Goal: Task Accomplishment & Management: Use online tool/utility

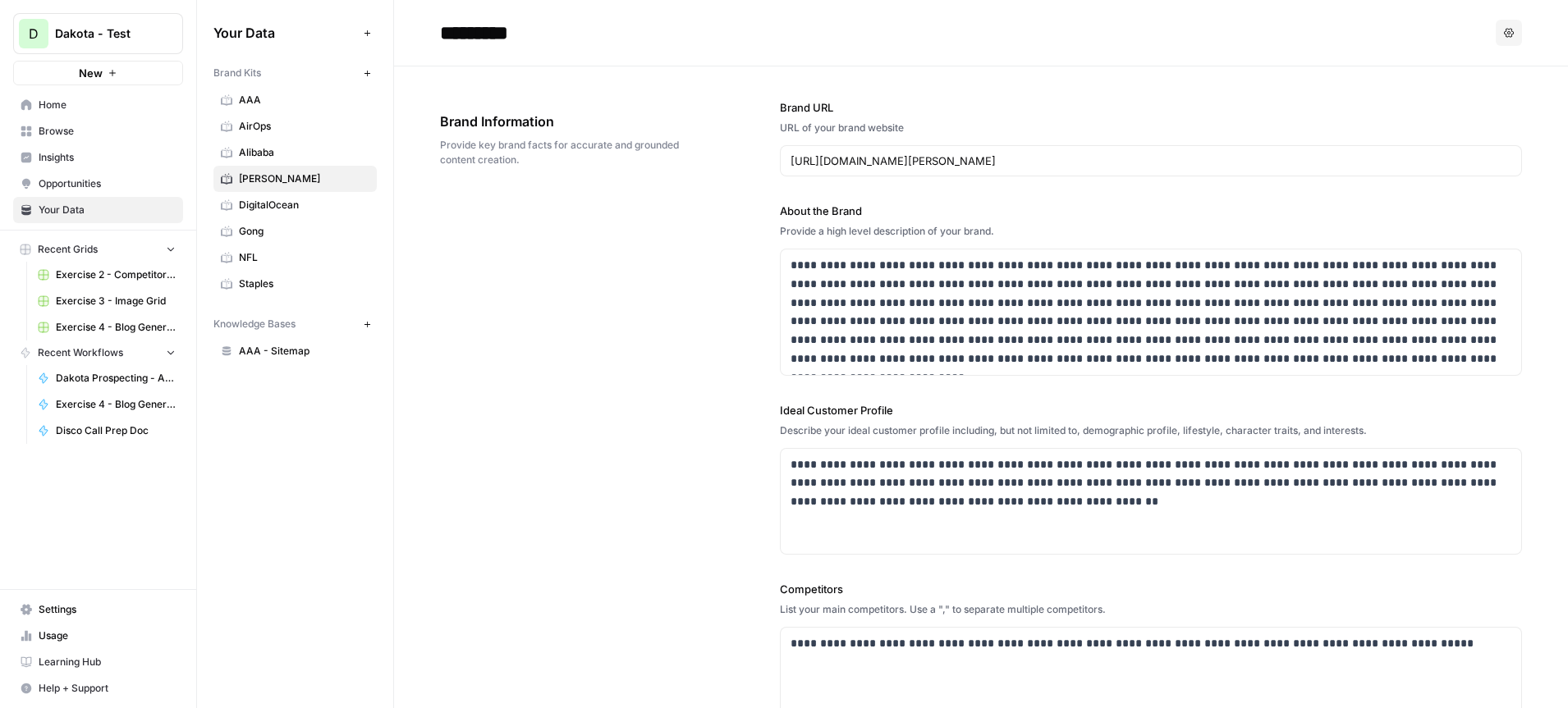
scroll to position [14, 0]
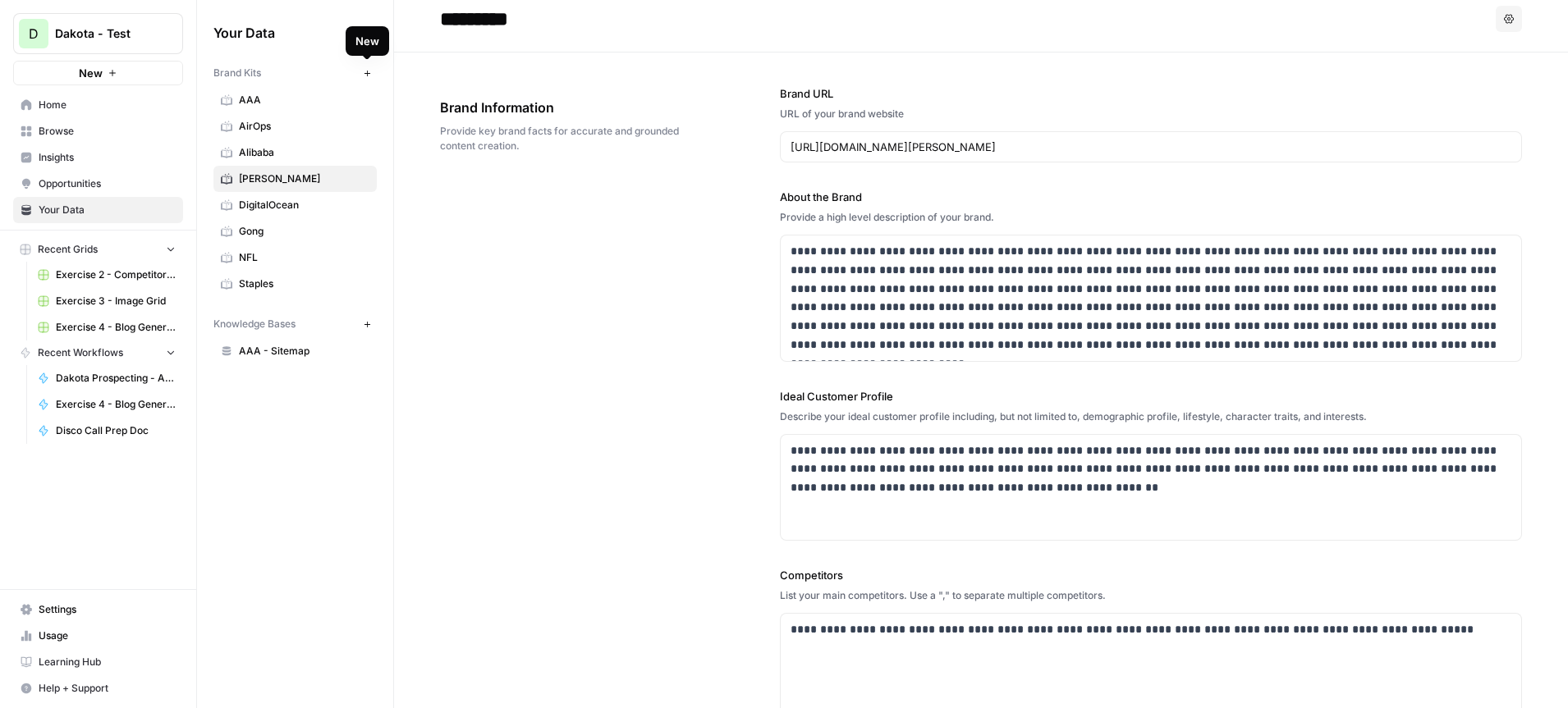
click at [371, 70] on icon "button" at bounding box center [367, 73] width 9 height 9
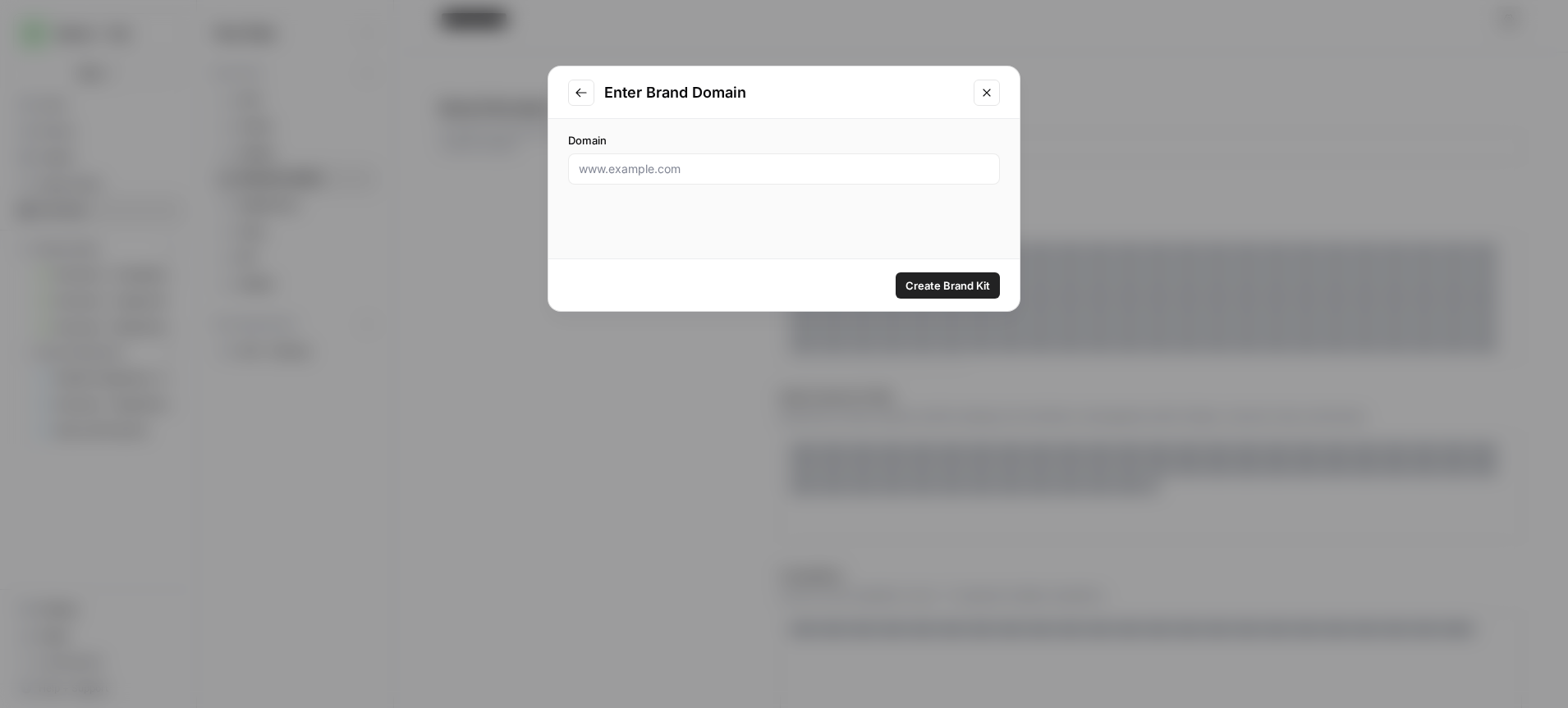
click at [711, 158] on div at bounding box center [784, 169] width 432 height 32
type input "Sailpoint.com"
click at [915, 278] on span "Create Brand Kit" at bounding box center [947, 286] width 85 height 17
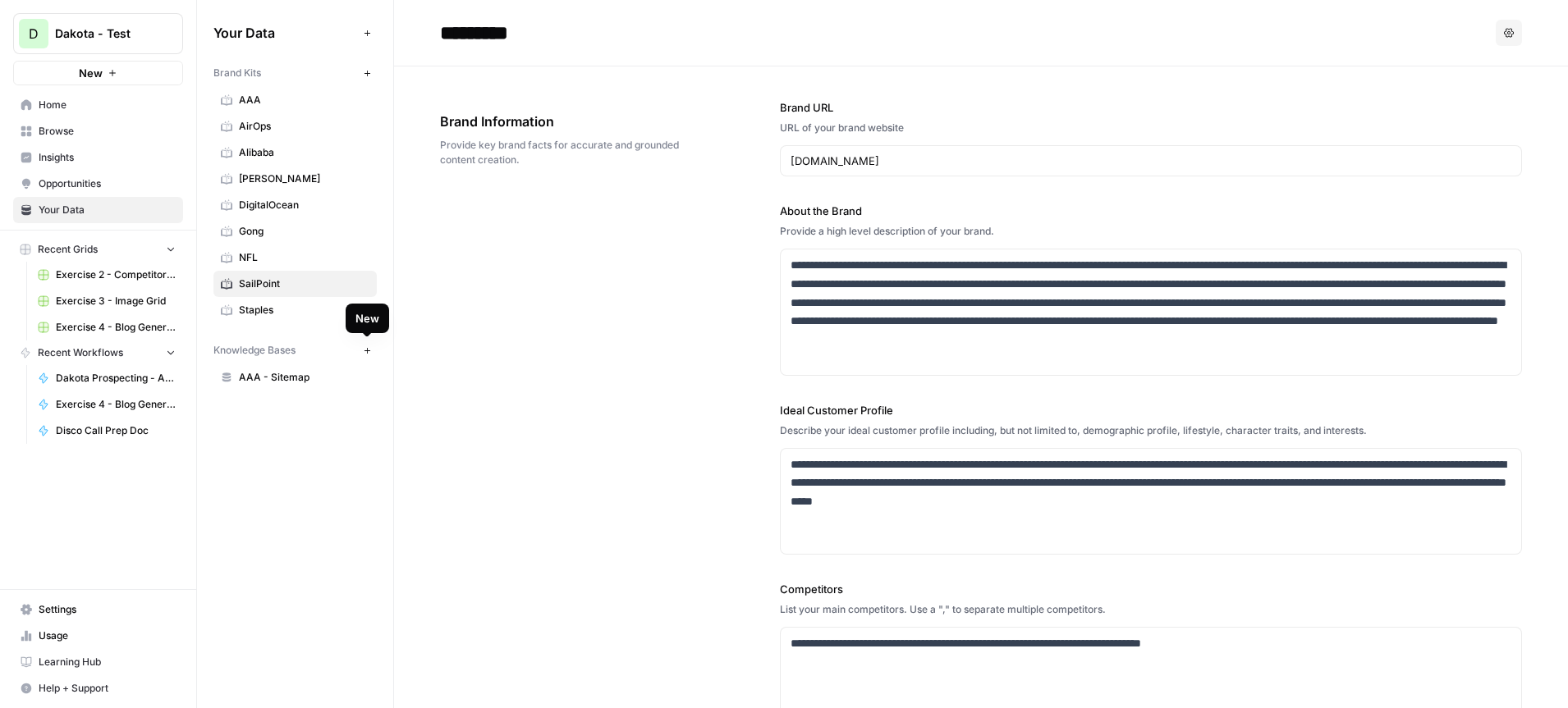
click at [371, 350] on span "New" at bounding box center [371, 350] width 1 height 1
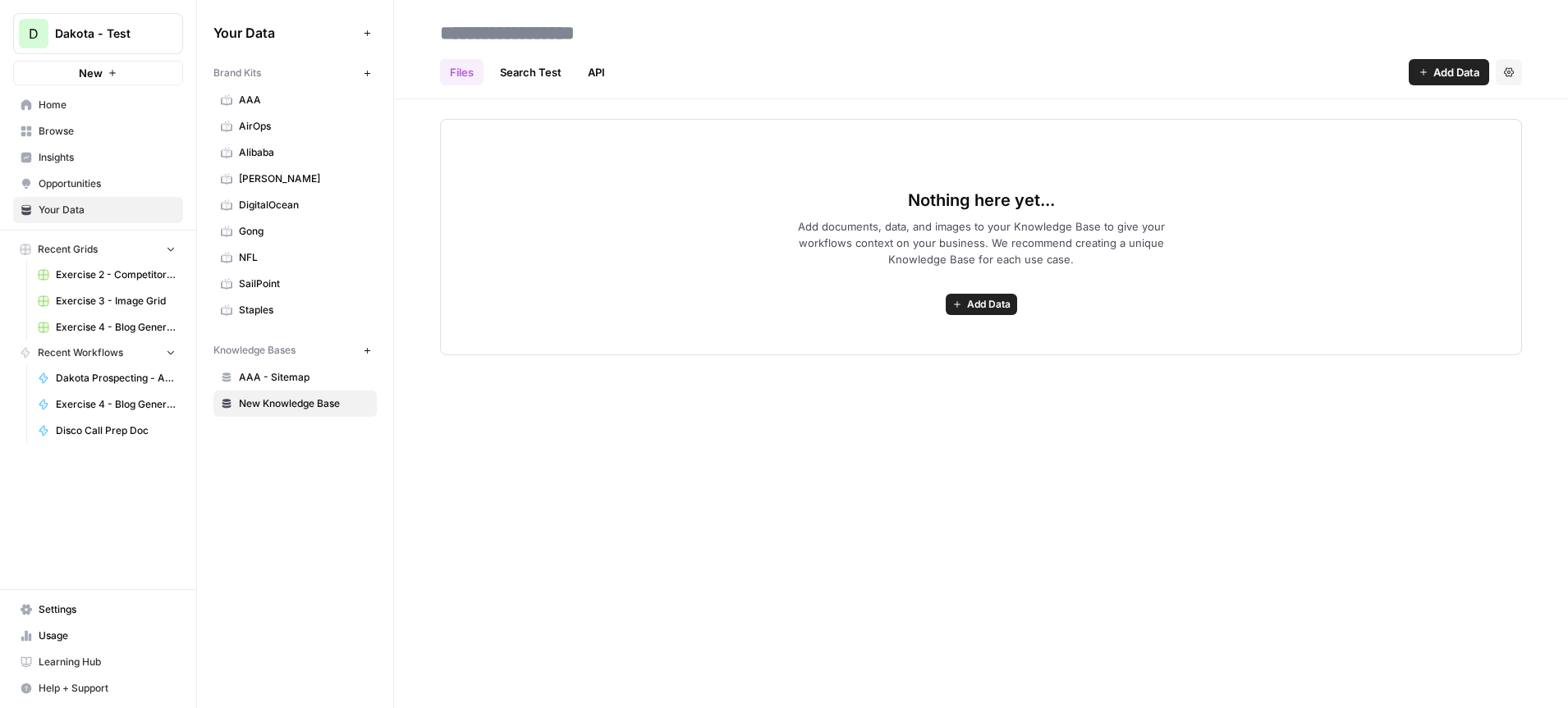
click at [1452, 67] on span "Add Data" at bounding box center [1456, 72] width 46 height 17
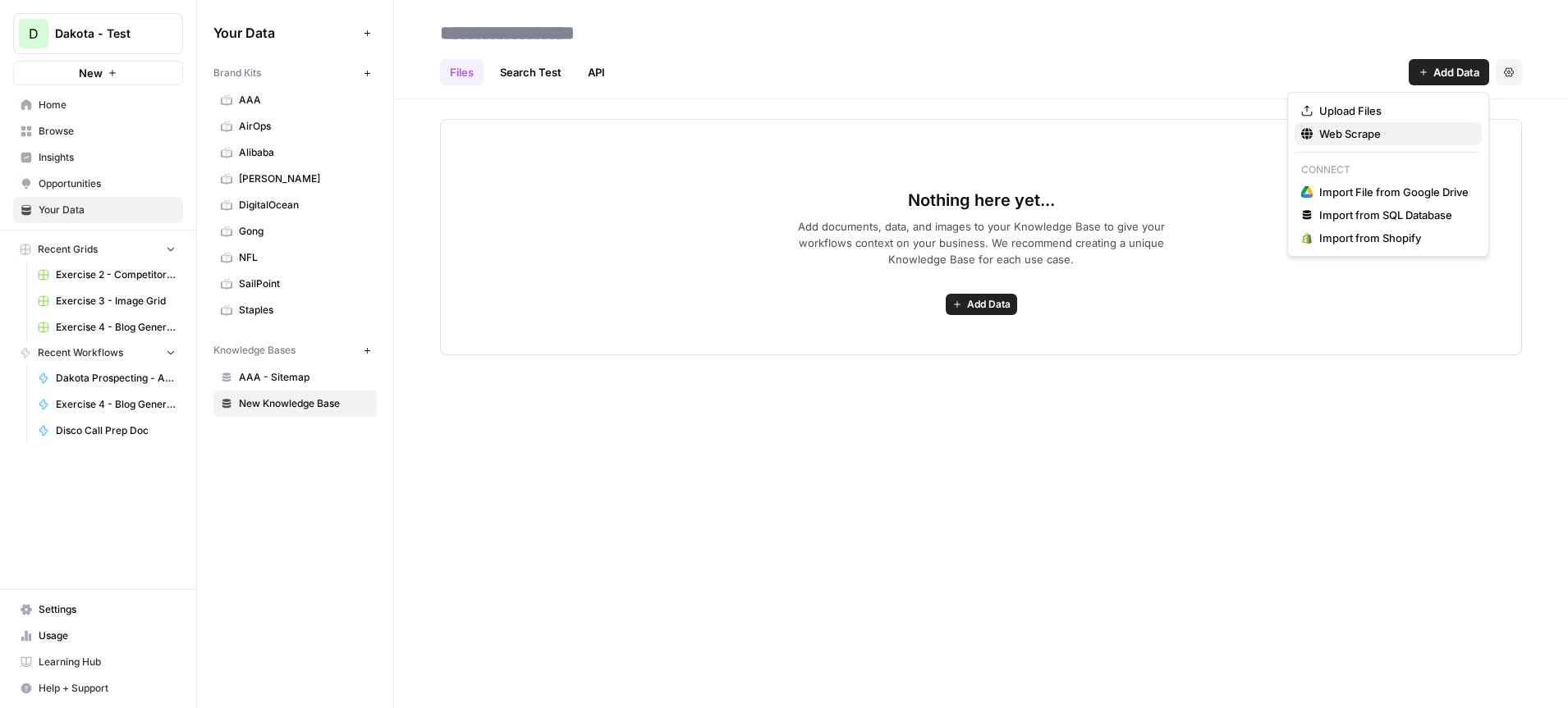
click at [1370, 141] on span "Web Scrape" at bounding box center [1394, 134] width 150 height 17
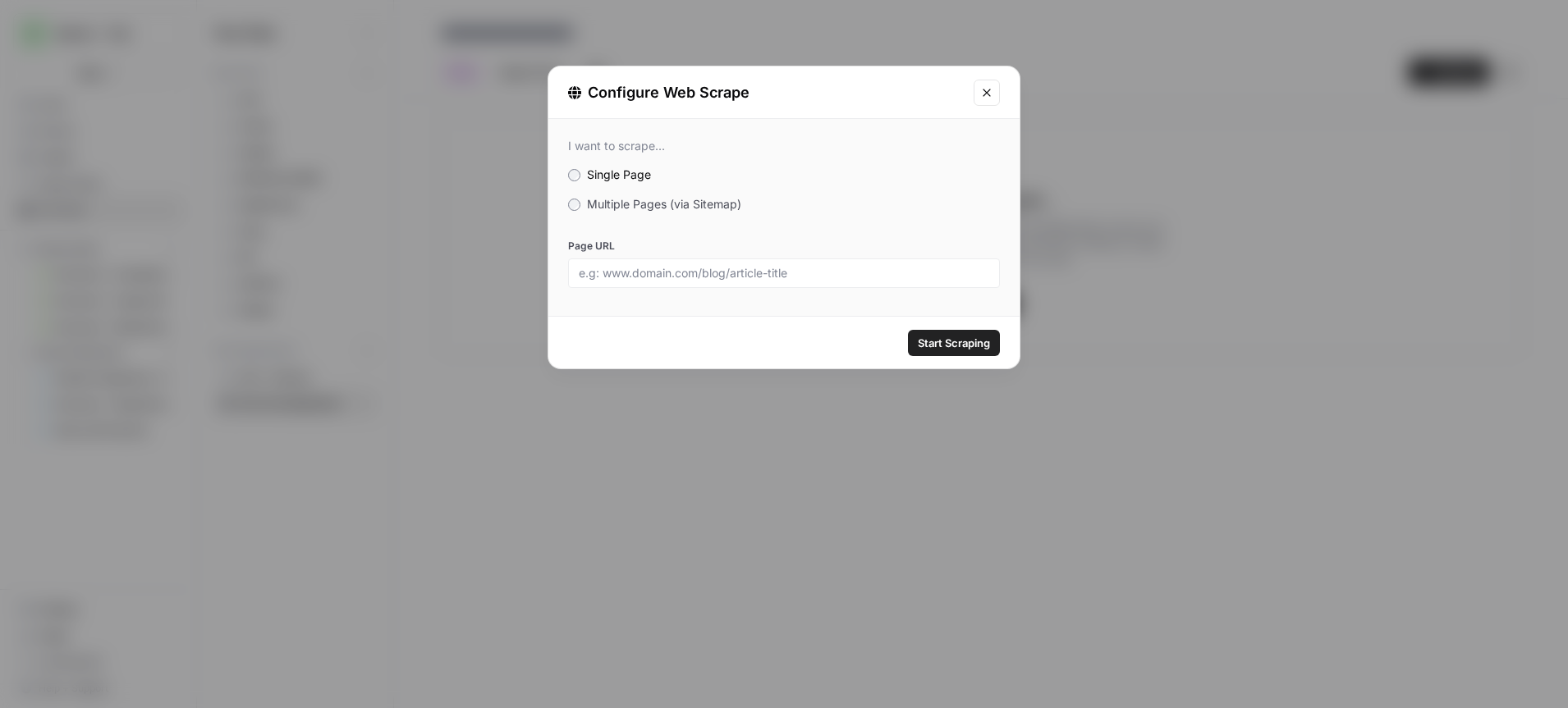
click at [982, 92] on icon "Close modal" at bounding box center [987, 93] width 13 height 13
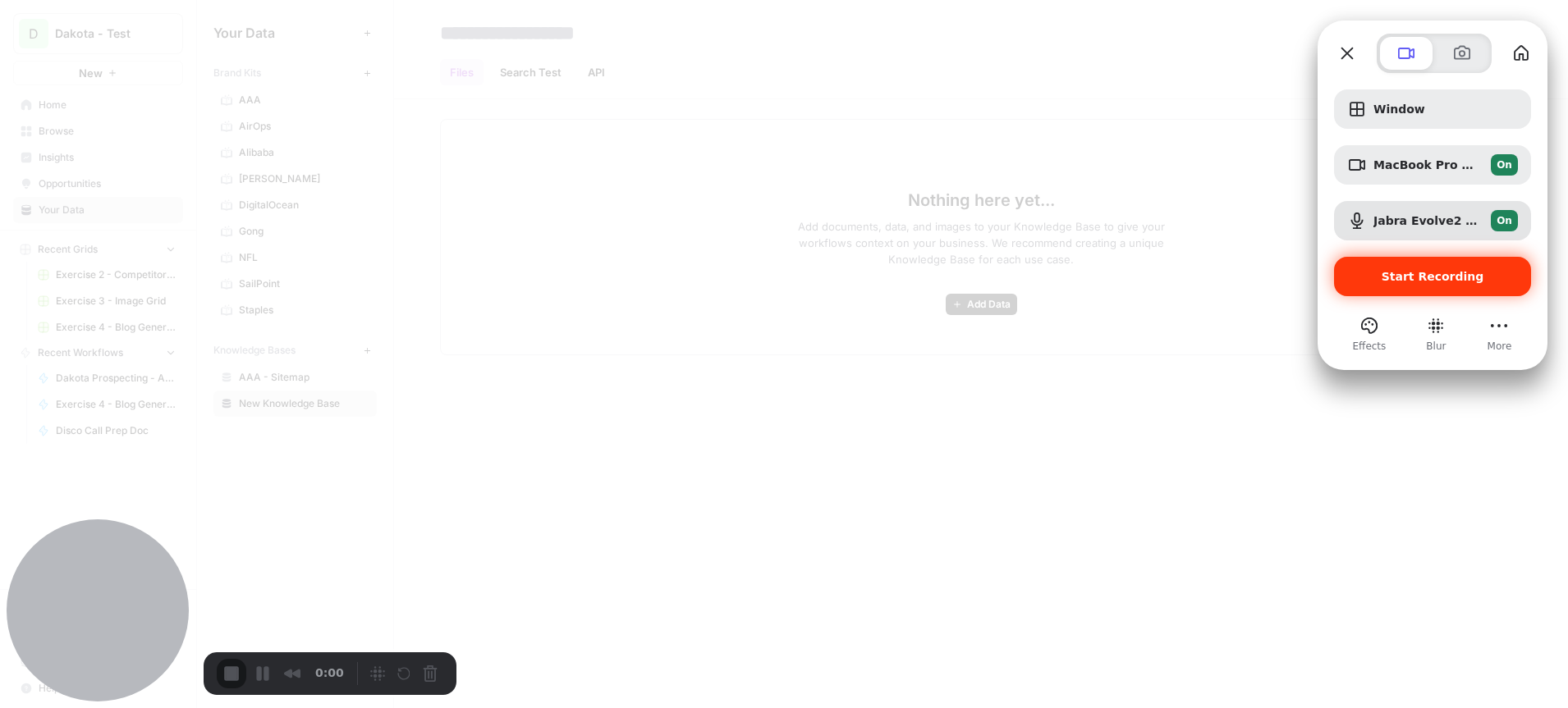
click at [1426, 276] on span "Start Recording" at bounding box center [1433, 277] width 102 height 13
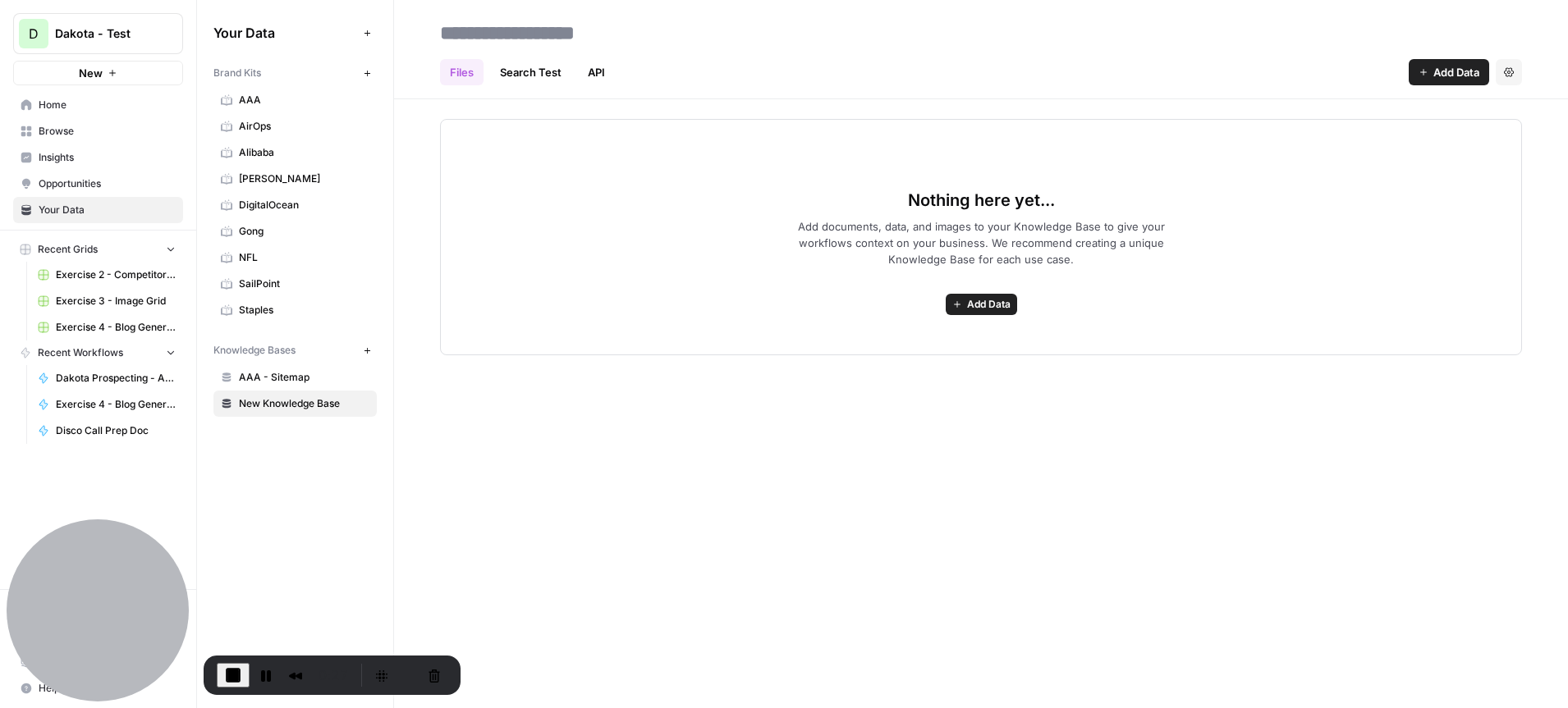
click at [305, 173] on span "Bracewell" at bounding box center [304, 179] width 130 height 15
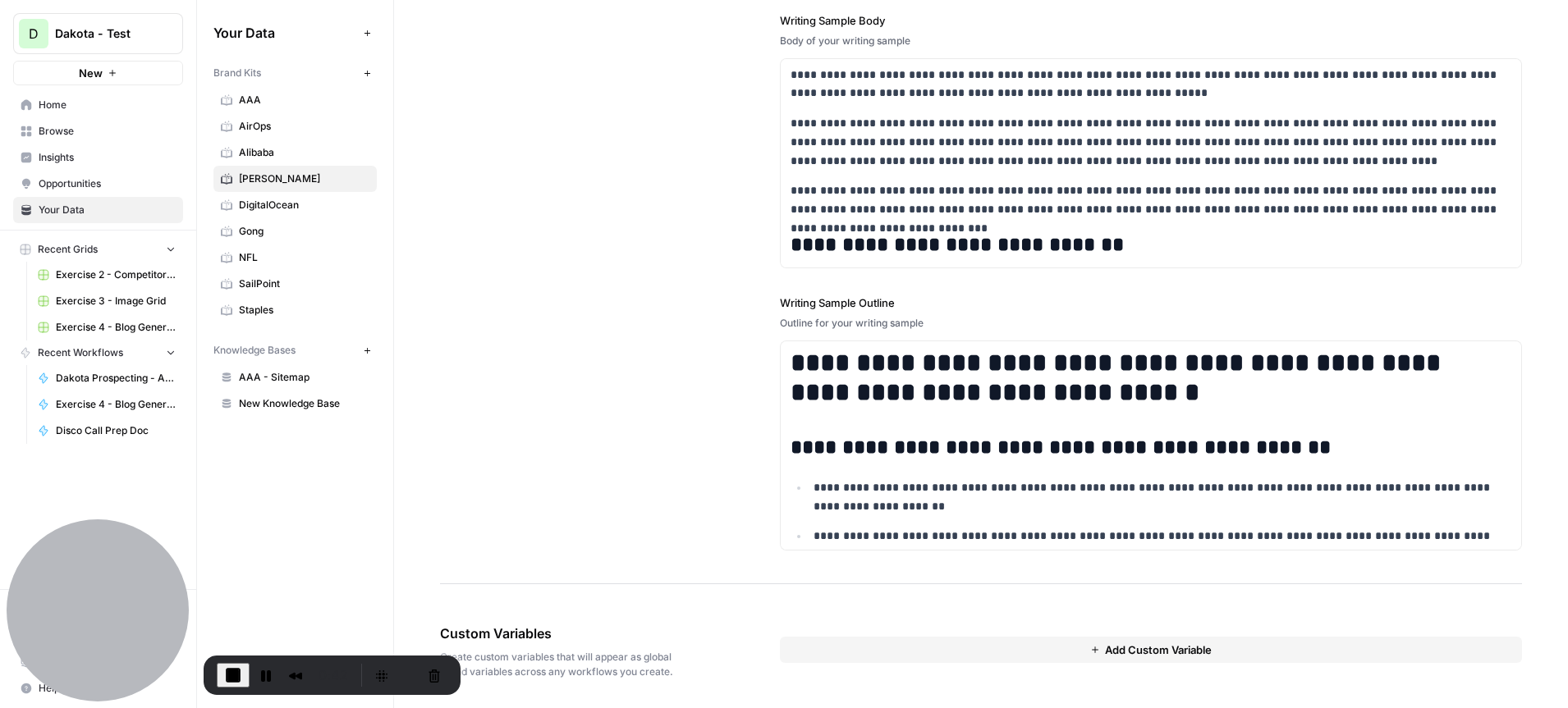
scroll to position [2058, 0]
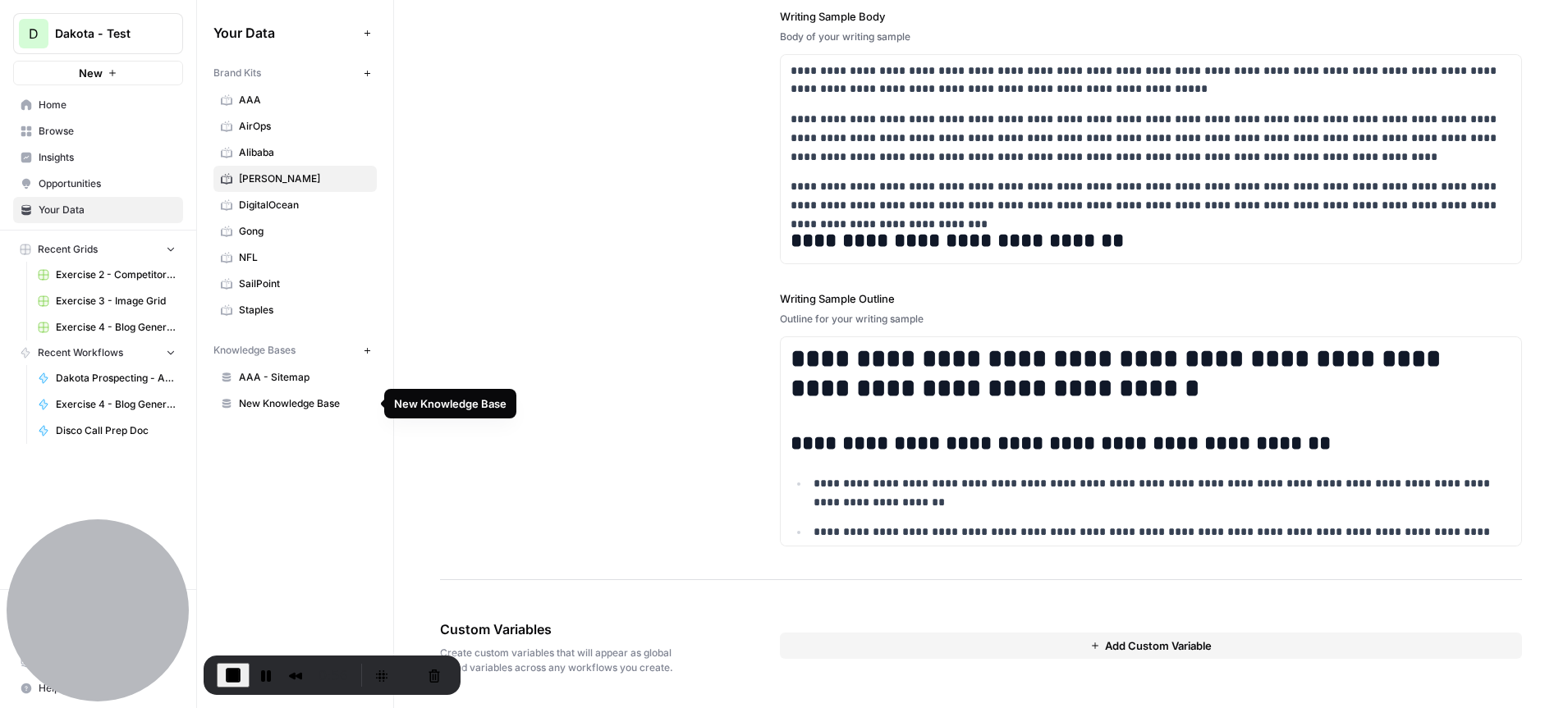
click at [297, 400] on span "New Knowledge Base" at bounding box center [304, 404] width 130 height 15
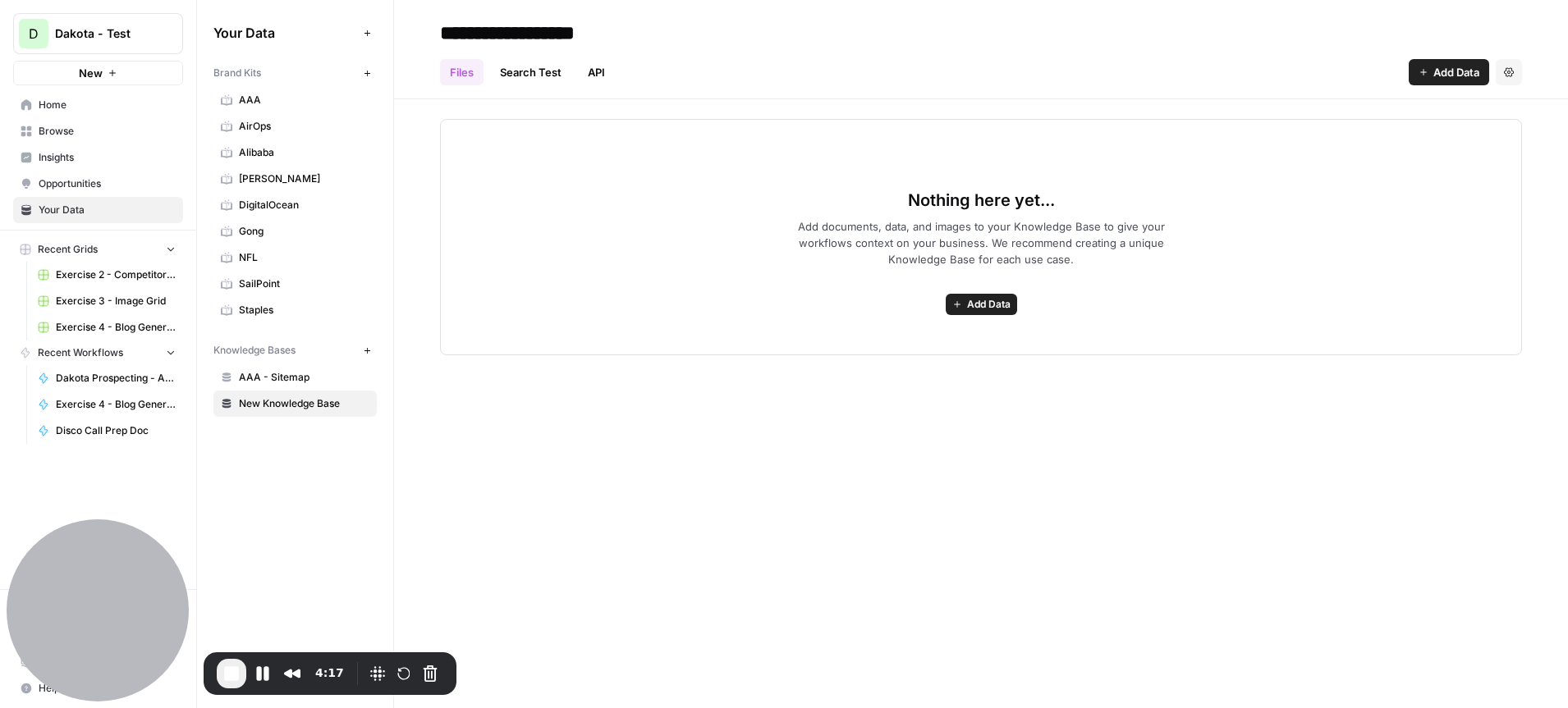
click at [280, 167] on link "Bracewell" at bounding box center [296, 178] width 164 height 26
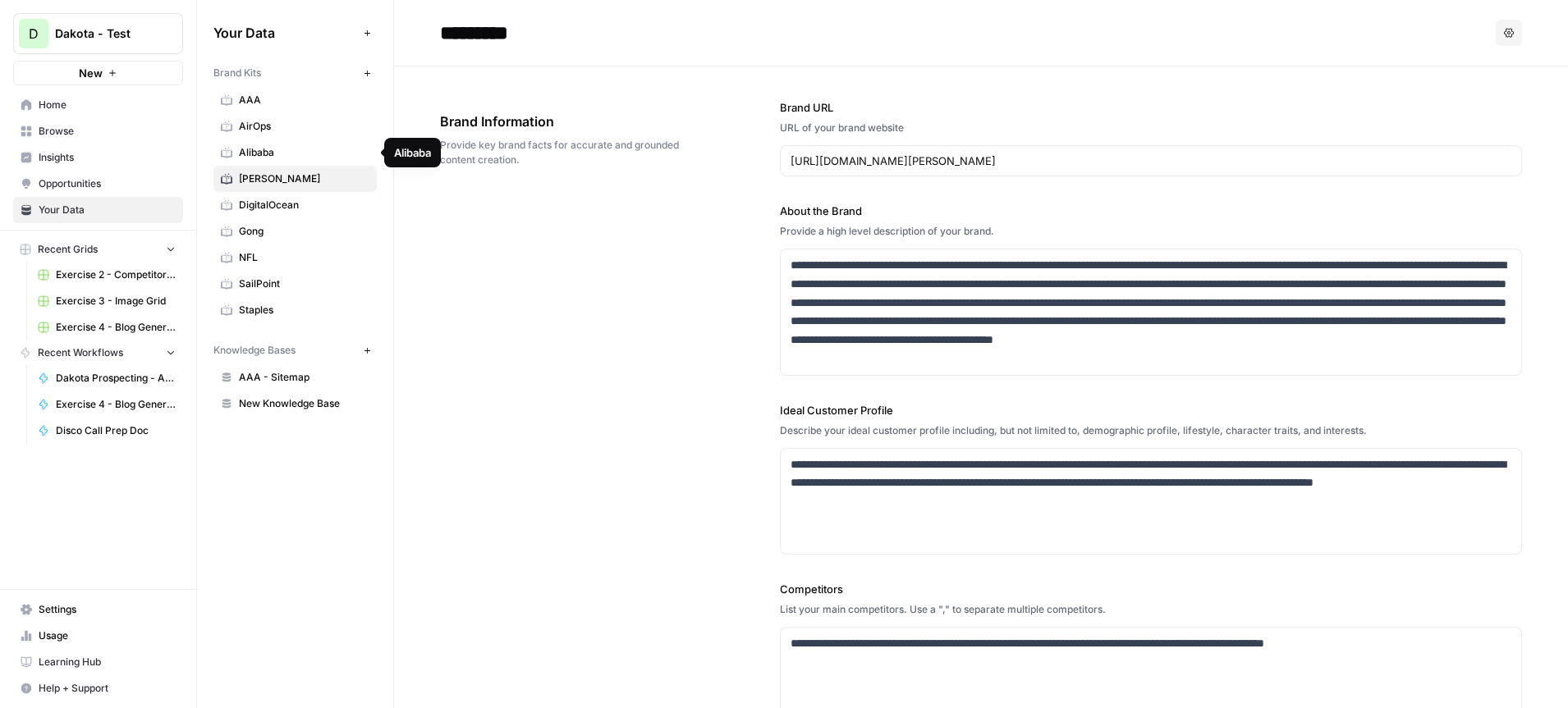
click at [283, 128] on span "AirOps" at bounding box center [304, 126] width 130 height 15
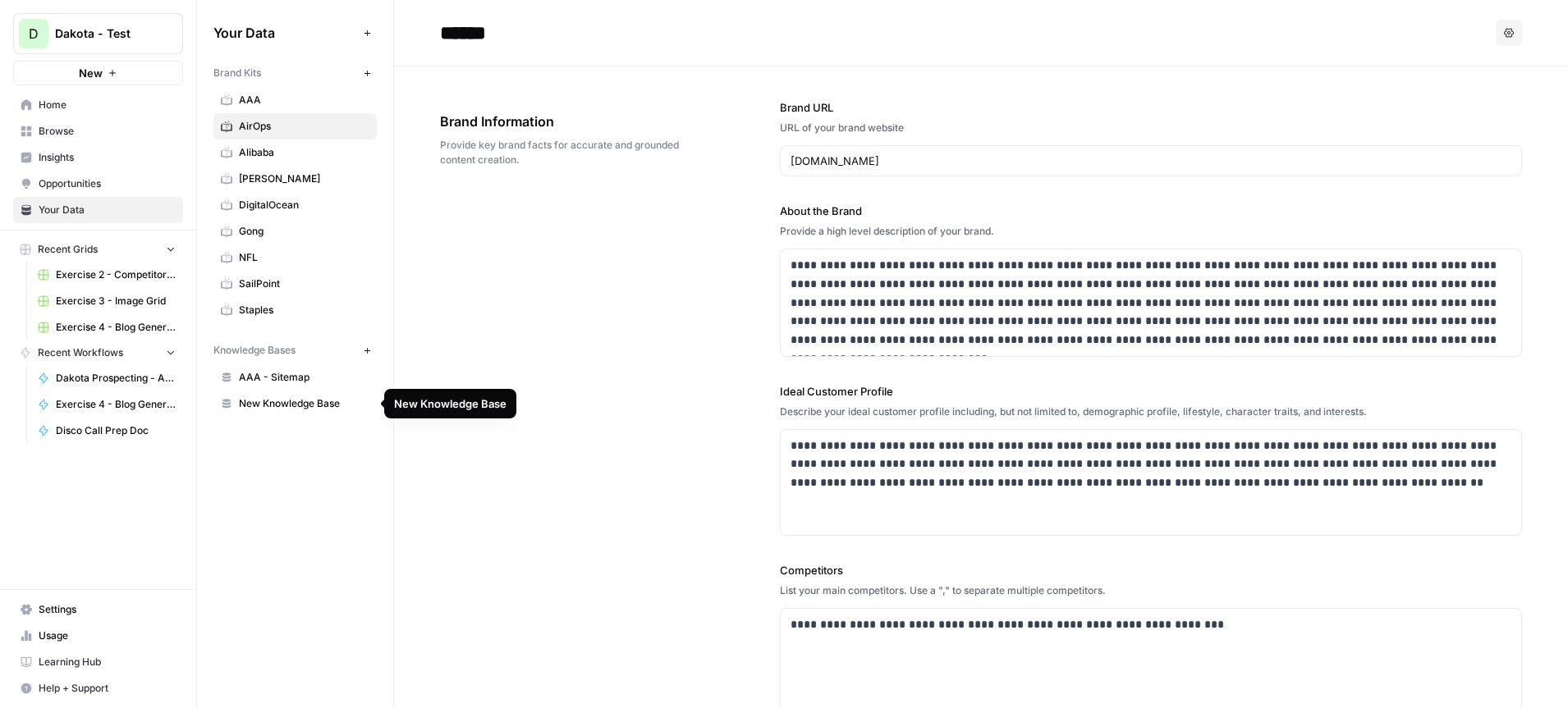
click at [304, 403] on span "New Knowledge Base" at bounding box center [304, 404] width 130 height 15
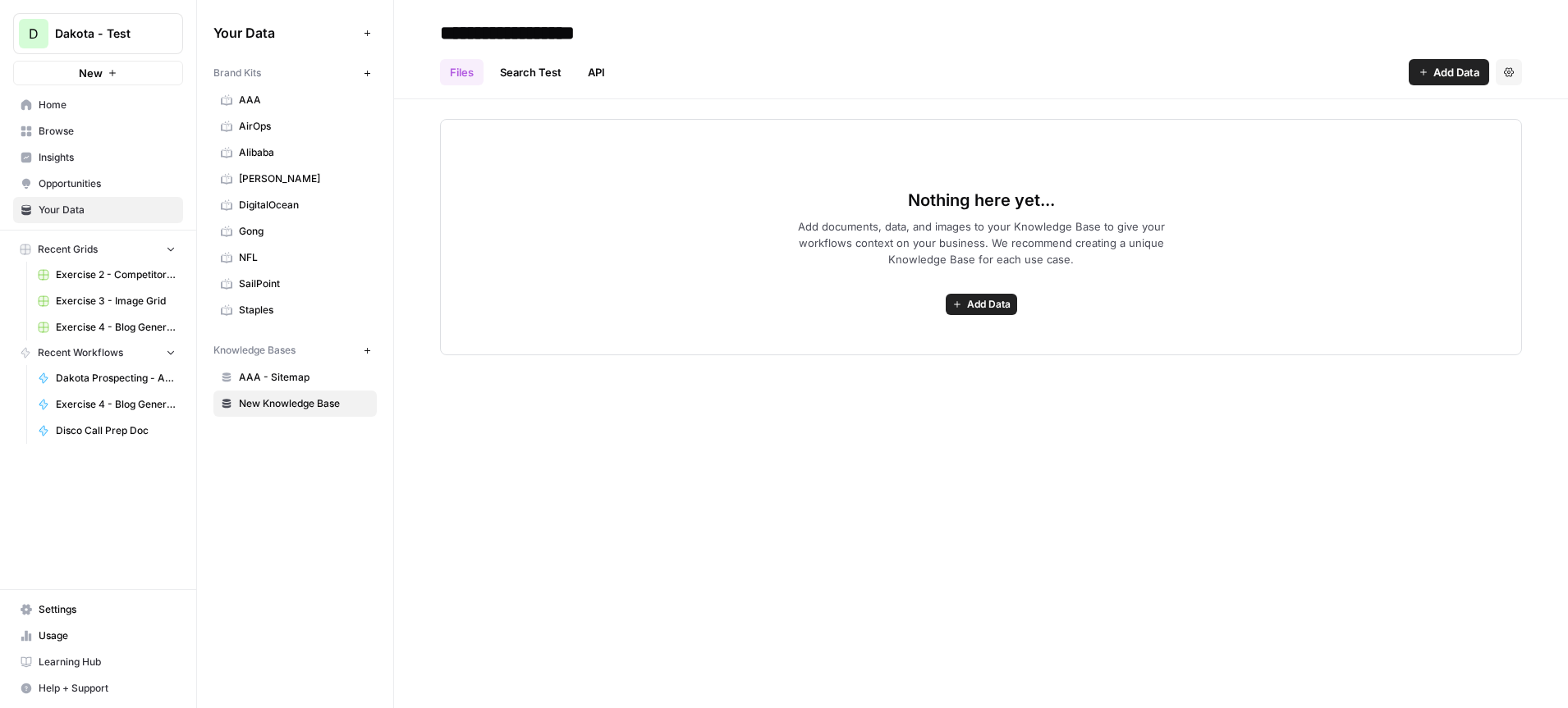
click at [1440, 64] on span "Add Data" at bounding box center [1456, 72] width 46 height 17
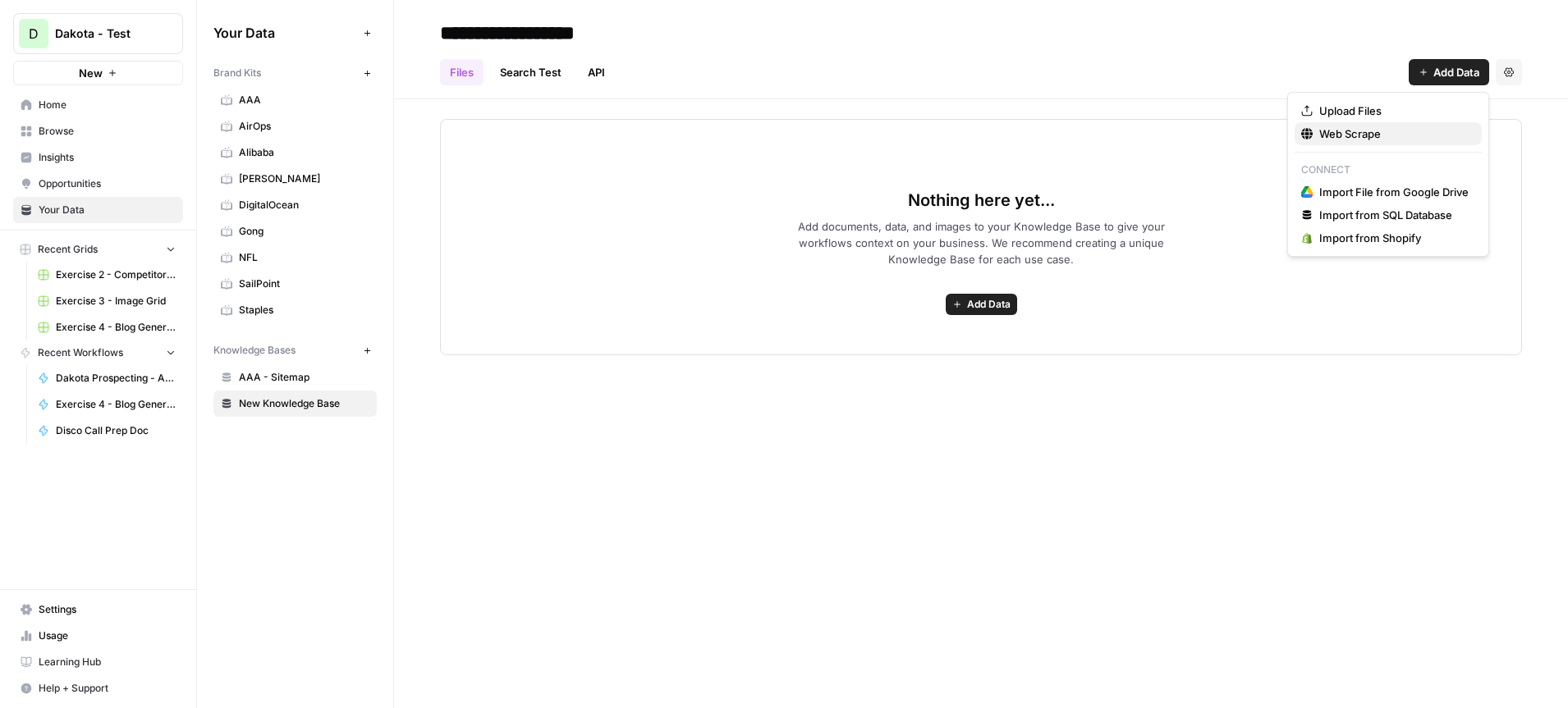
click at [1360, 132] on span "Web Scrape" at bounding box center [1394, 134] width 150 height 17
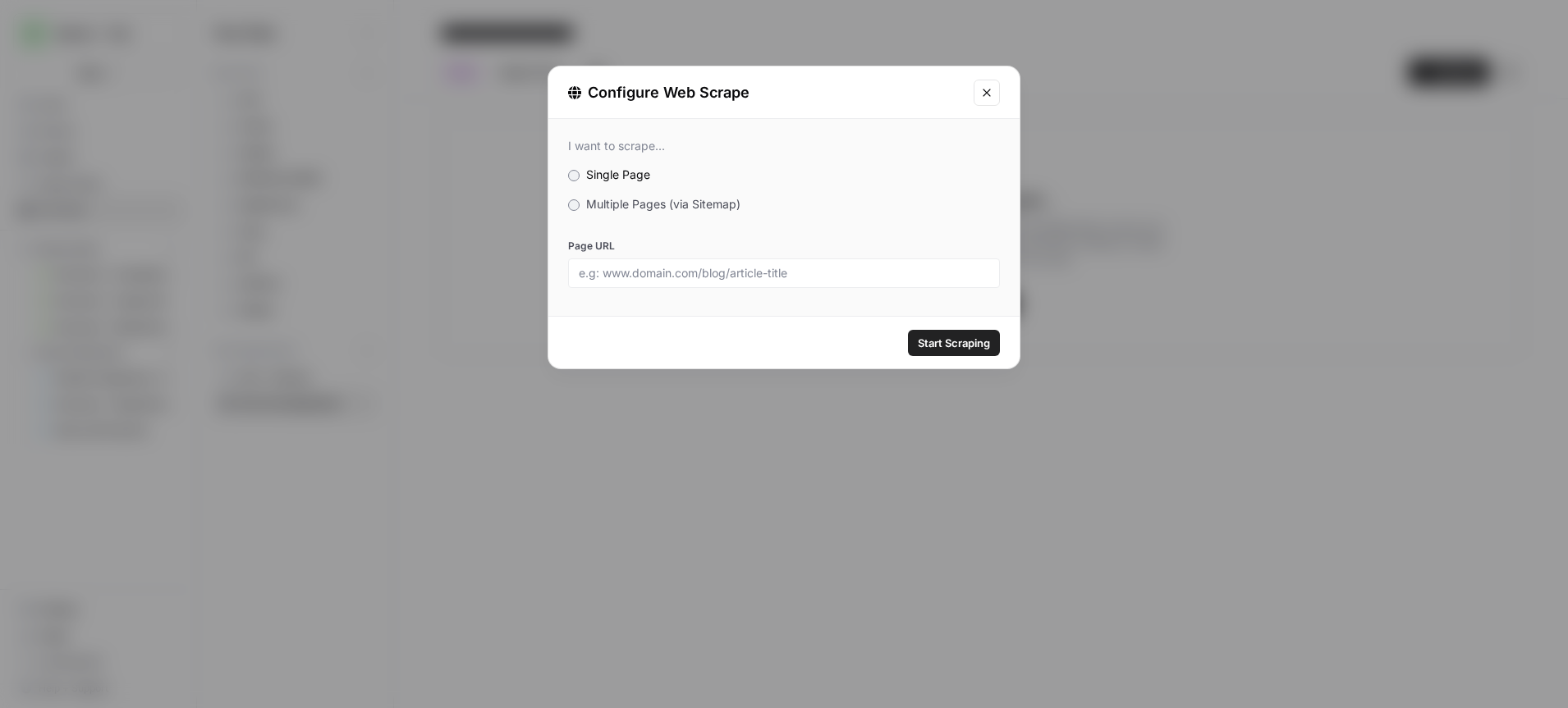
click at [989, 89] on icon "Close modal" at bounding box center [987, 93] width 13 height 13
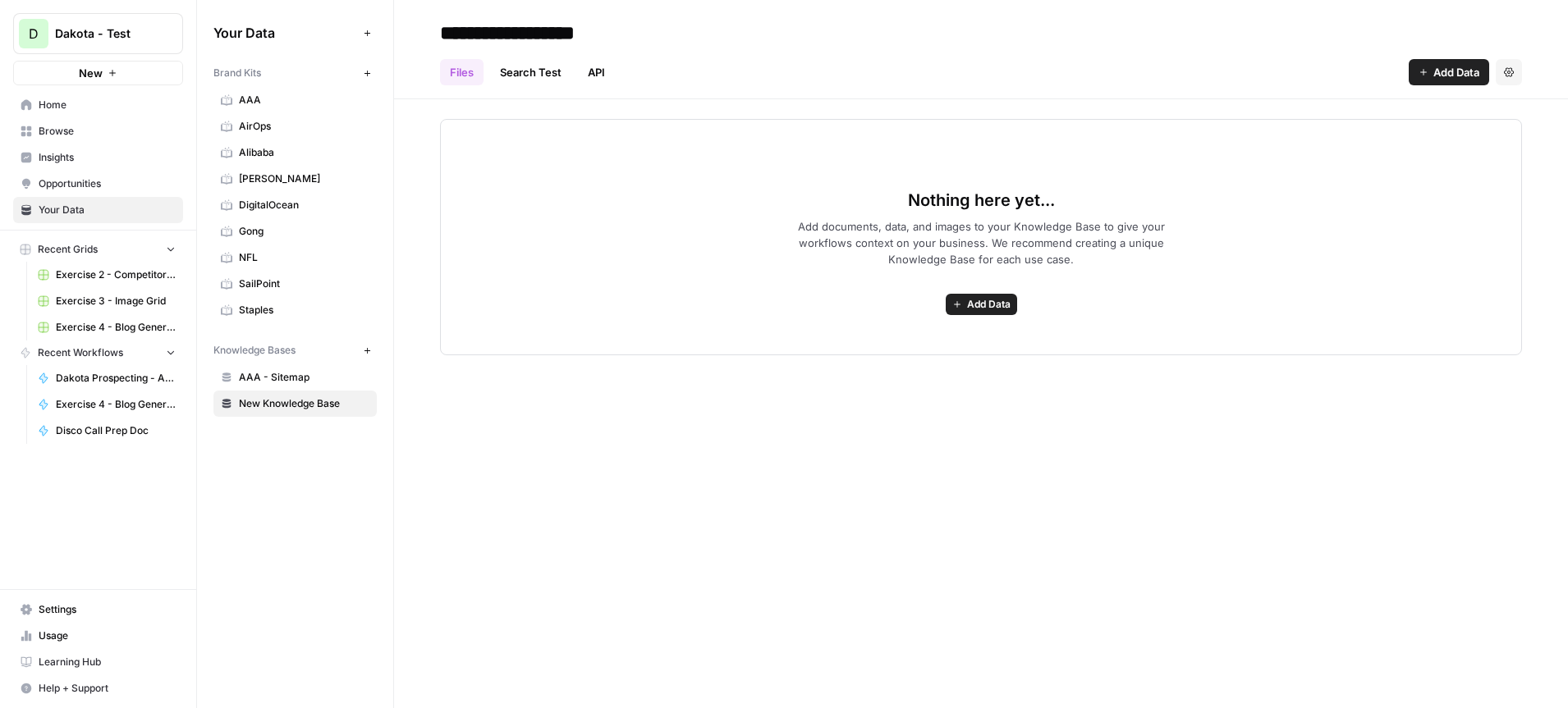
click at [252, 252] on span "NFL" at bounding box center [304, 257] width 130 height 15
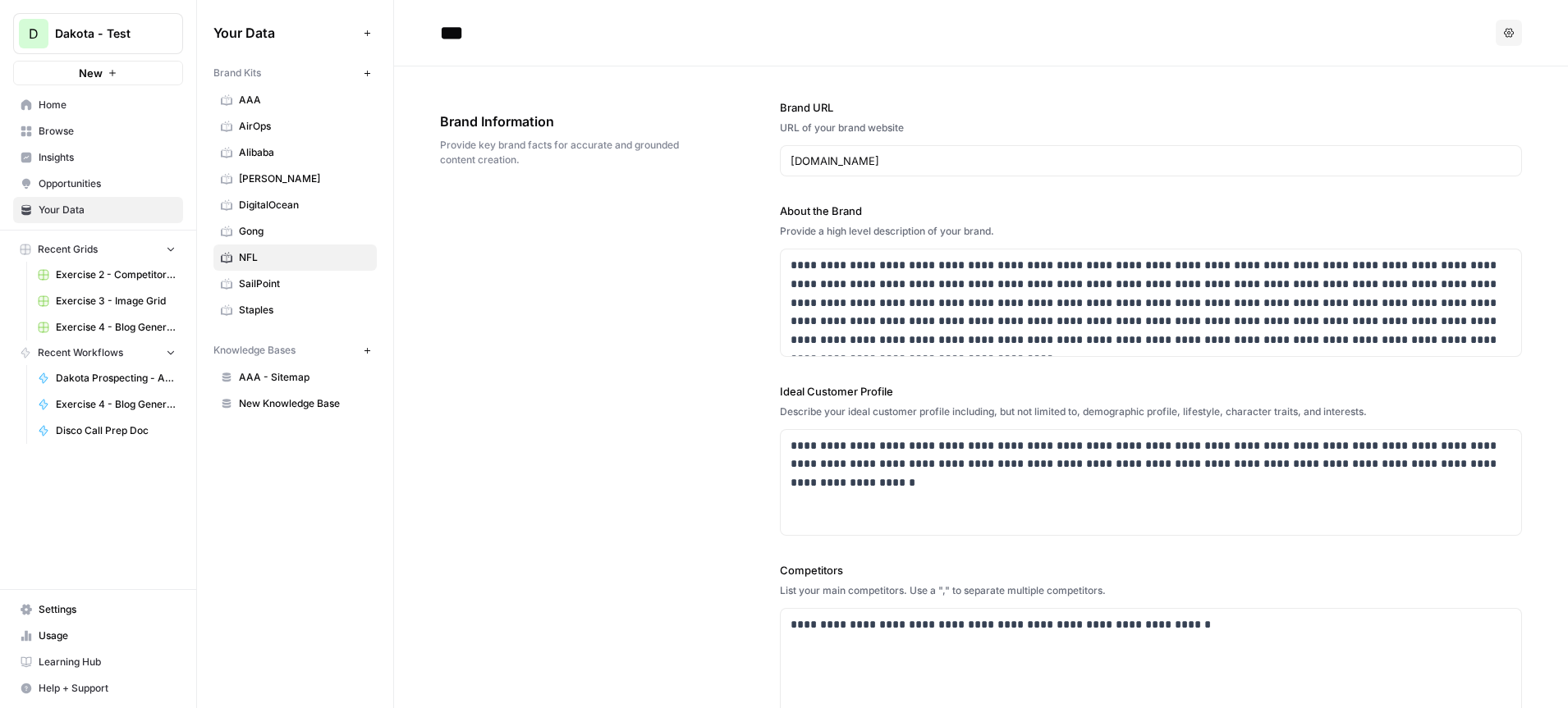
click at [1509, 32] on icon "button" at bounding box center [1509, 33] width 10 height 10
click at [1471, 104] on span "Delete" at bounding box center [1475, 109] width 53 height 17
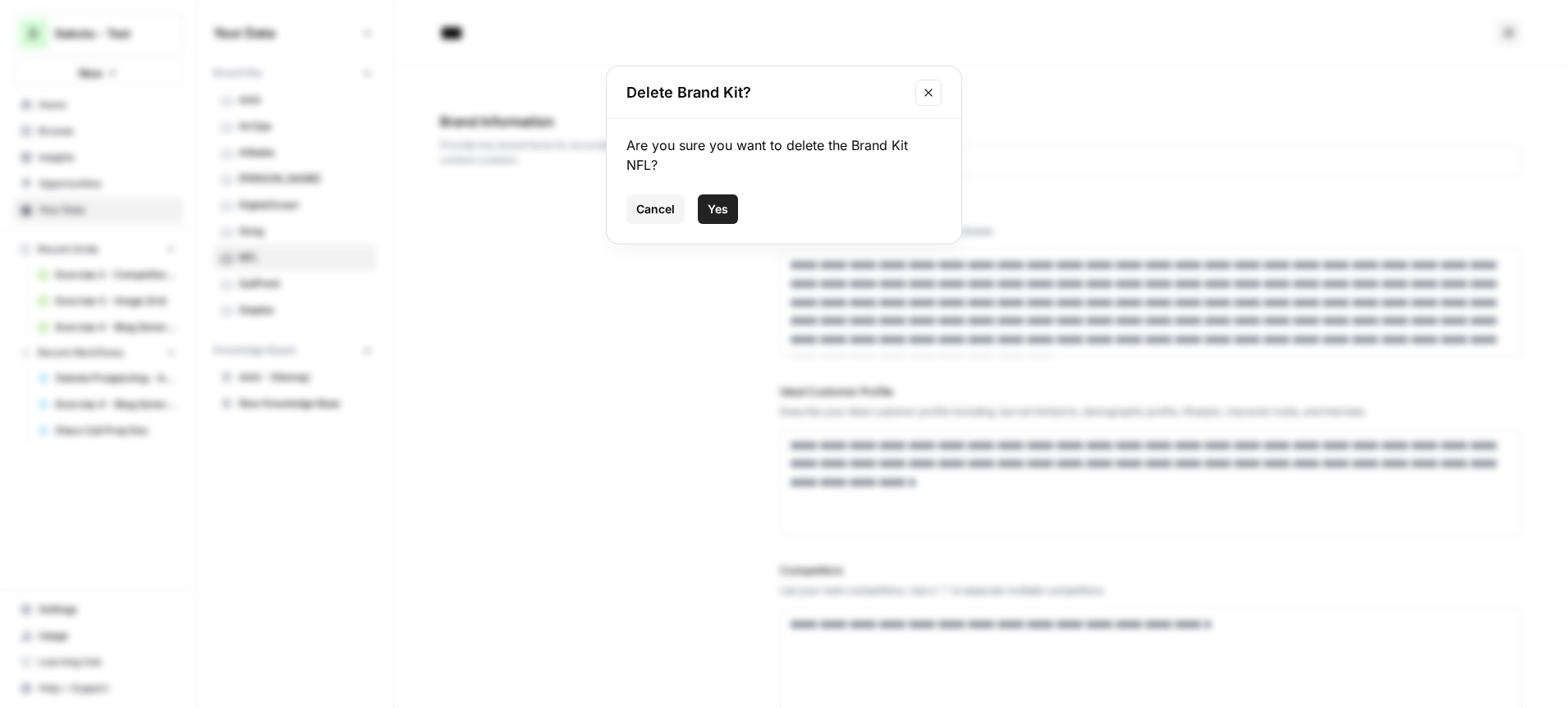
click at [724, 206] on span "Yes" at bounding box center [718, 209] width 20 height 17
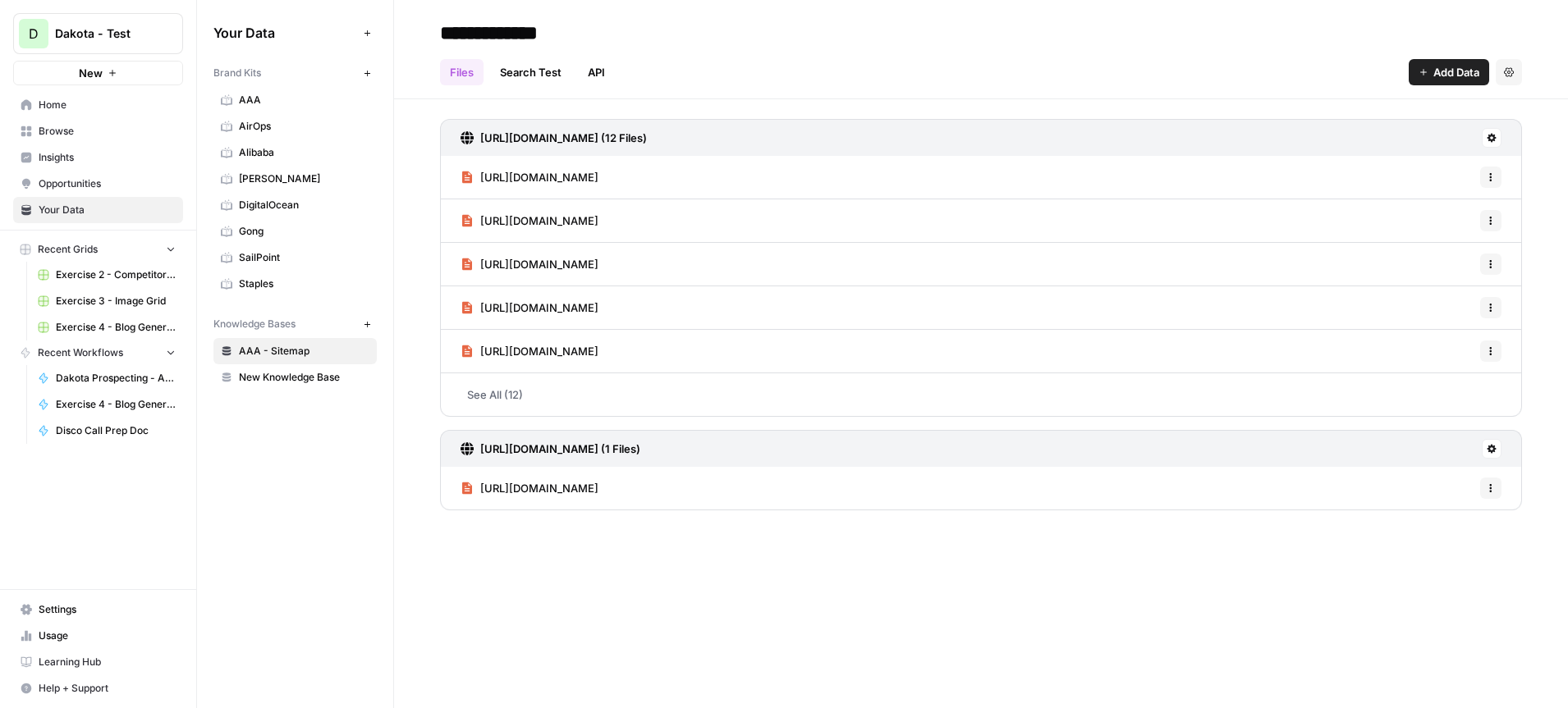
click at [285, 124] on span "AirOps" at bounding box center [304, 126] width 130 height 15
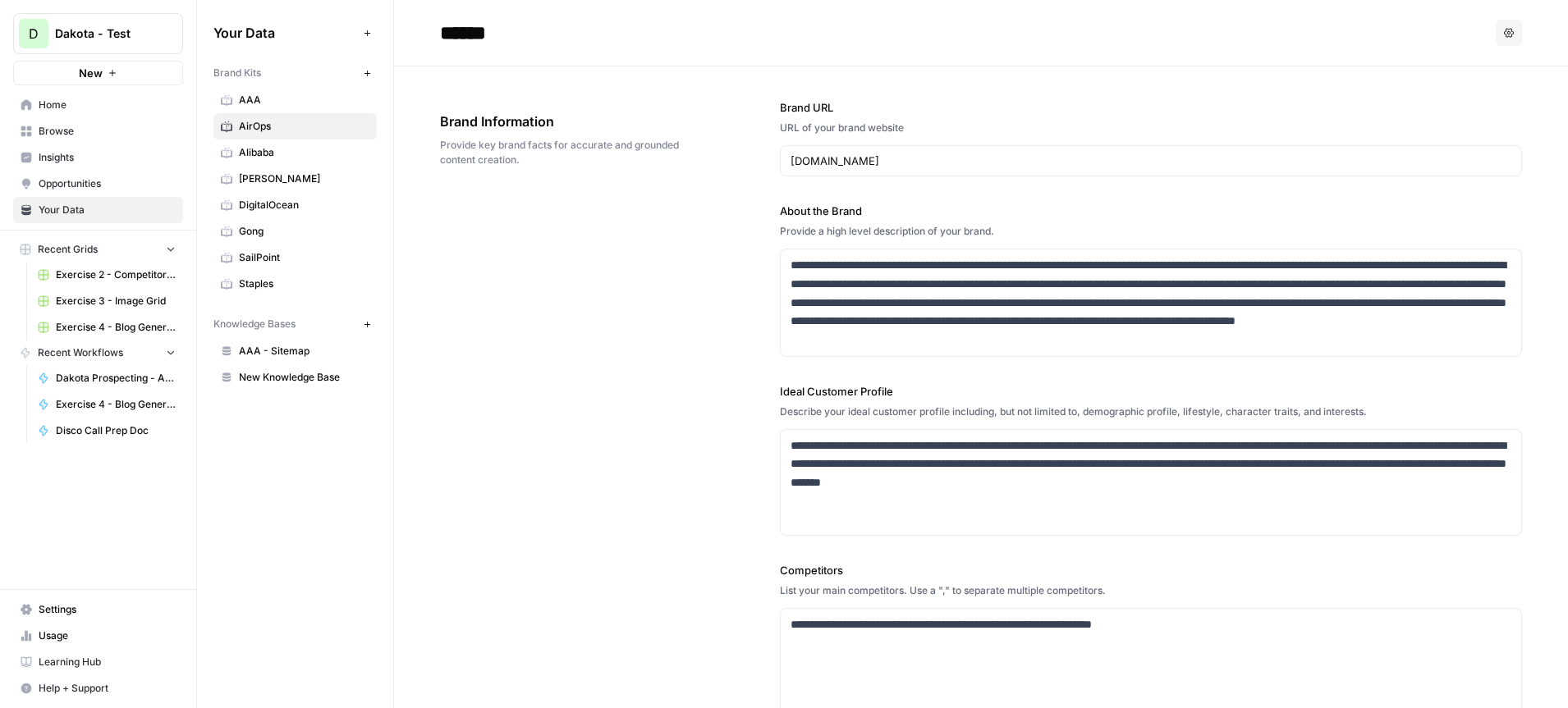
click at [264, 74] on div "Brand Kits" at bounding box center [285, 73] width 144 height 15
click at [250, 73] on span "Brand Kits" at bounding box center [237, 73] width 47 height 15
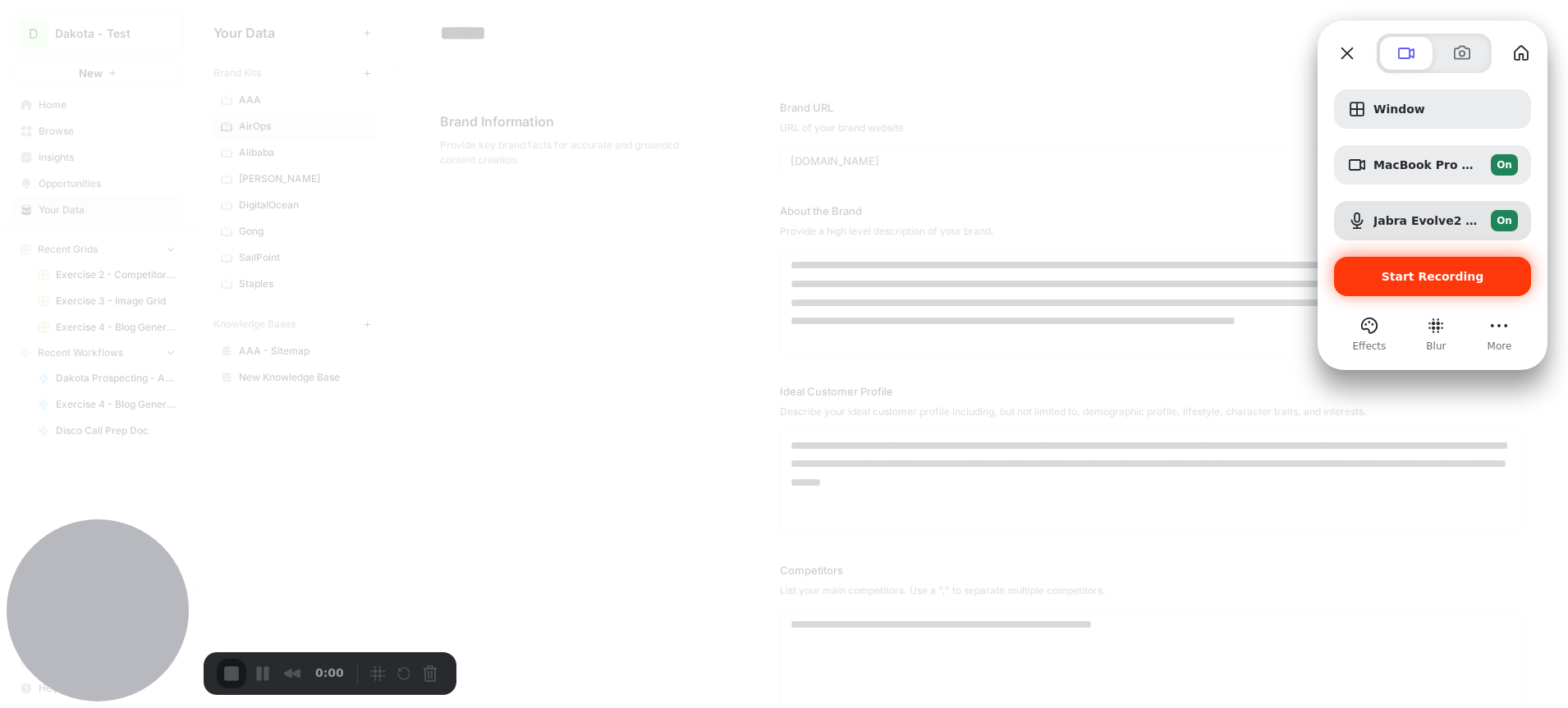
click at [1402, 276] on span "Start Recording" at bounding box center [1433, 277] width 102 height 13
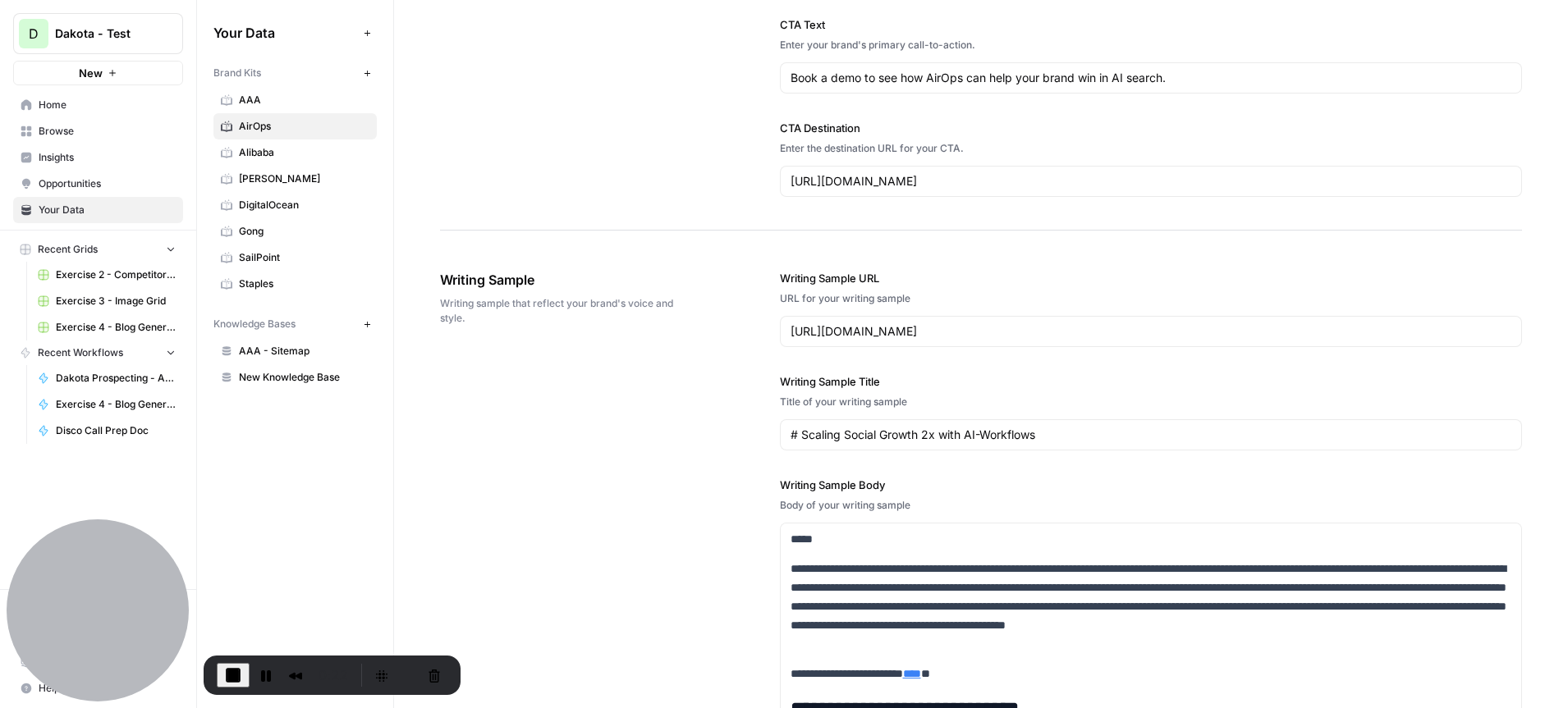
scroll to position [1593, 0]
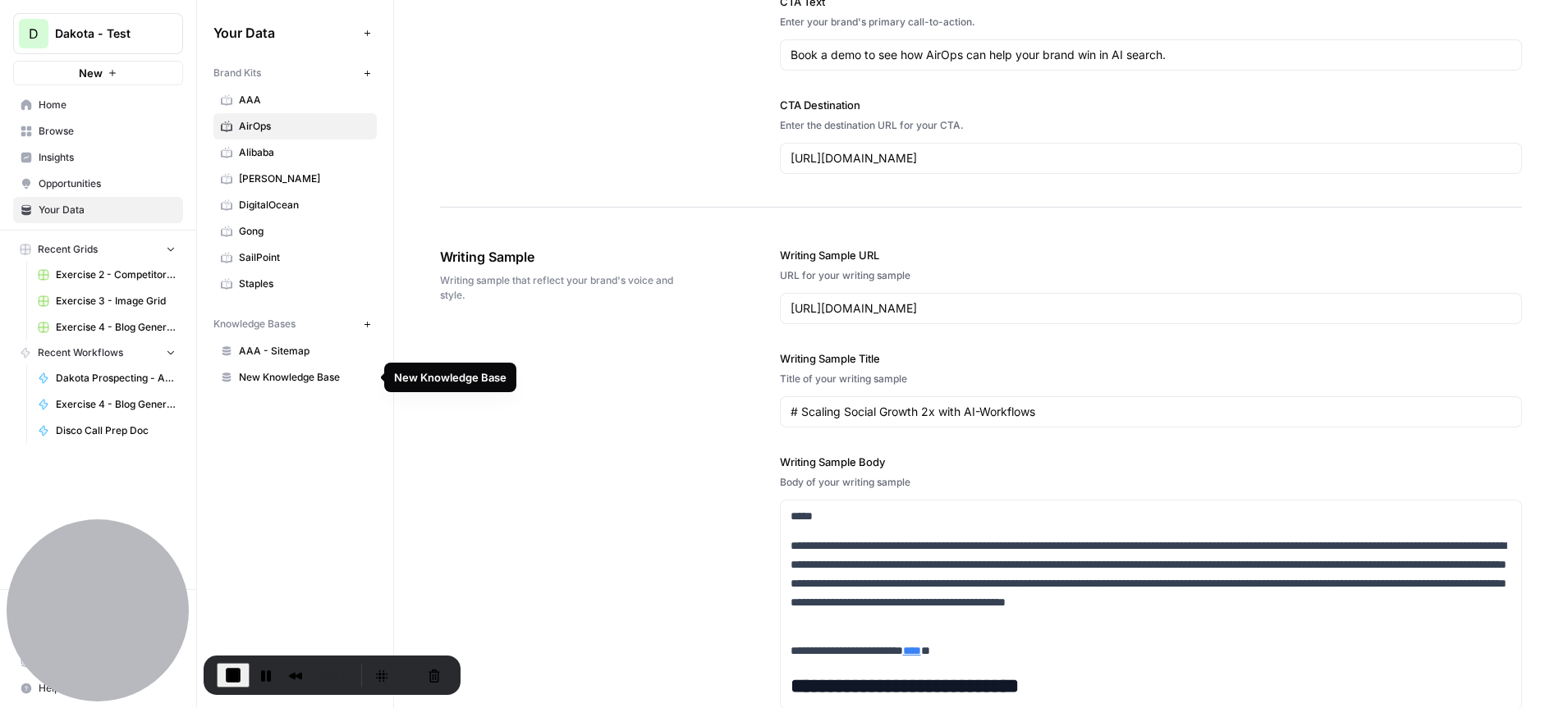
click at [285, 376] on span "New Knowledge Base" at bounding box center [304, 377] width 130 height 15
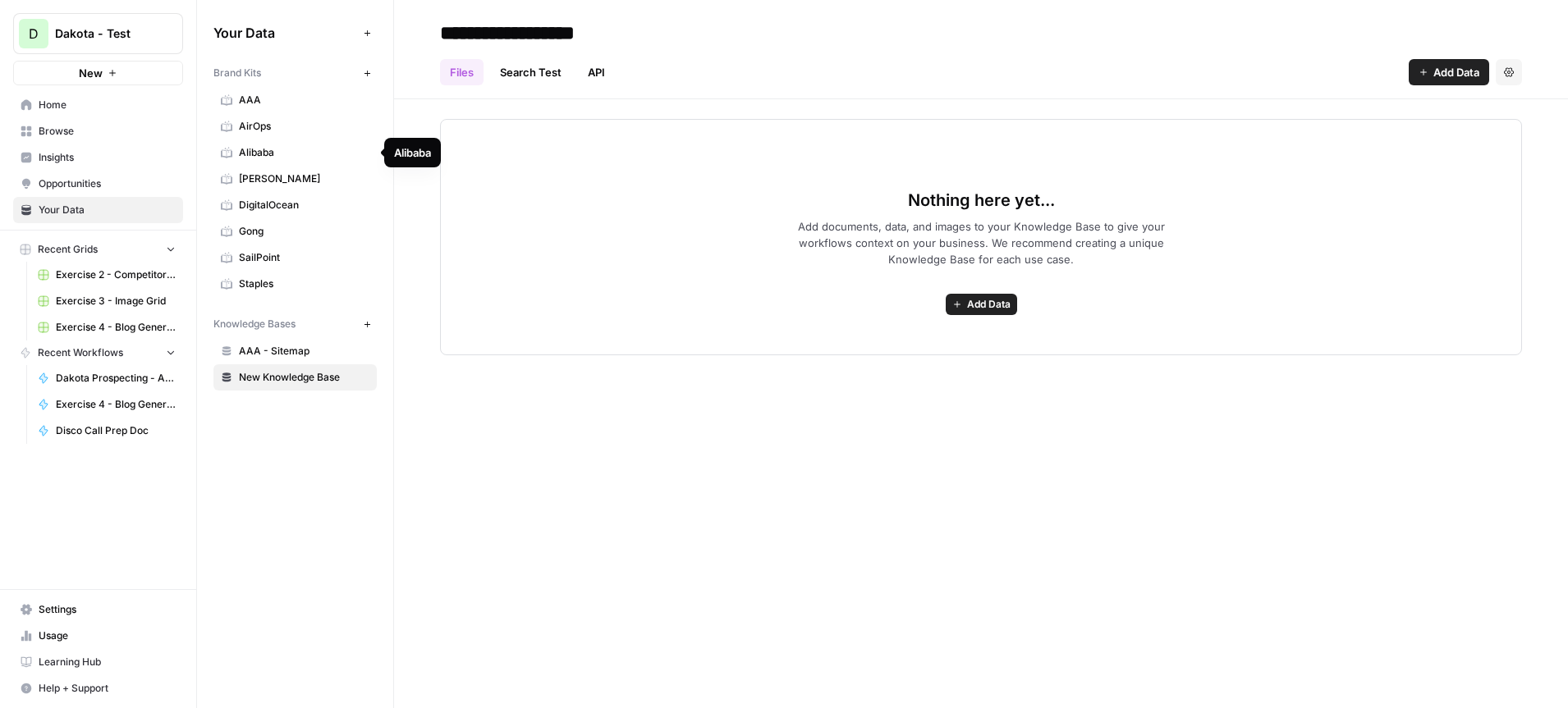
click at [293, 131] on span "AirOps" at bounding box center [304, 126] width 130 height 15
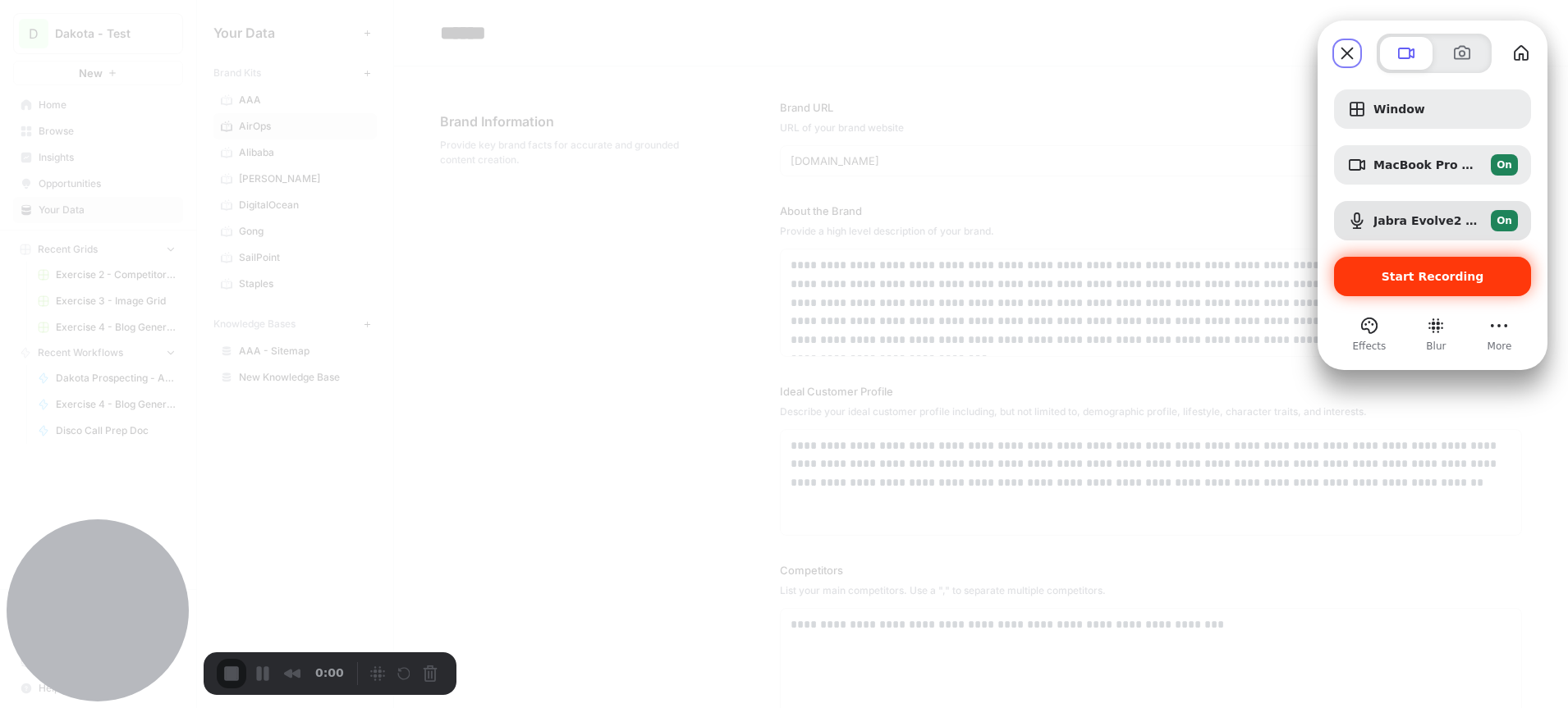
click at [1383, 269] on div "Start Recording" at bounding box center [1432, 276] width 197 height 39
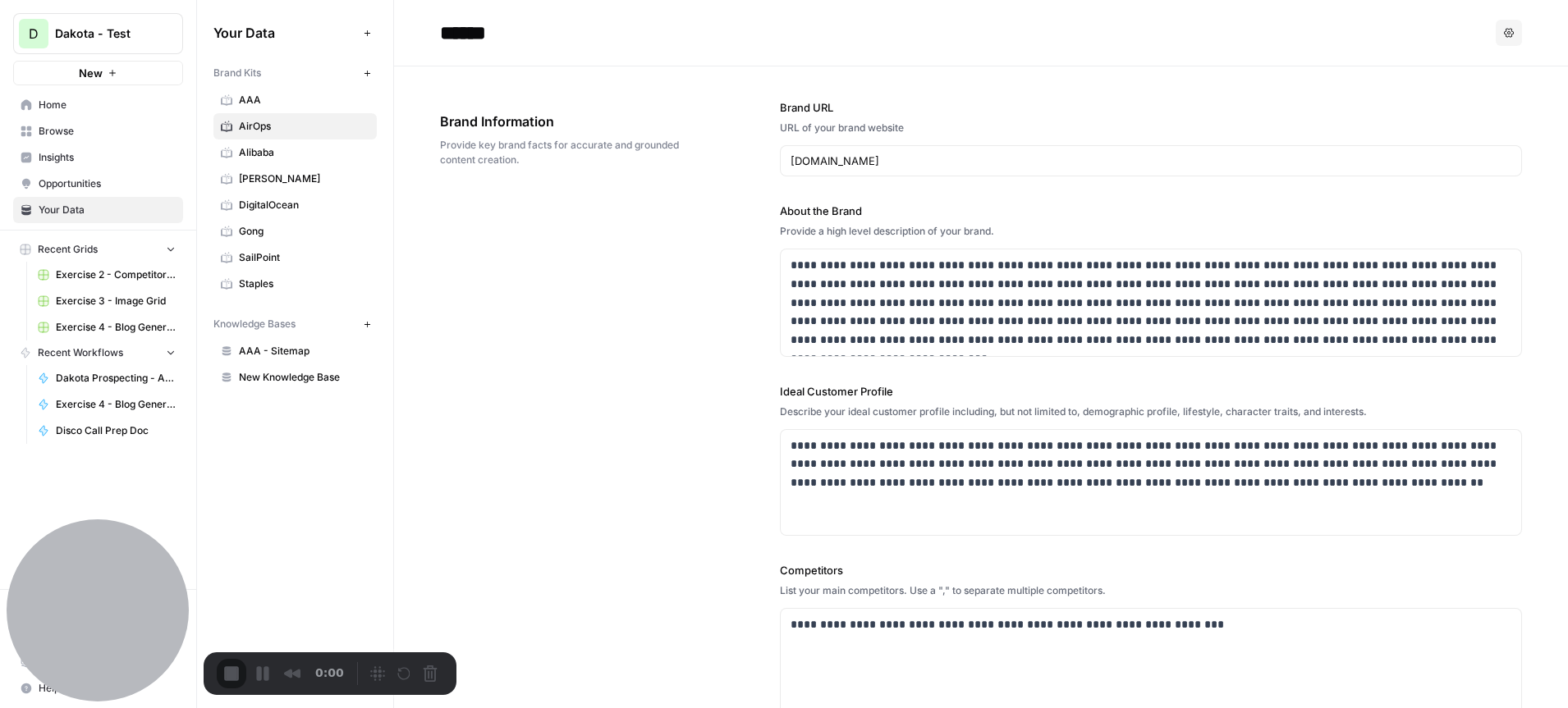
drag, startPoint x: 264, startPoint y: 73, endPoint x: 209, endPoint y: 75, distance: 55.0
click at [209, 75] on div "Your Data Add Data Brand Kits New AAA AirOps Alibaba Bracewell DigitalOcean Gon…" at bounding box center [295, 205] width 196 height 411
drag, startPoint x: 298, startPoint y: 325, endPoint x: 211, endPoint y: 327, distance: 87.0
click at [211, 327] on div "Your Data Add Data Brand Kits New AAA AirOps Alibaba Bracewell DigitalOcean Gon…" at bounding box center [295, 205] width 196 height 411
click at [652, 308] on div "**********" at bounding box center [981, 497] width 1082 height 861
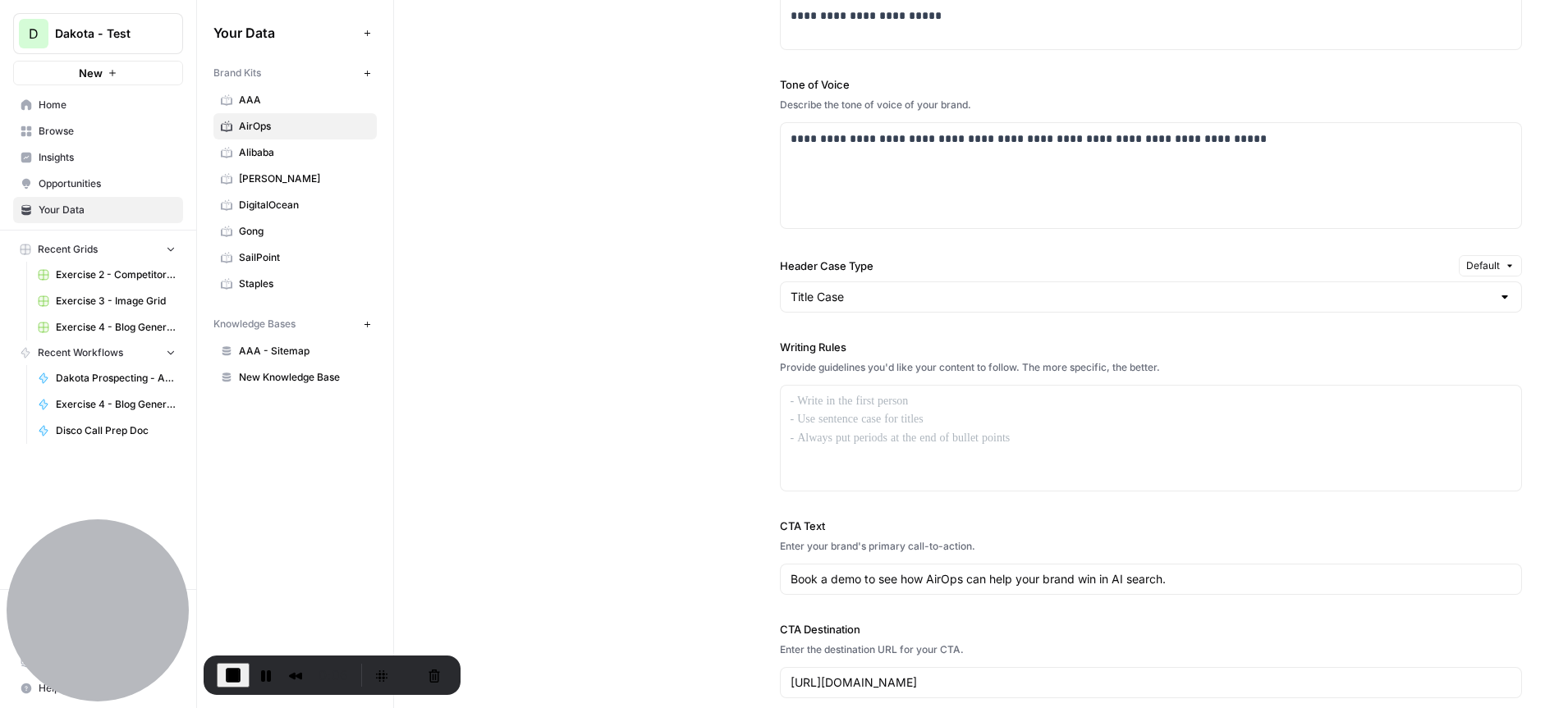
scroll to position [1056, 0]
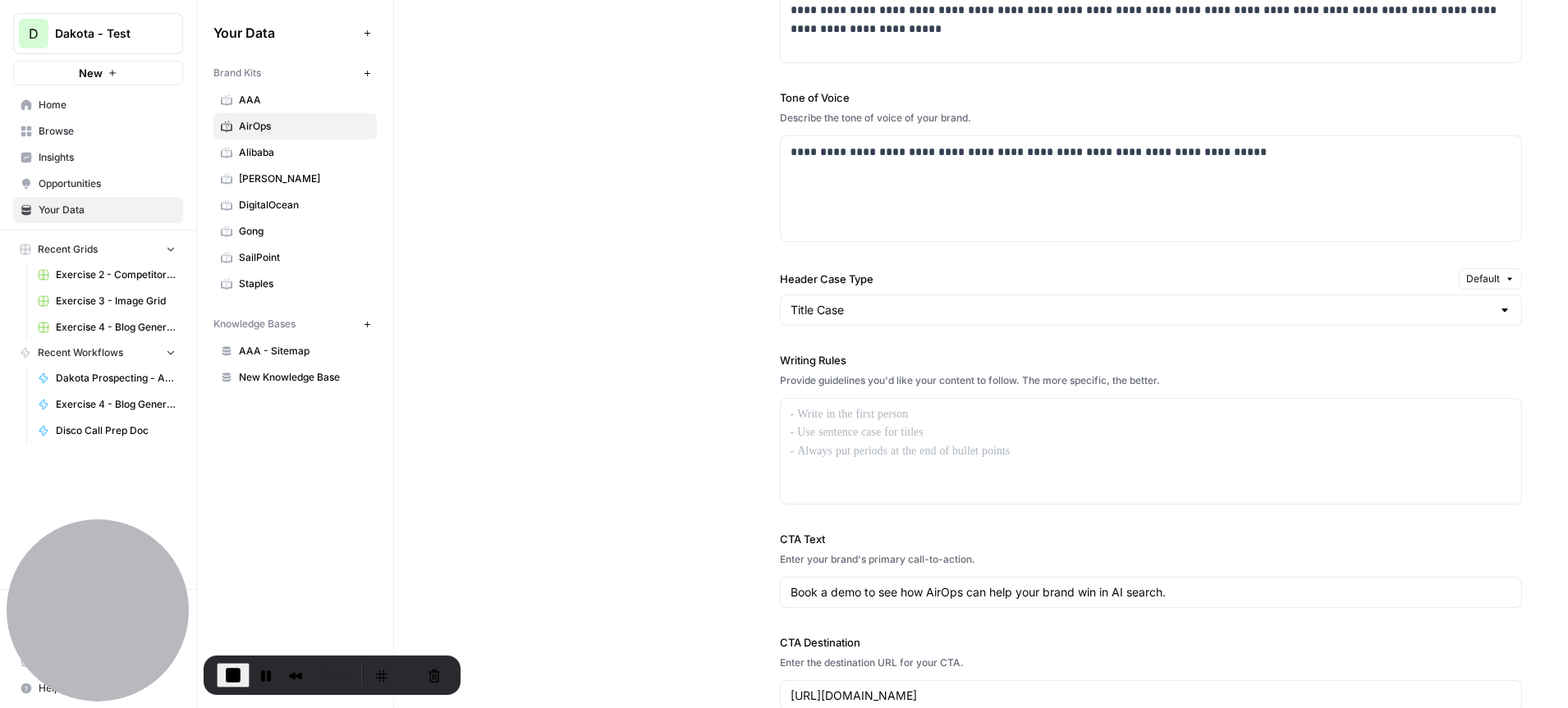
click at [296, 387] on link "New Knowledge Base" at bounding box center [296, 377] width 164 height 26
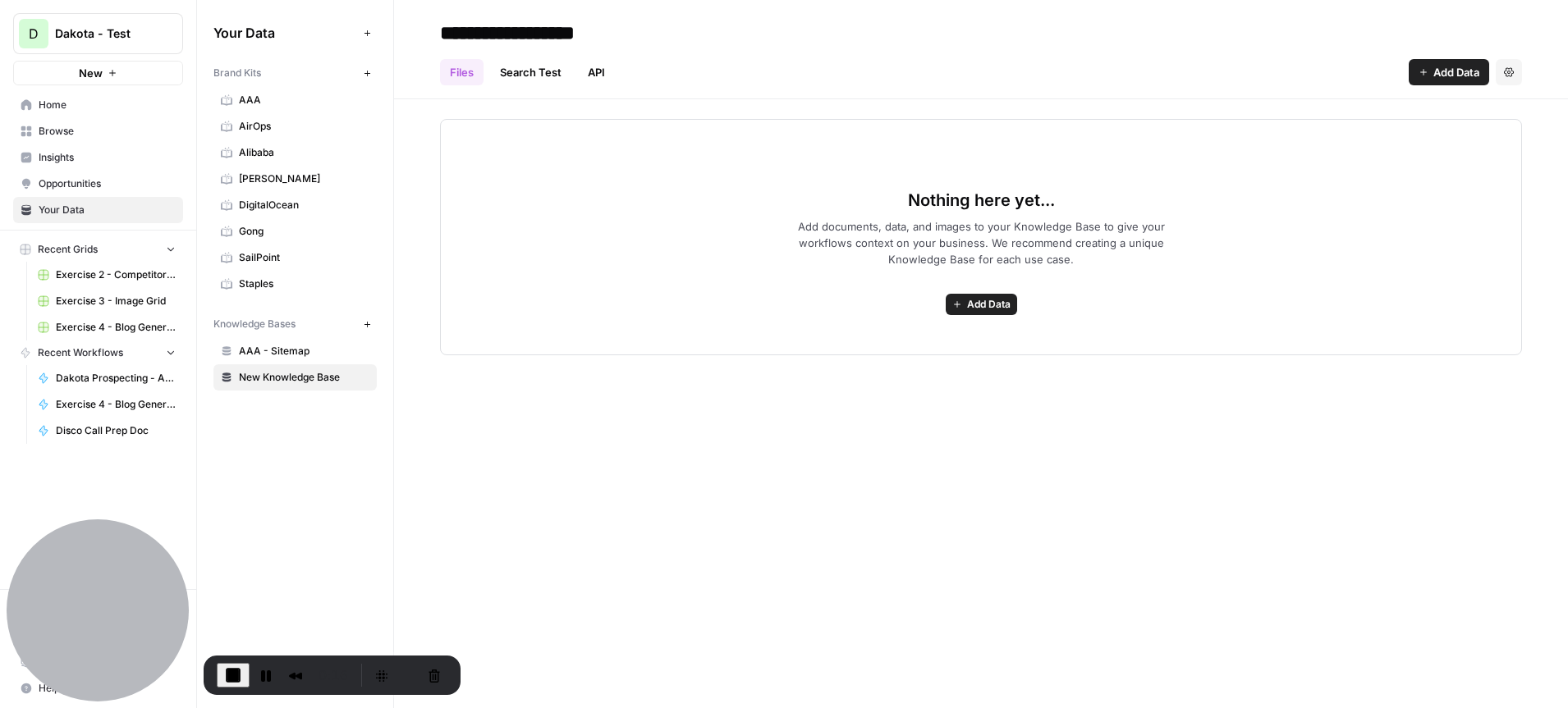
click at [1441, 71] on span "Add Data" at bounding box center [1456, 72] width 46 height 17
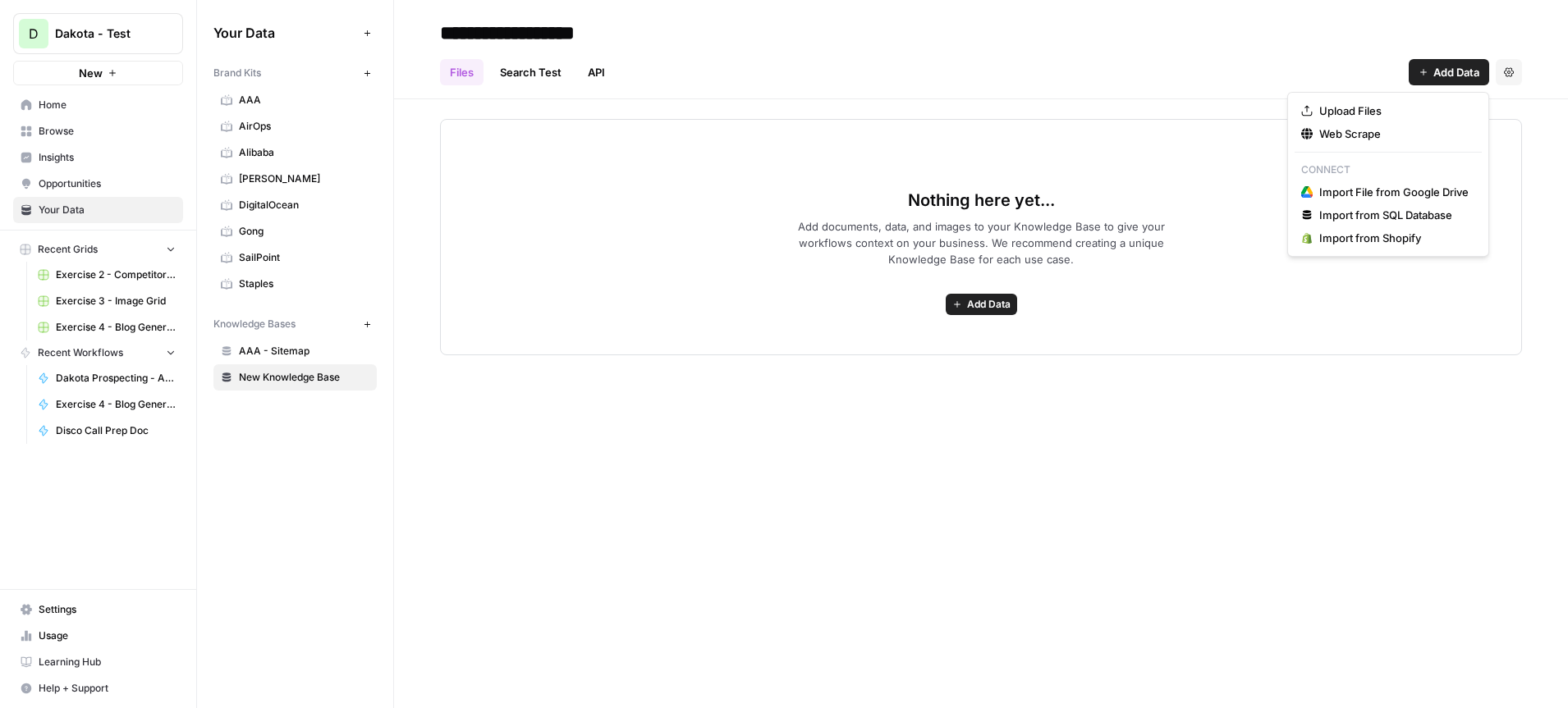
click at [1188, 29] on div "**********" at bounding box center [981, 33] width 1082 height 26
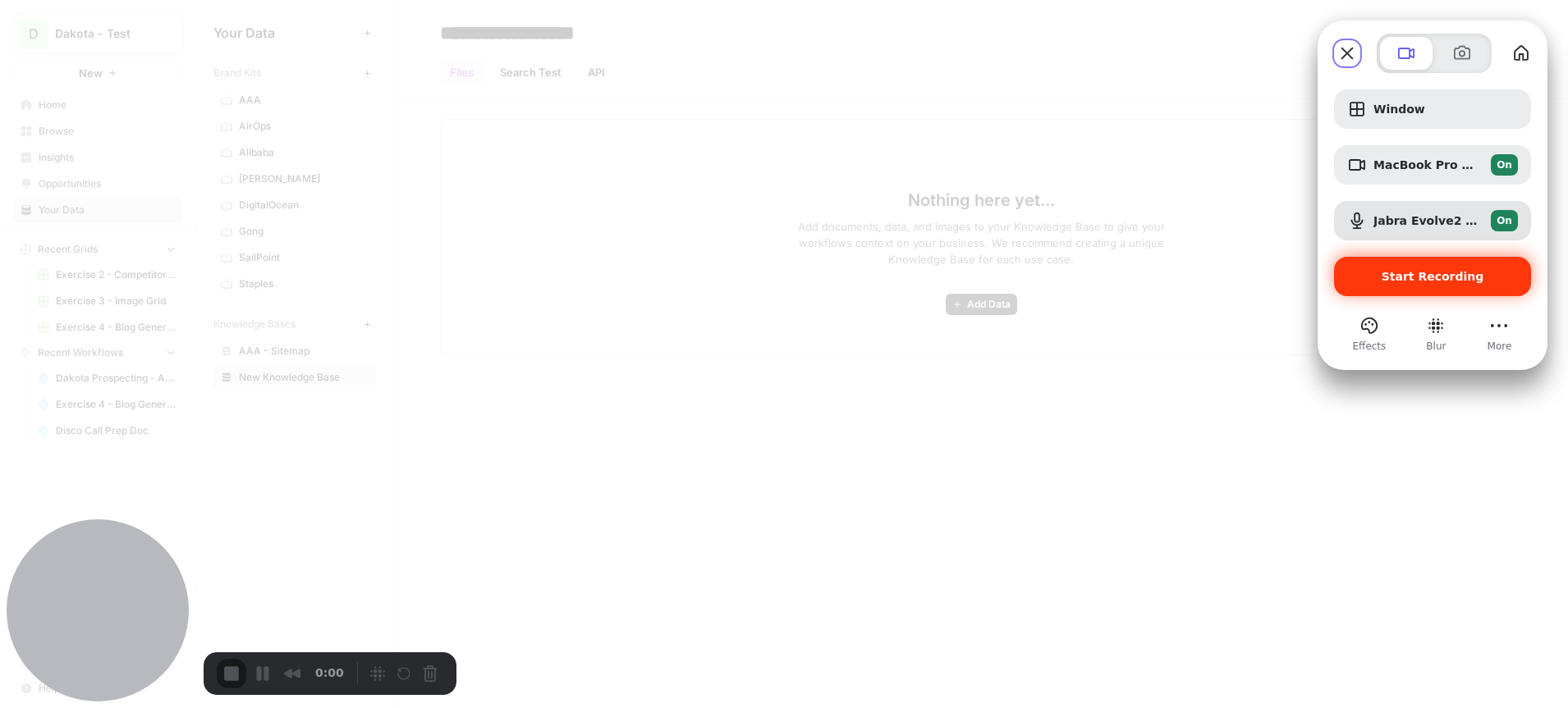
click at [1402, 279] on span "Start Recording" at bounding box center [1433, 277] width 102 height 13
click at [286, 157] on div at bounding box center [784, 354] width 1568 height 708
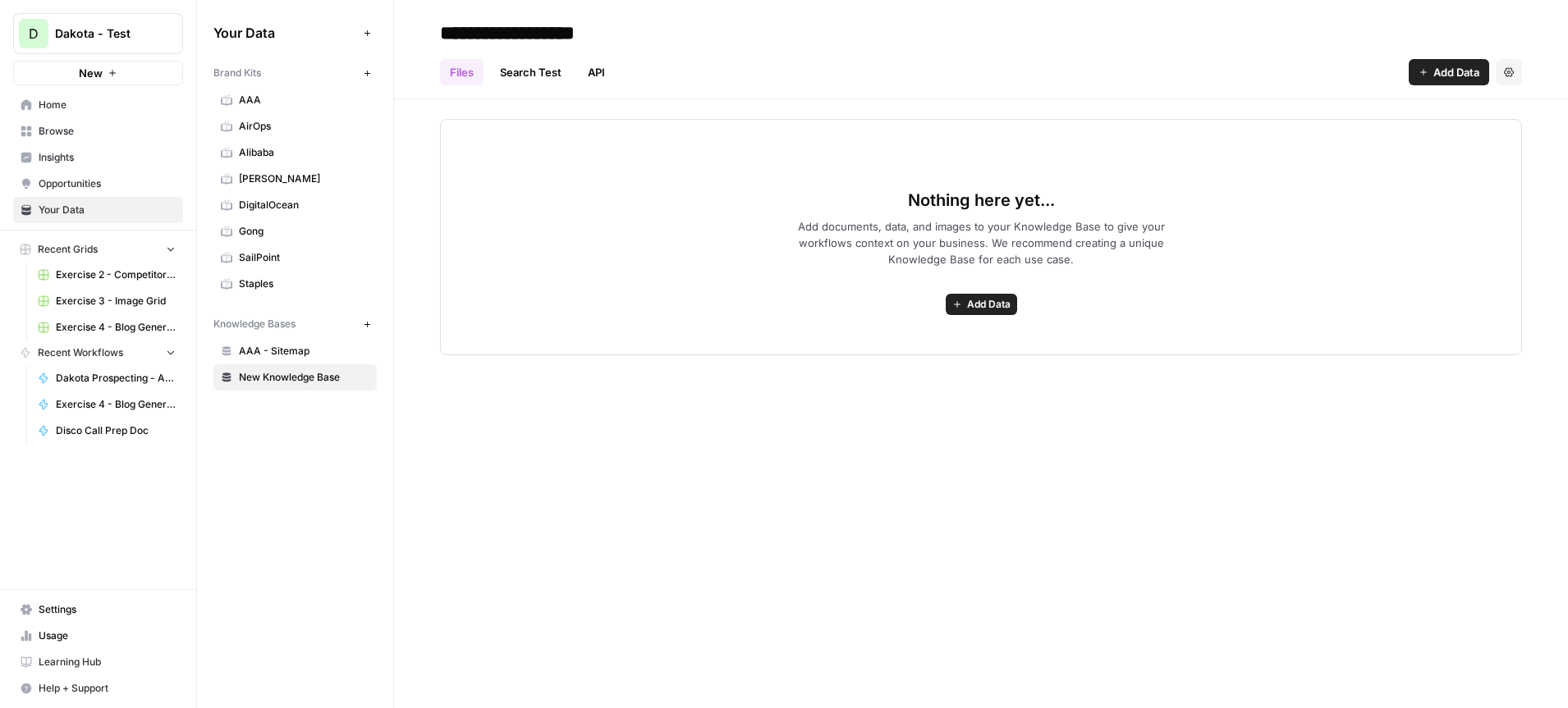
click at [270, 119] on span "AirOps" at bounding box center [304, 126] width 130 height 15
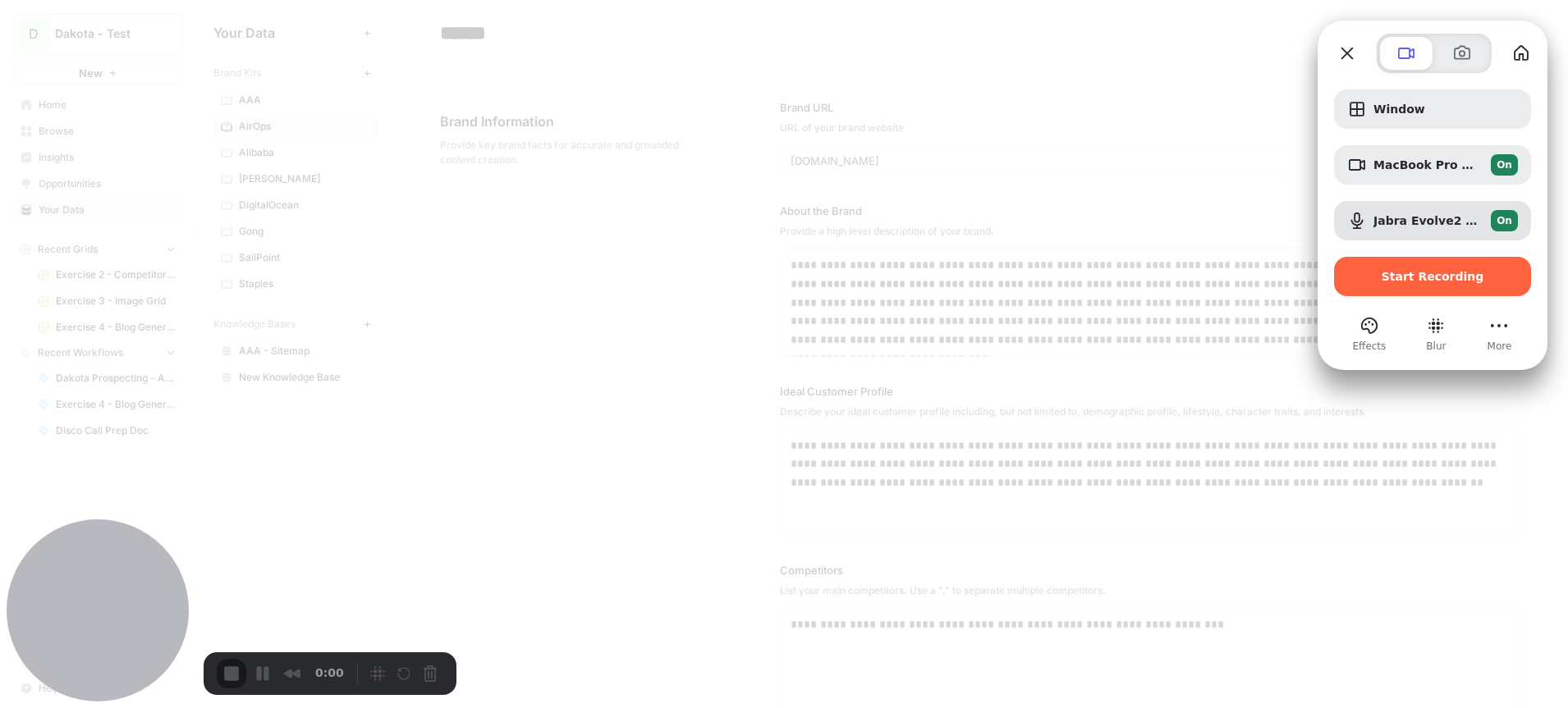
click at [702, 71] on div at bounding box center [784, 354] width 1568 height 708
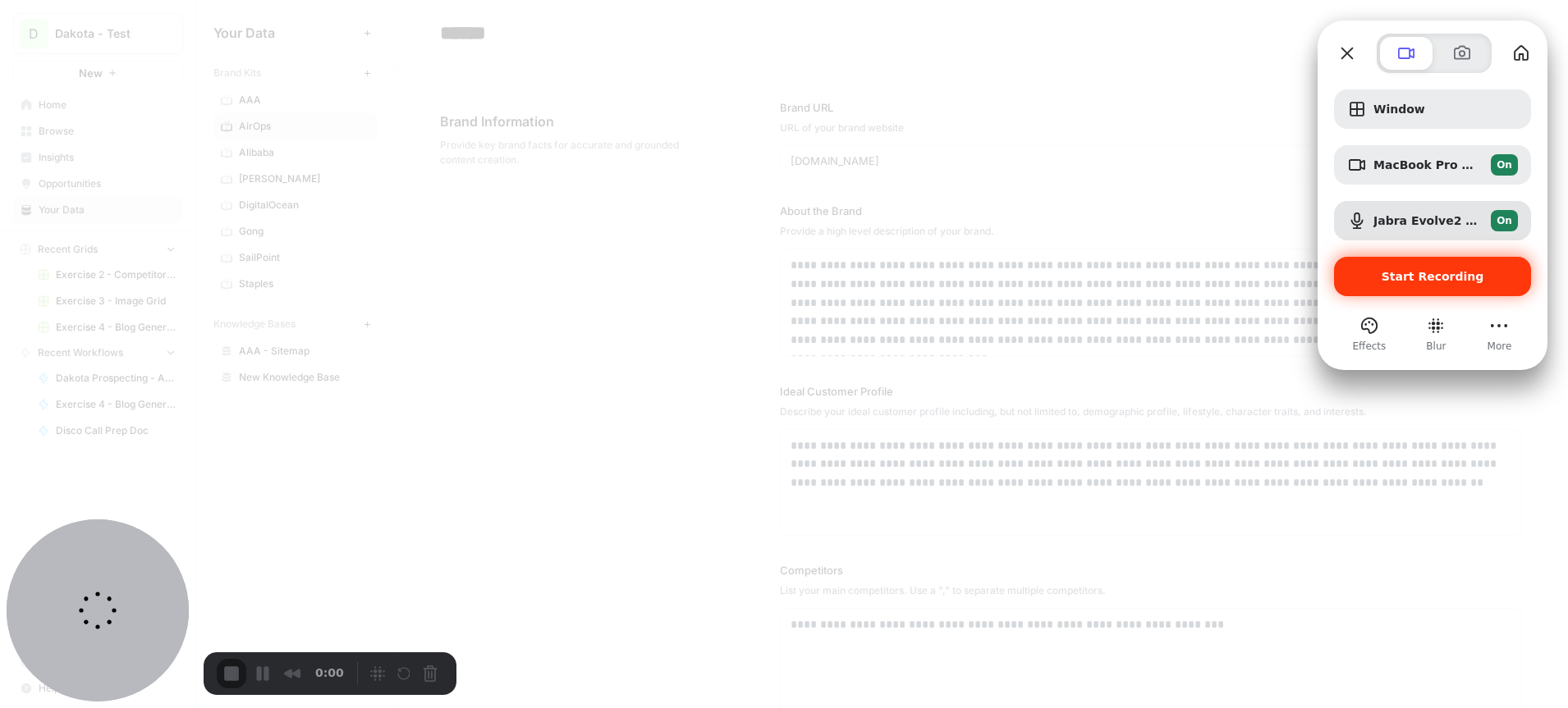
click at [1417, 265] on div "Start Recording" at bounding box center [1432, 276] width 197 height 39
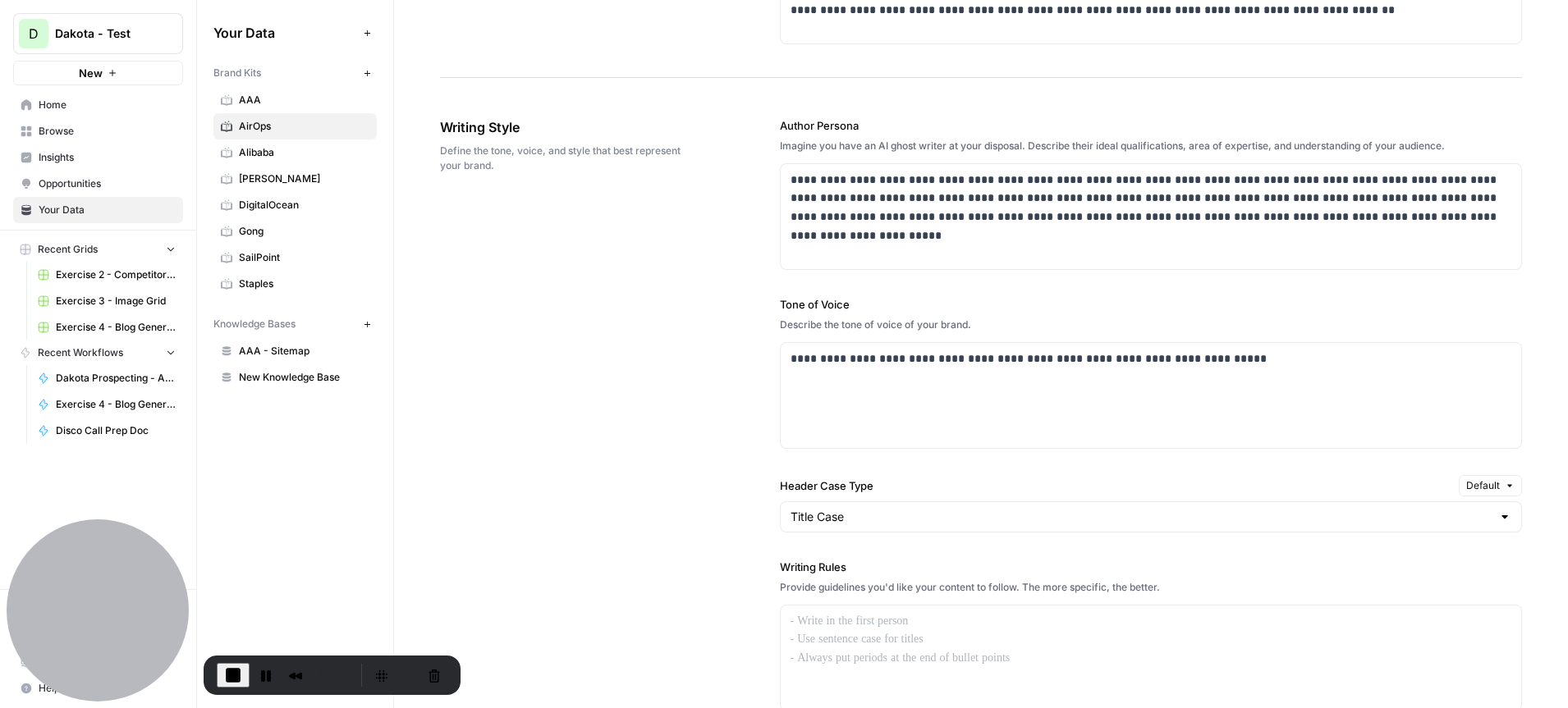
scroll to position [833, 0]
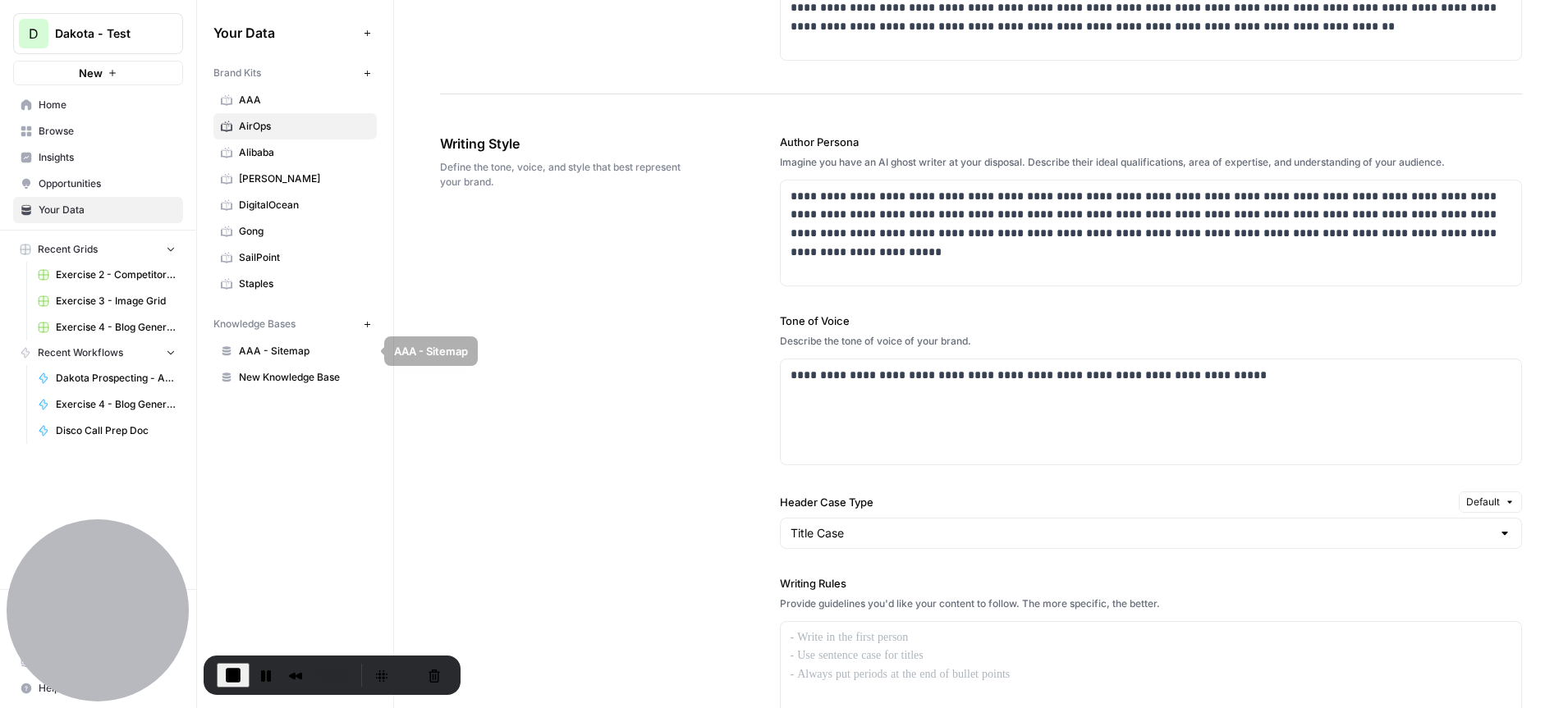
click at [302, 379] on span "New Knowledge Base" at bounding box center [304, 377] width 130 height 15
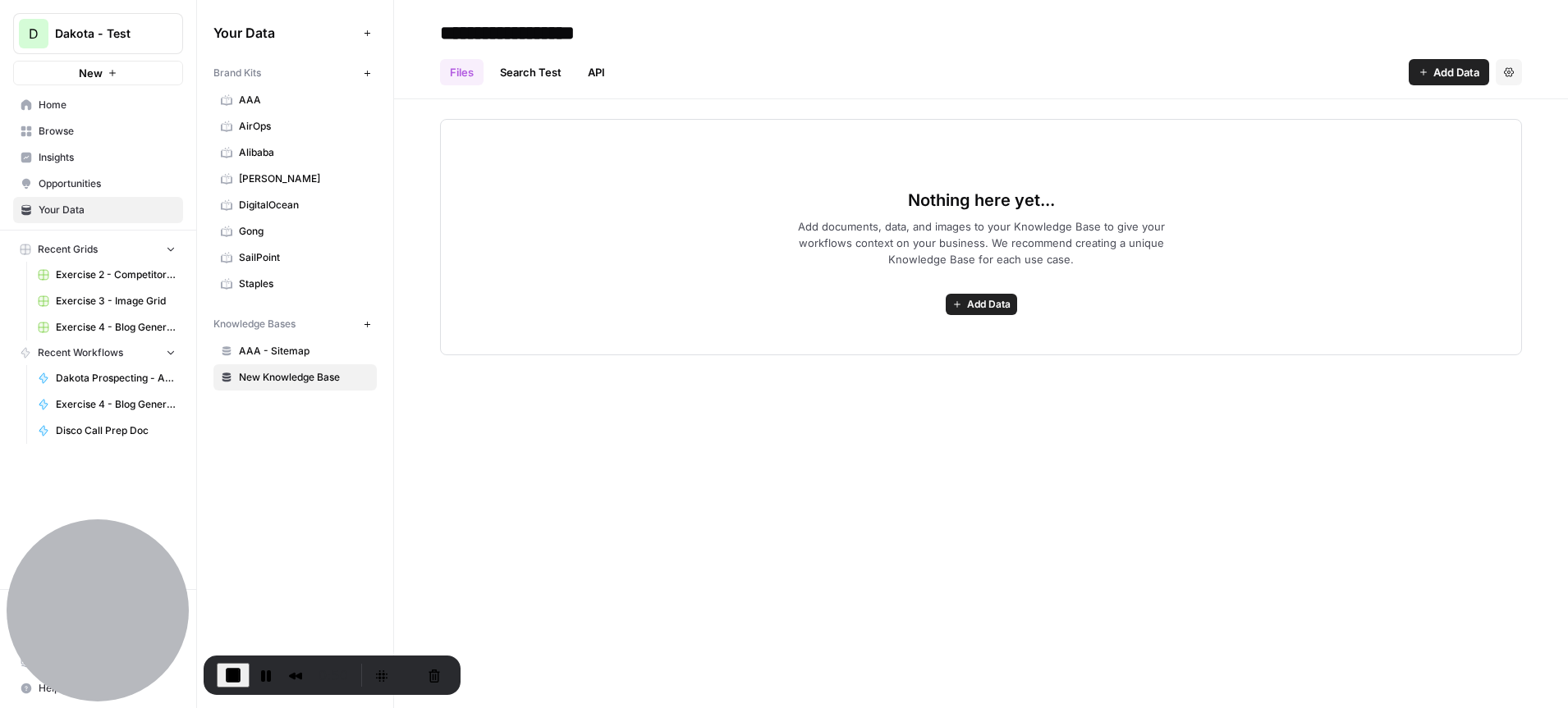
click at [1423, 79] on button "Add Data" at bounding box center [1449, 72] width 81 height 26
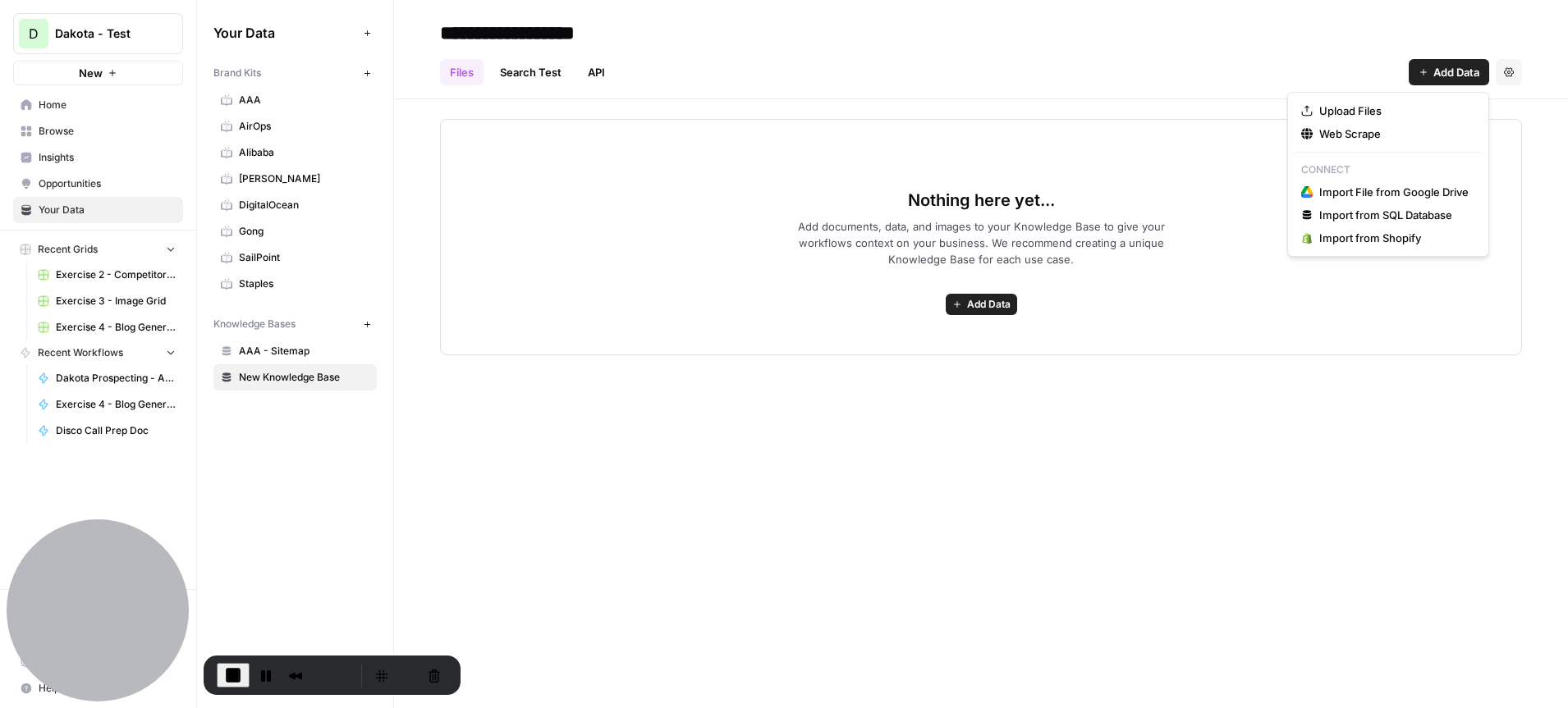
click at [230, 673] on span "End Recording" at bounding box center [232, 675] width 20 height 20
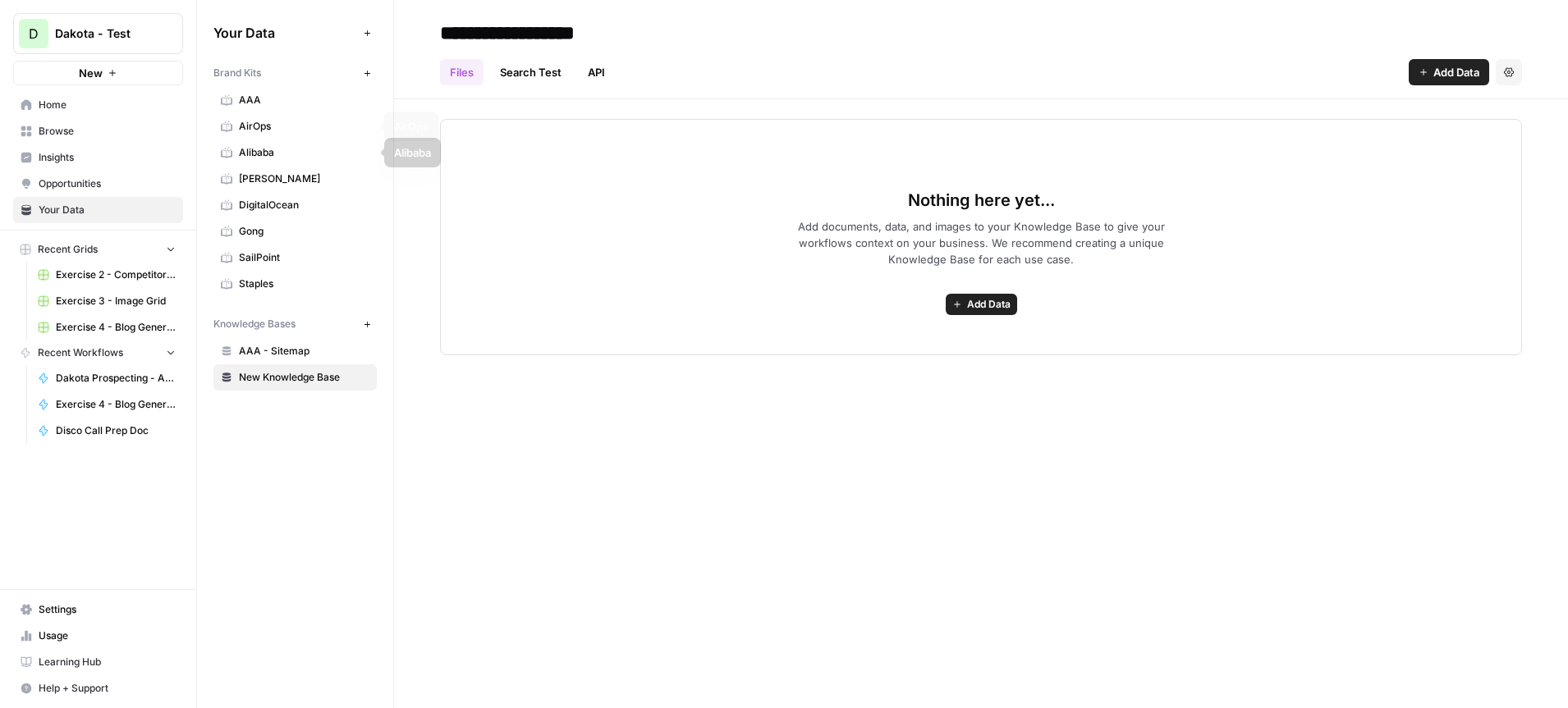
click at [285, 134] on link "AirOps" at bounding box center [296, 126] width 164 height 26
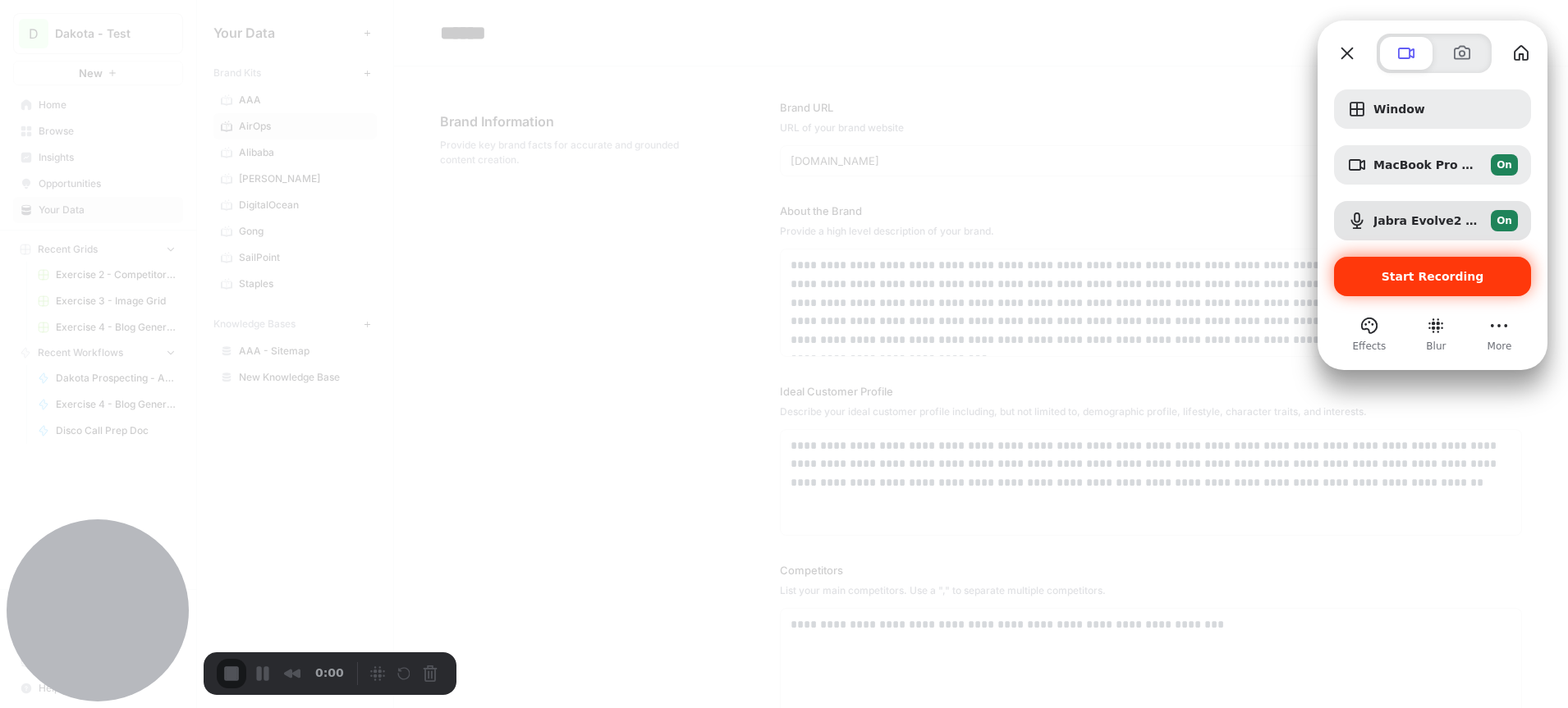
click at [1379, 273] on span "Start Recording" at bounding box center [1433, 277] width 171 height 13
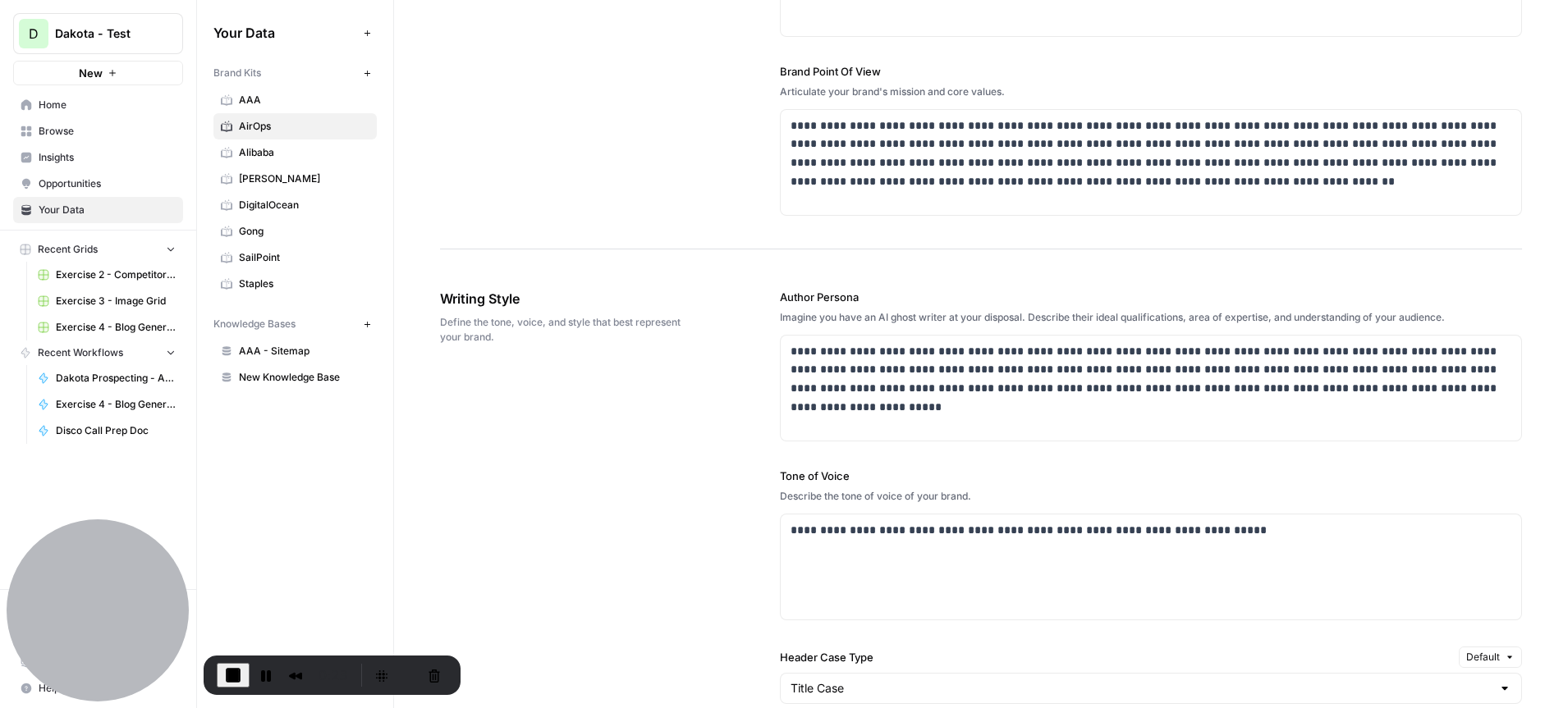
scroll to position [679, 0]
drag, startPoint x: 504, startPoint y: 340, endPoint x: 439, endPoint y: 319, distance: 68.3
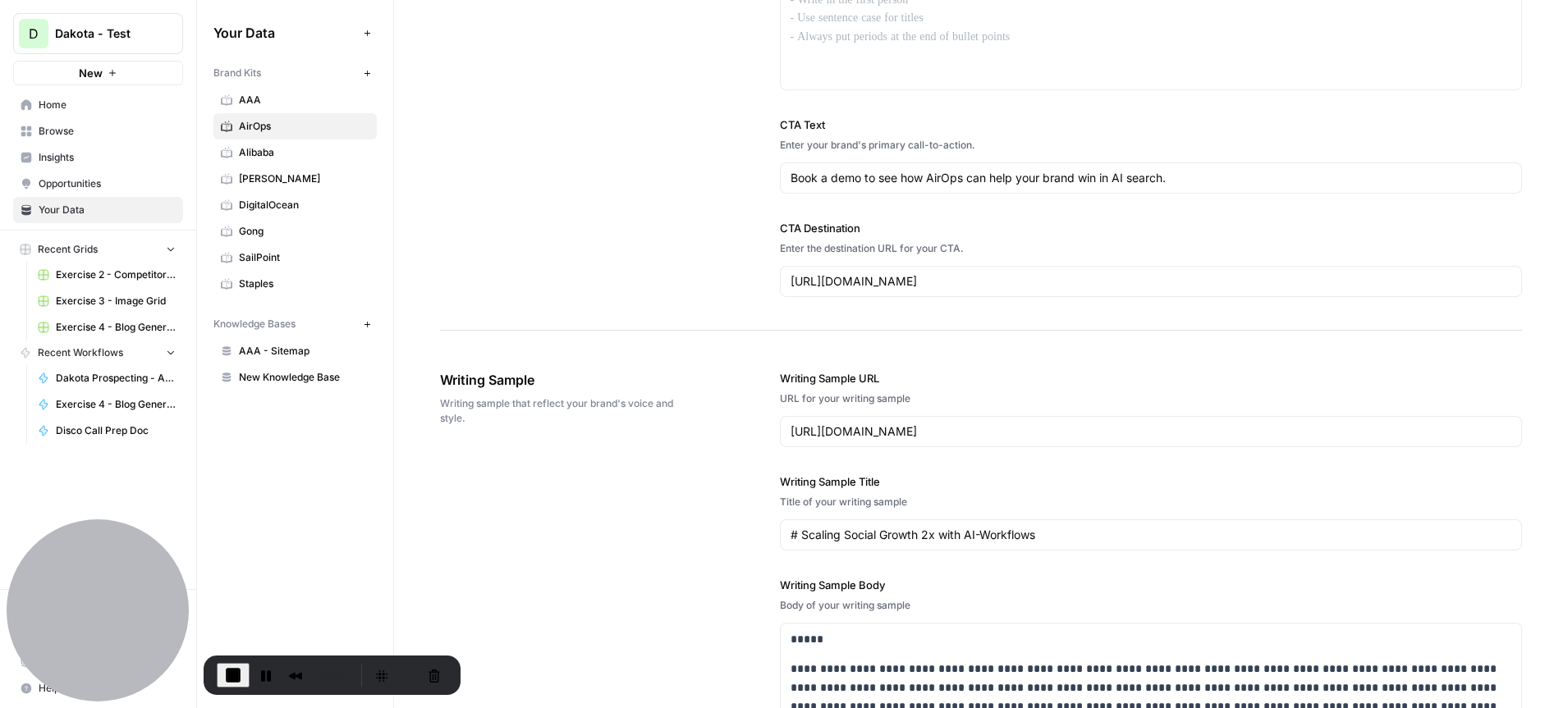
scroll to position [1476, 0]
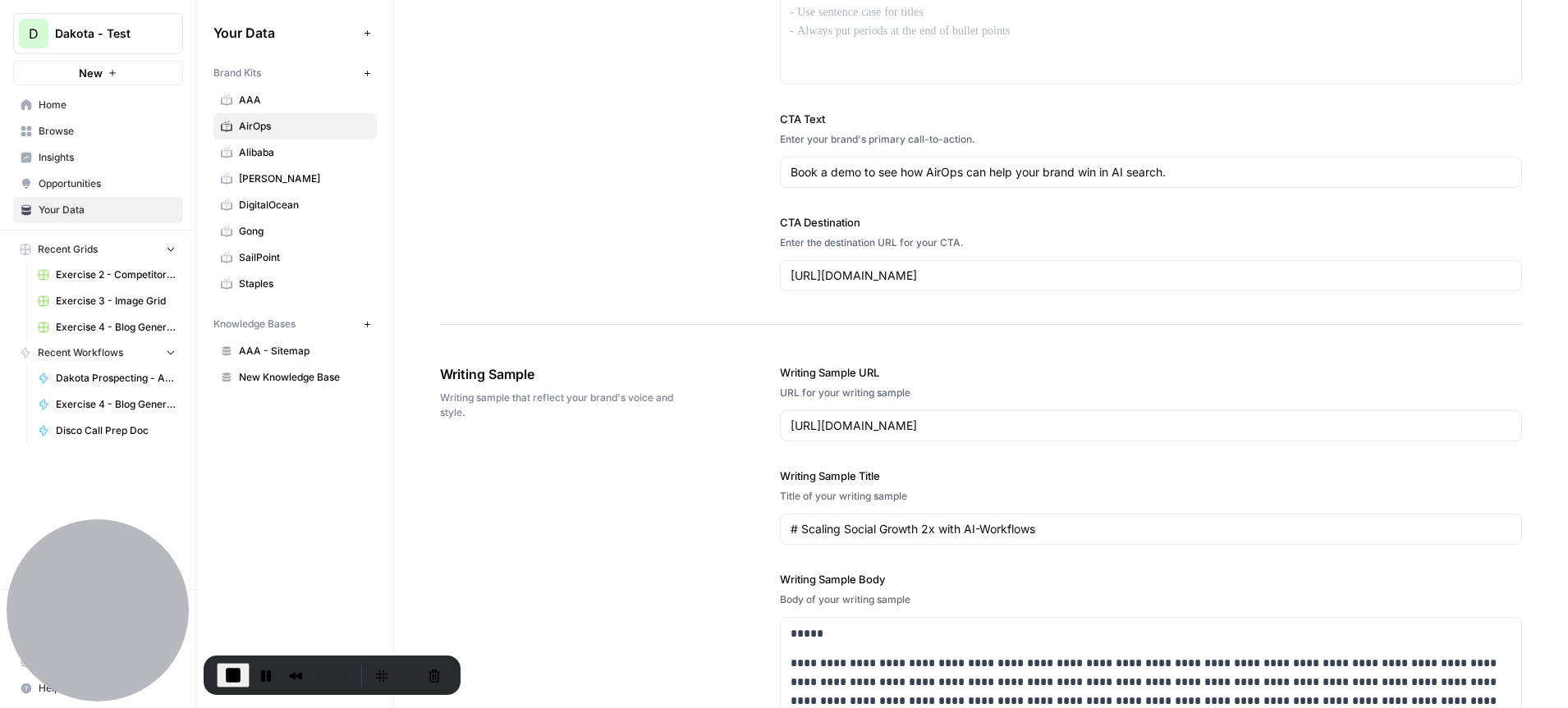
drag, startPoint x: 473, startPoint y: 414, endPoint x: 441, endPoint y: 401, distance: 34.5
click at [441, 401] on span "Writing sample that reflect your brand's voice and style." at bounding box center [563, 405] width 248 height 30
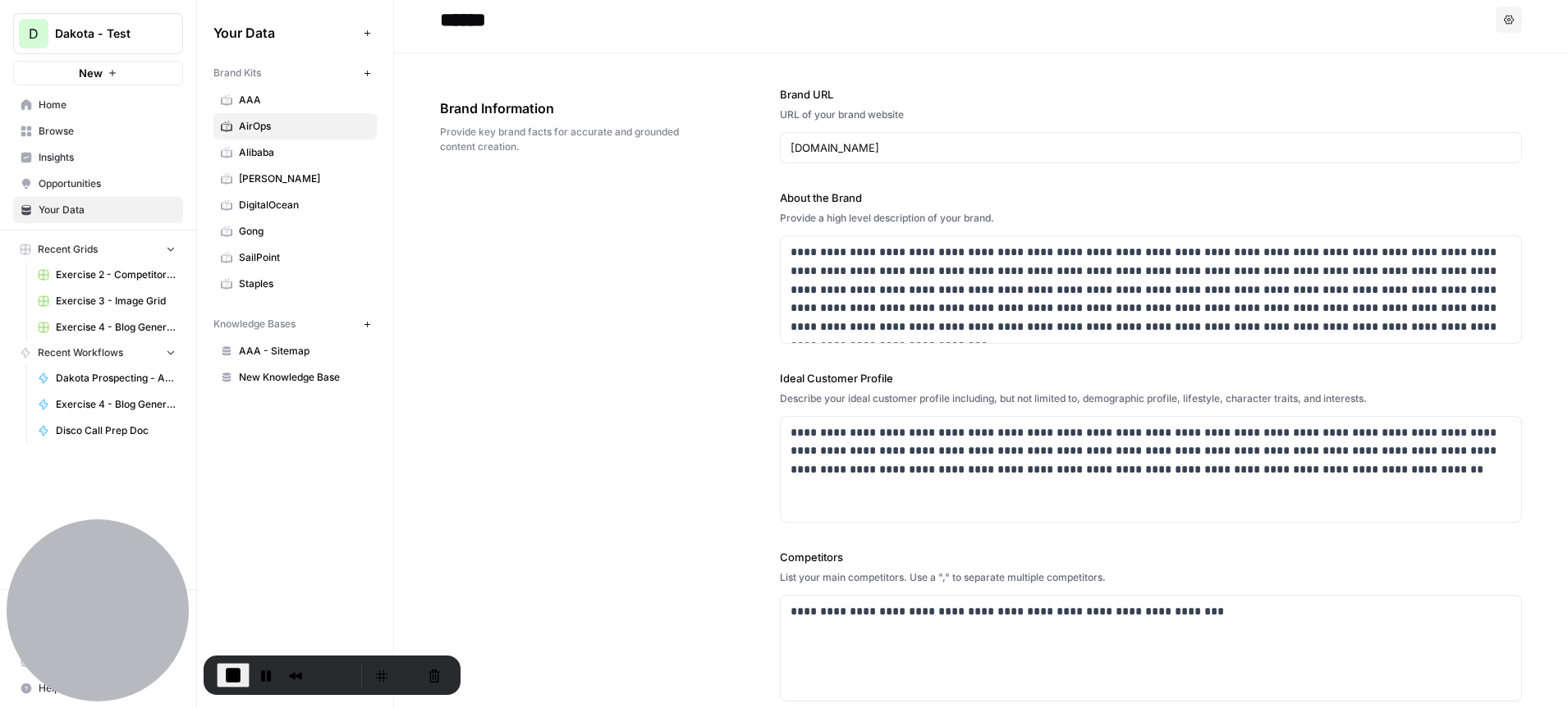
scroll to position [0, 0]
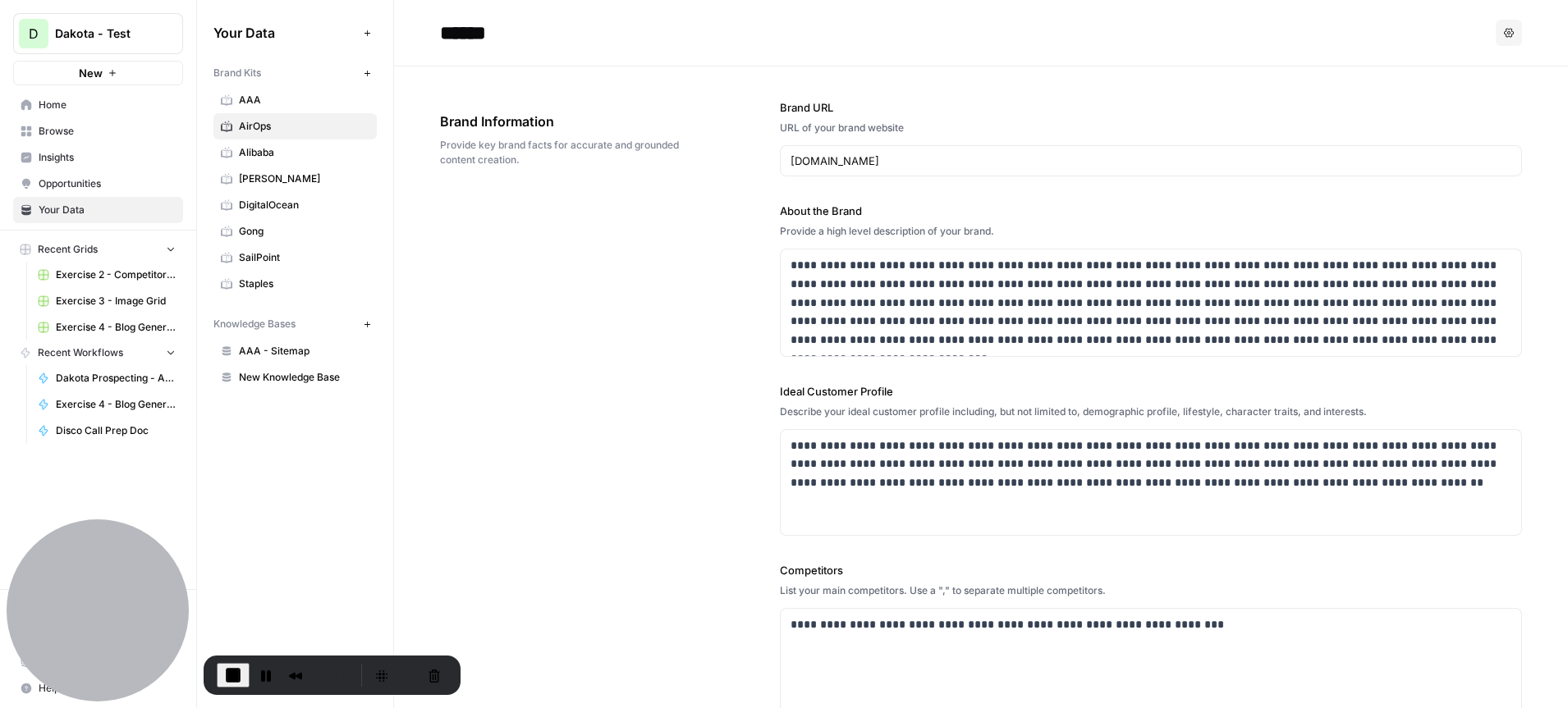
click at [283, 380] on span "New Knowledge Base" at bounding box center [304, 377] width 130 height 15
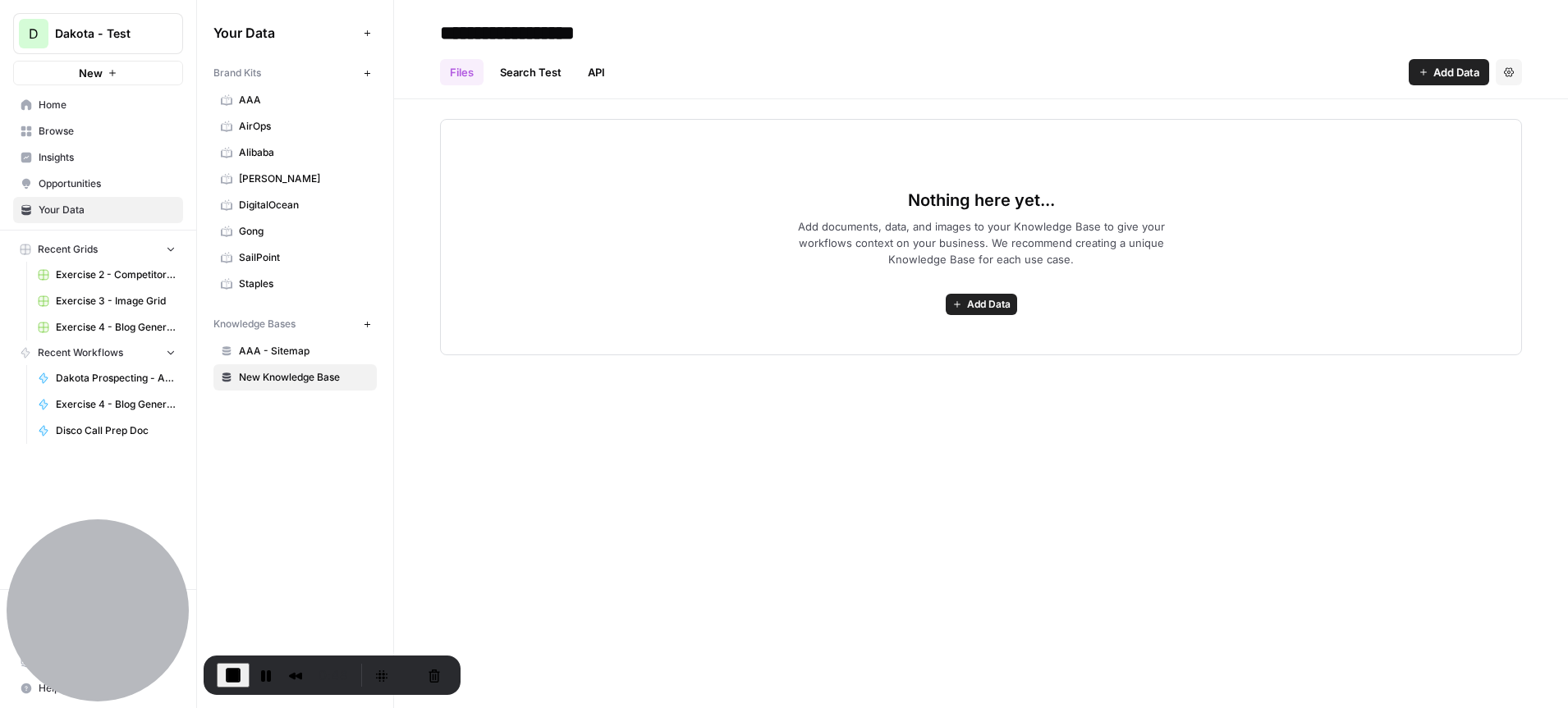
click at [1435, 65] on span "Add Data" at bounding box center [1456, 72] width 46 height 17
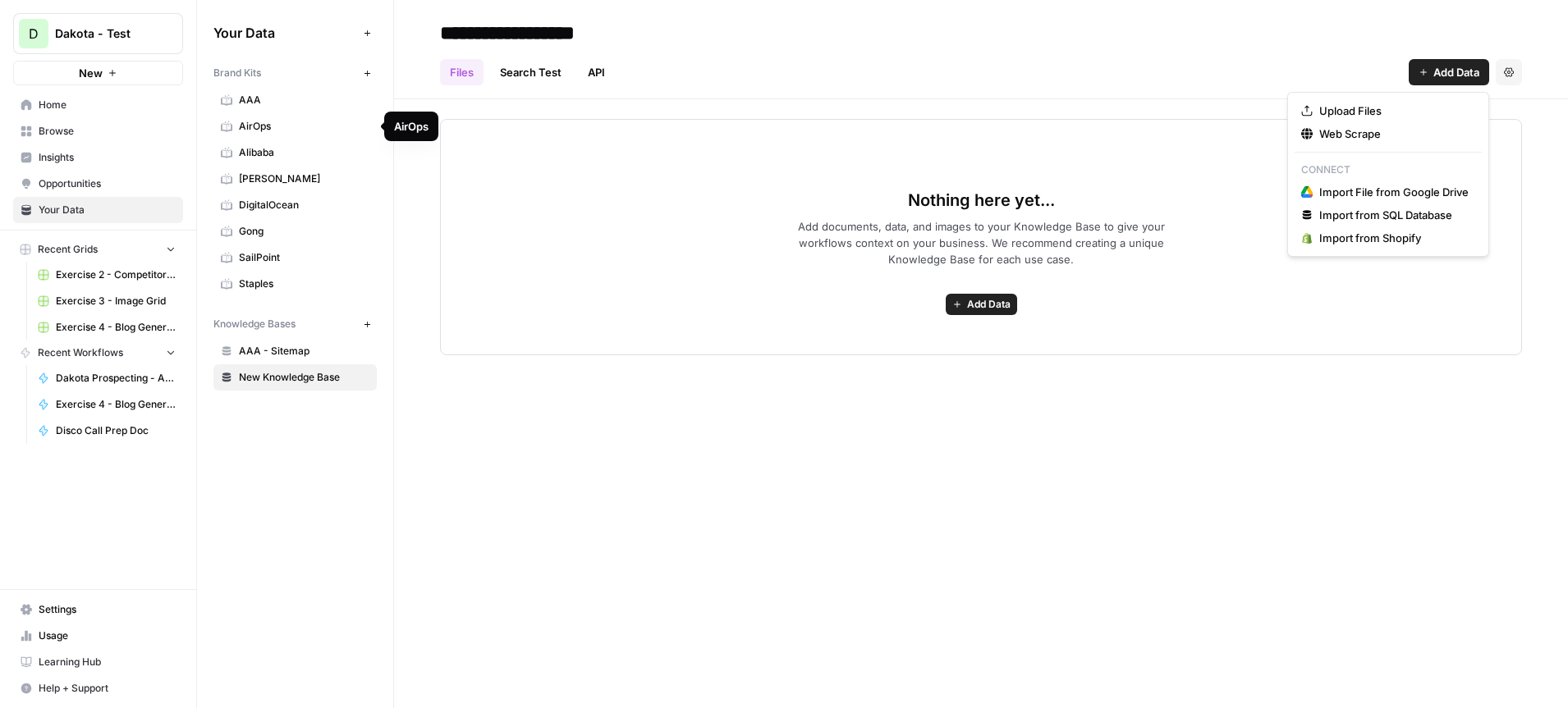
click at [285, 125] on span "AirOps" at bounding box center [304, 126] width 130 height 15
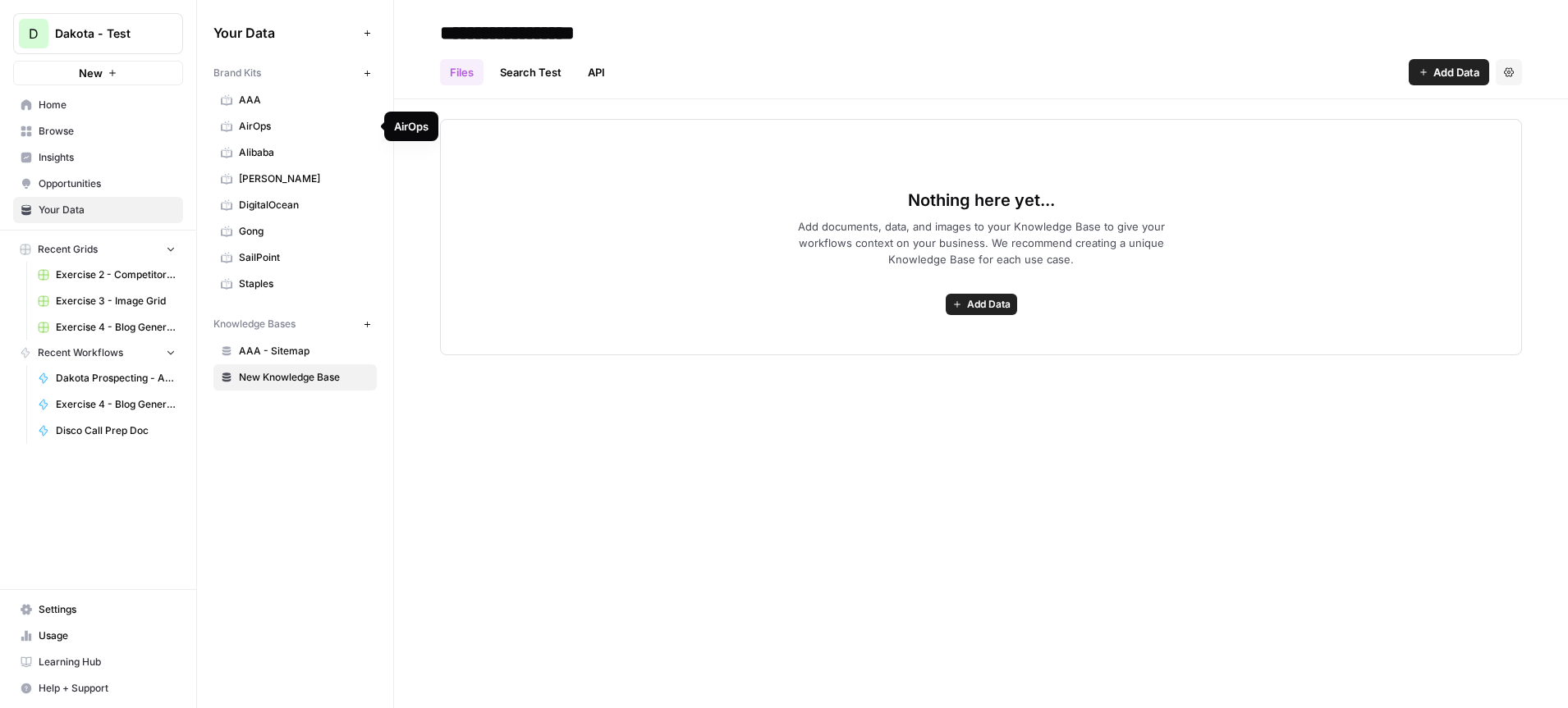
click at [165, 43] on button "D Dakota - Test" at bounding box center [98, 33] width 170 height 41
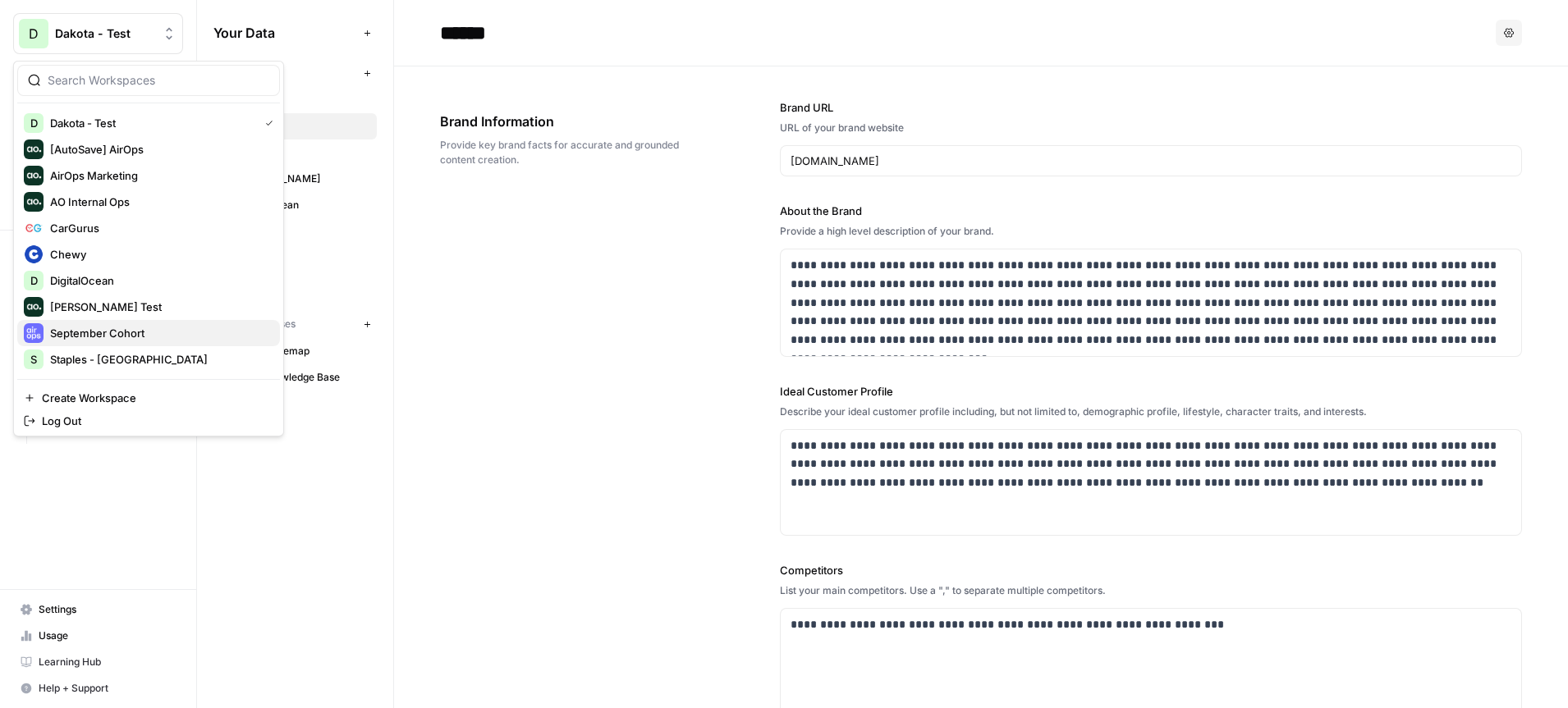
scroll to position [79, 0]
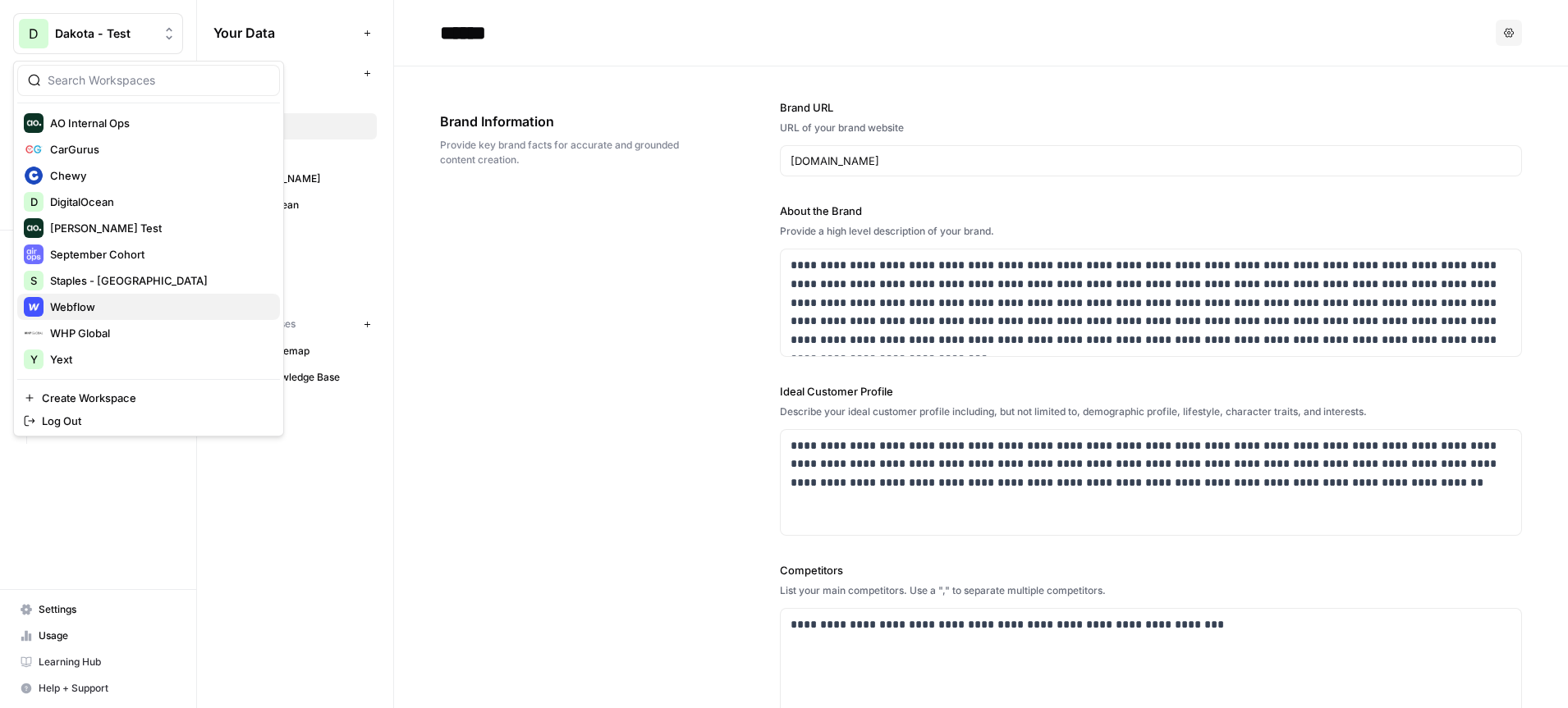
click at [89, 313] on span "Webflow" at bounding box center [158, 308] width 217 height 17
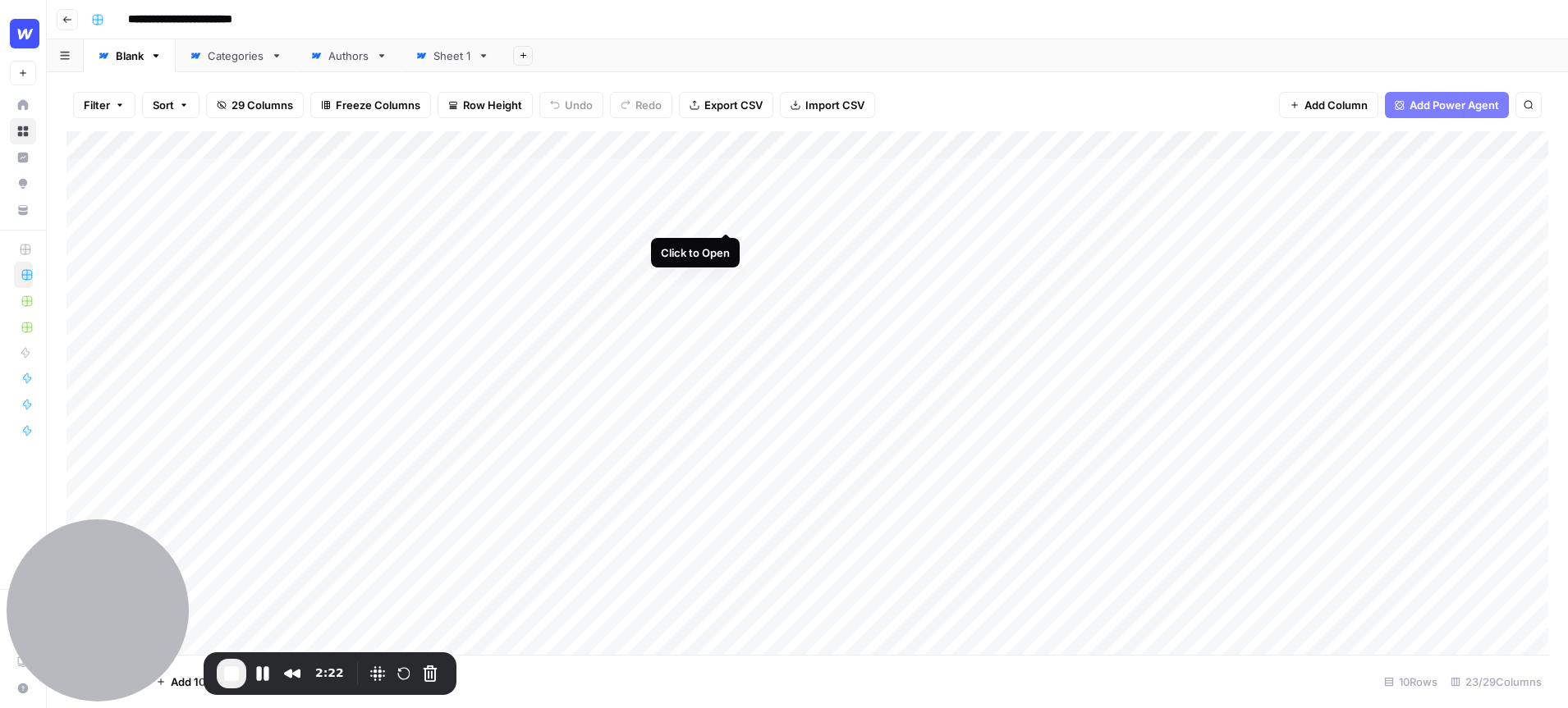
click at [729, 168] on div "Add Column" at bounding box center [808, 393] width 1482 height 524
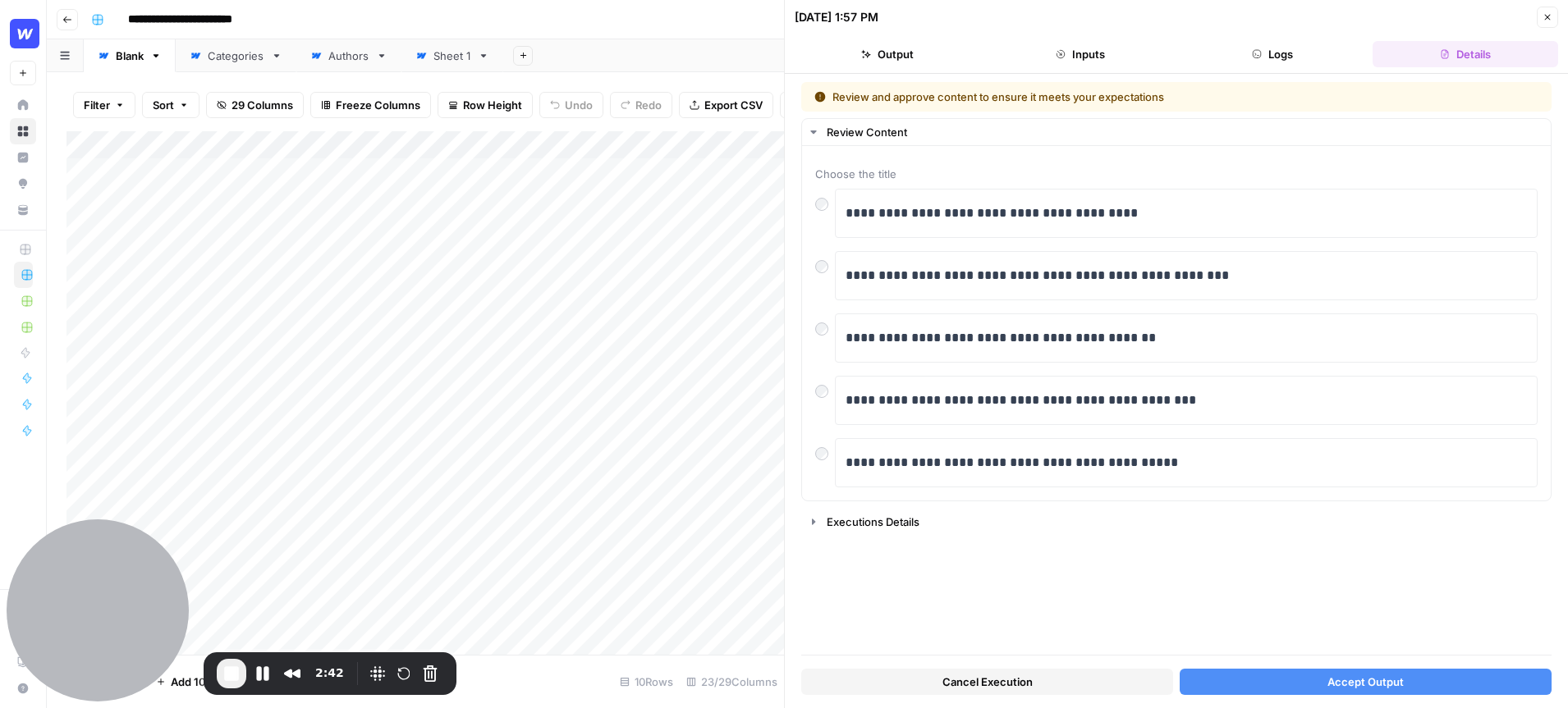
click at [1549, 20] on icon "button" at bounding box center [1548, 17] width 10 height 10
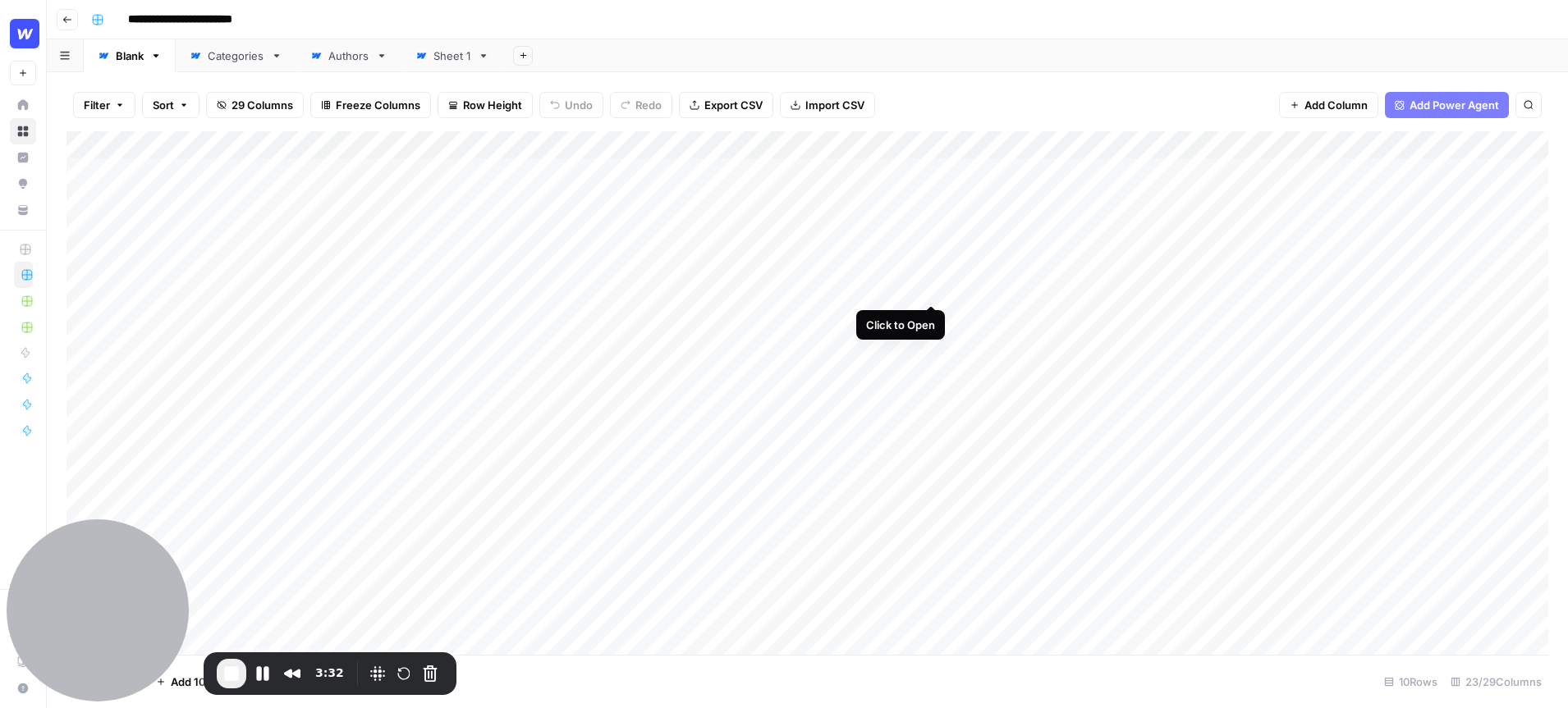
click at [930, 243] on div "Add Column" at bounding box center [808, 393] width 1482 height 524
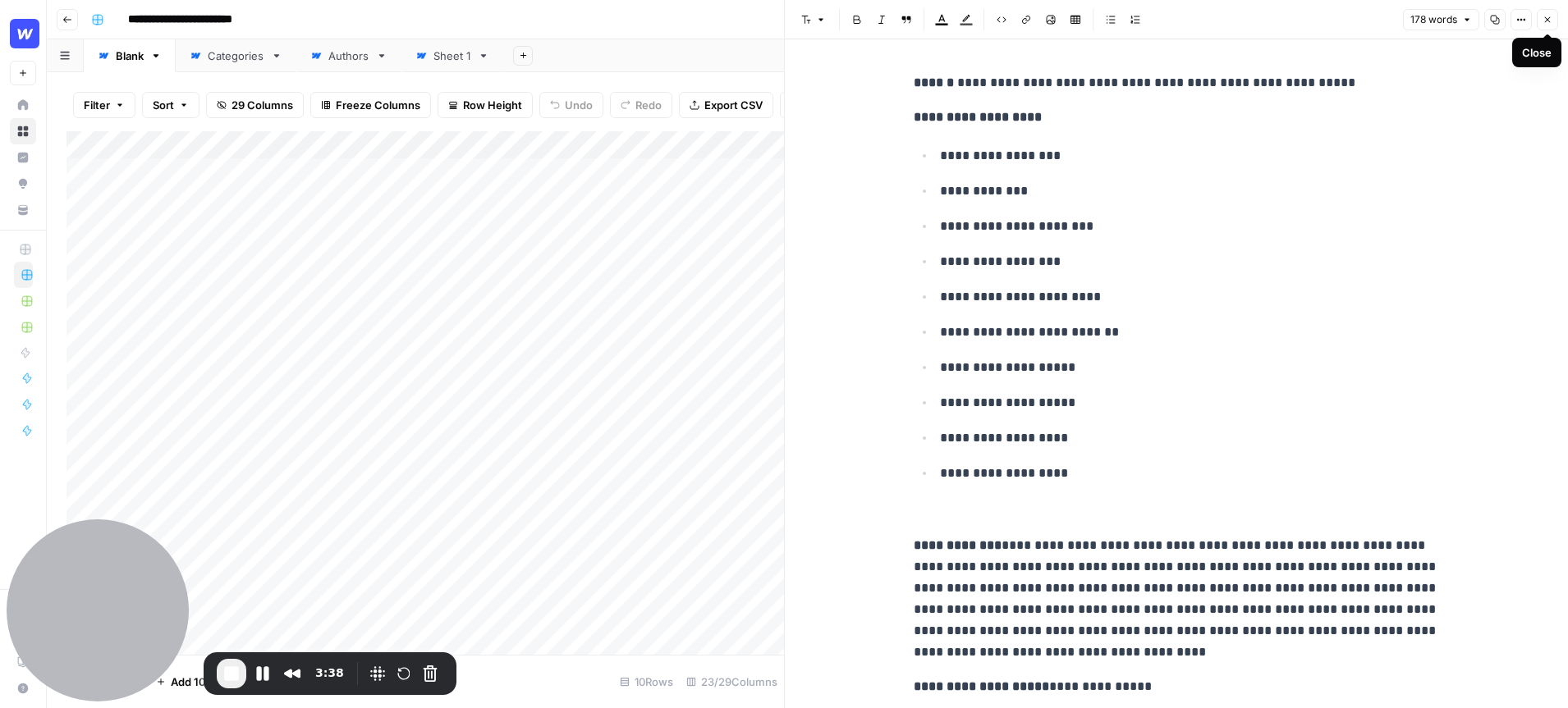
click at [1546, 18] on icon "button" at bounding box center [1548, 20] width 6 height 6
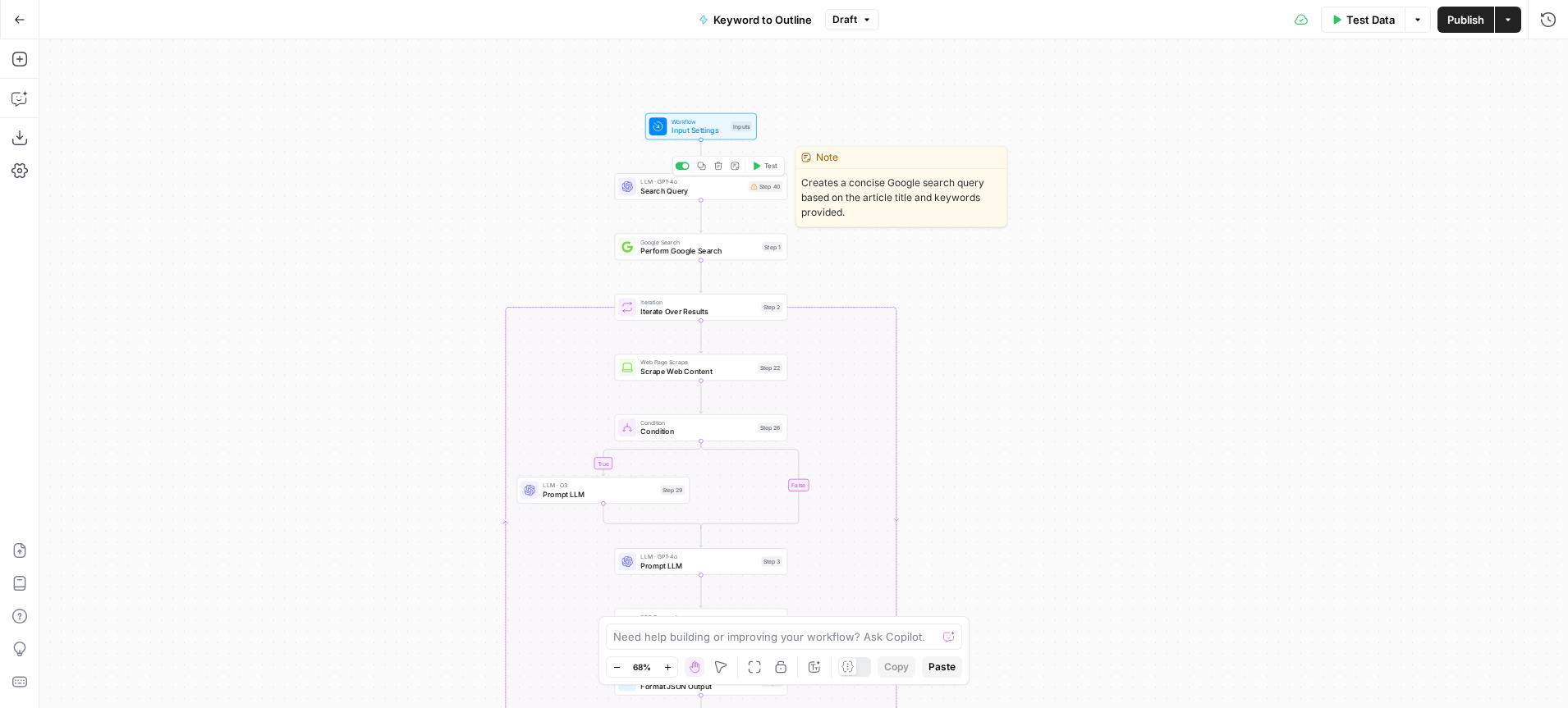
click at [693, 187] on span "Search Query" at bounding box center [692, 190] width 103 height 11
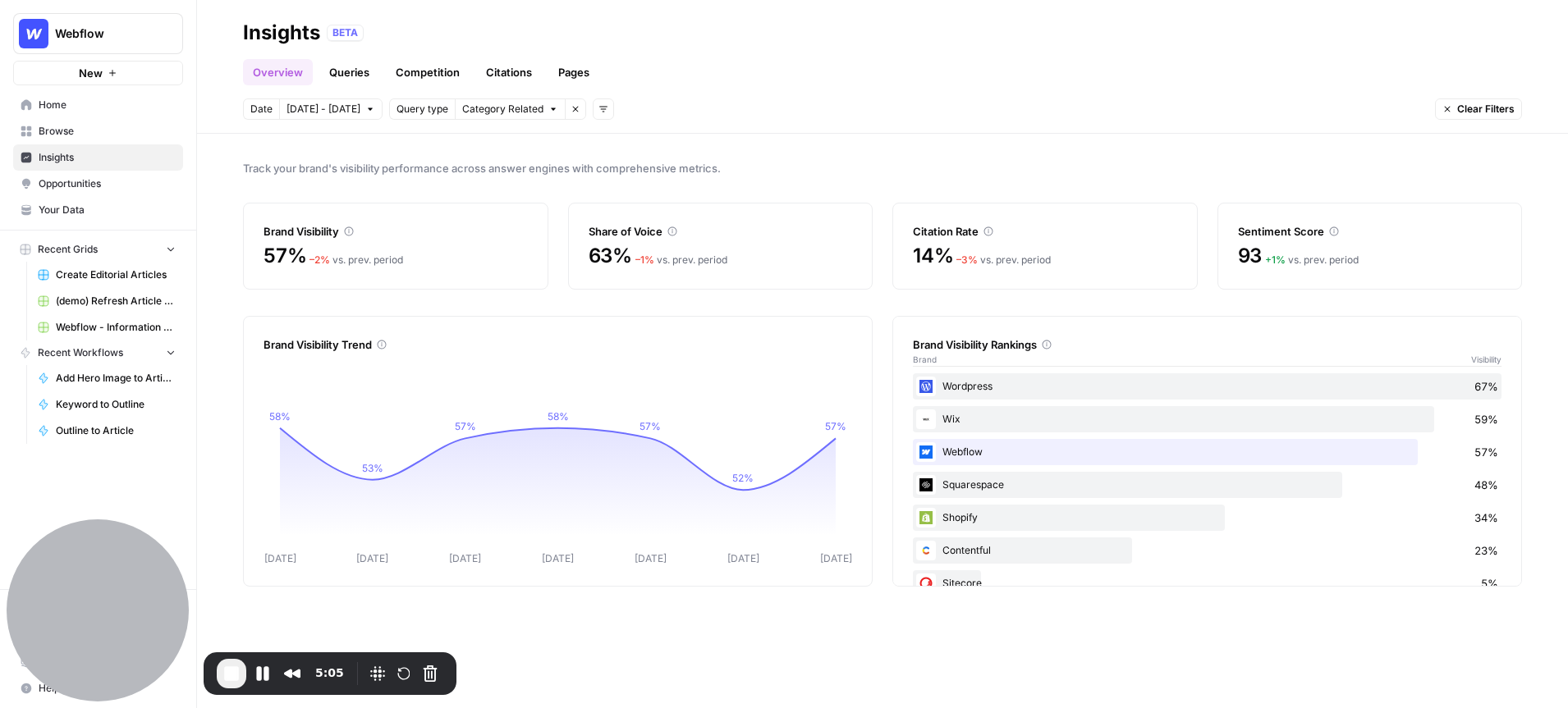
click at [359, 77] on link "Queries" at bounding box center [349, 72] width 59 height 26
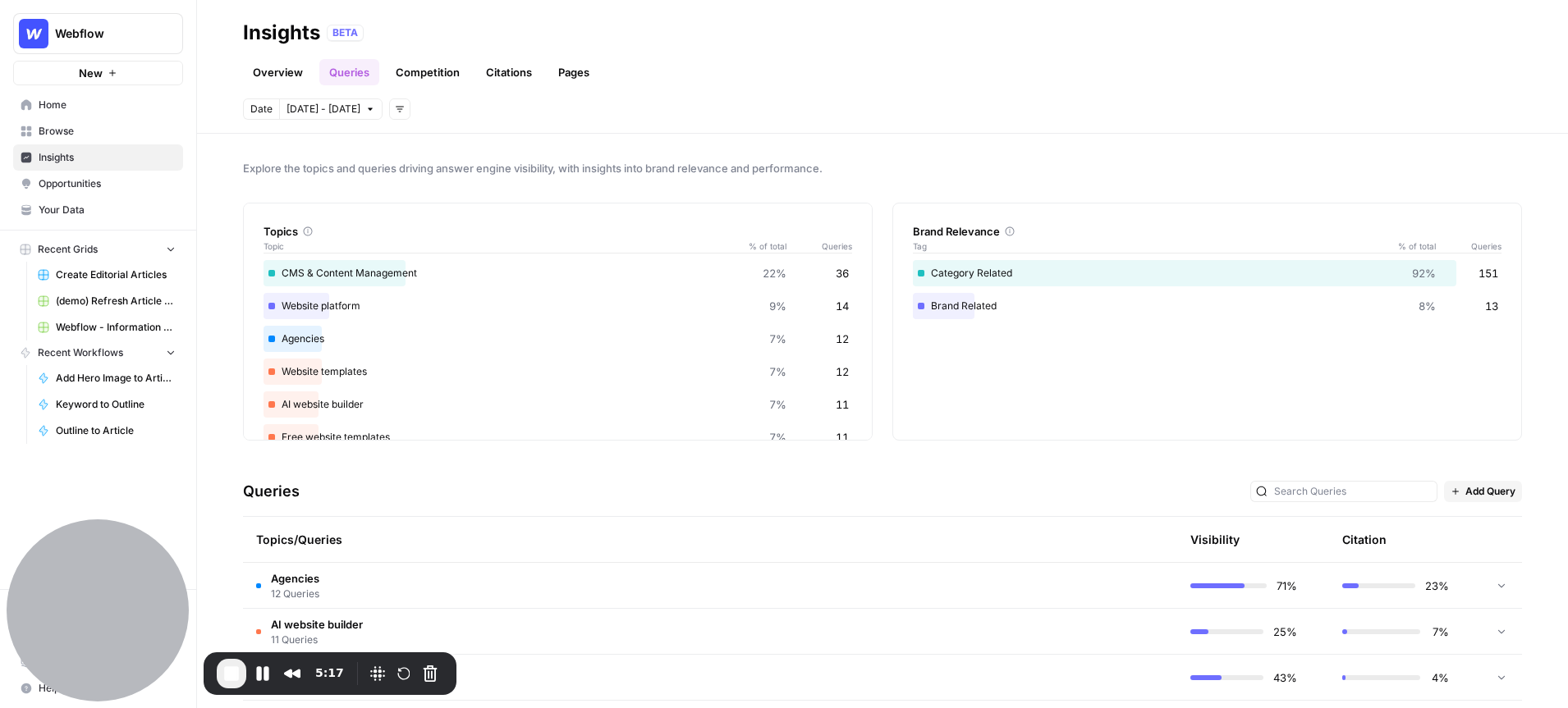
click at [285, 67] on link "Overview" at bounding box center [277, 72] width 70 height 26
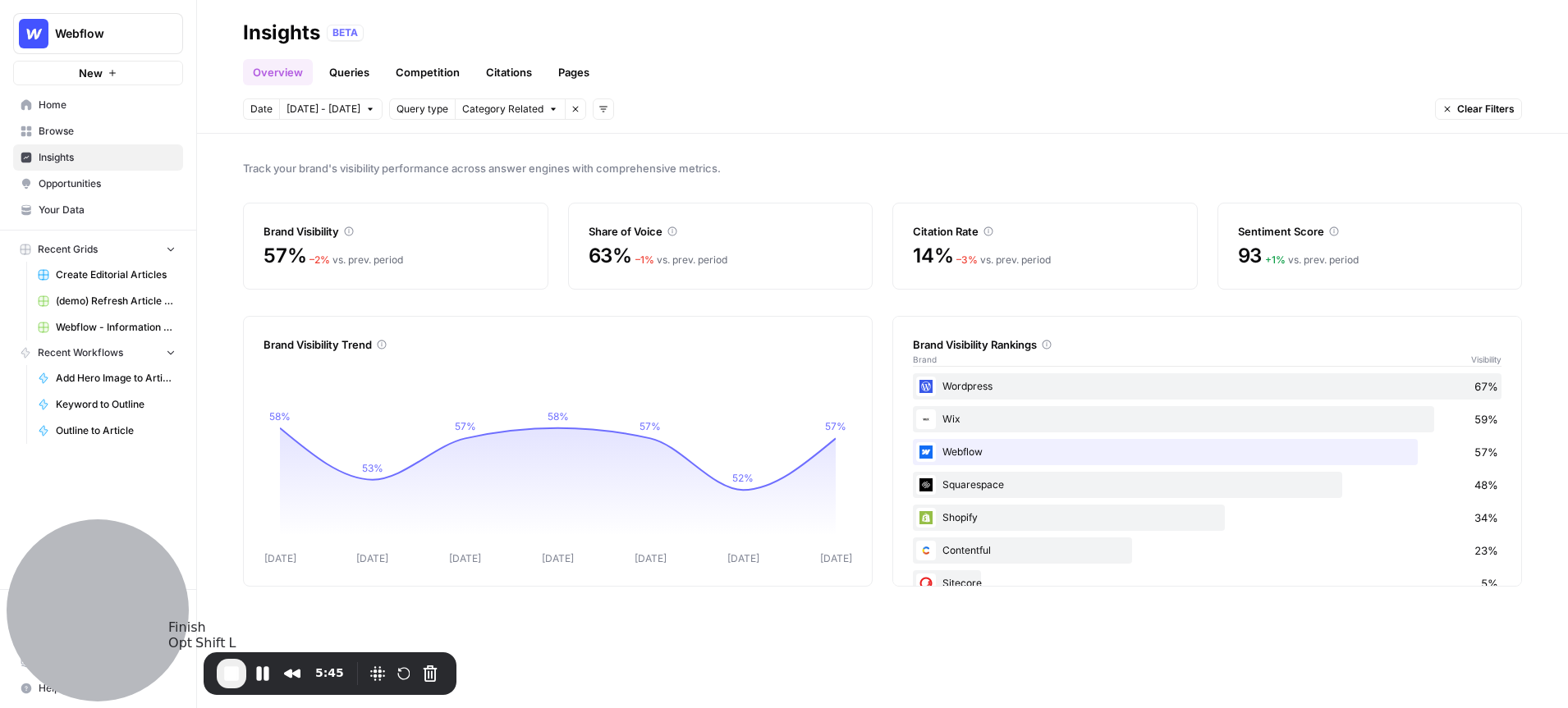
click at [232, 679] on span "End Recording" at bounding box center [231, 674] width 20 height 20
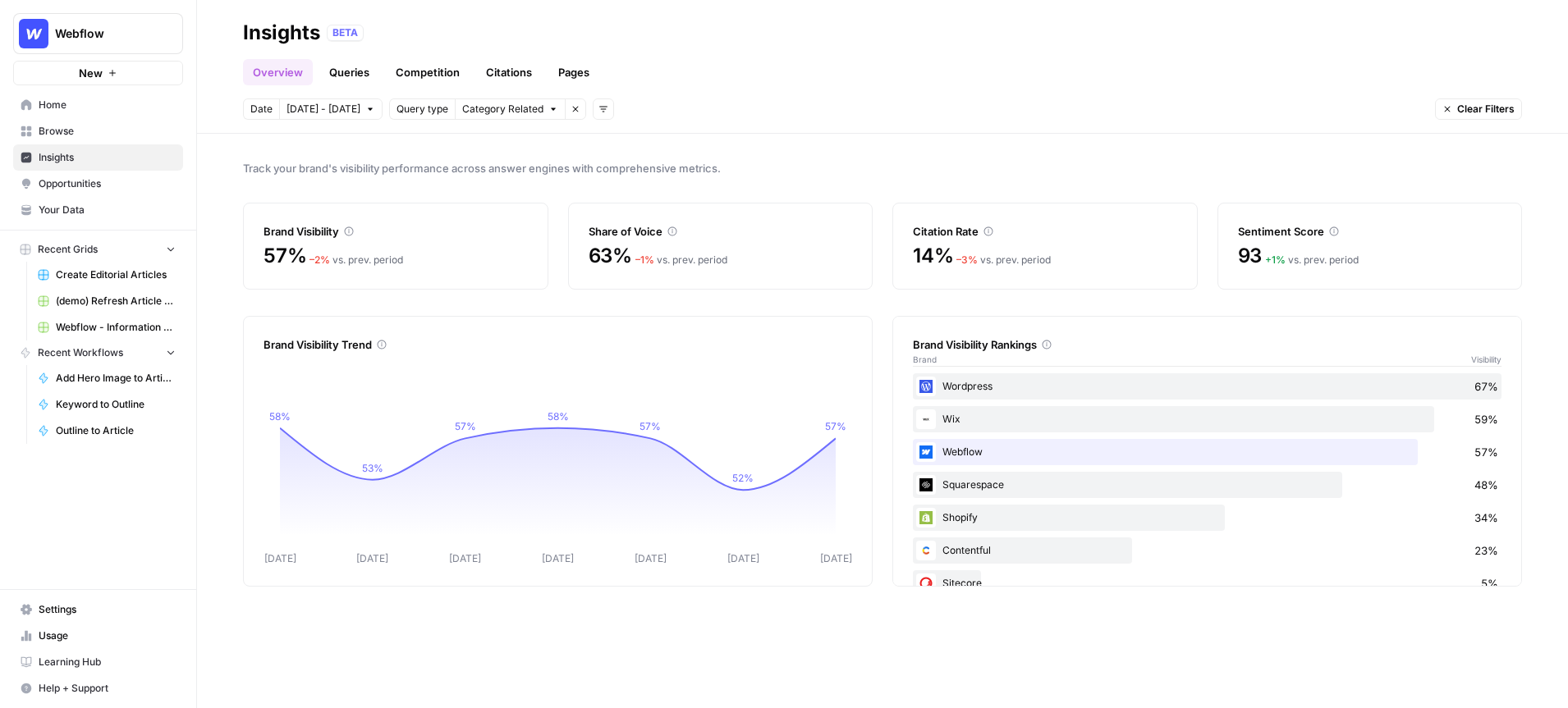
click at [81, 185] on span "Opportunities" at bounding box center [108, 184] width 138 height 15
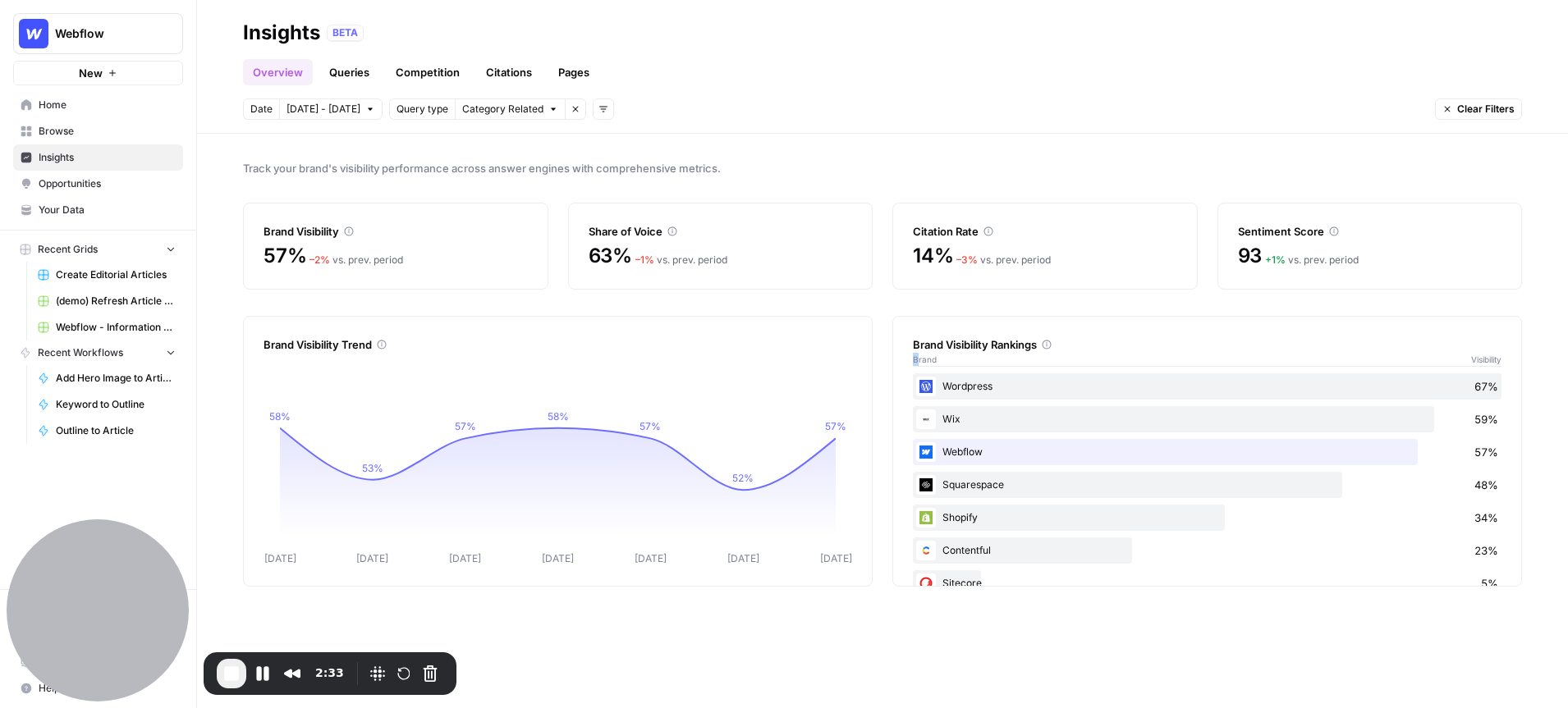
drag, startPoint x: 1038, startPoint y: 344, endPoint x: 913, endPoint y: 354, distance: 125.4
click at [913, 354] on div "Brand Visibility Rankings Brand Visibility" at bounding box center [1206, 351] width 588 height 31
drag, startPoint x: 1038, startPoint y: 347, endPoint x: 916, endPoint y: 348, distance: 122.0
click at [916, 348] on div "Brand Visibility Rankings" at bounding box center [1206, 345] width 588 height 17
click at [349, 72] on link "Queries" at bounding box center [349, 72] width 59 height 26
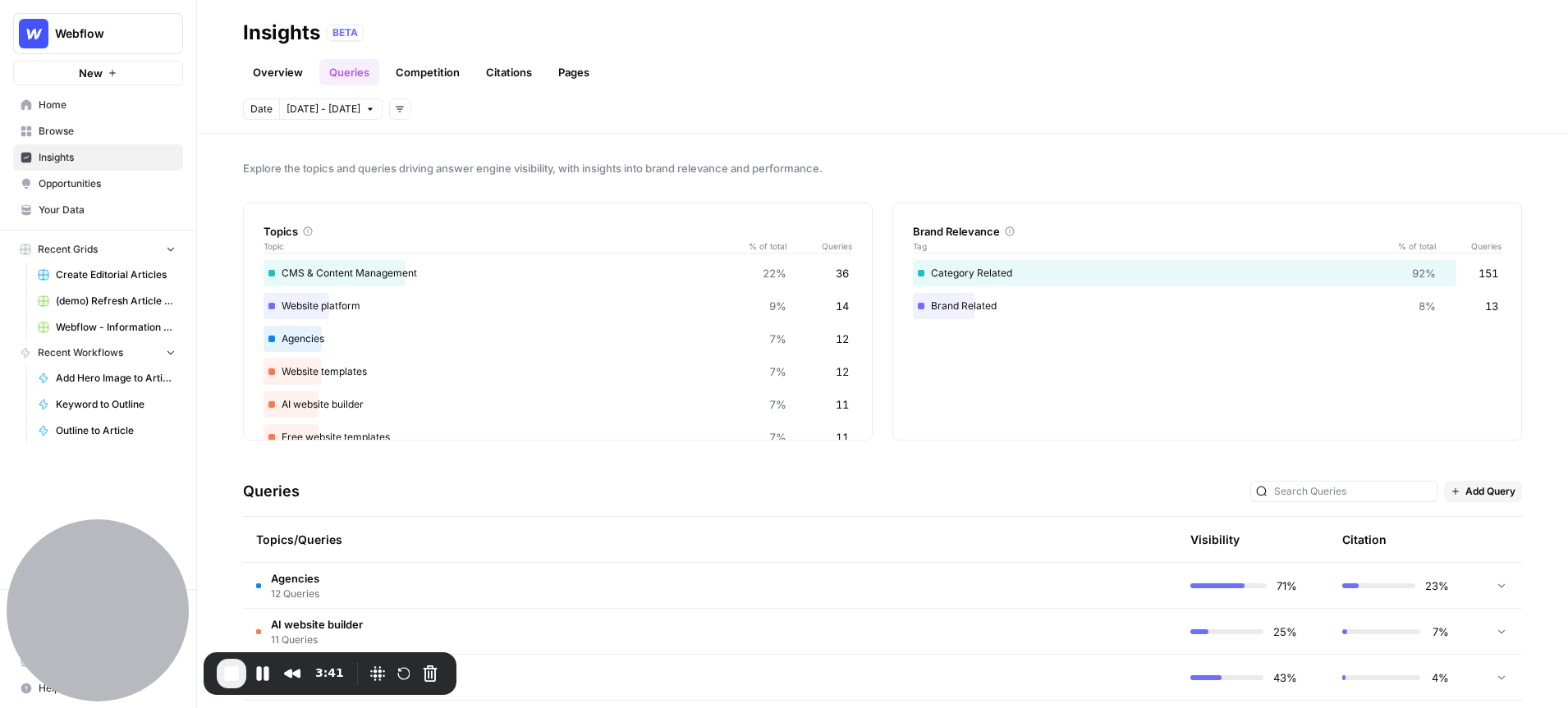
click at [275, 74] on link "Overview" at bounding box center [277, 72] width 70 height 26
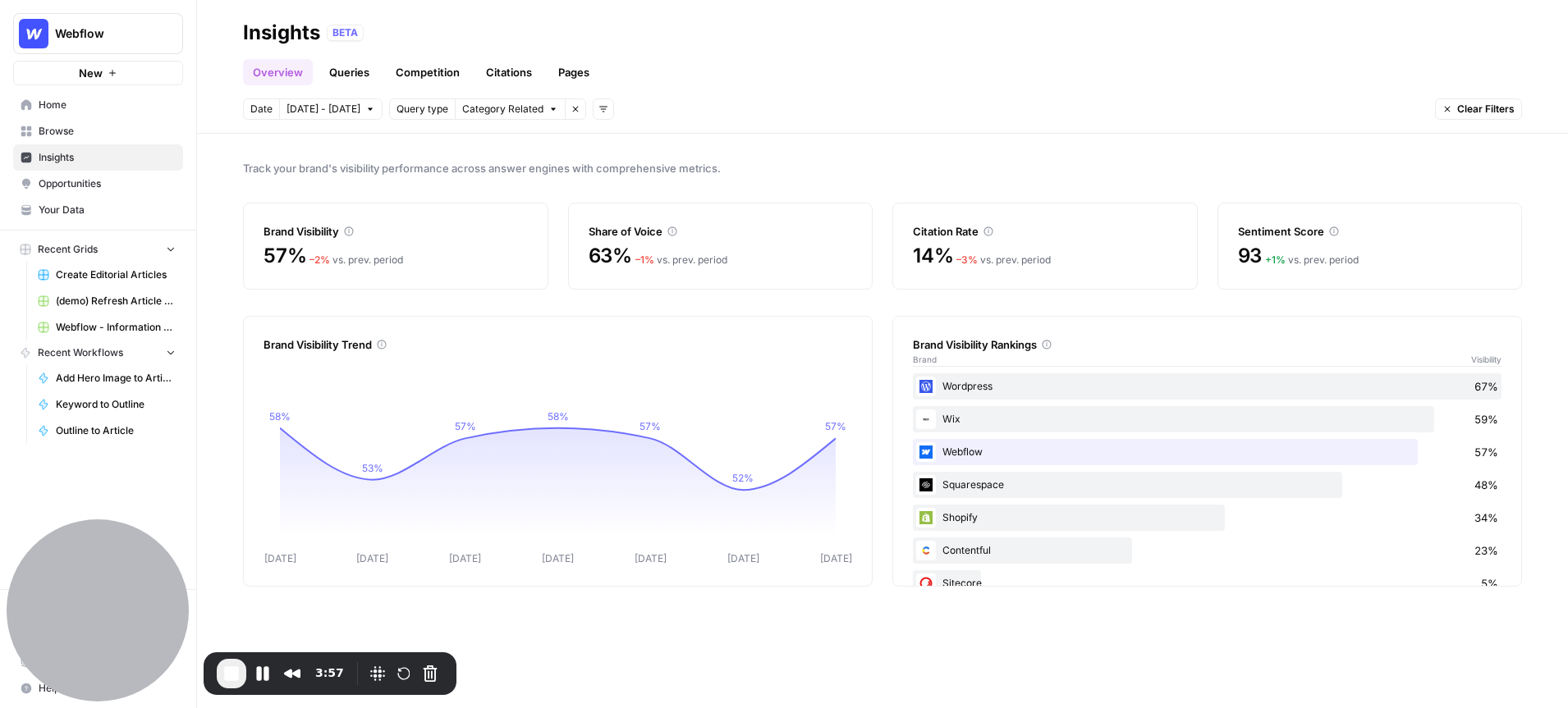
click at [351, 68] on link "Queries" at bounding box center [349, 72] width 59 height 26
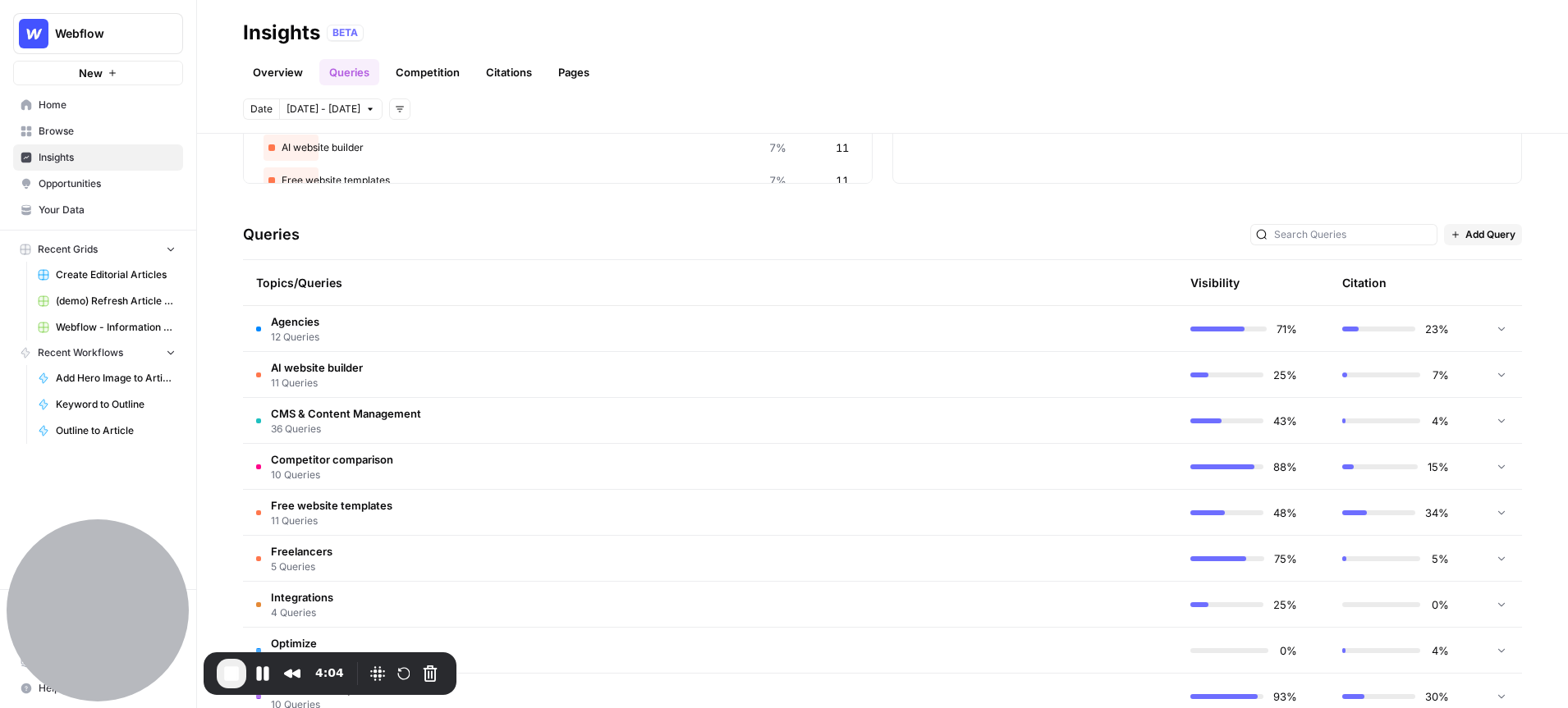
scroll to position [257, 0]
click at [353, 413] on span "CMS & Content Management" at bounding box center [347, 413] width 151 height 17
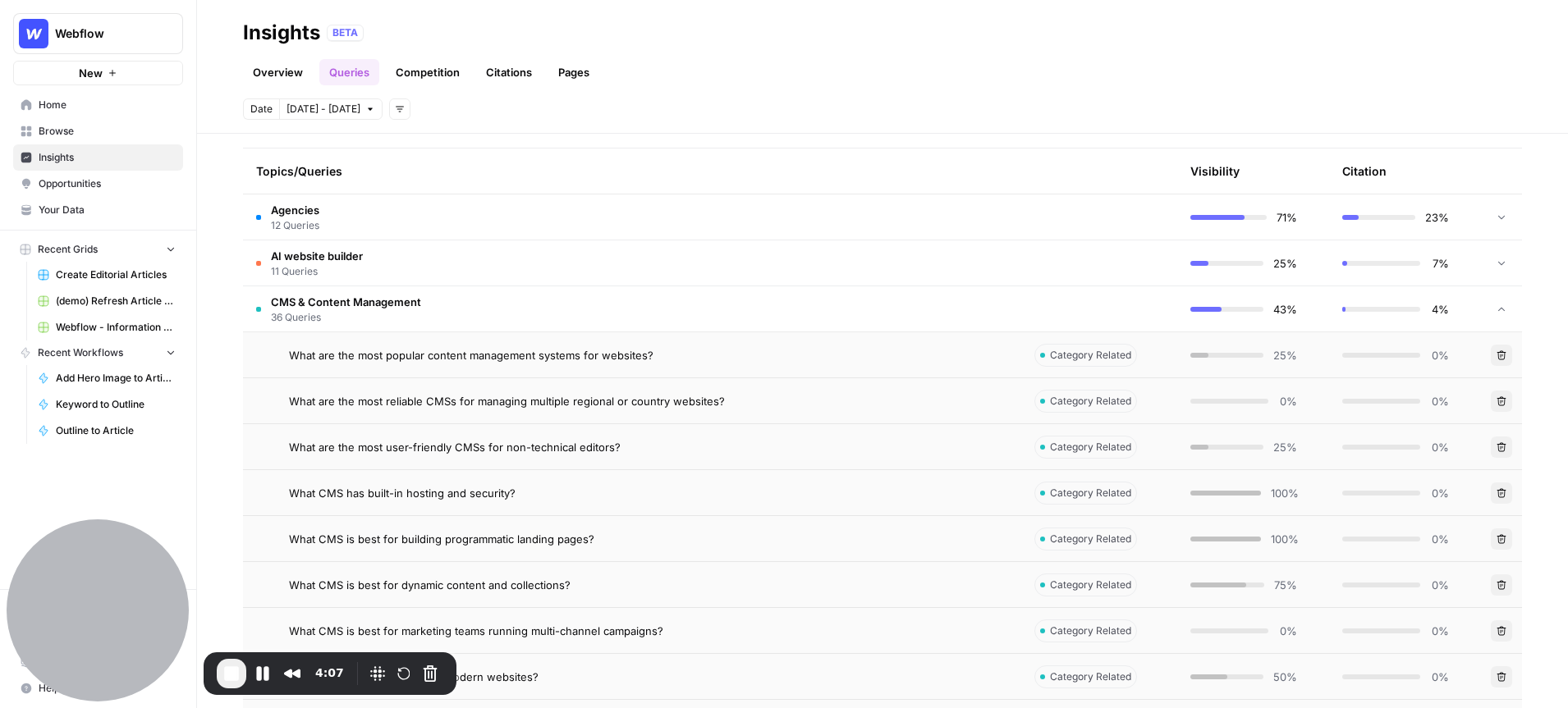
scroll to position [384, 0]
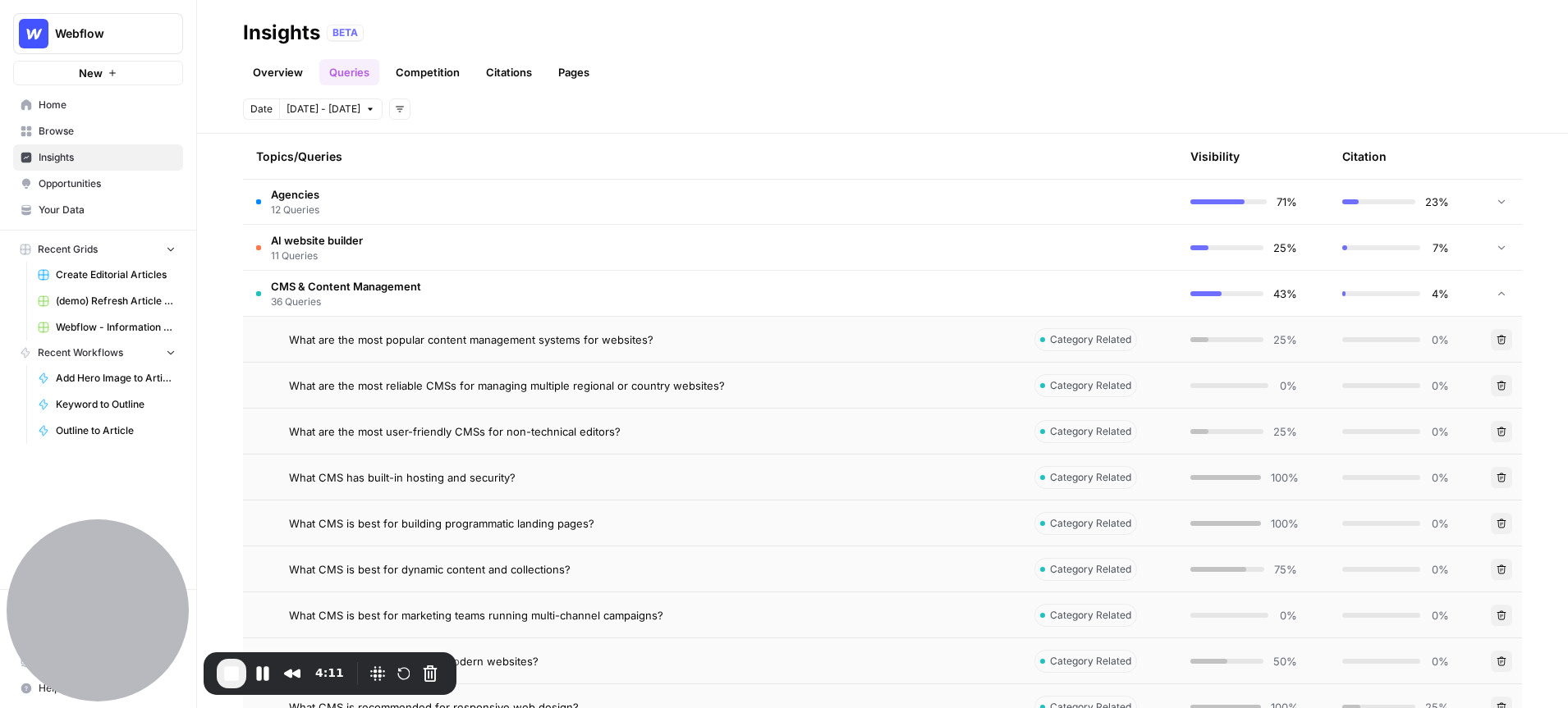
click at [447, 380] on span "What are the most reliable CMSs for managing multiple regional or country websi…" at bounding box center [507, 386] width 436 height 17
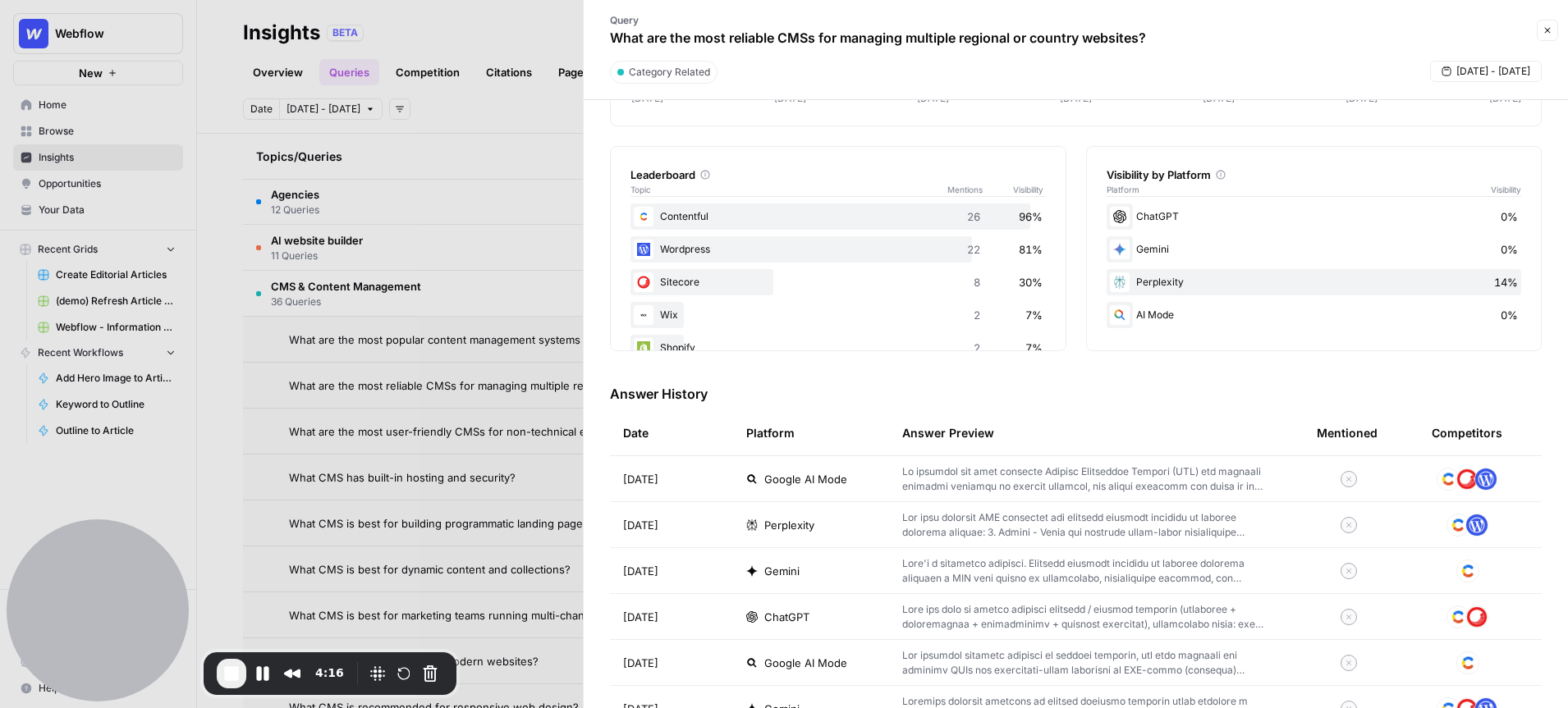
scroll to position [340, 0]
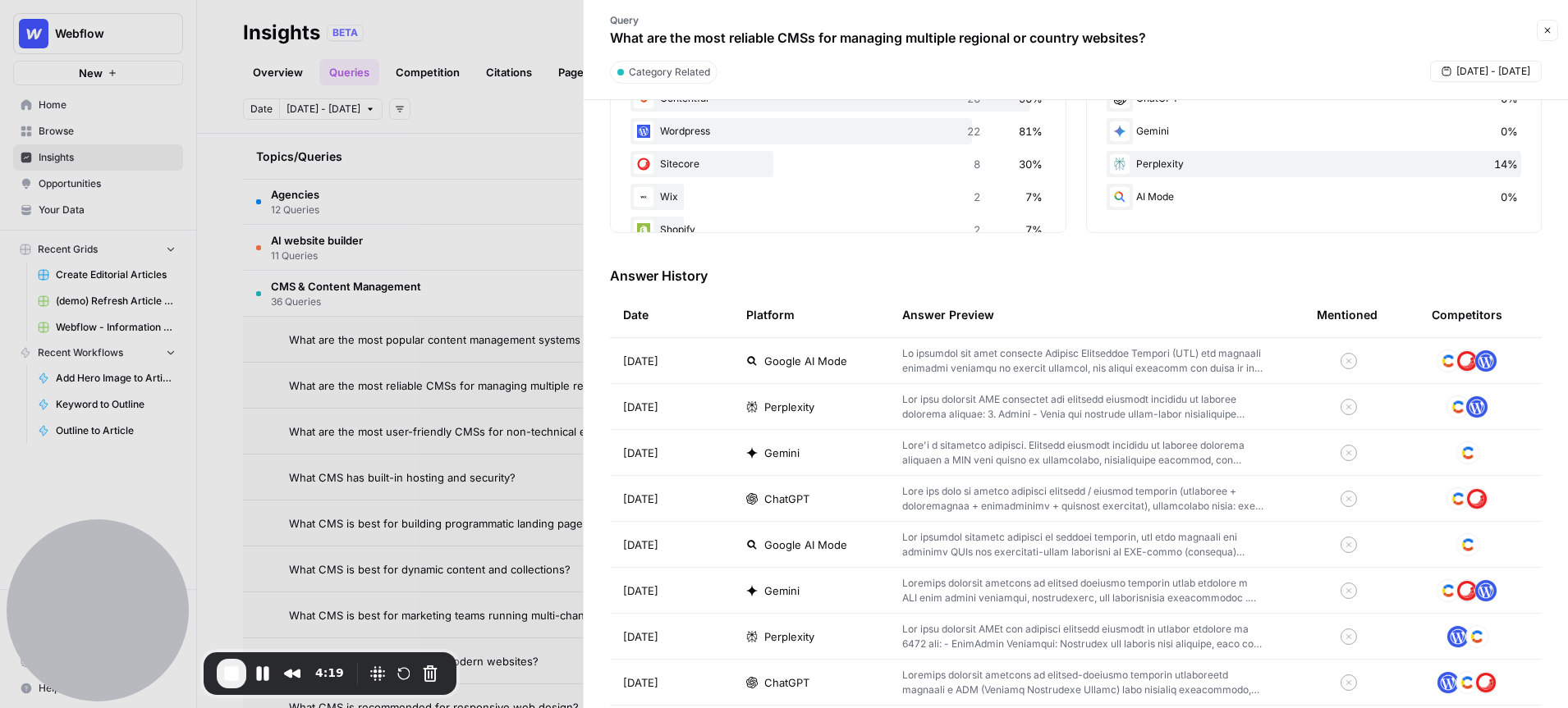
click at [1552, 32] on button "Close" at bounding box center [1548, 30] width 21 height 21
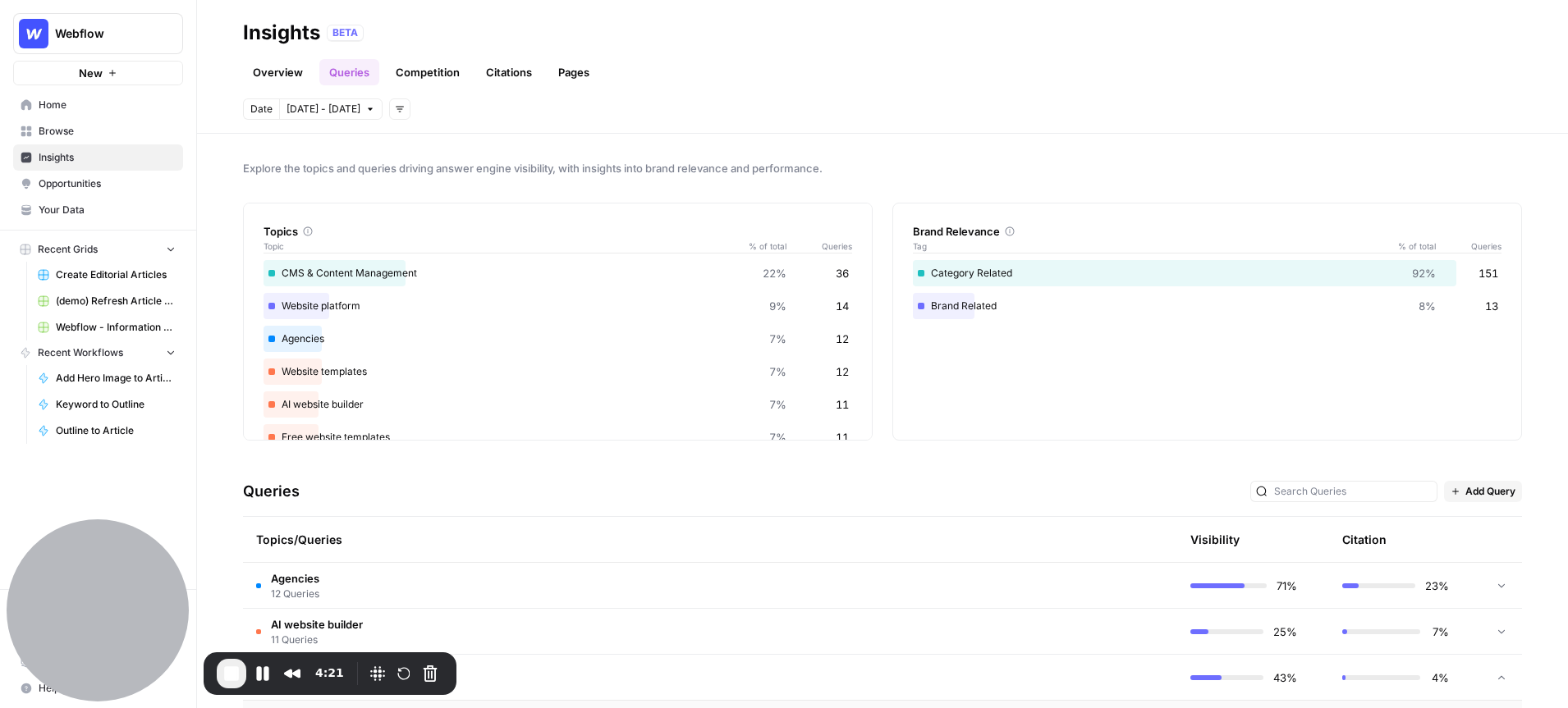
click at [272, 68] on link "Overview" at bounding box center [277, 72] width 70 height 26
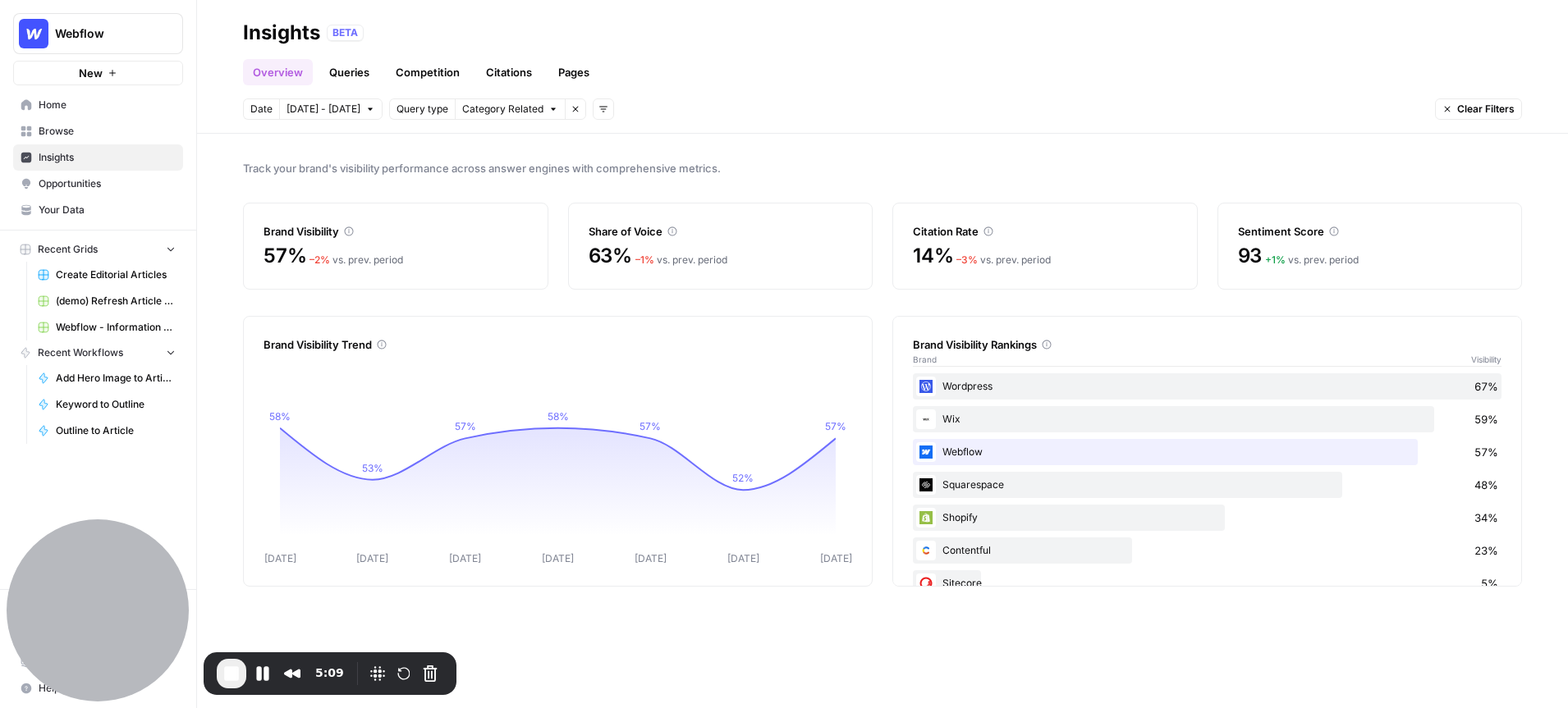
click at [234, 674] on span "End Recording" at bounding box center [231, 674] width 20 height 20
click at [347, 67] on link "Queries" at bounding box center [349, 72] width 59 height 26
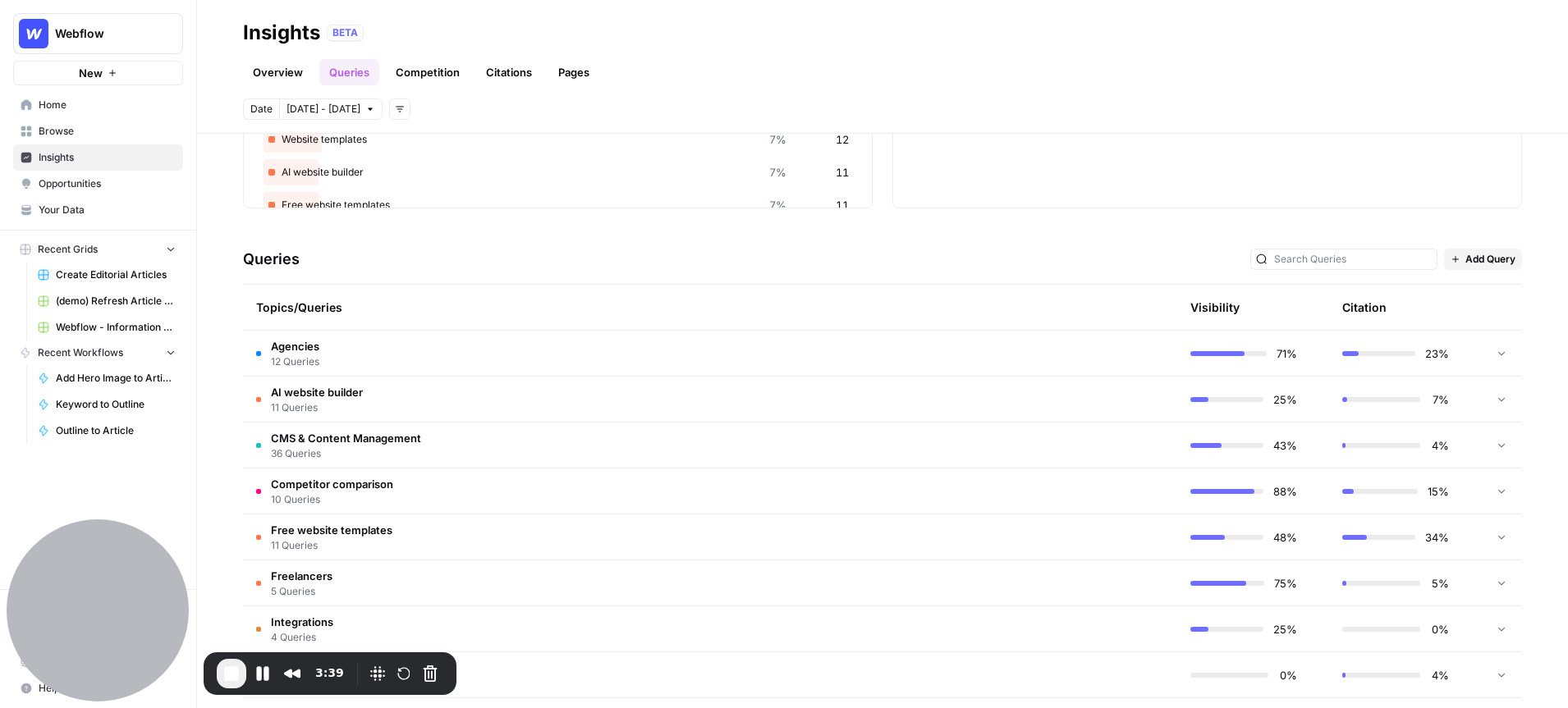
scroll to position [267, 0]
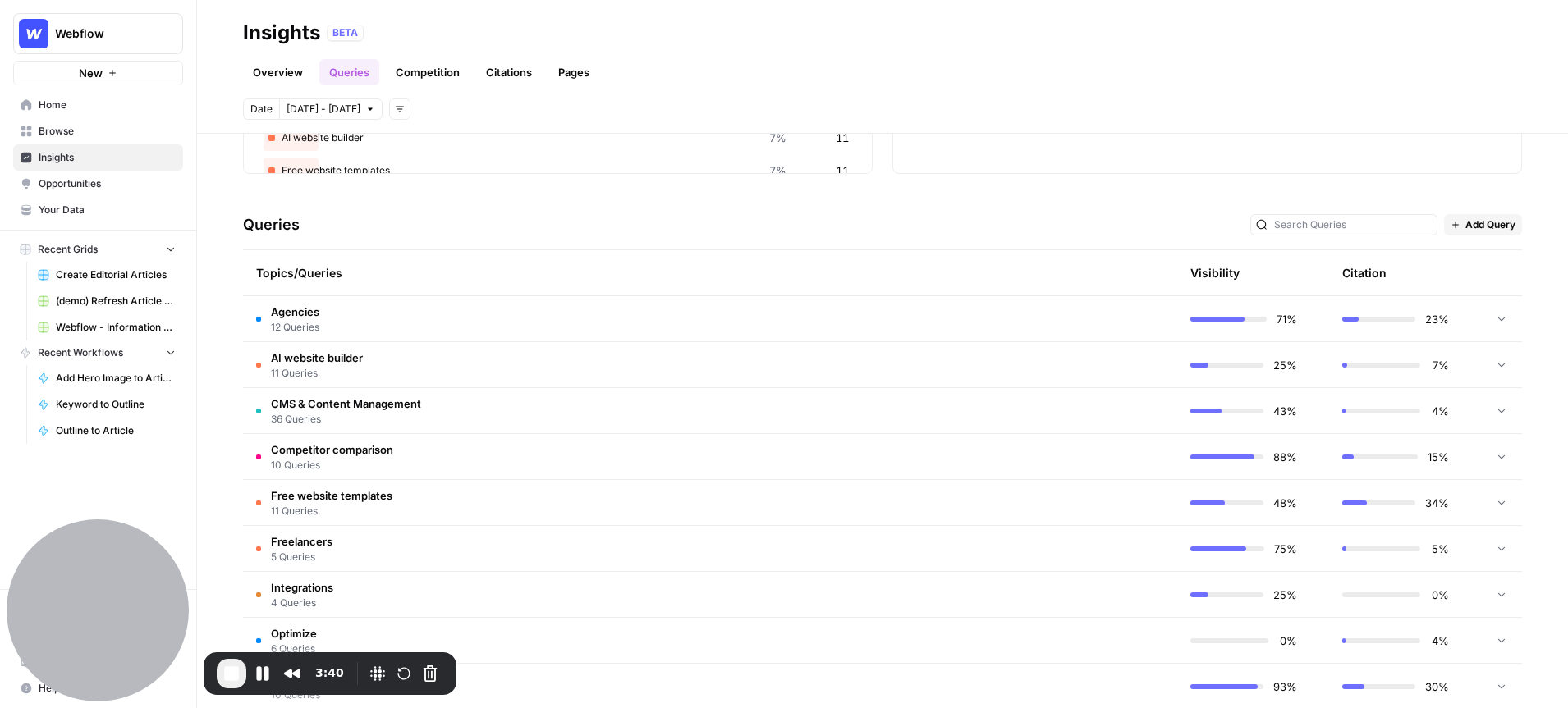
click at [299, 403] on span "CMS & Content Management" at bounding box center [347, 404] width 151 height 17
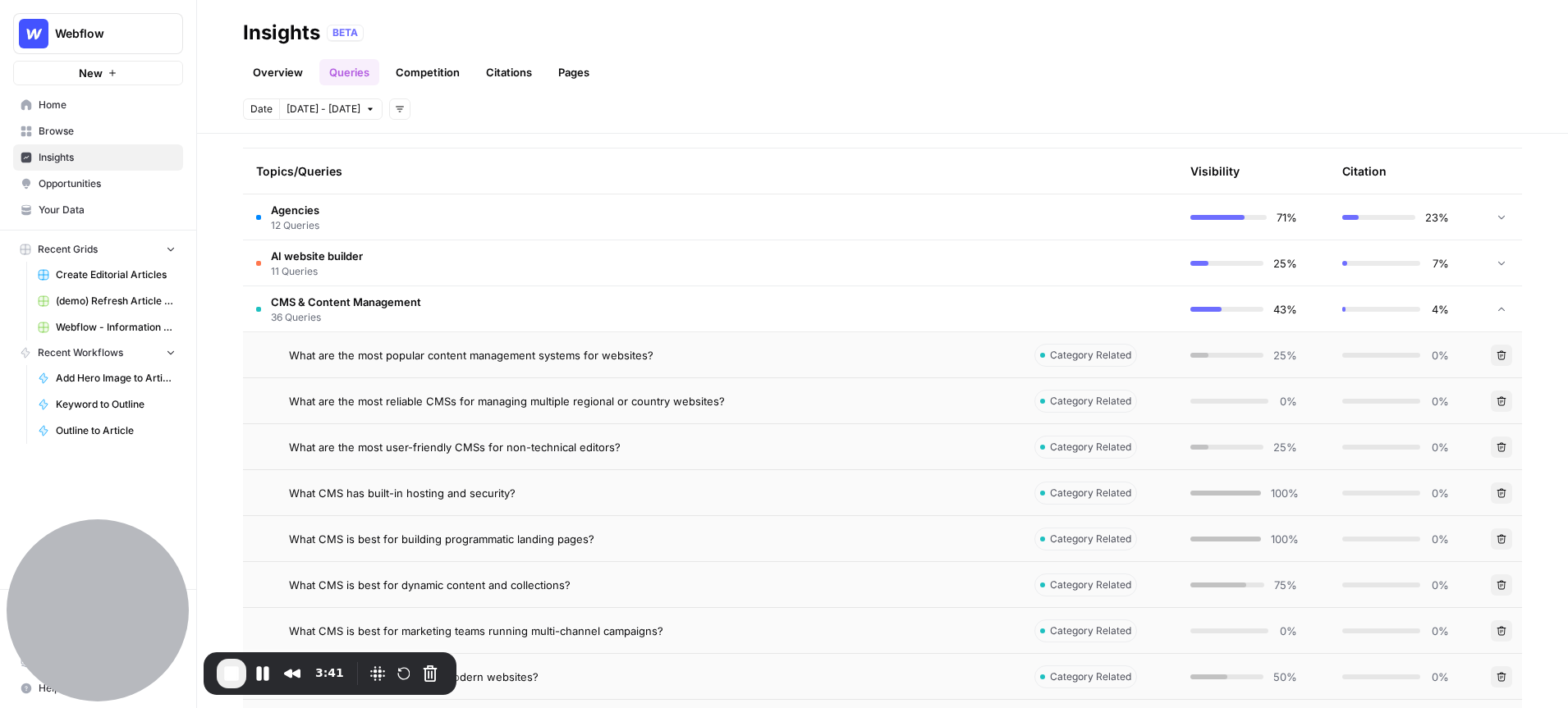
scroll to position [386, 0]
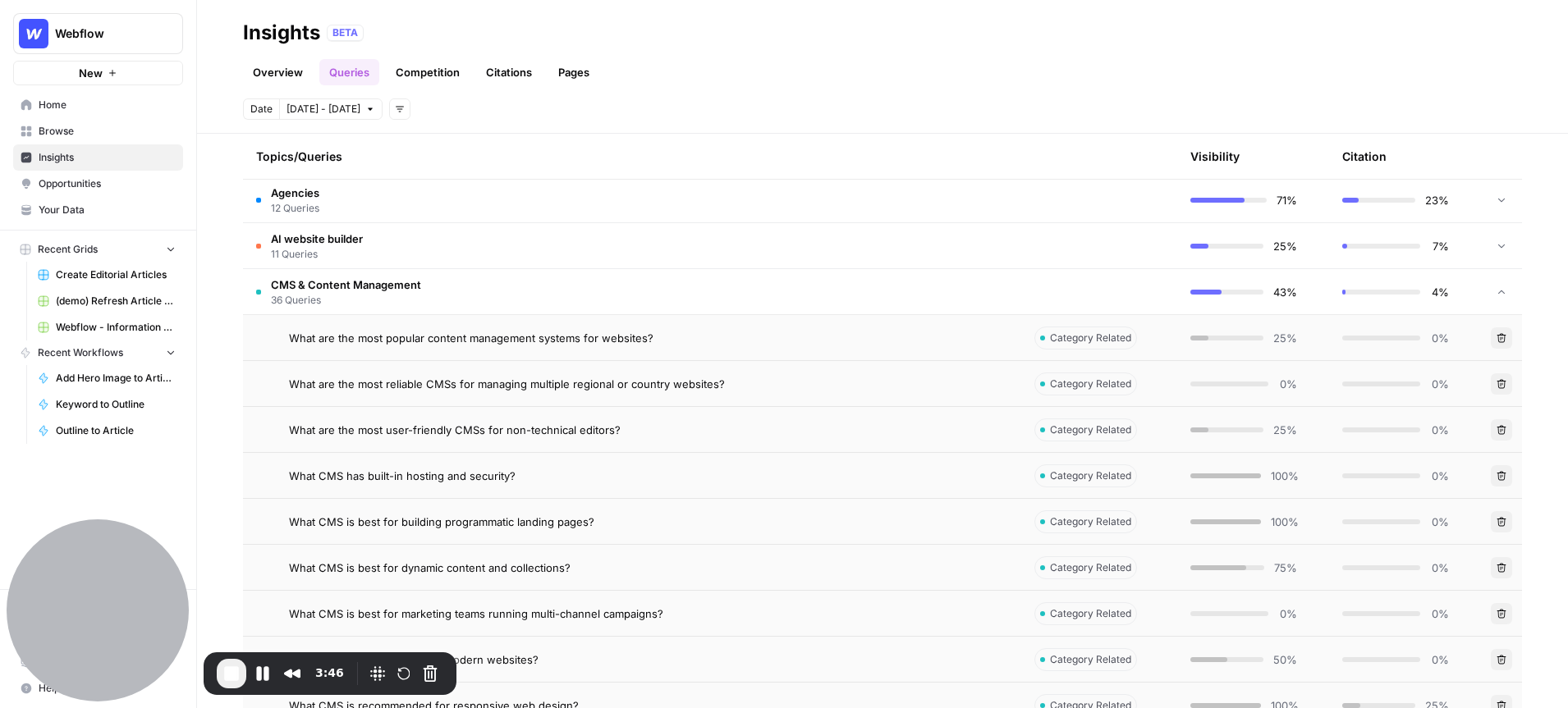
click at [506, 342] on span "What are the most popular content management systems for websites?" at bounding box center [471, 338] width 364 height 17
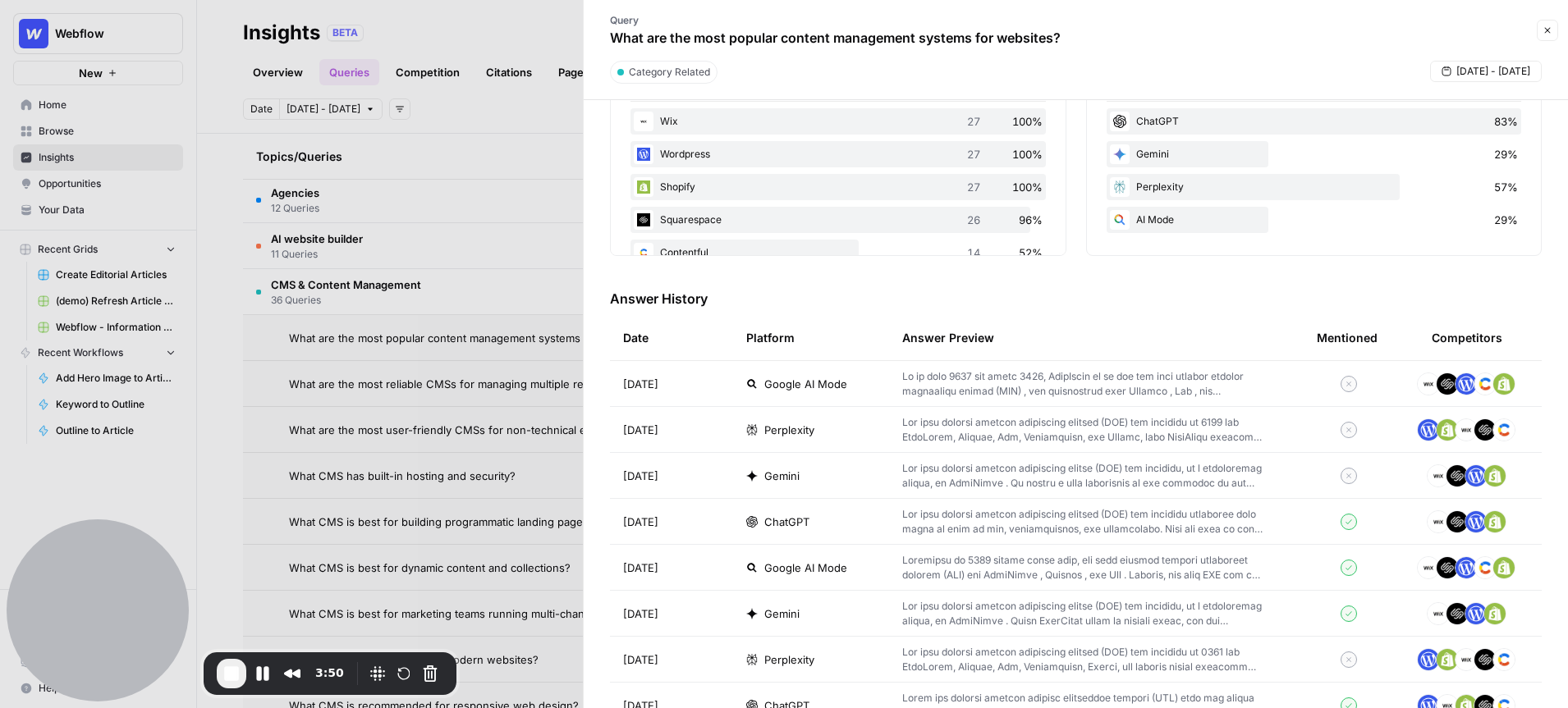
scroll to position [319, 0]
click at [1028, 374] on p at bounding box center [1084, 383] width 362 height 30
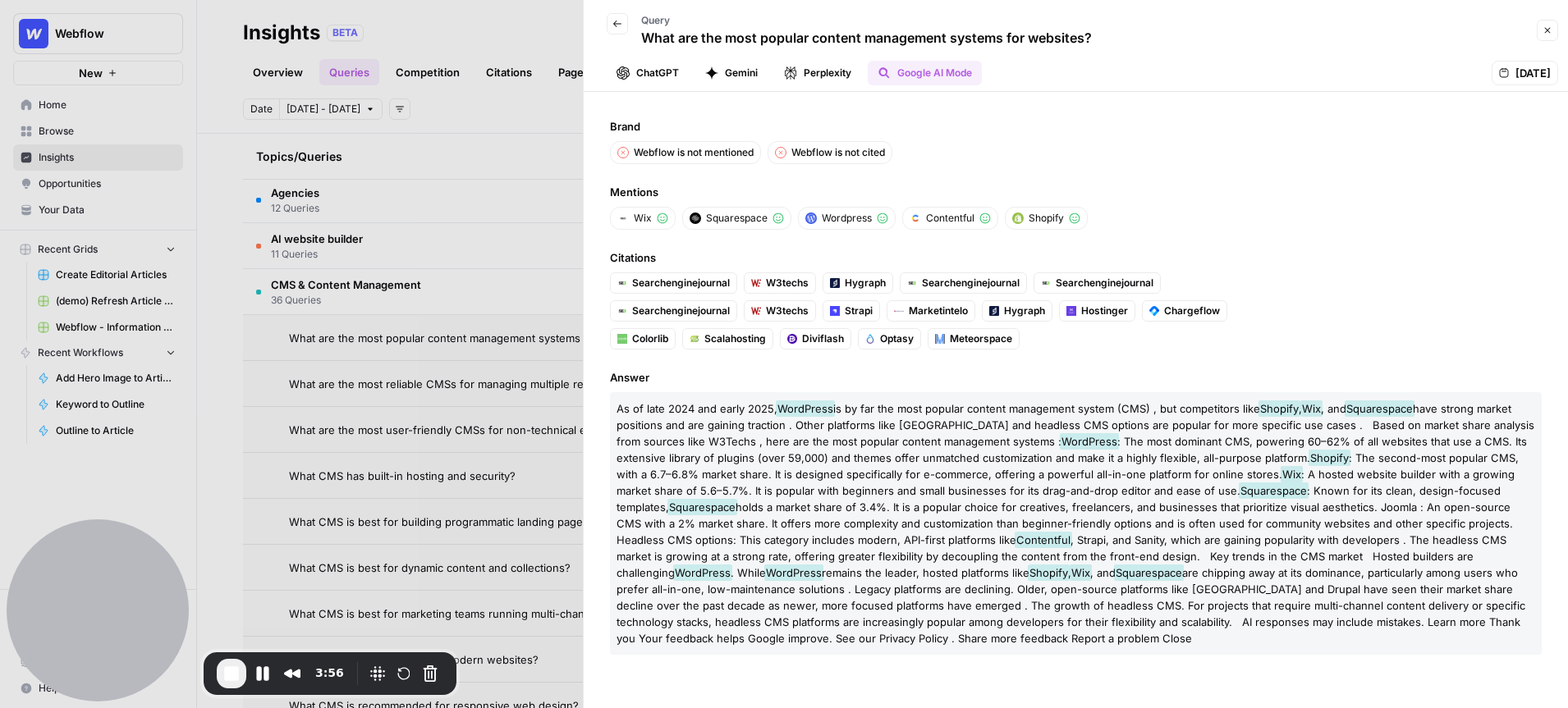
click at [1546, 25] on icon "button" at bounding box center [1548, 30] width 10 height 10
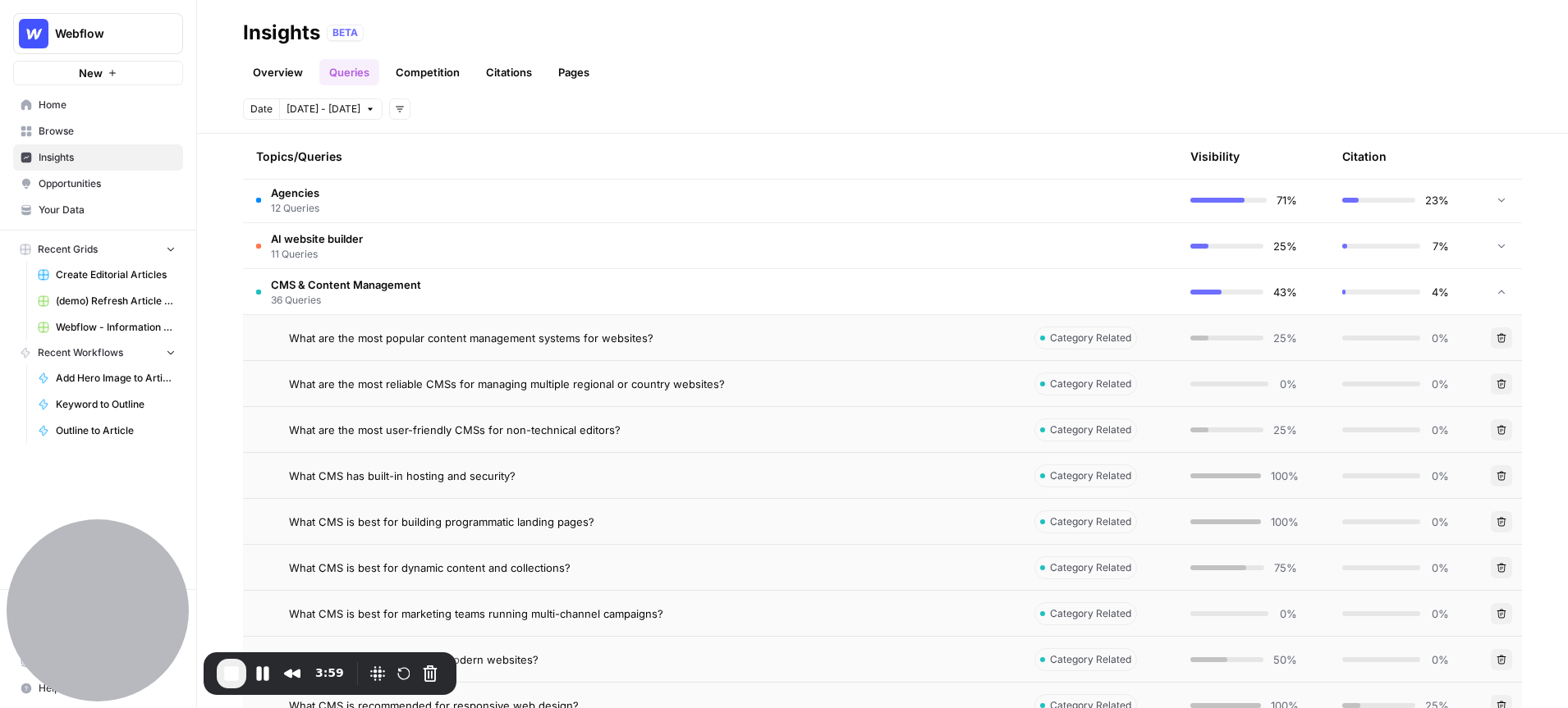
click at [284, 74] on link "Overview" at bounding box center [277, 72] width 70 height 26
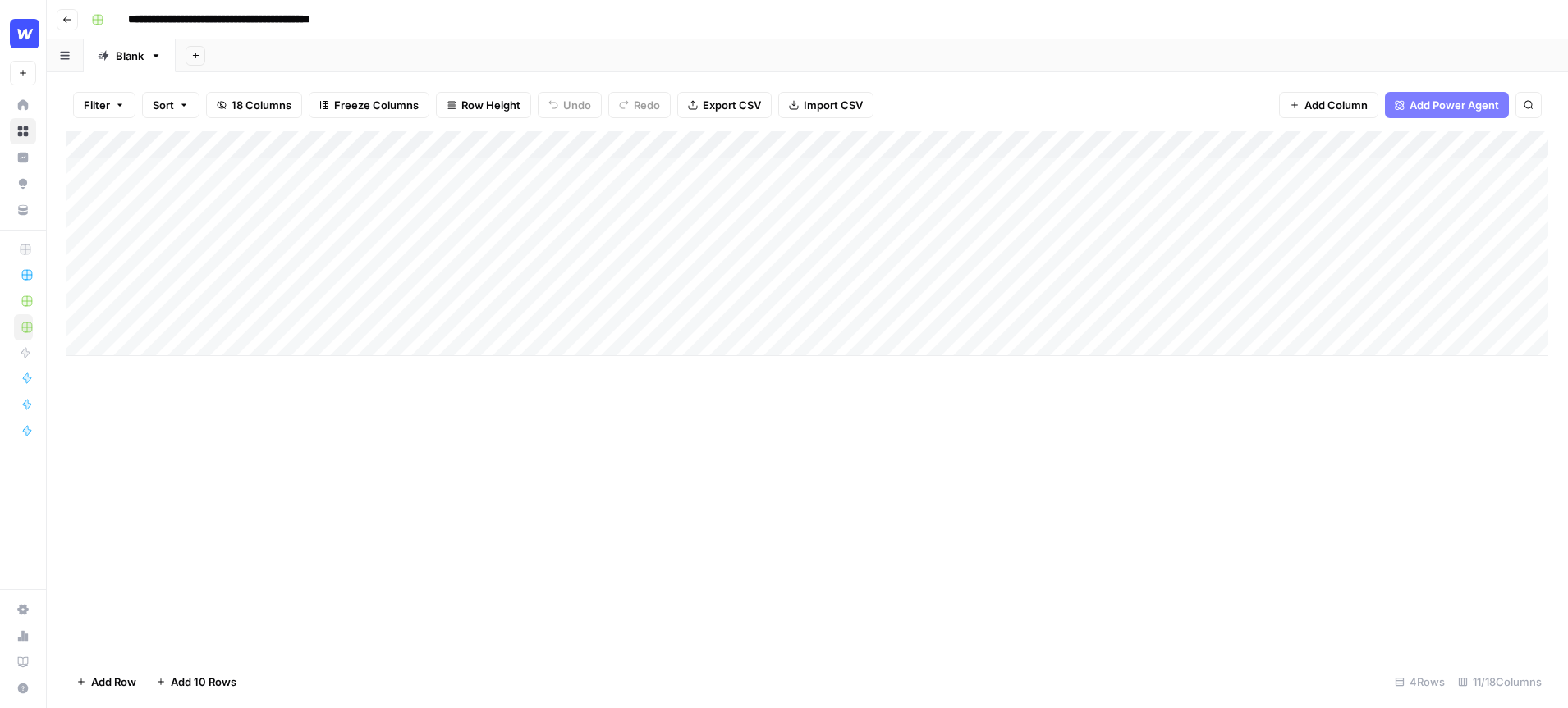
click at [552, 146] on div "Add Column" at bounding box center [808, 243] width 1482 height 225
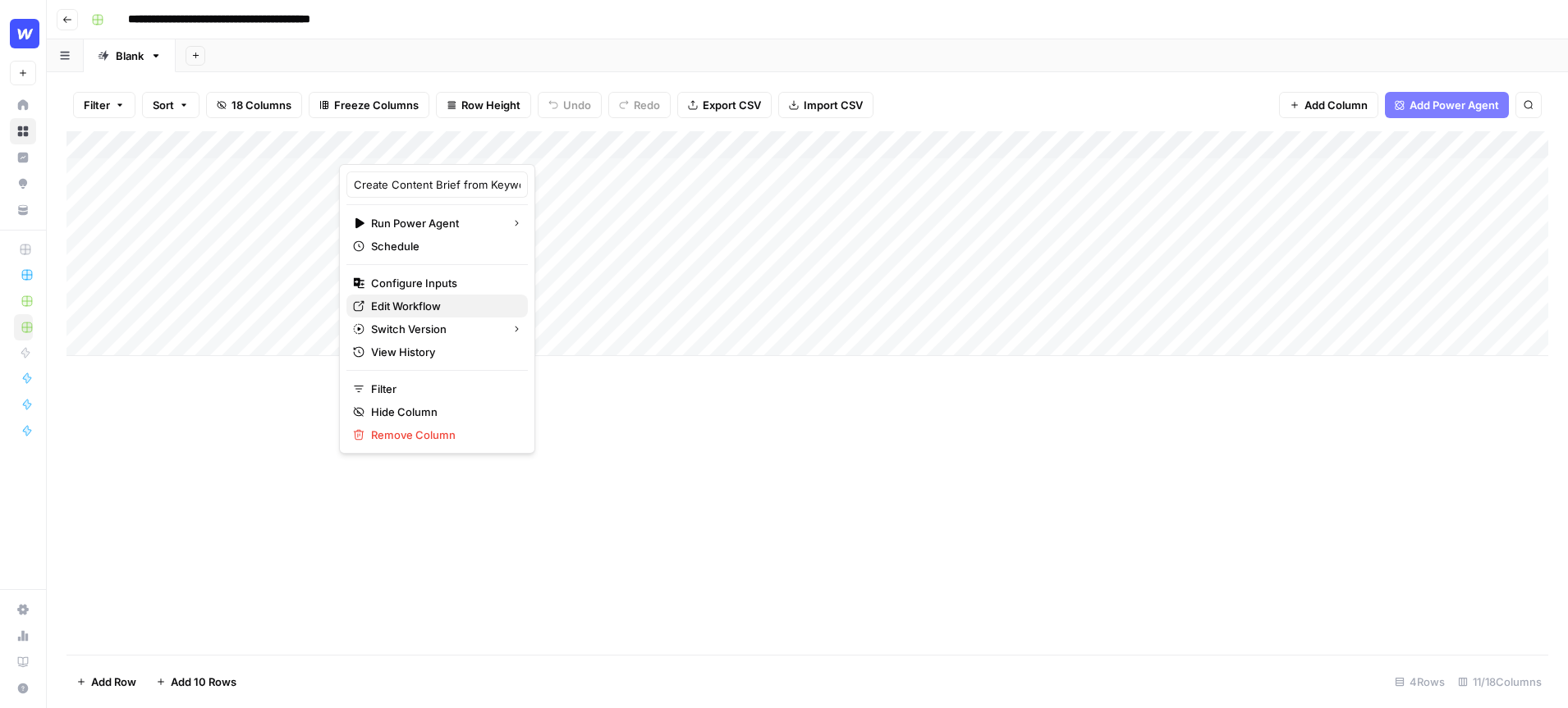
click at [428, 308] on span "Edit Workflow" at bounding box center [442, 307] width 144 height 17
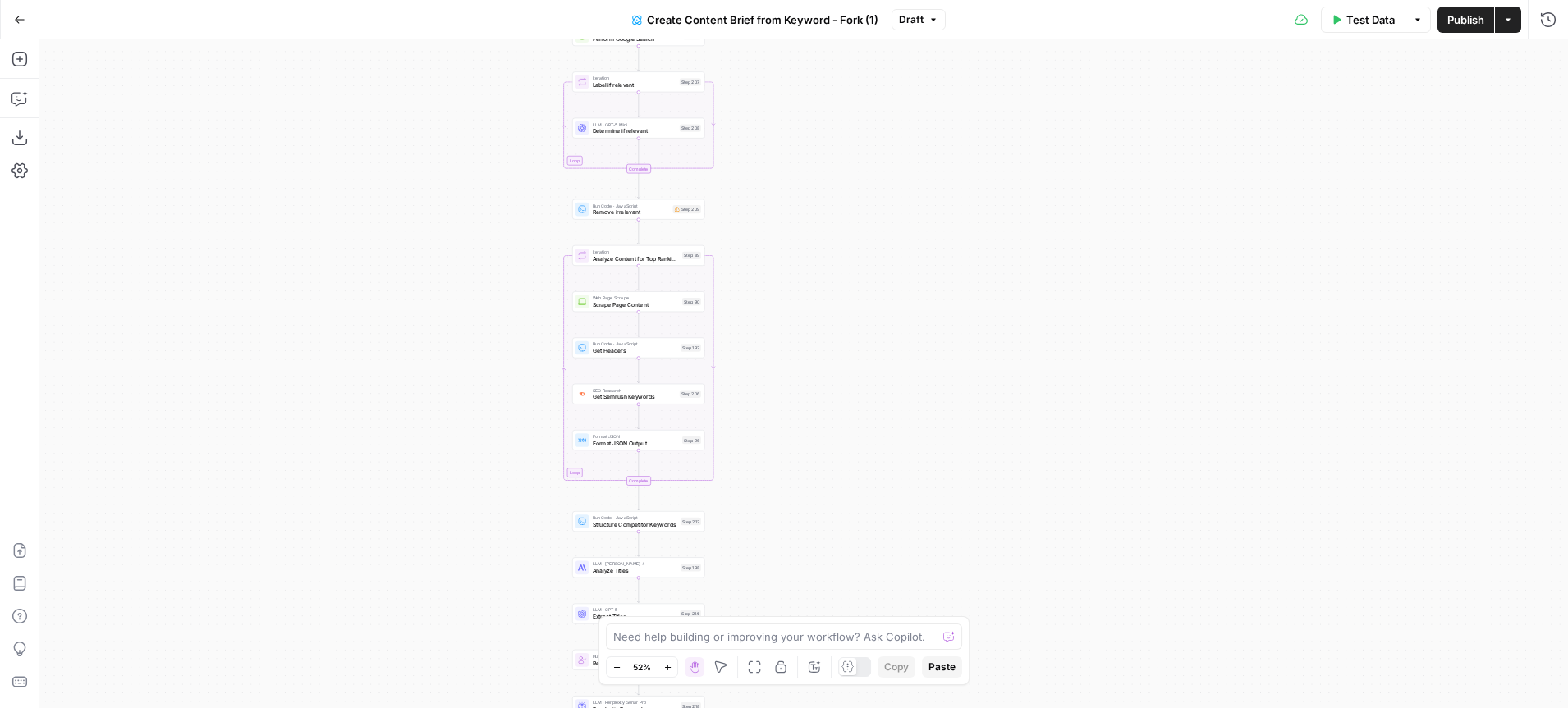
click at [496, 360] on div "Workflow Input Settings Inputs Google Search Perform Google Search Step 51 Loop…" at bounding box center [803, 374] width 1529 height 669
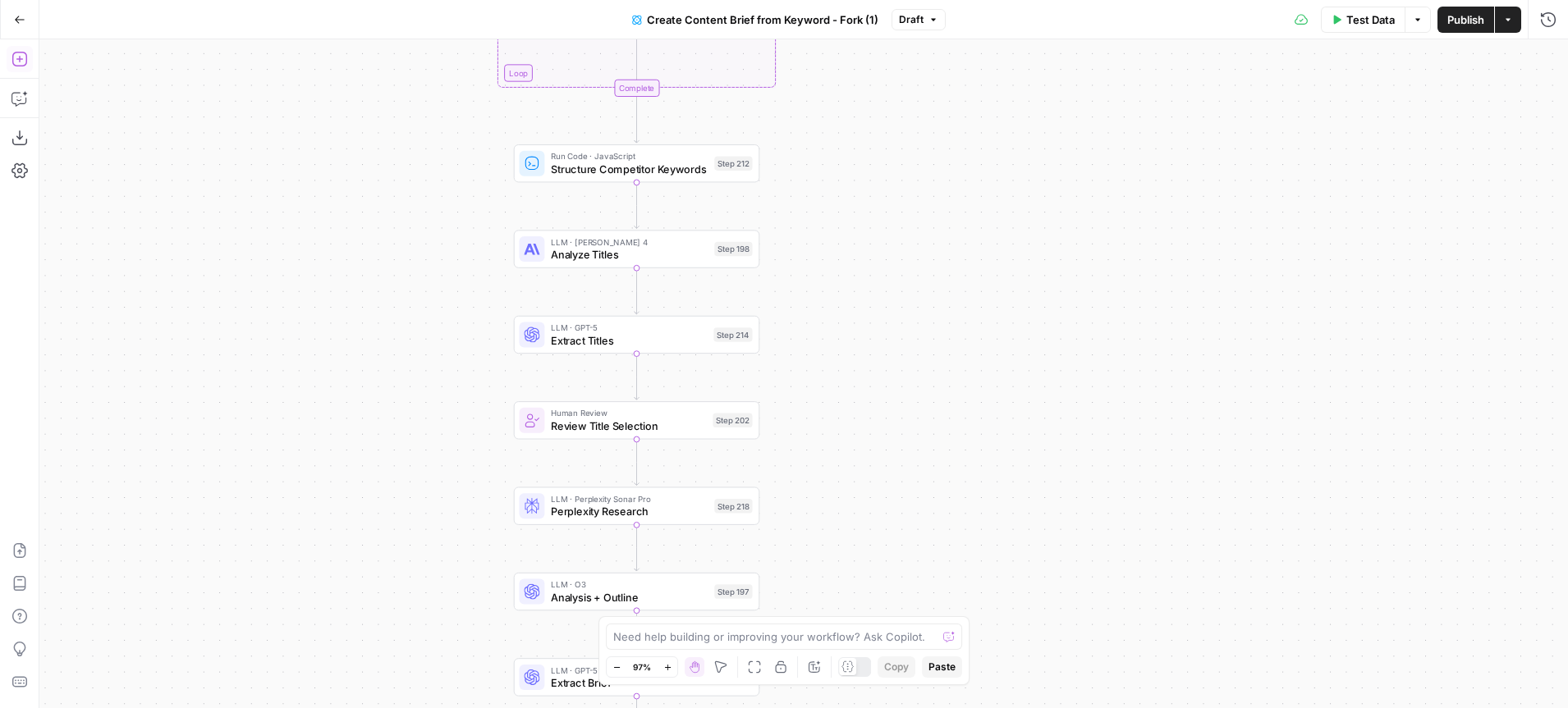
click at [18, 70] on button "Add Steps" at bounding box center [20, 59] width 26 height 26
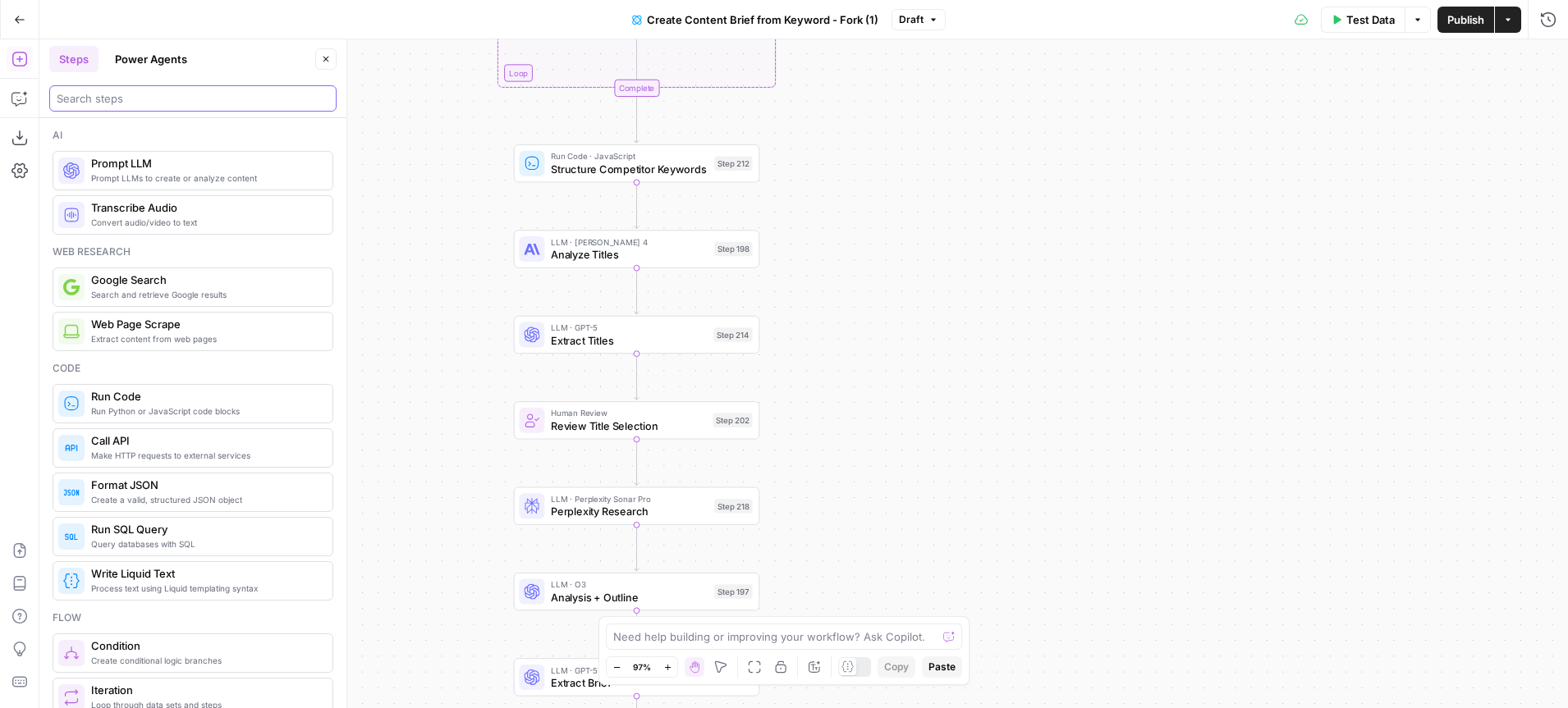
click at [104, 103] on input "search" at bounding box center [192, 98] width 272 height 17
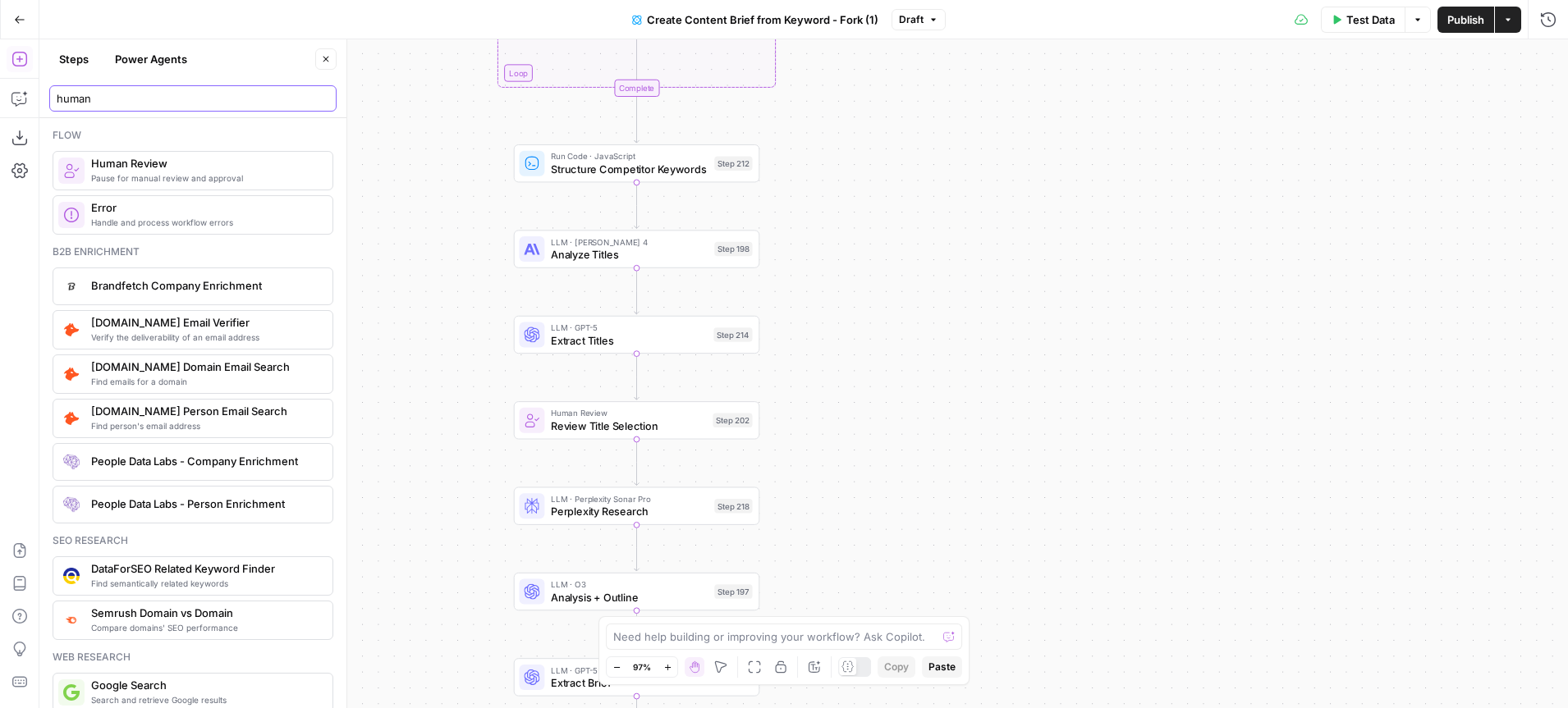
type input "human"
click at [327, 59] on icon "button" at bounding box center [326, 59] width 6 height 6
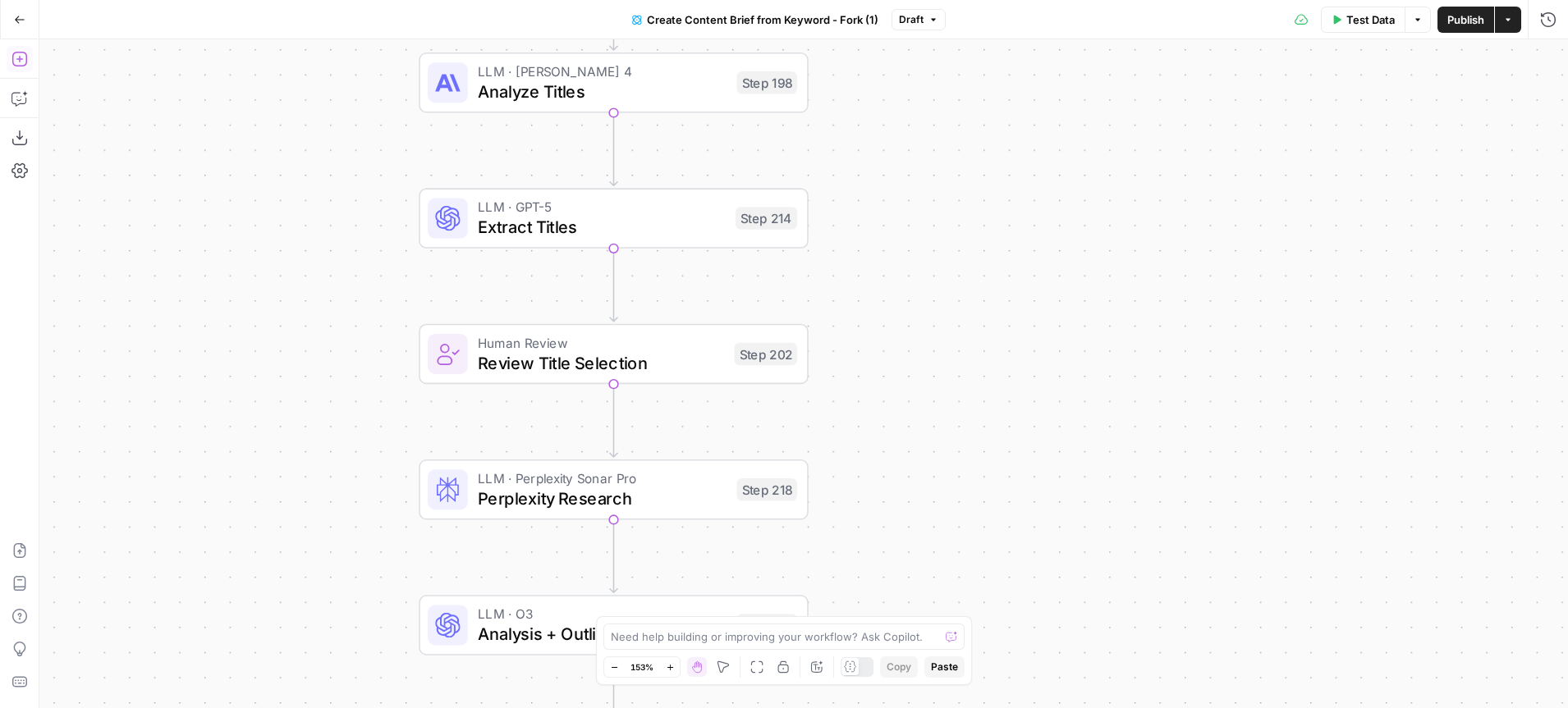
click at [16, 55] on icon "button" at bounding box center [20, 59] width 17 height 17
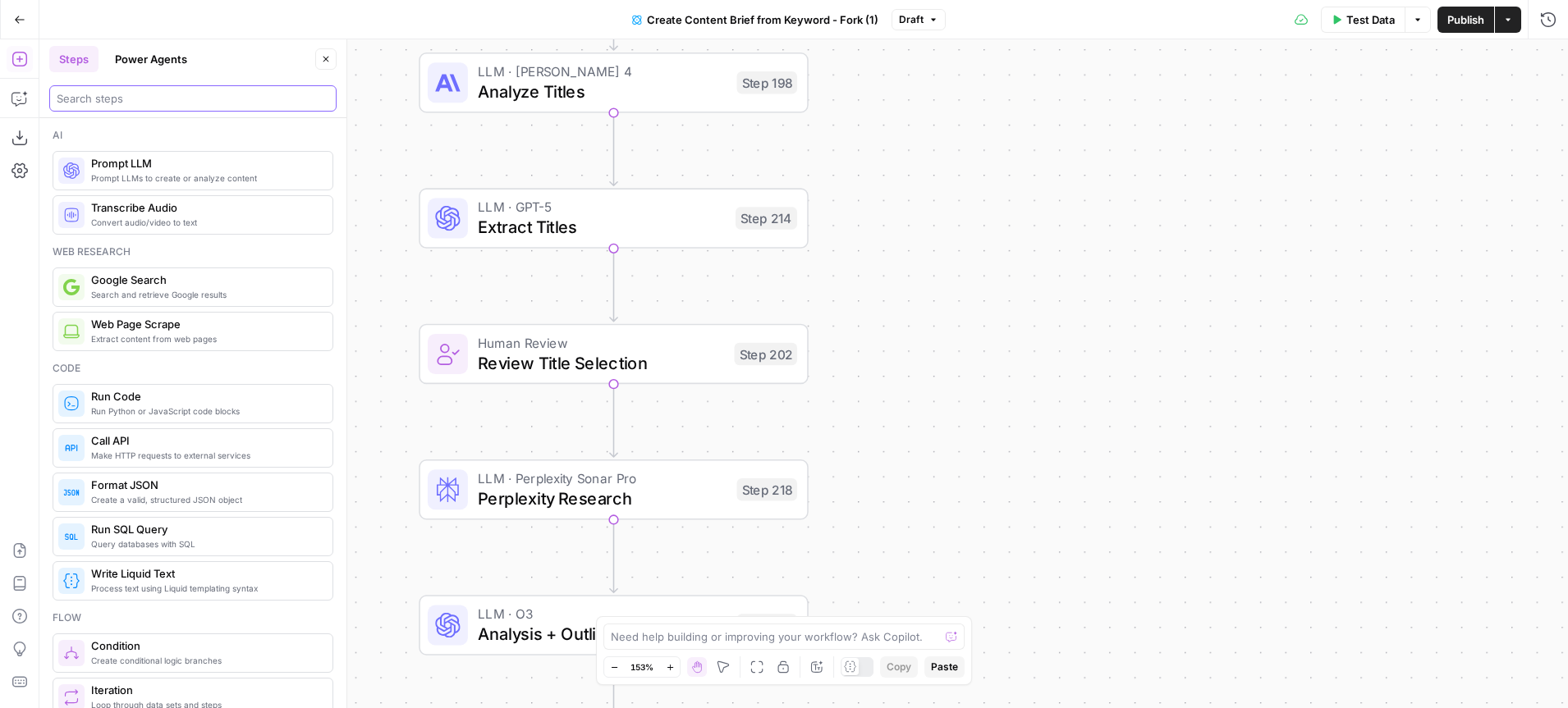
click at [119, 99] on input "search" at bounding box center [192, 98] width 272 height 17
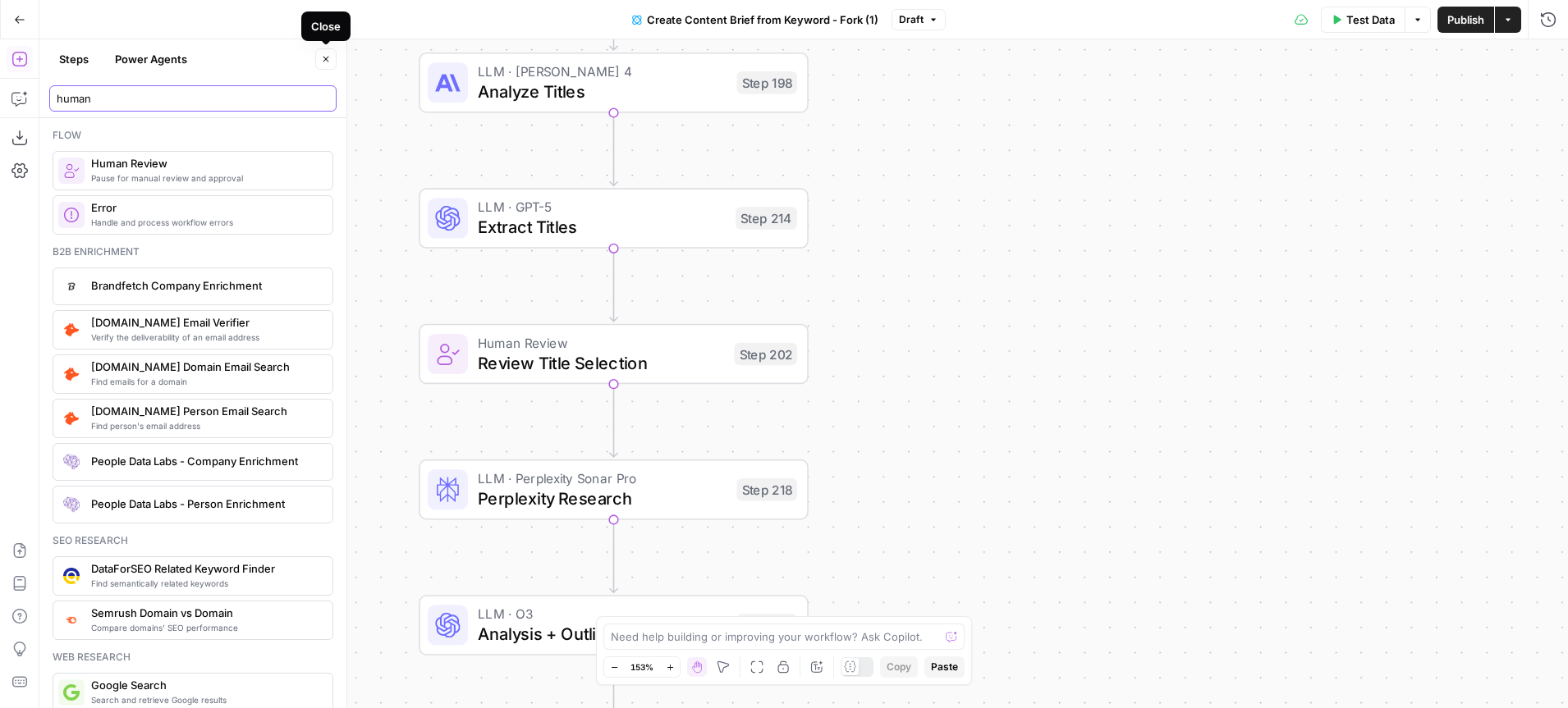
type input "human"
click at [331, 62] on button "Close" at bounding box center [325, 59] width 21 height 21
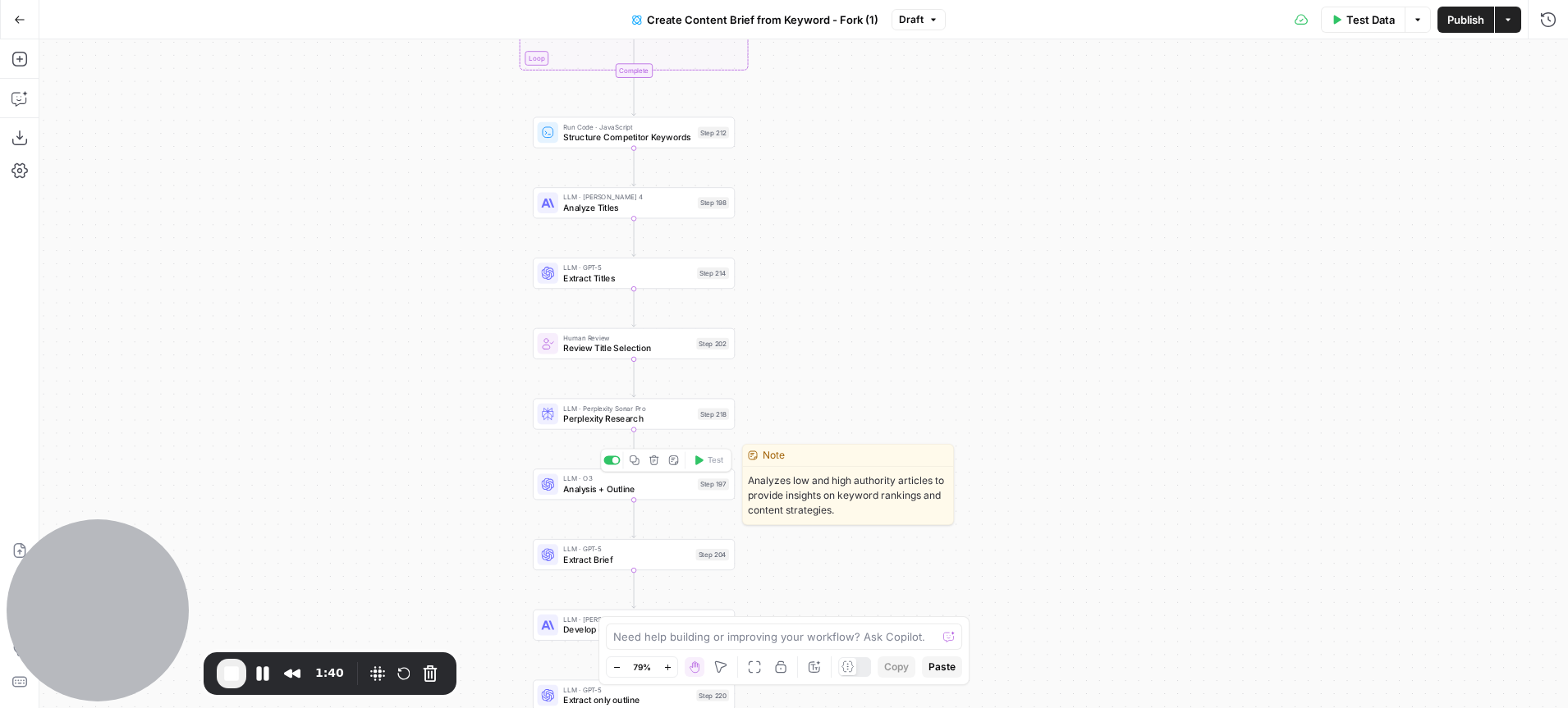
click at [597, 496] on div "LLM · O3 Analysis + Outline Step 197 Copy step Delete step Edit Note Test" at bounding box center [633, 484] width 202 height 32
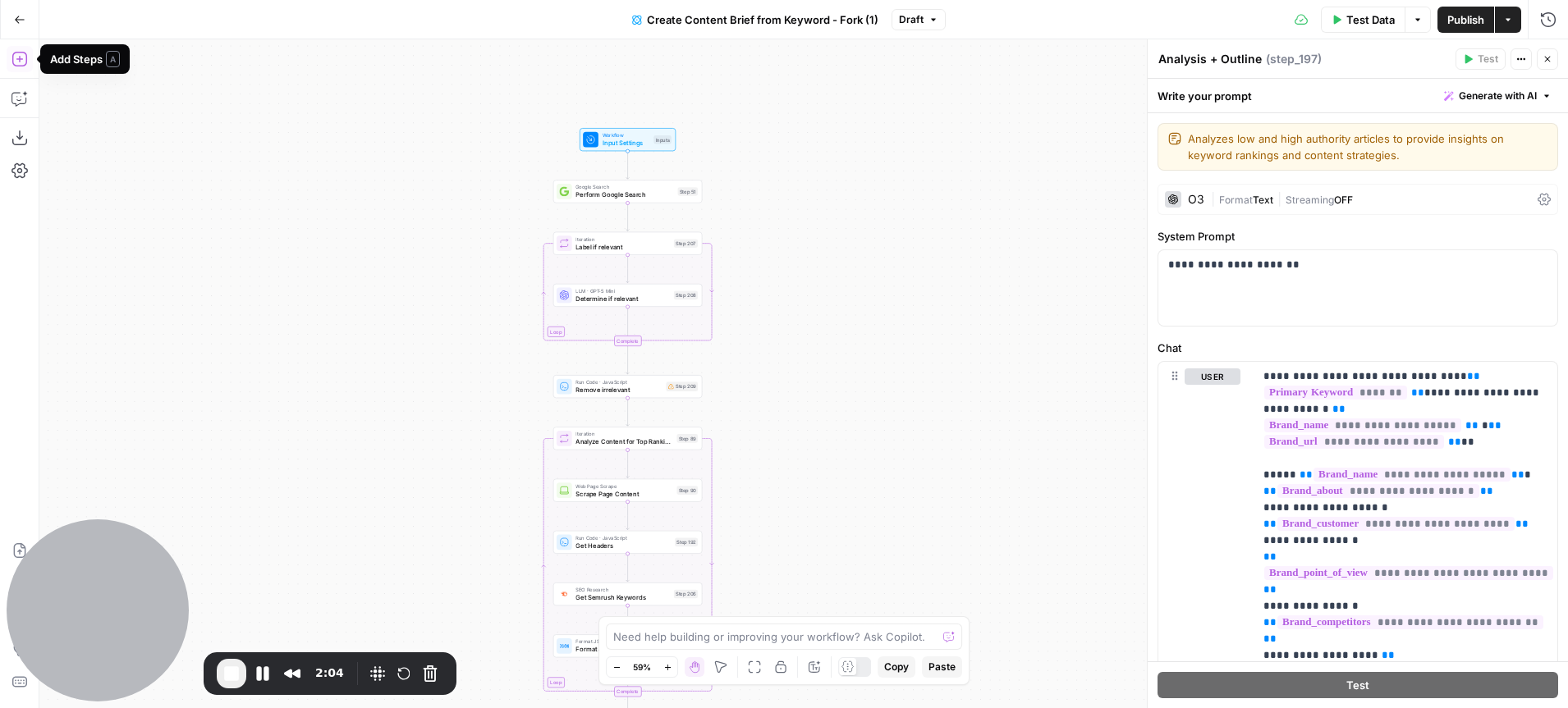
click at [23, 64] on icon "button" at bounding box center [20, 59] width 17 height 17
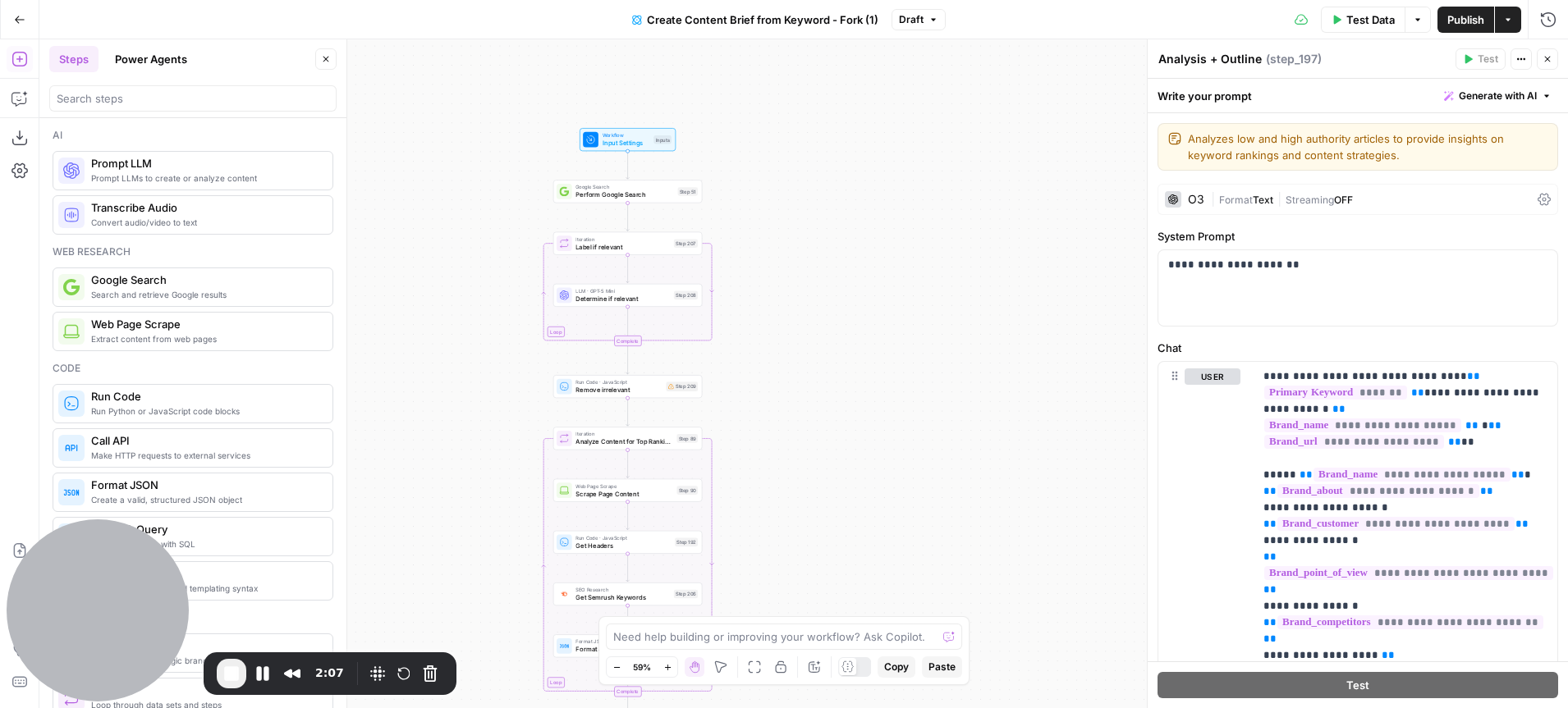
click at [144, 60] on button "Power Agents" at bounding box center [151, 59] width 92 height 26
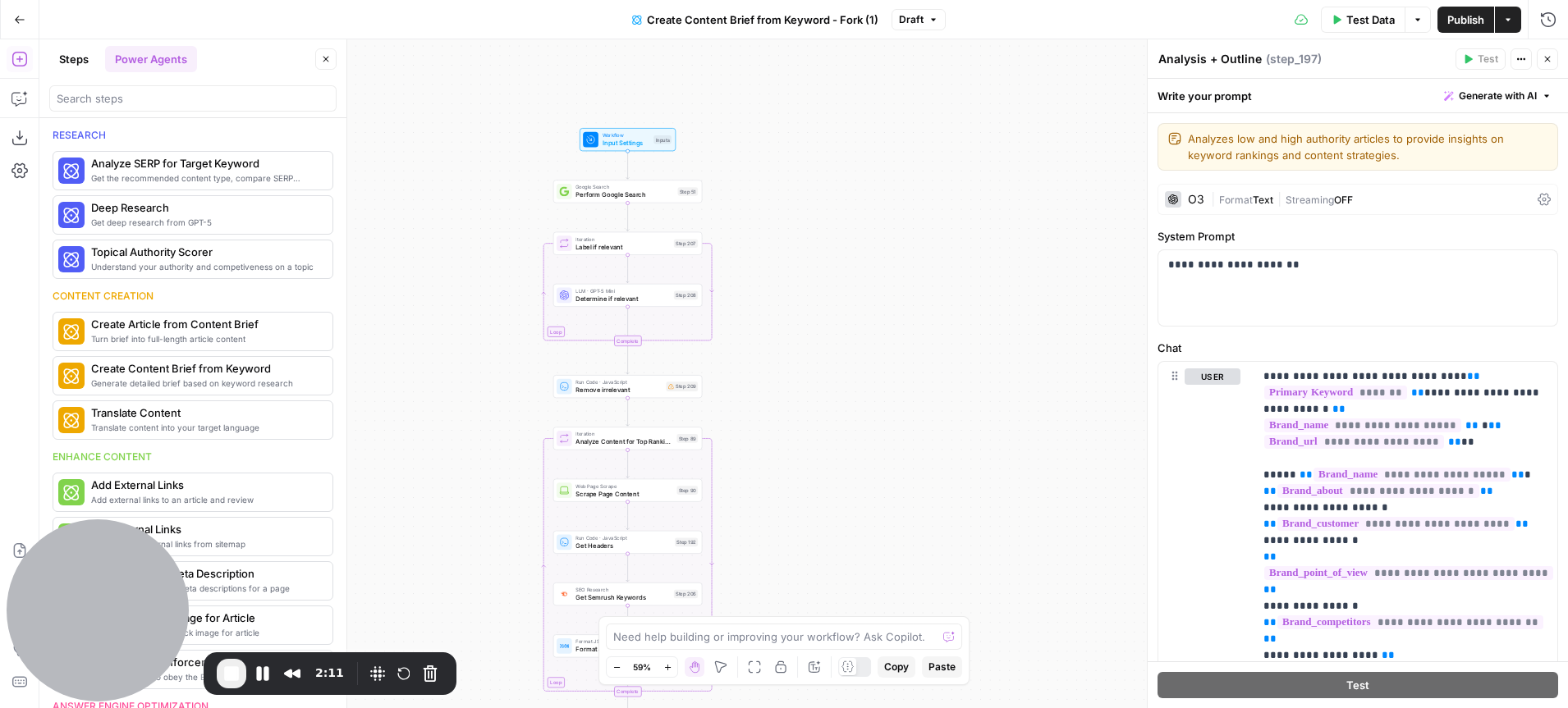
click at [328, 63] on icon "button" at bounding box center [325, 59] width 10 height 10
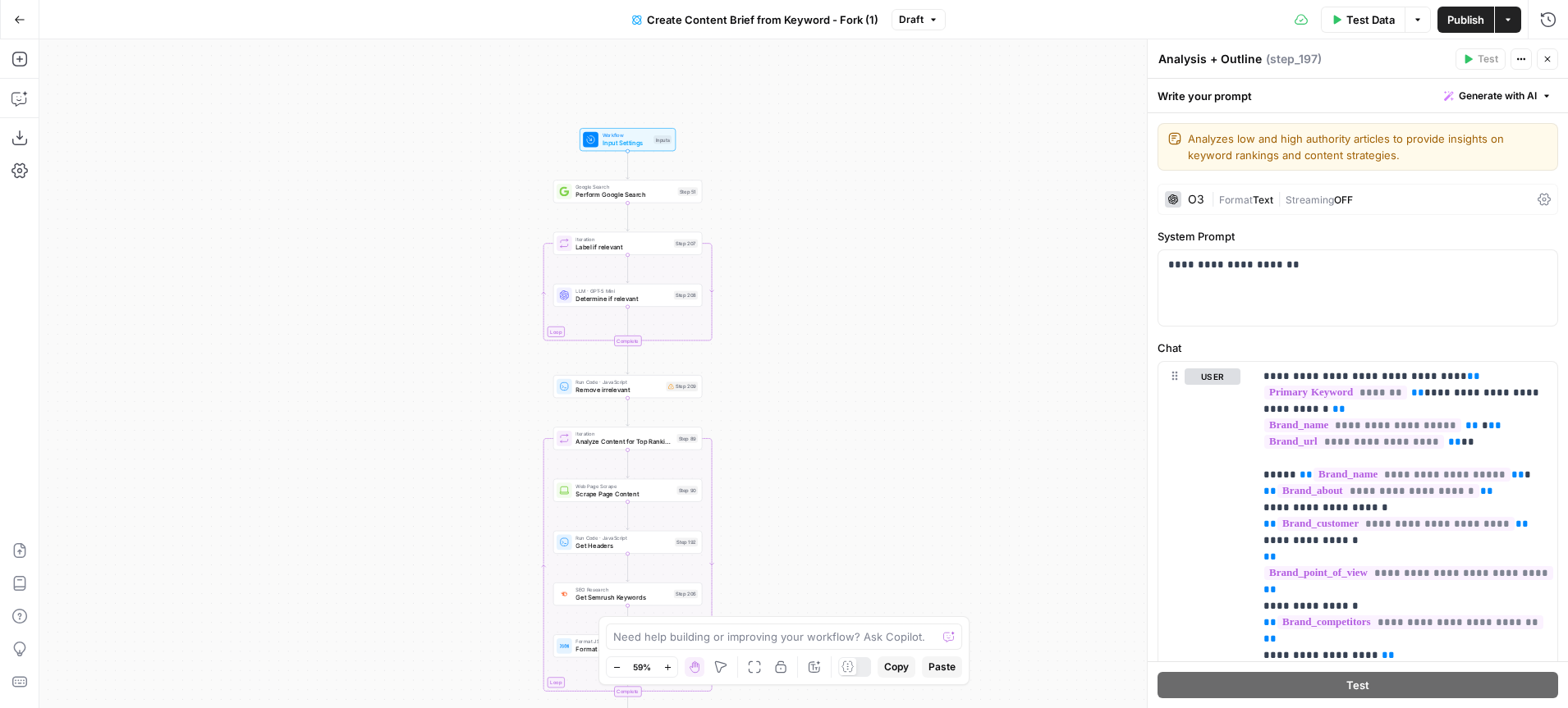
click at [1556, 60] on button "Close" at bounding box center [1548, 59] width 21 height 21
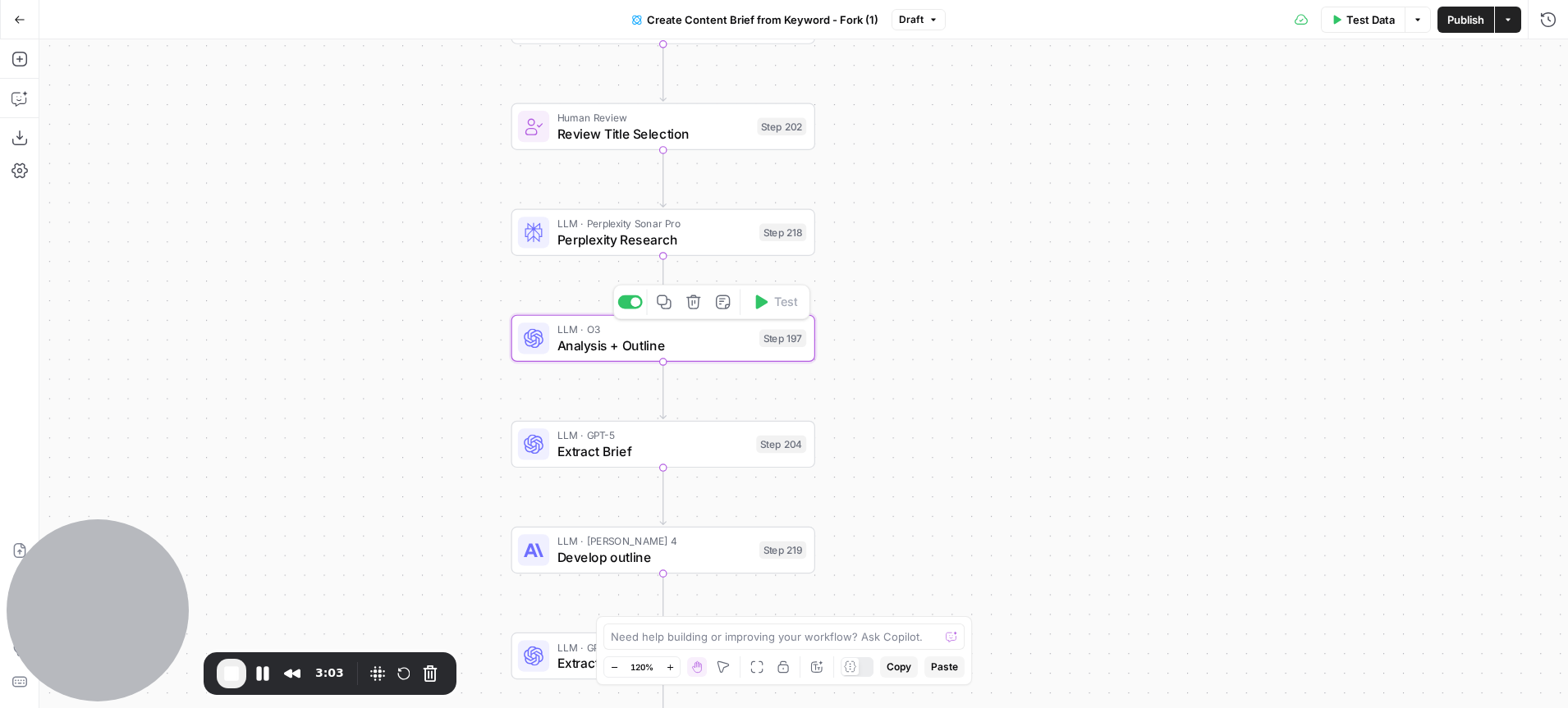
click at [654, 354] on span "Analysis + Outline" at bounding box center [654, 345] width 194 height 20
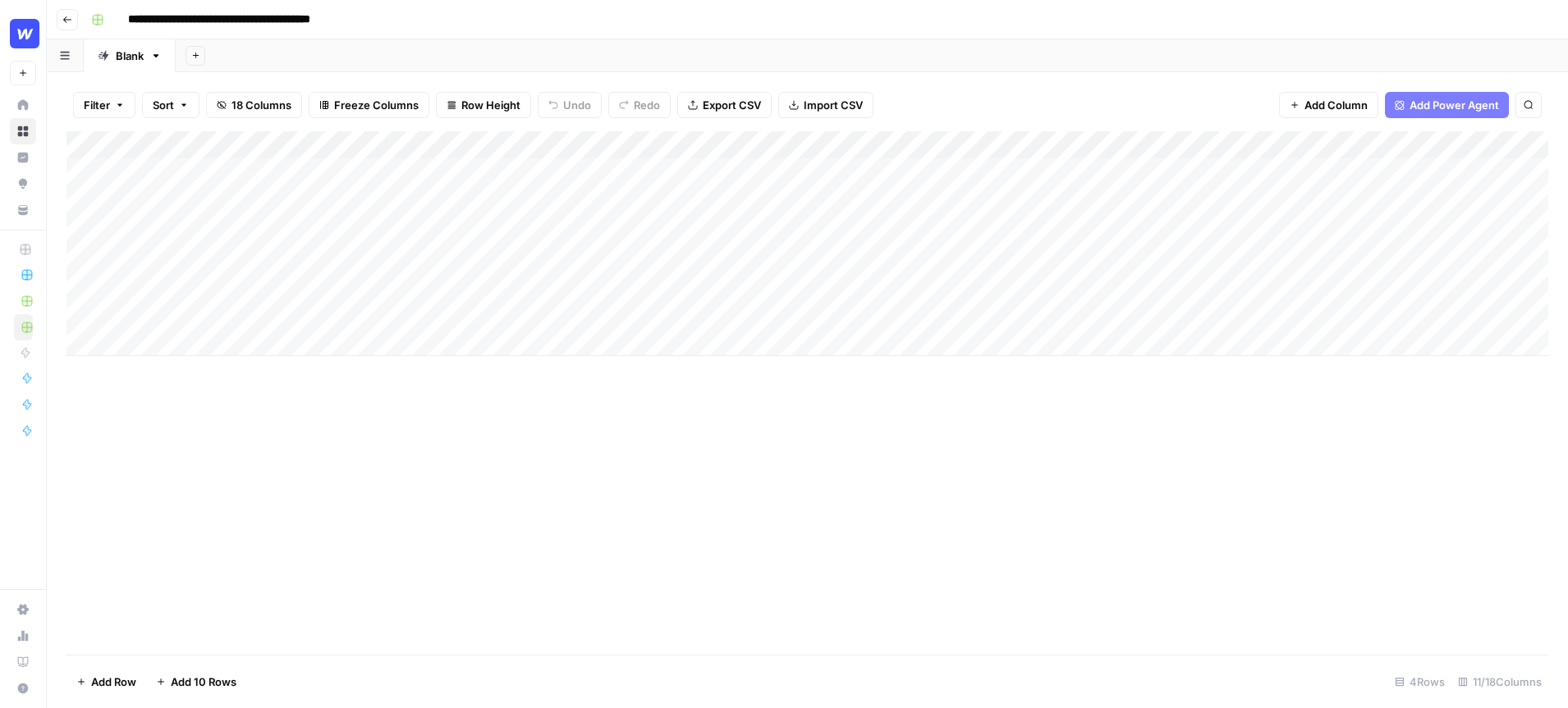
click at [464, 103] on span "Row Height" at bounding box center [491, 105] width 59 height 17
click at [496, 207] on span "Tall" at bounding box center [525, 208] width 118 height 17
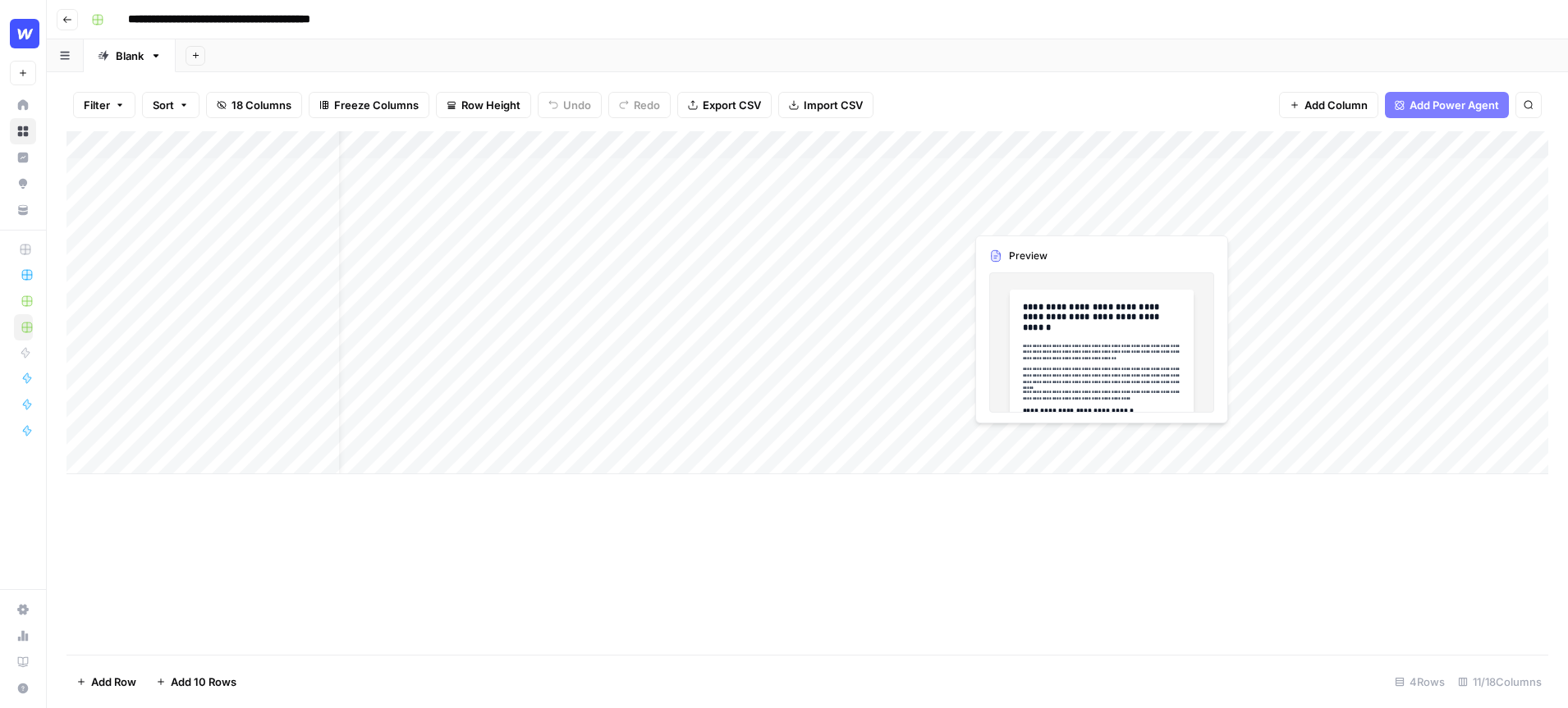
scroll to position [0, 72]
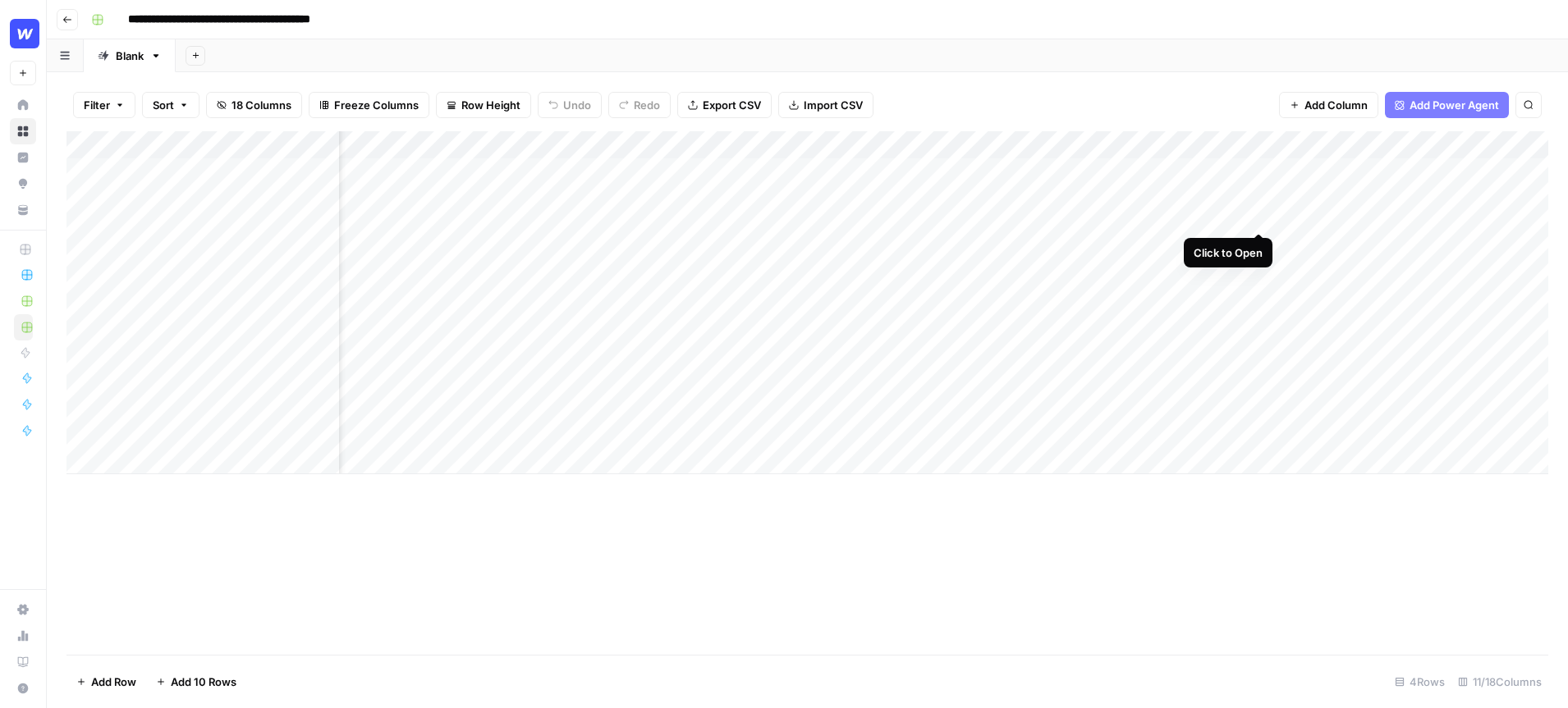
click at [1256, 172] on div "Add Column" at bounding box center [808, 302] width 1482 height 343
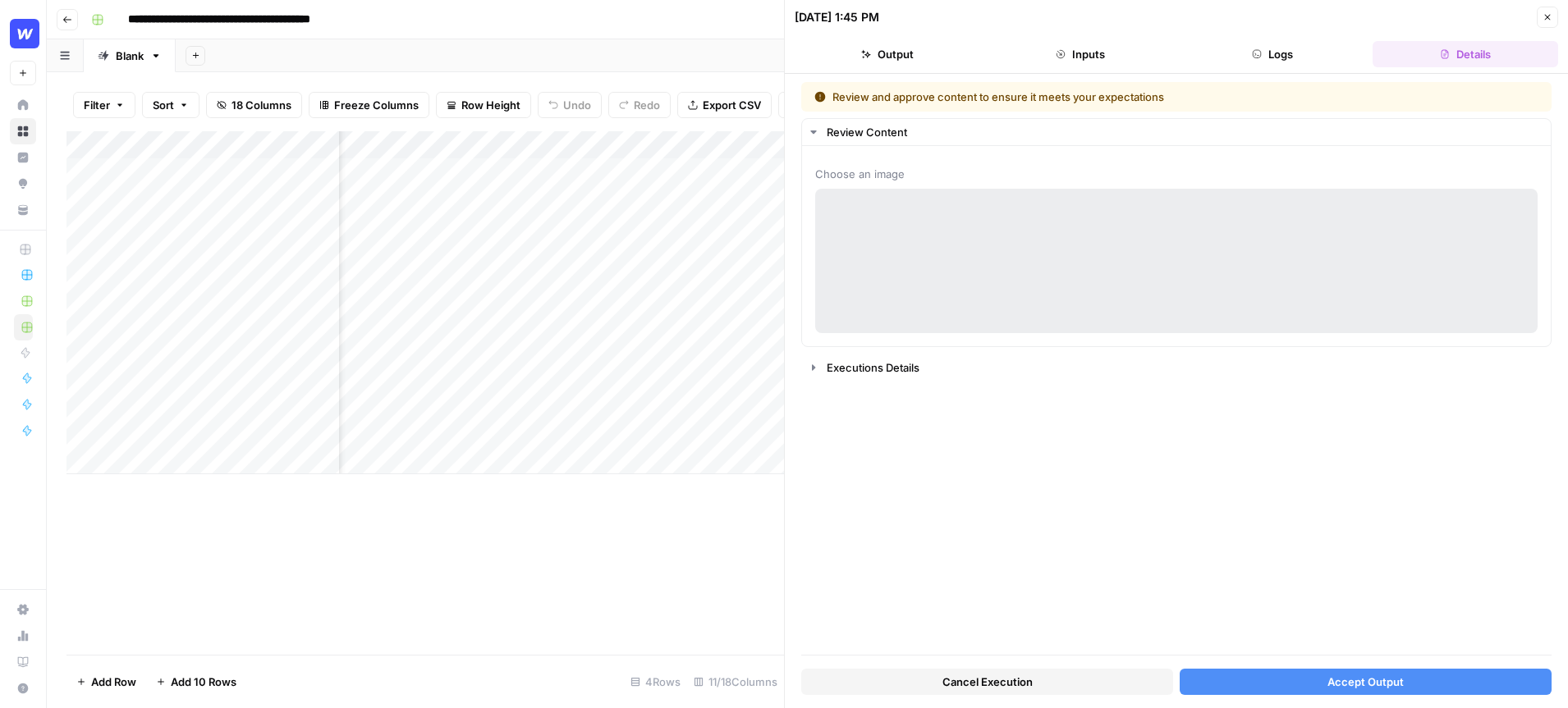
click at [1547, 20] on icon "button" at bounding box center [1548, 17] width 10 height 10
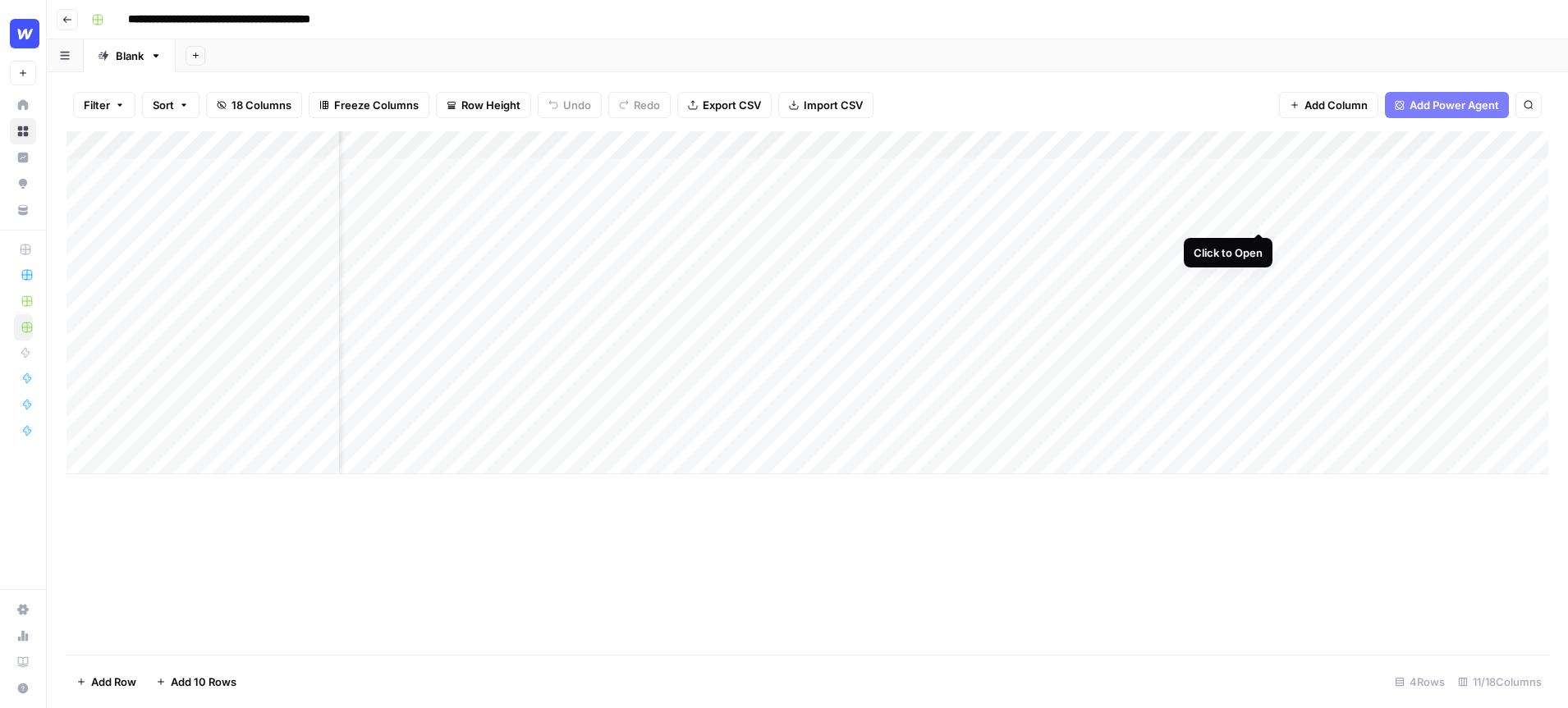
click at [1260, 171] on div "Add Column" at bounding box center [808, 302] width 1482 height 343
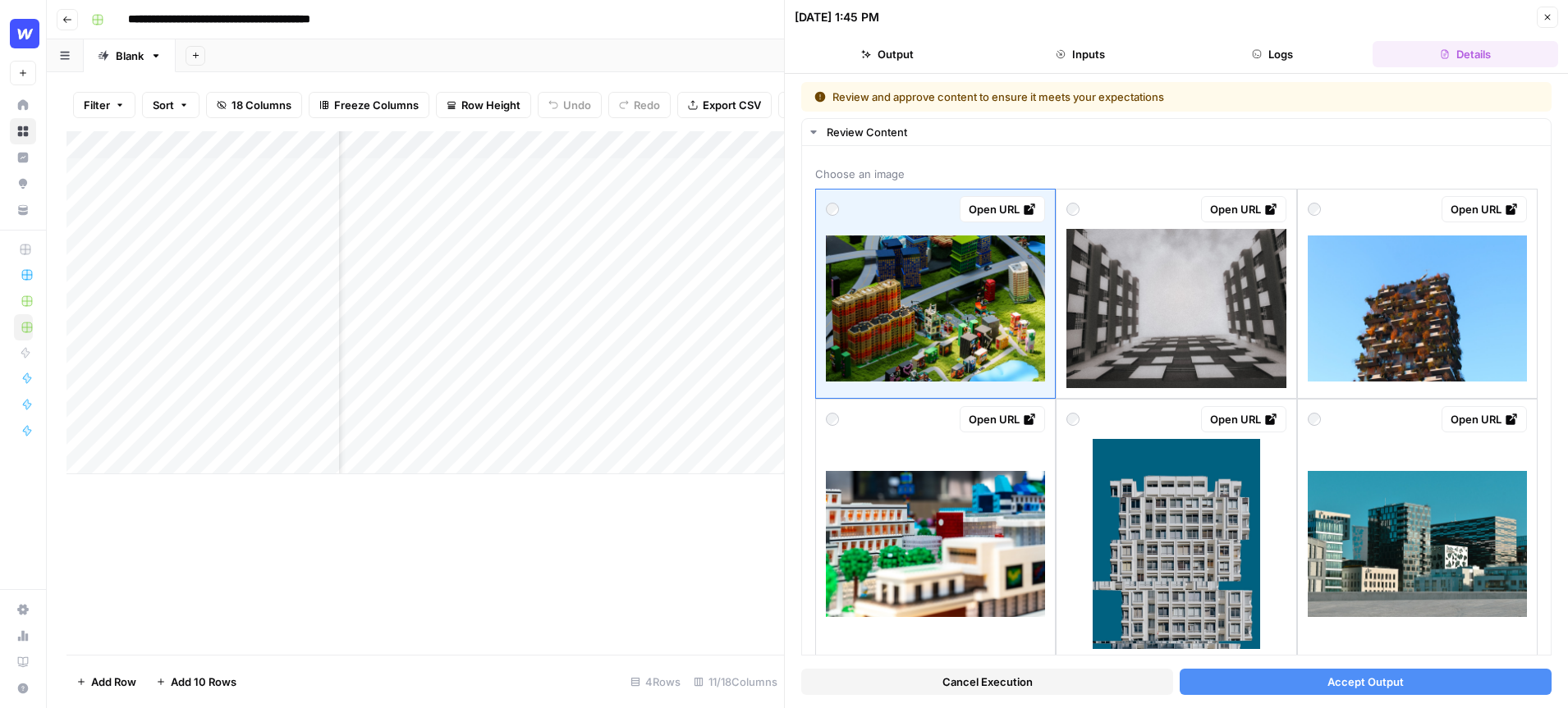
click at [1310, 693] on button "Accept Output" at bounding box center [1365, 682] width 372 height 26
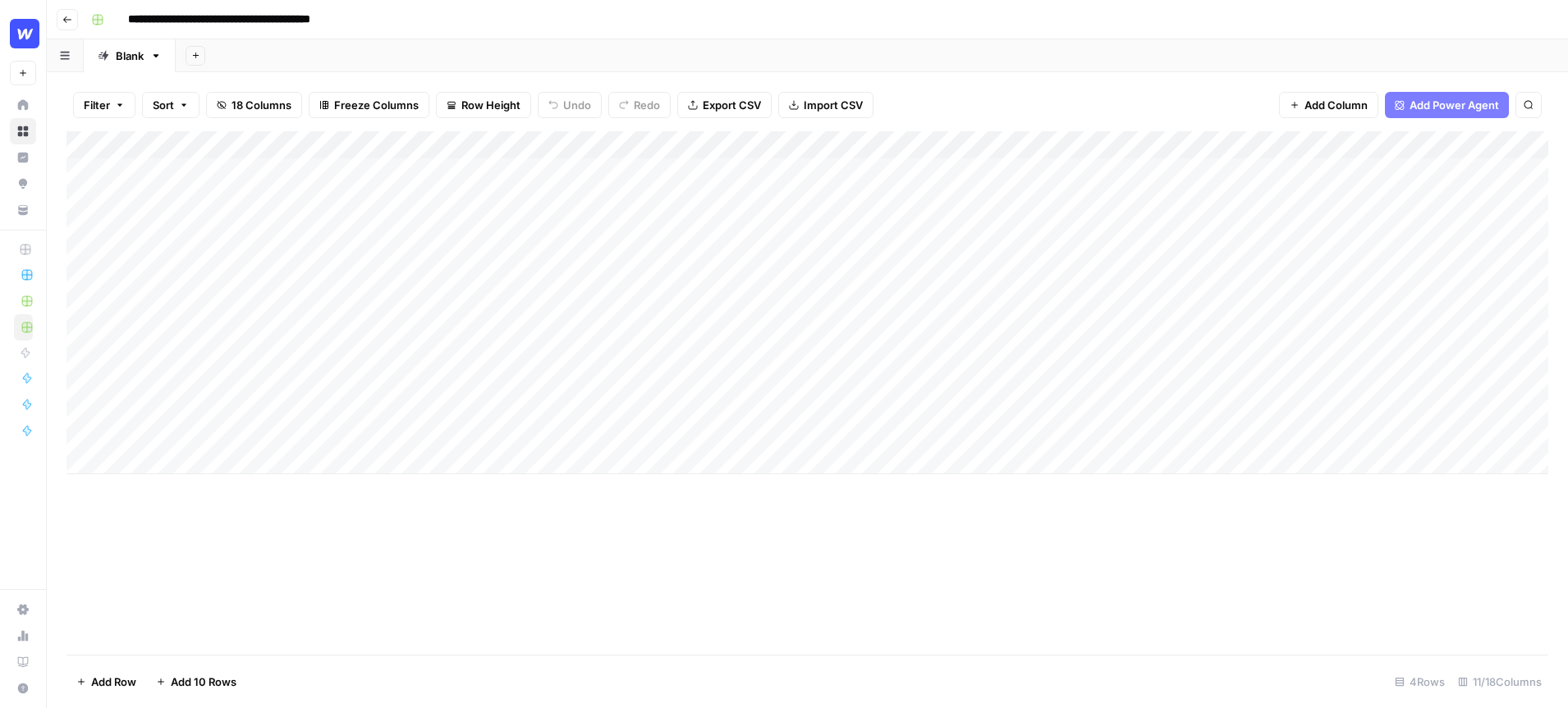
click at [849, 243] on div "Add Column" at bounding box center [808, 302] width 1482 height 343
click at [1225, 243] on div "Add Column" at bounding box center [808, 302] width 1482 height 343
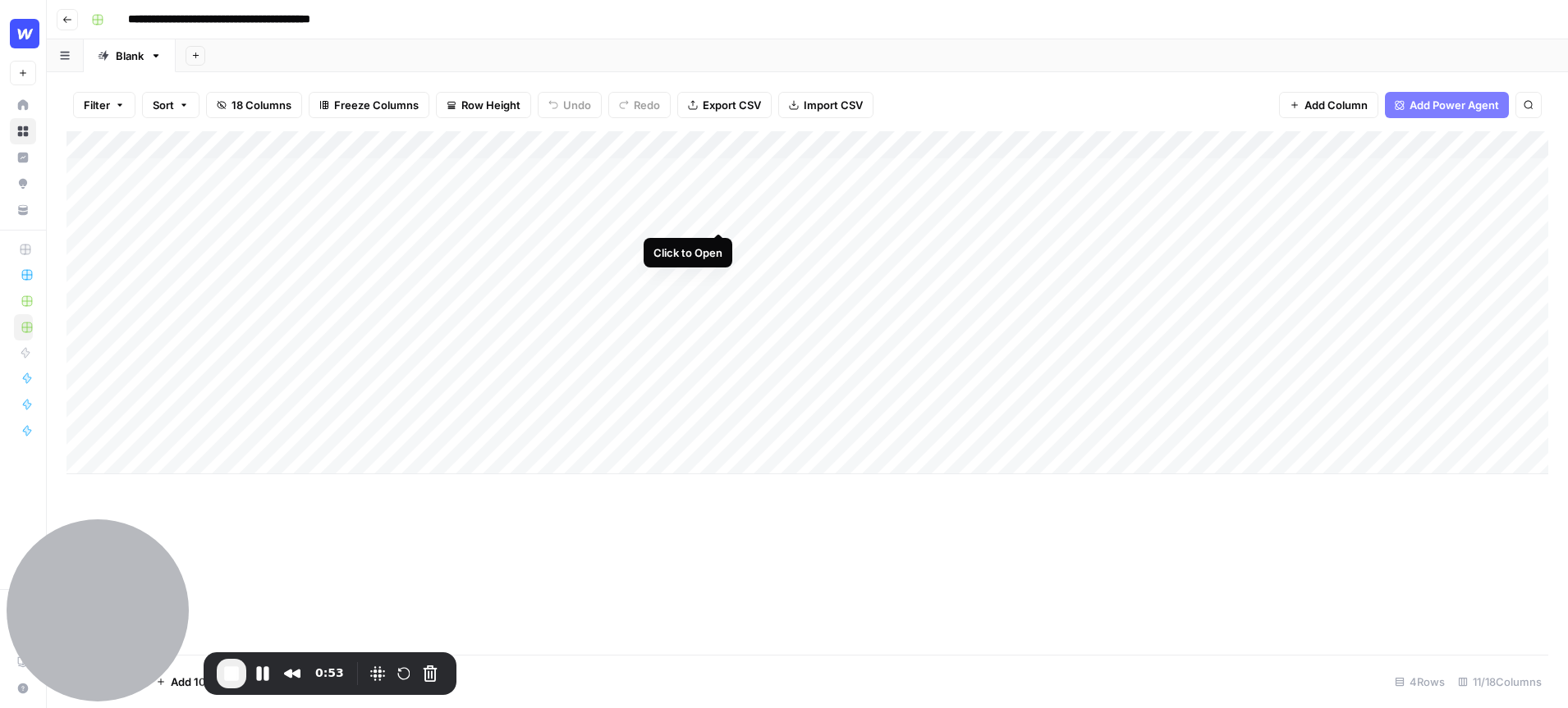
click at [717, 173] on div "Add Column" at bounding box center [808, 302] width 1482 height 343
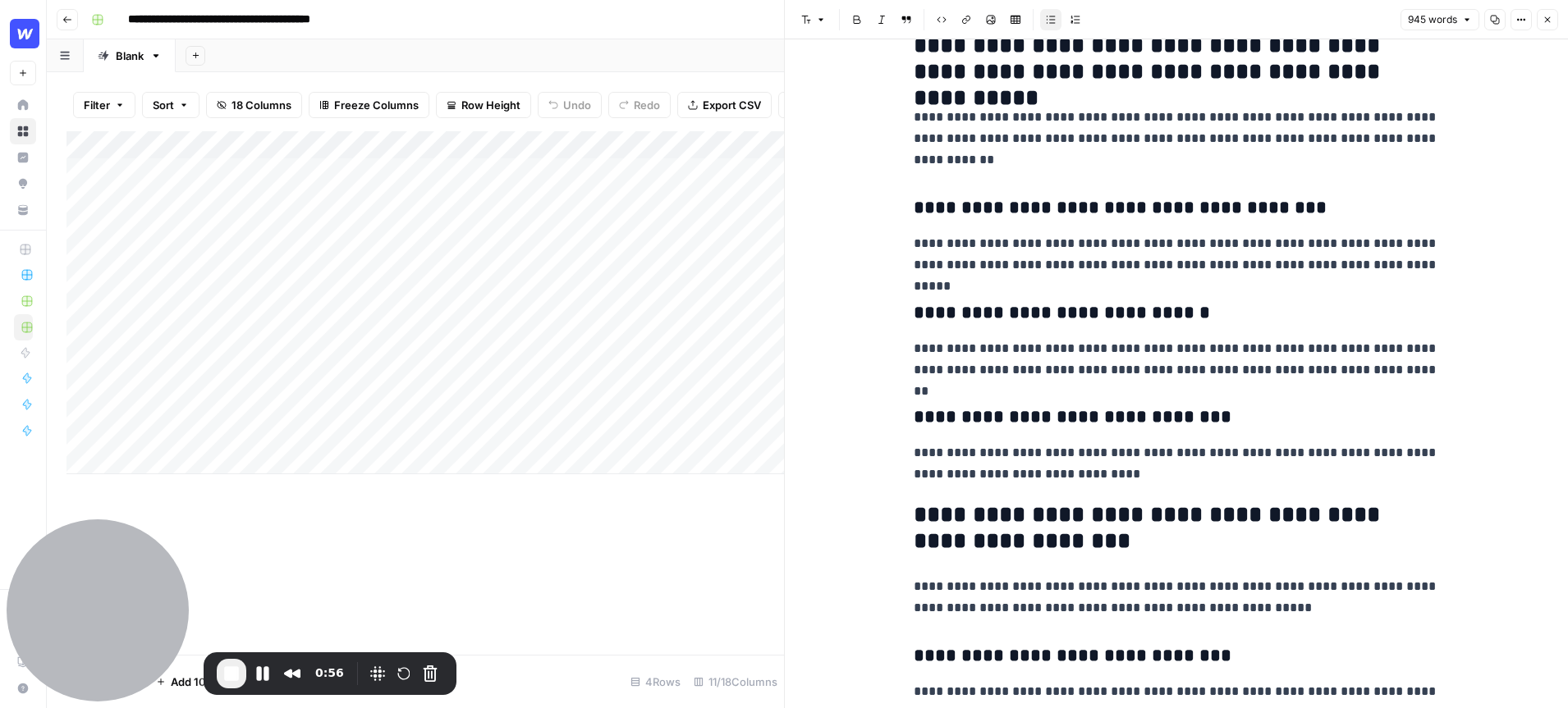
scroll to position [538, 0]
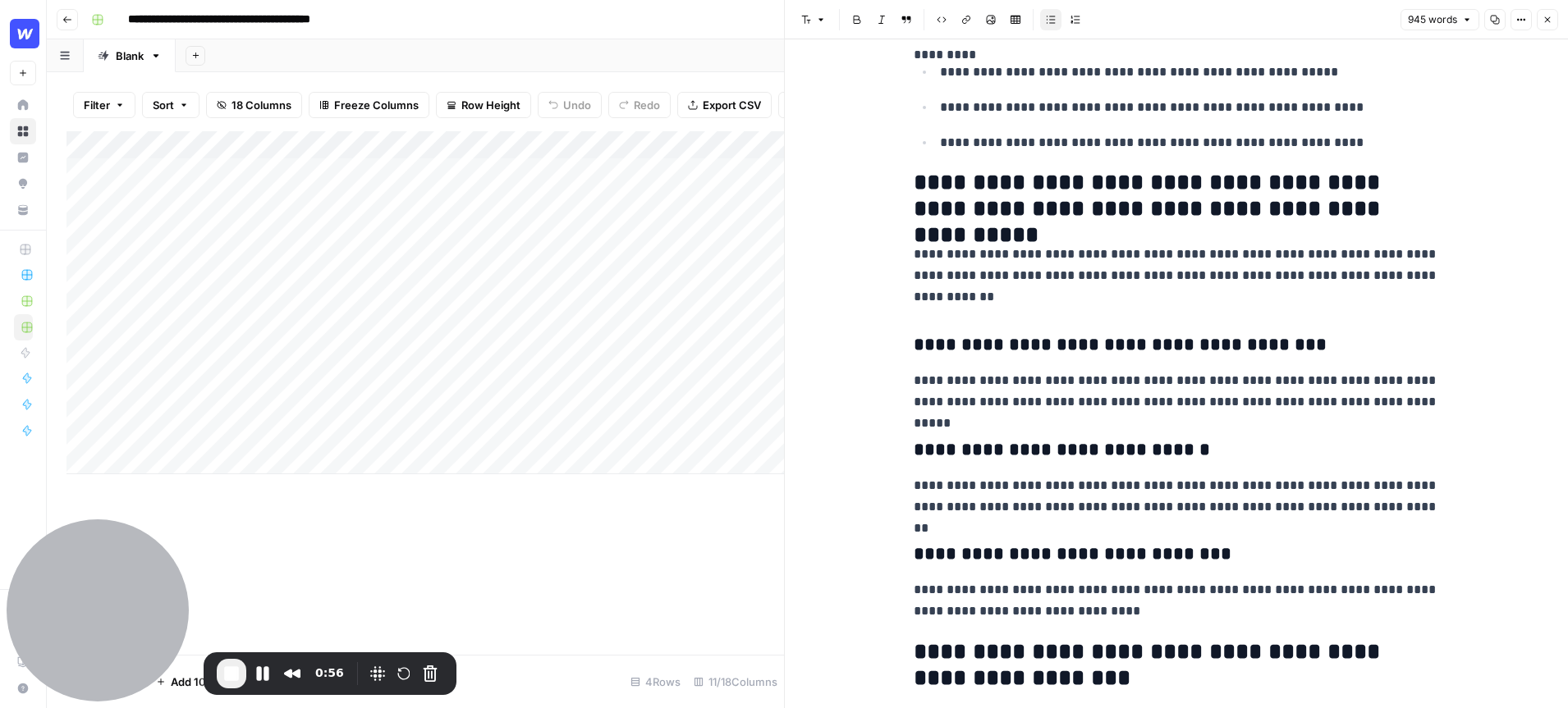
click at [1547, 23] on icon "button" at bounding box center [1548, 20] width 10 height 10
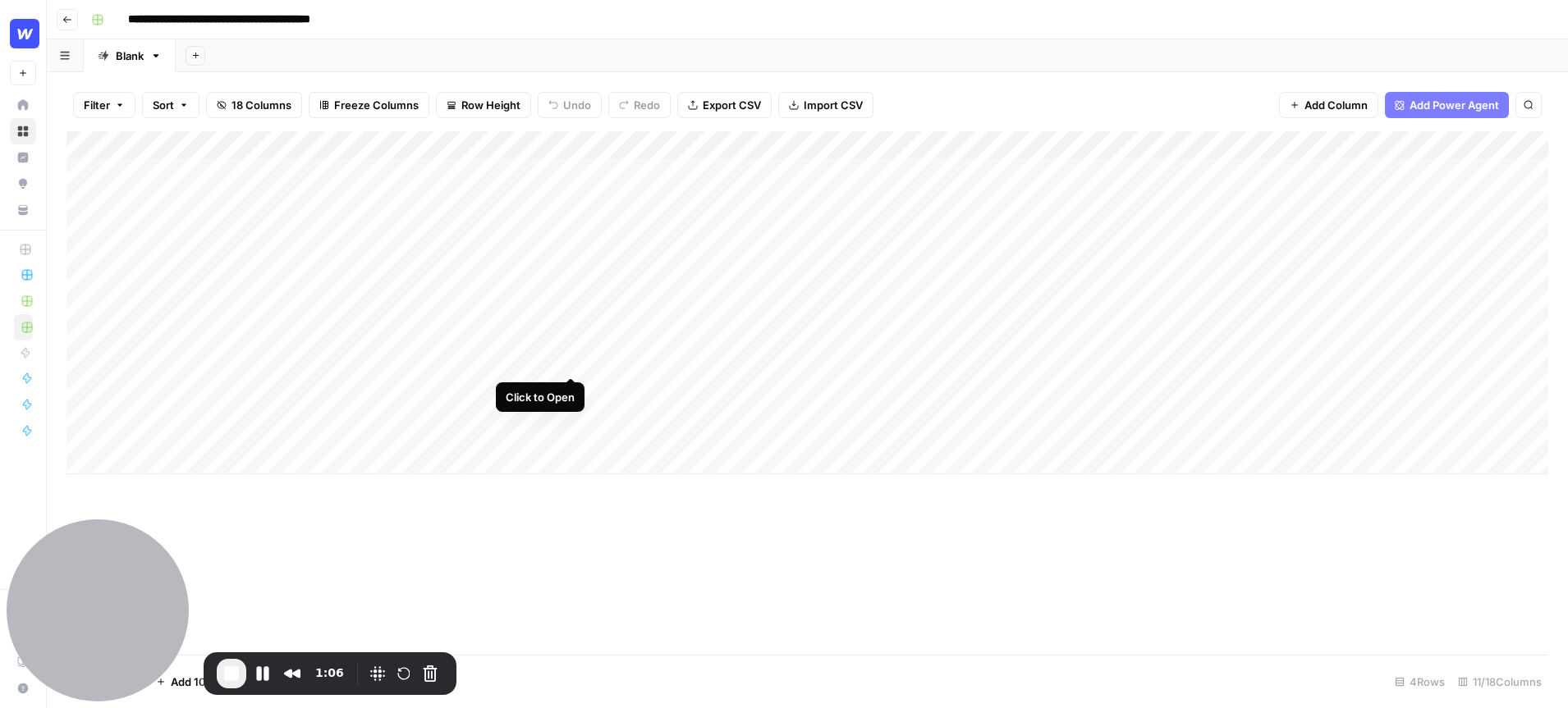
click at [572, 315] on div "Add Column" at bounding box center [808, 302] width 1482 height 343
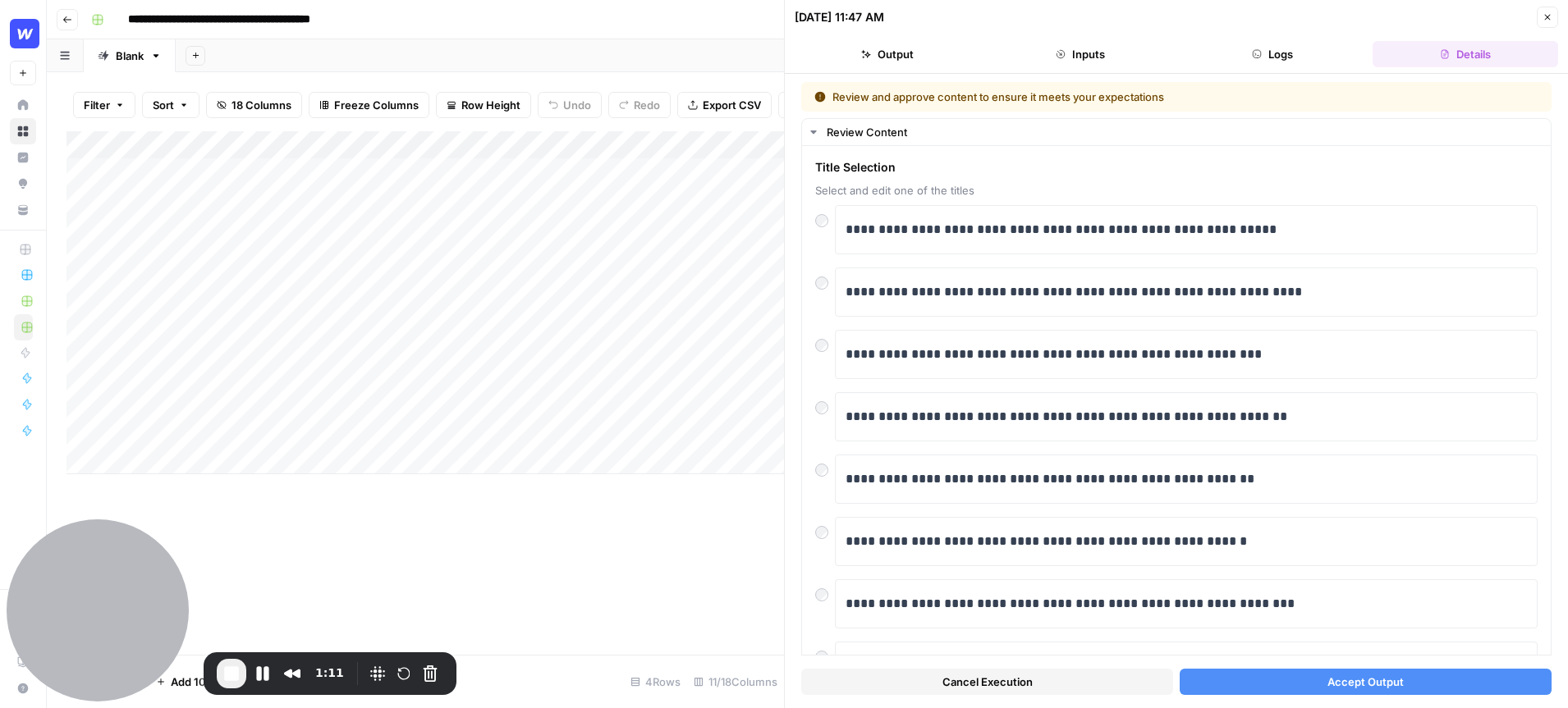
click at [1549, 18] on icon "button" at bounding box center [1548, 17] width 10 height 10
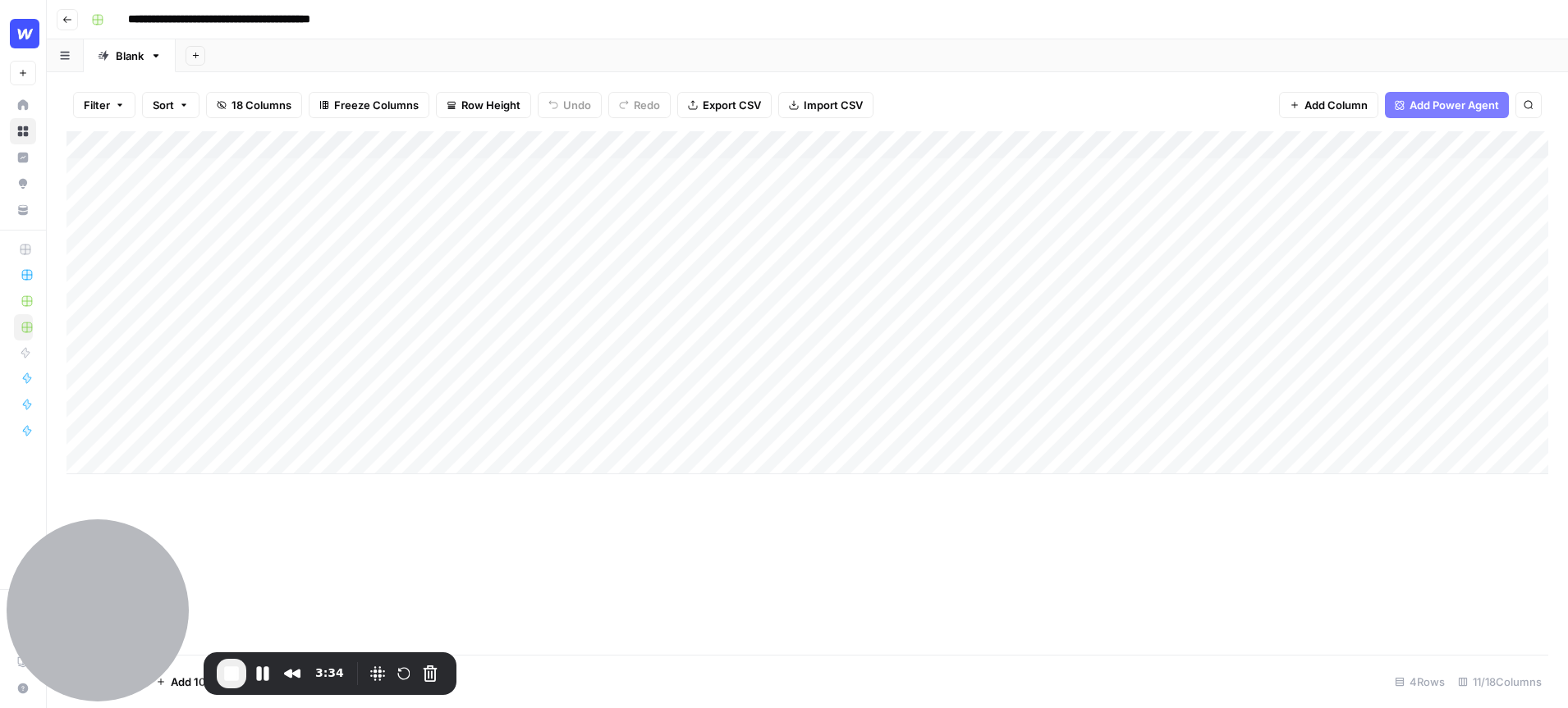
click at [236, 671] on span "End Recording" at bounding box center [231, 674] width 20 height 20
click at [565, 319] on div "Add Column" at bounding box center [808, 302] width 1482 height 343
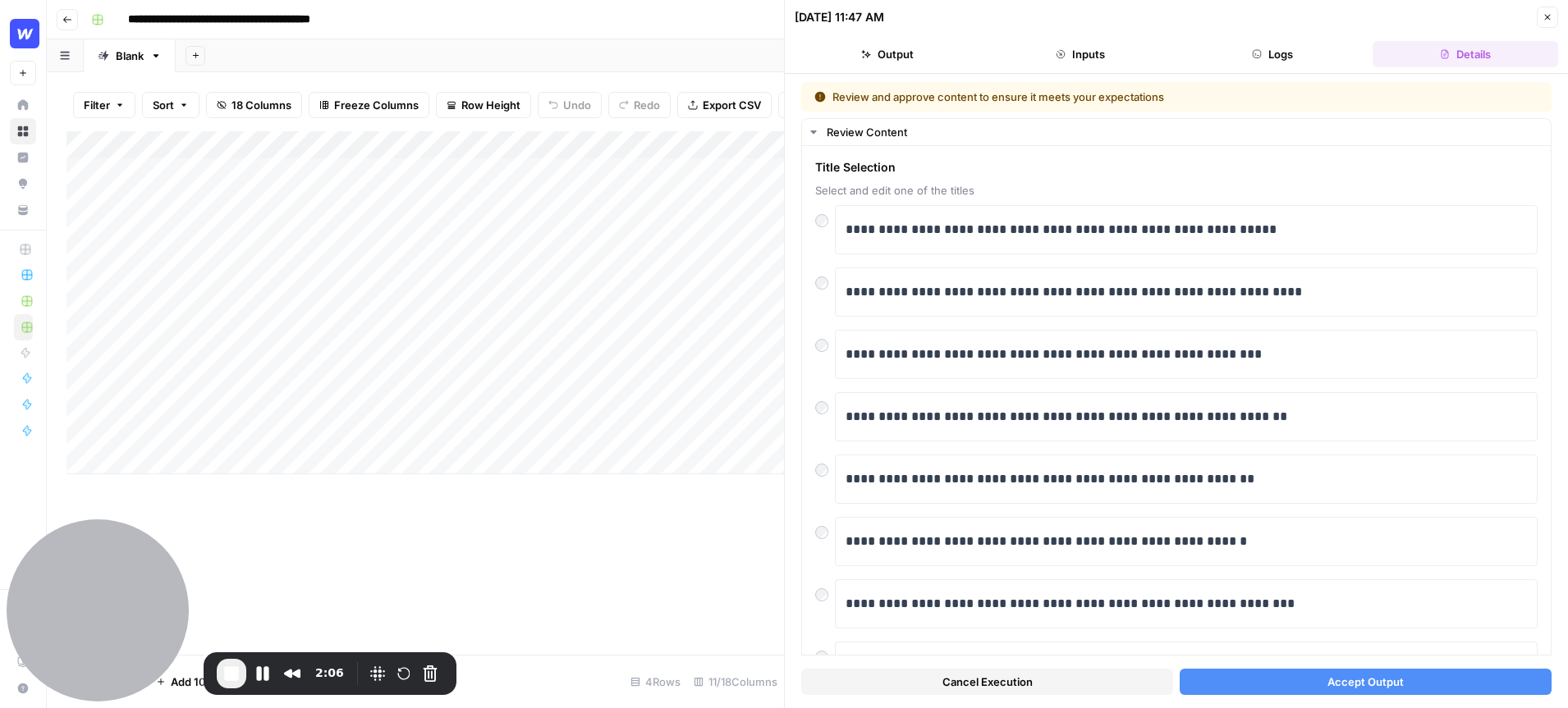
click at [1541, 16] on button "Close" at bounding box center [1548, 17] width 21 height 21
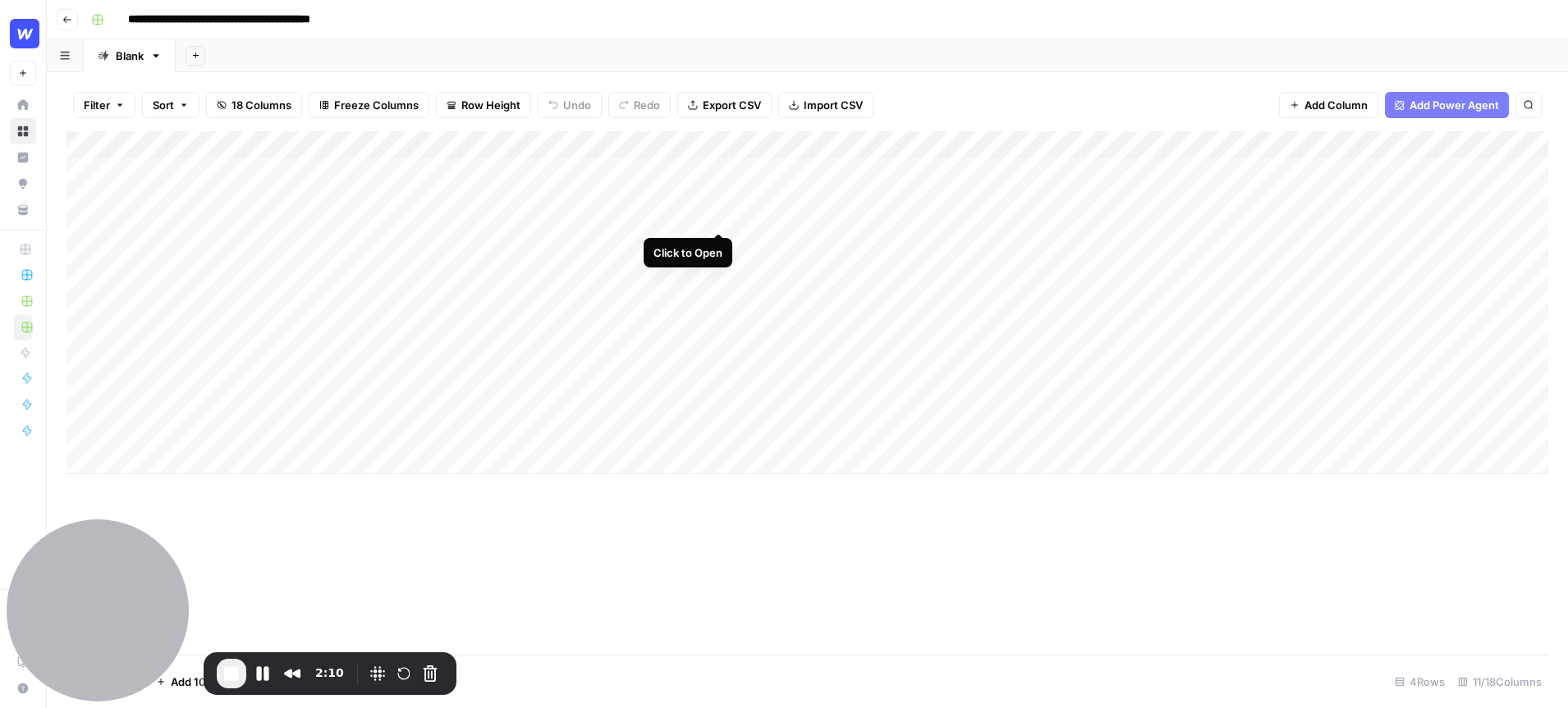
click at [715, 169] on div "Add Column" at bounding box center [808, 302] width 1482 height 343
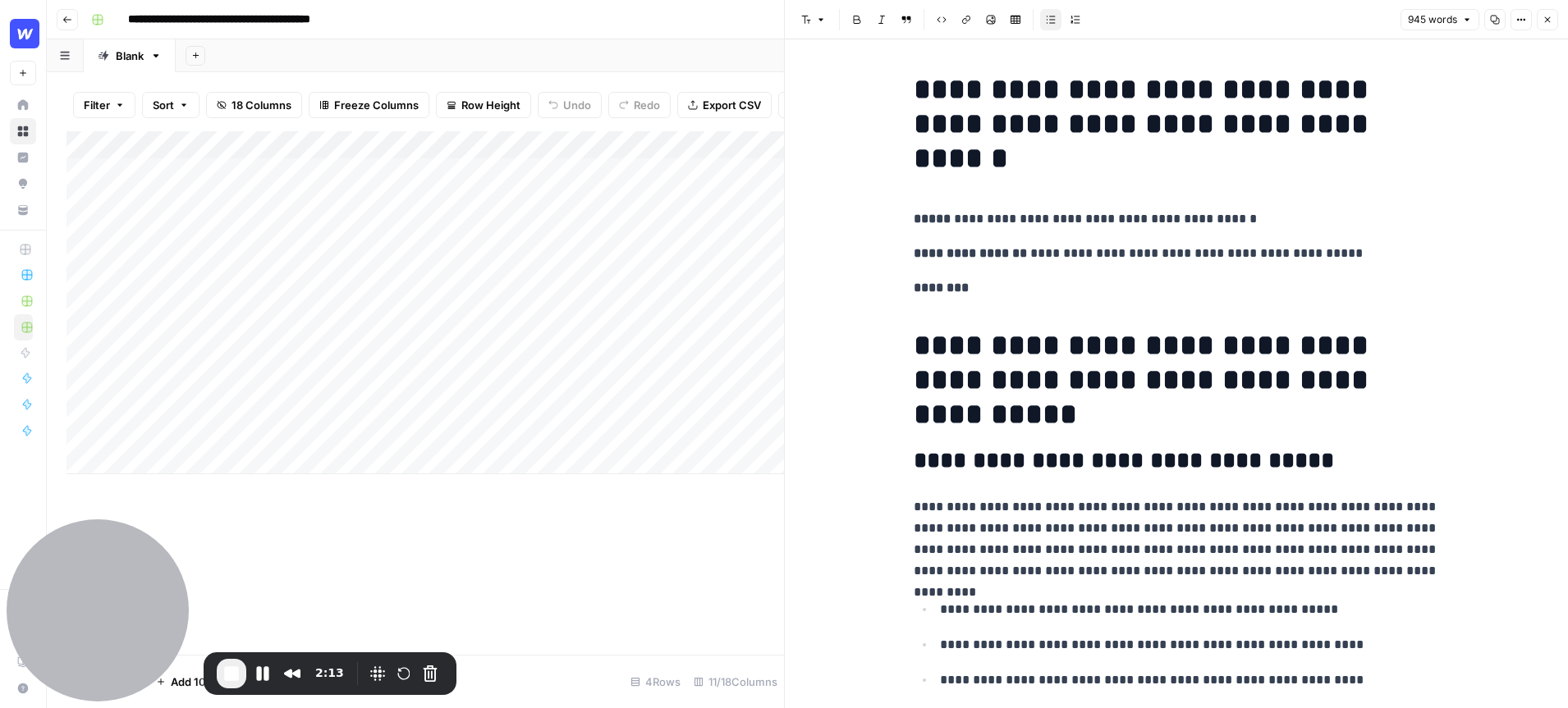
click at [1552, 20] on span "Close" at bounding box center [1552, 20] width 1 height 1
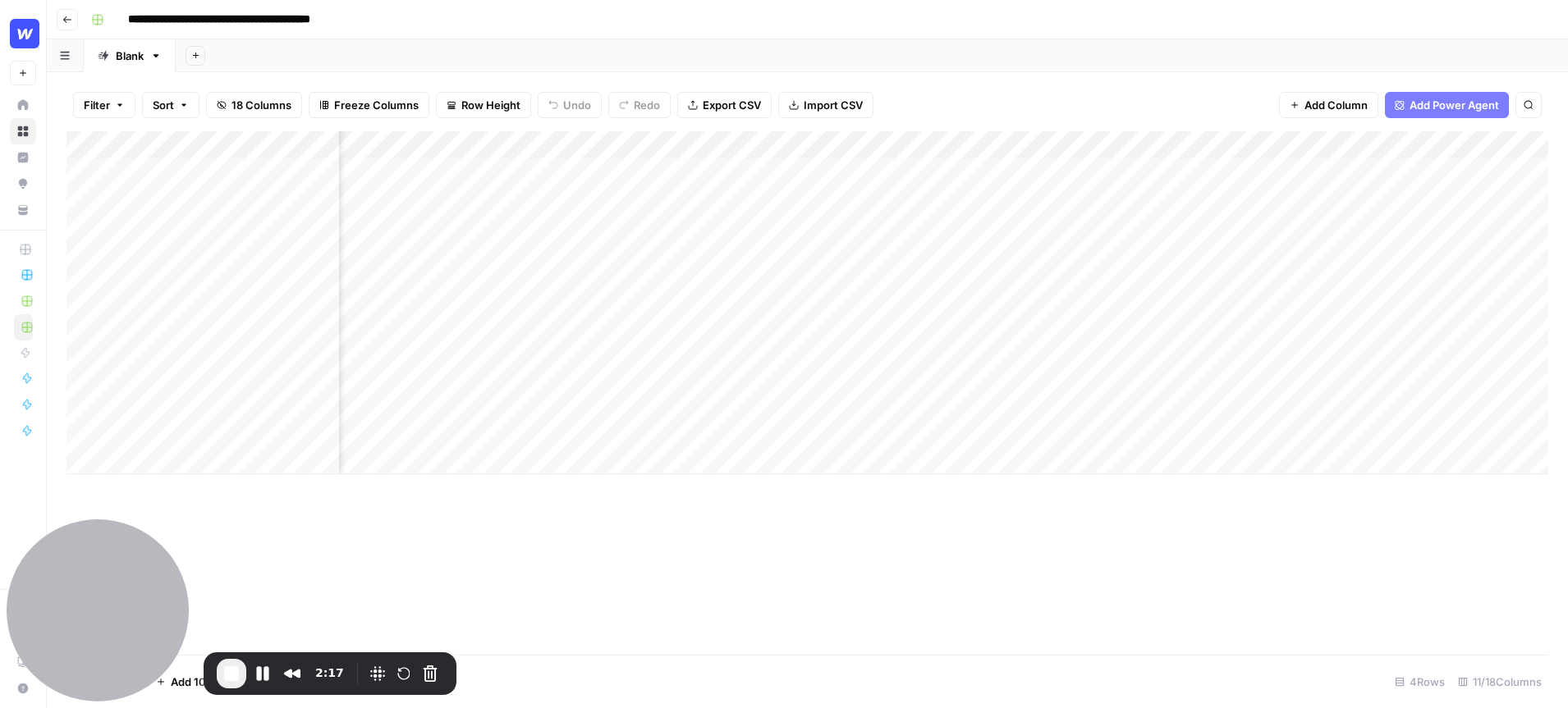
scroll to position [0, 564]
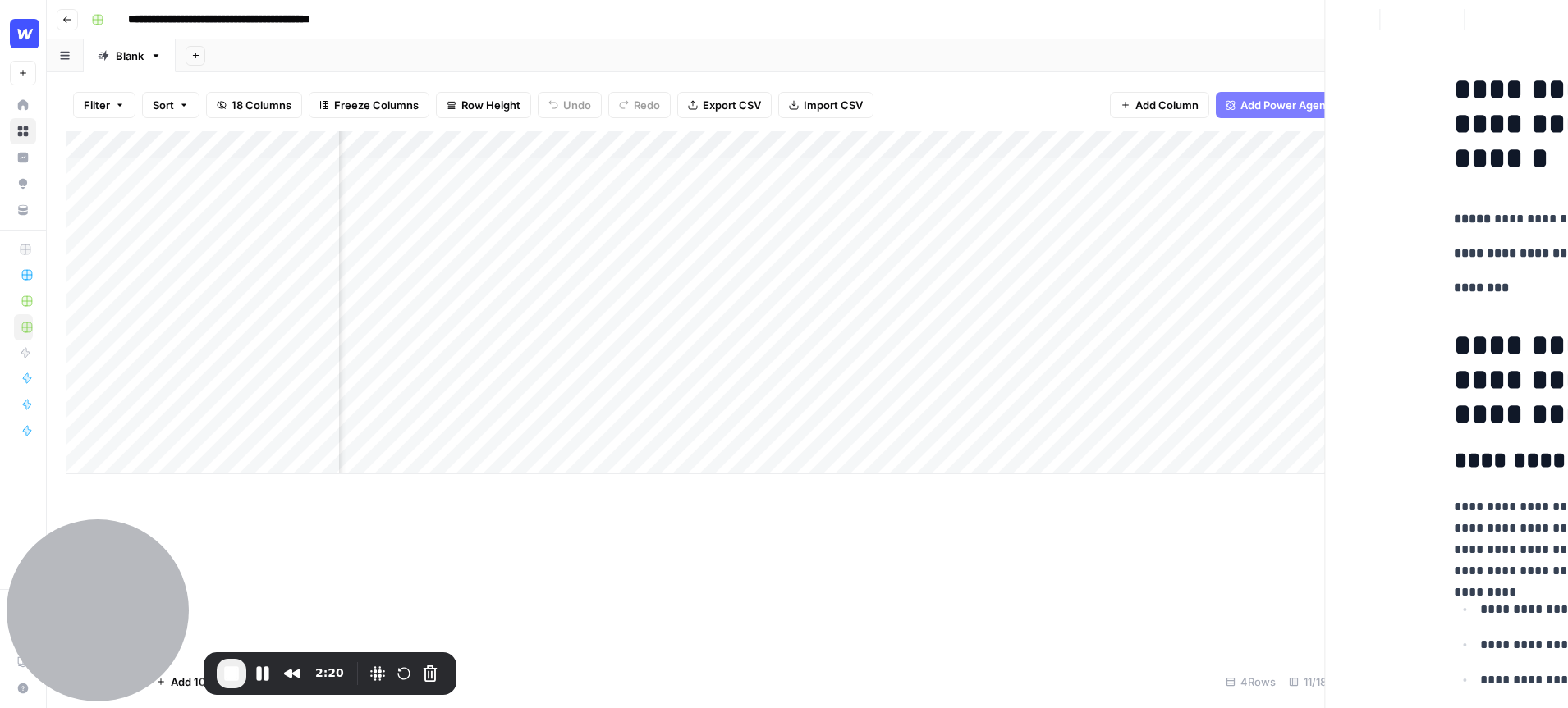
scroll to position [0, 719]
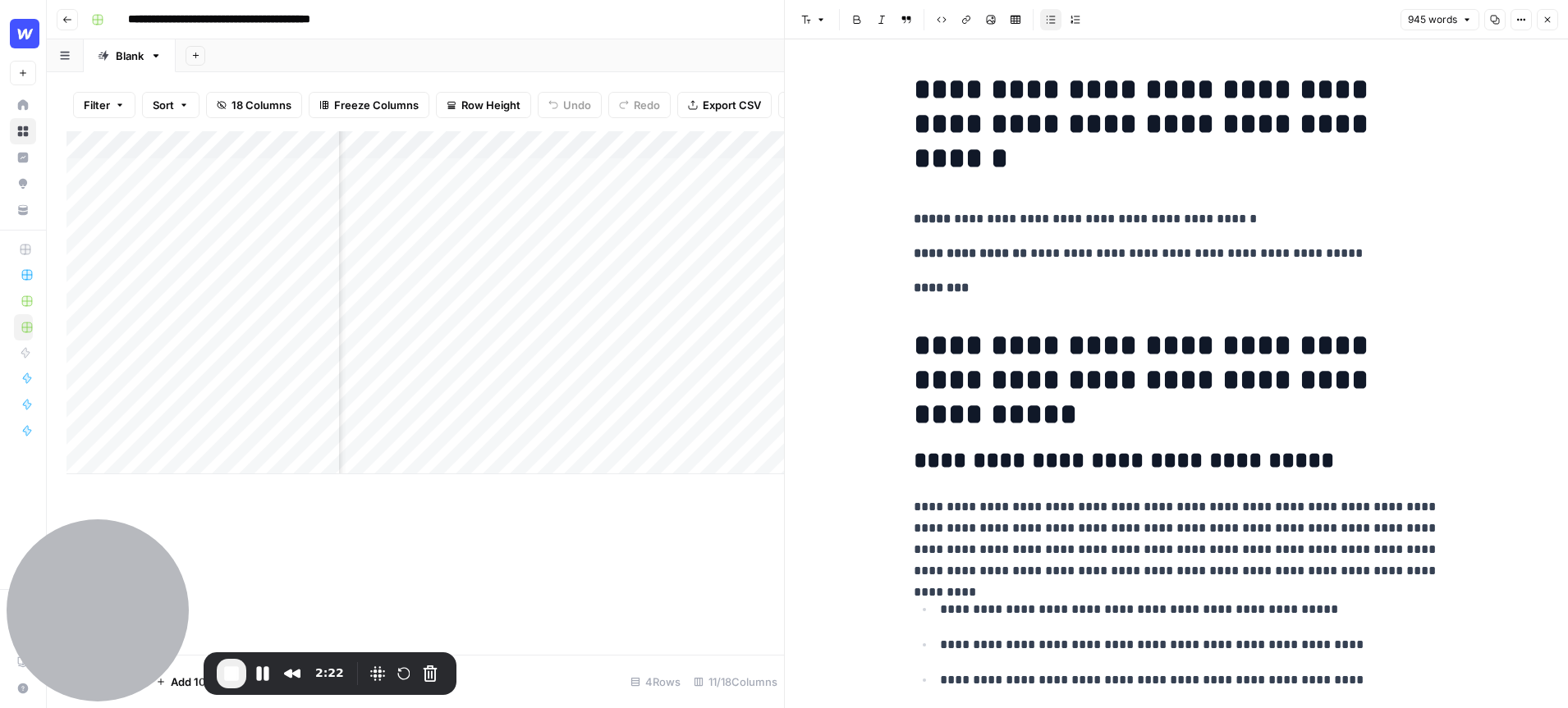
click at [1549, 20] on icon "button" at bounding box center [1548, 20] width 10 height 10
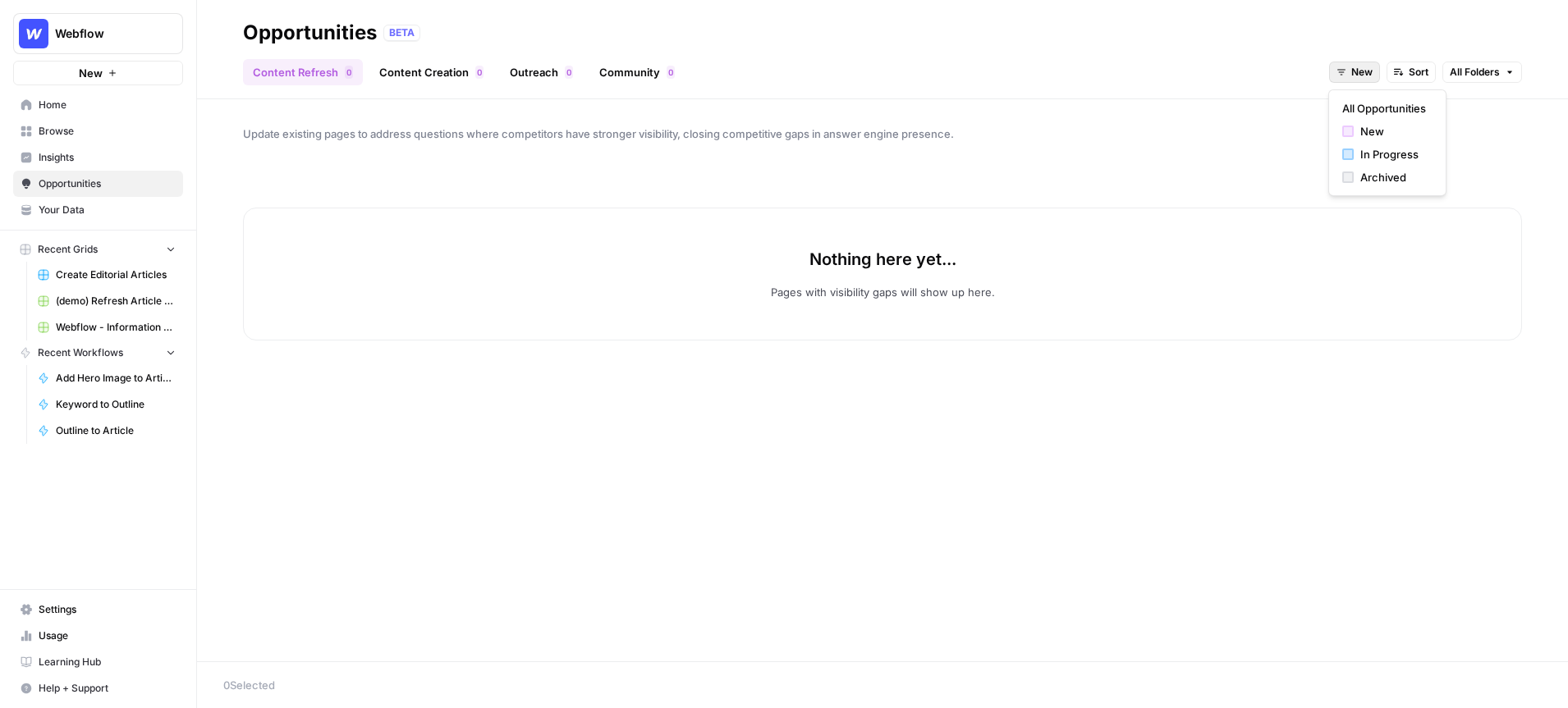
click at [1351, 72] on span "New" at bounding box center [1362, 72] width 21 height 15
click at [1390, 106] on span "All Opportunities" at bounding box center [1384, 109] width 84 height 17
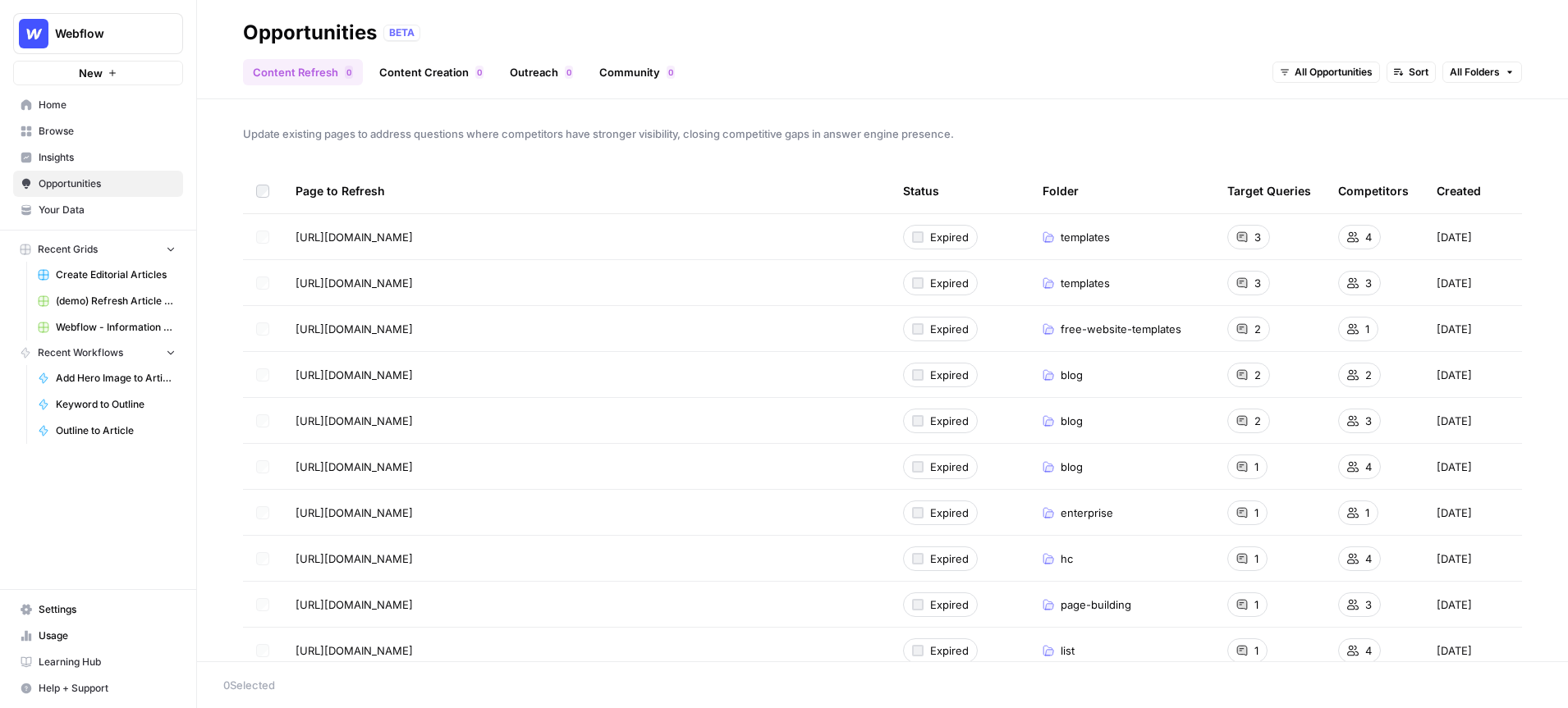
click at [408, 77] on link "Content Creation 0" at bounding box center [431, 72] width 124 height 26
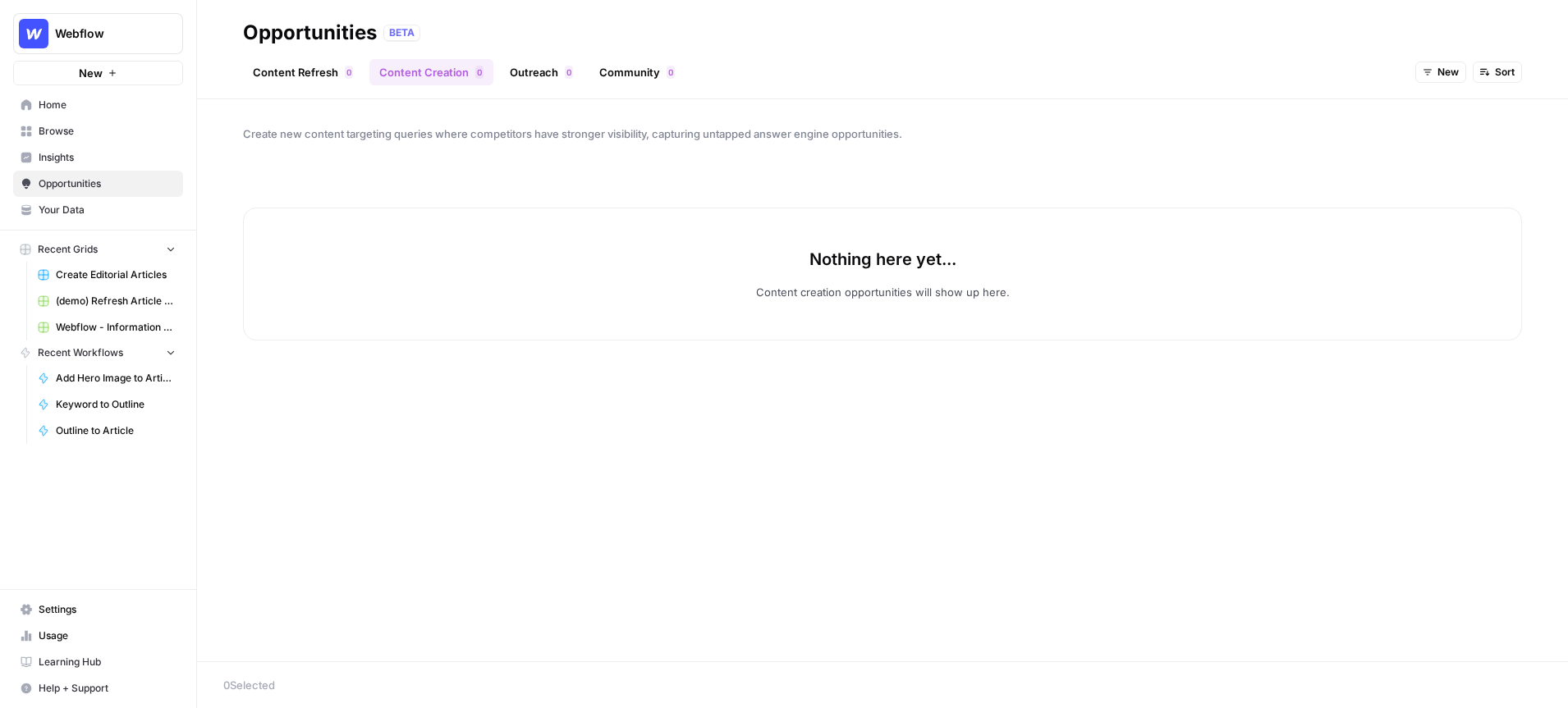
click at [1445, 63] on button "New" at bounding box center [1441, 72] width 51 height 21
click at [1453, 110] on span "All Opportunities" at bounding box center [1471, 109] width 84 height 17
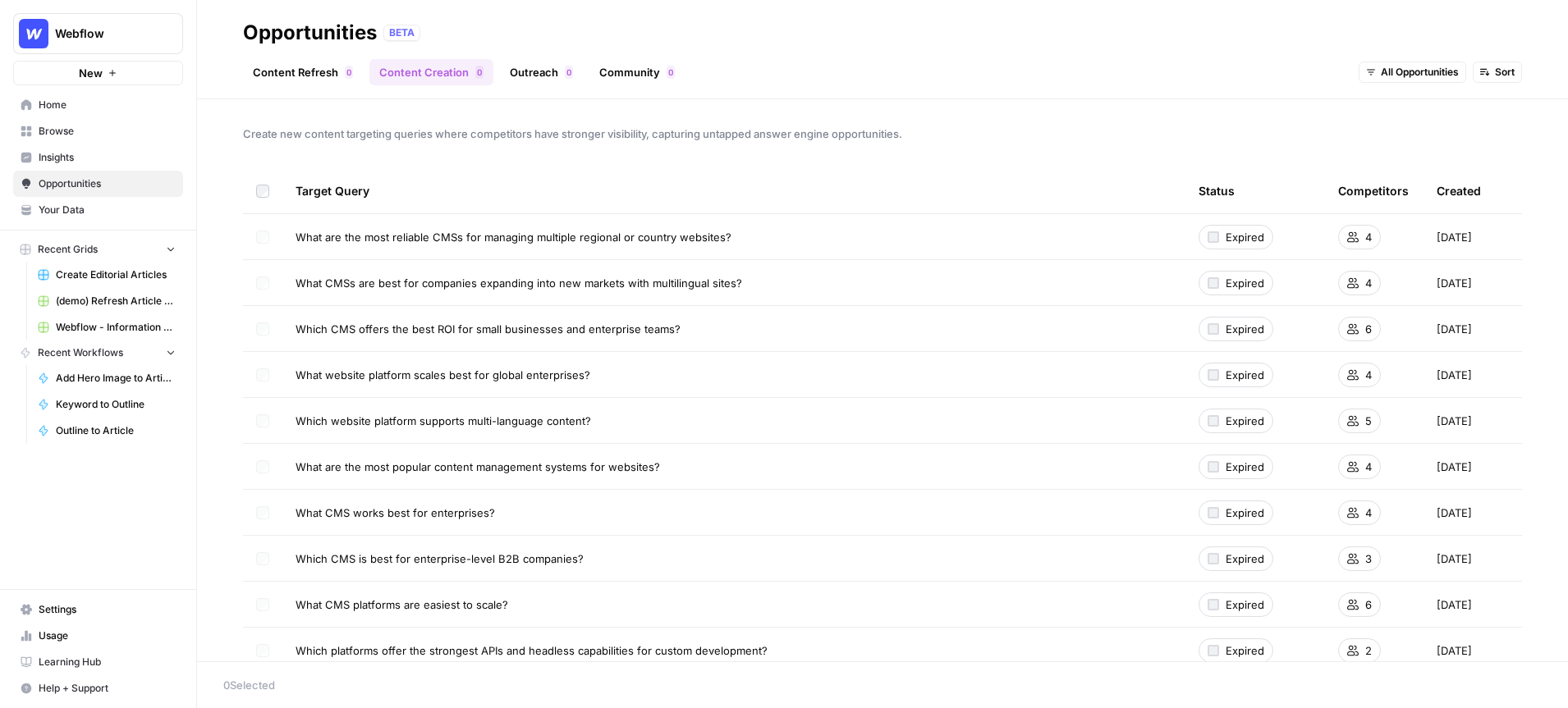
click at [286, 65] on link "Content Refresh 0" at bounding box center [302, 72] width 120 height 26
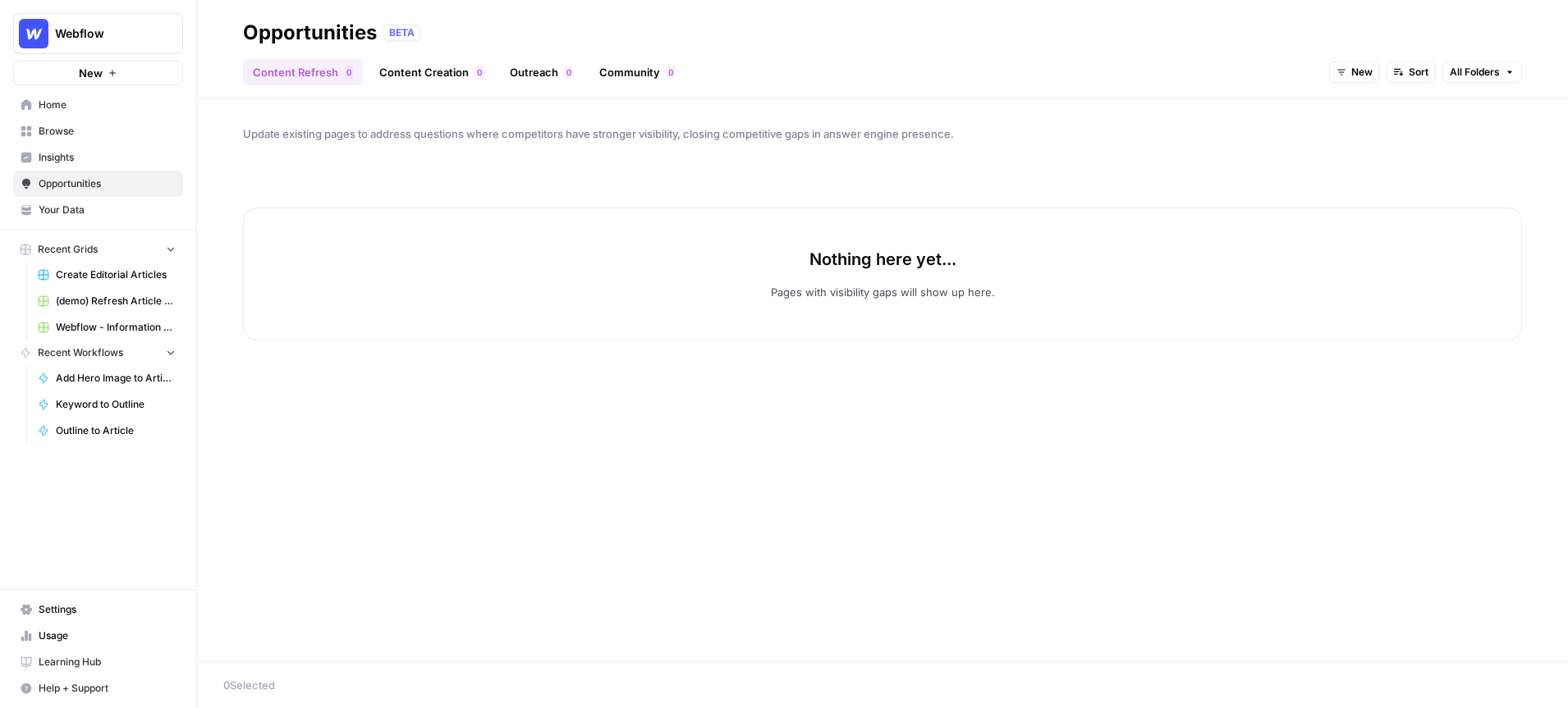
click at [153, 31] on span "Webflow" at bounding box center [104, 33] width 99 height 17
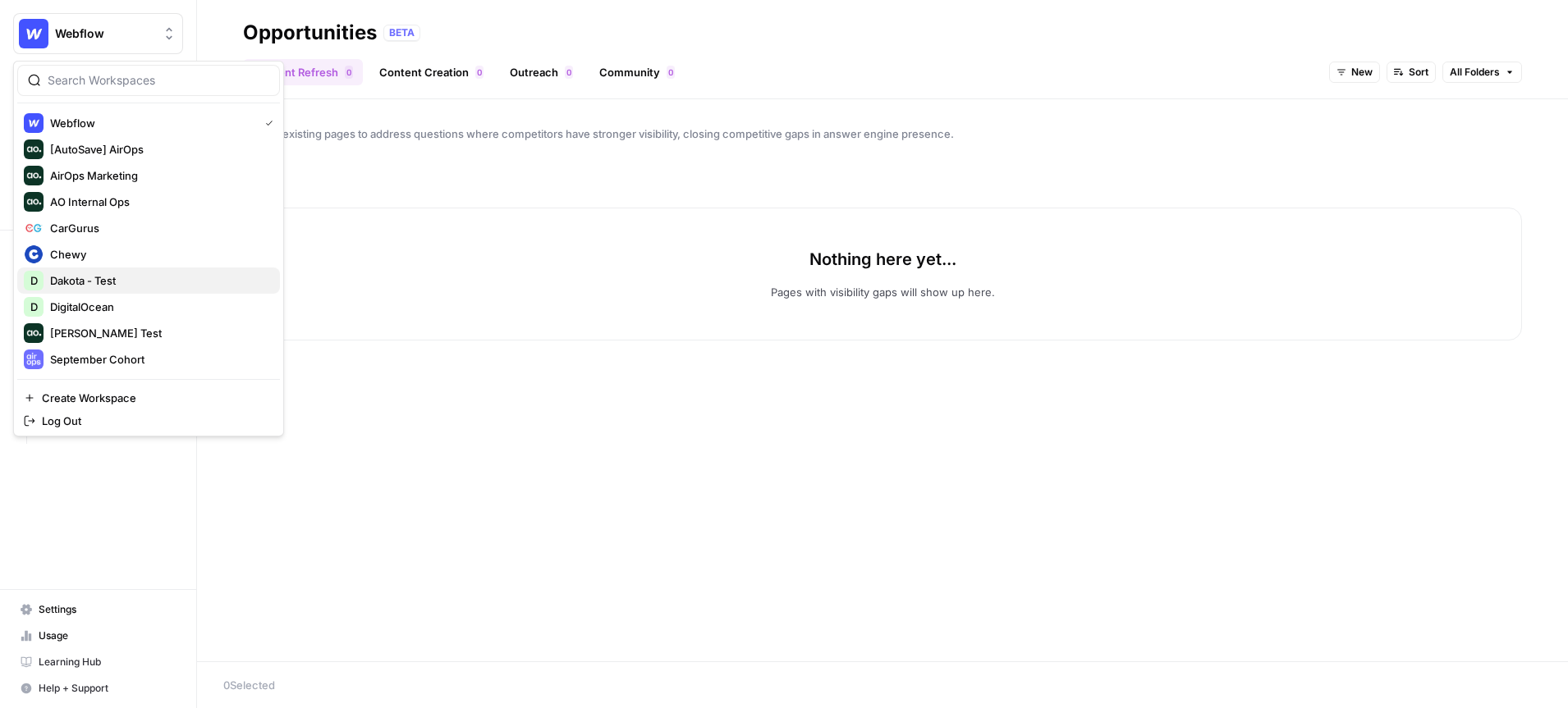
click at [123, 271] on div "D Dakota - Test" at bounding box center [149, 281] width 250 height 20
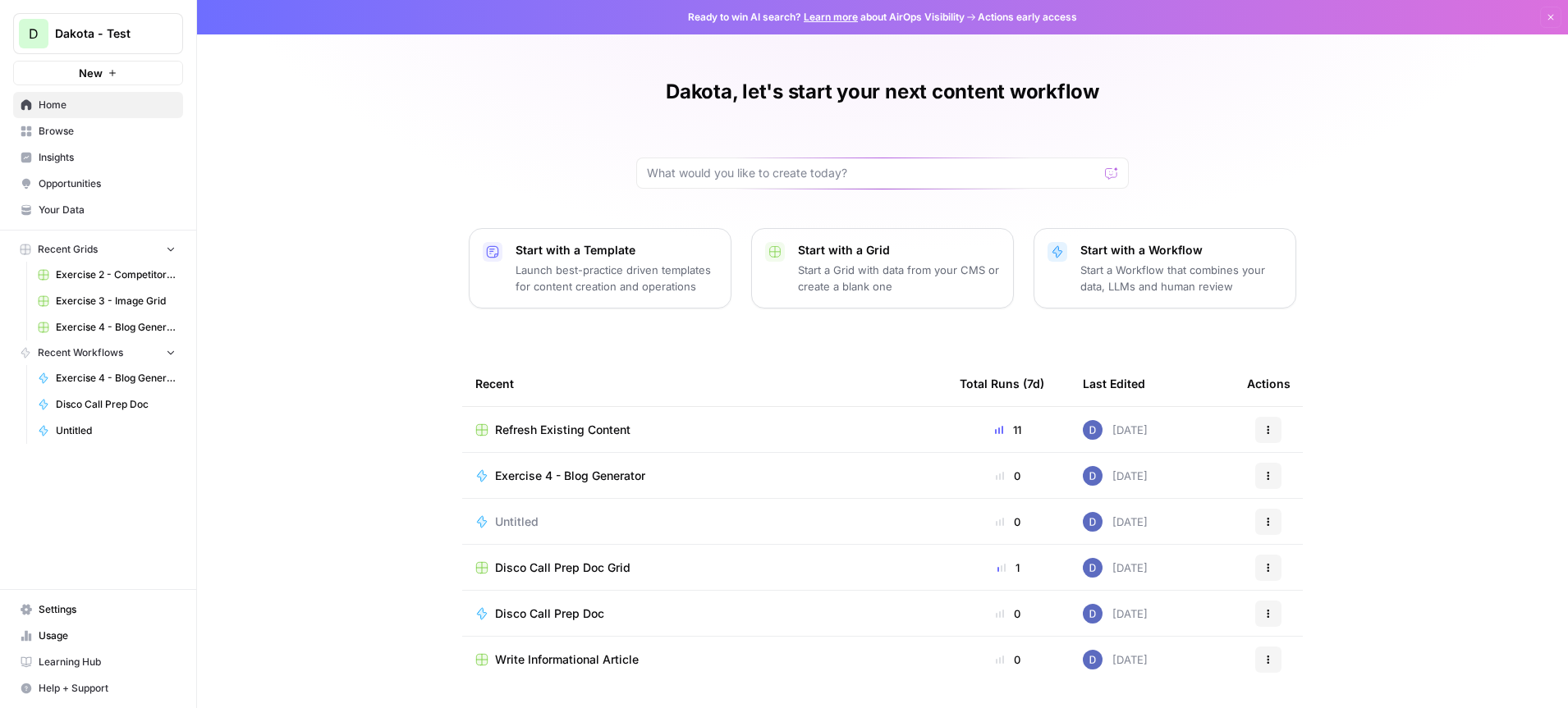
click at [75, 155] on span "Insights" at bounding box center [108, 158] width 138 height 15
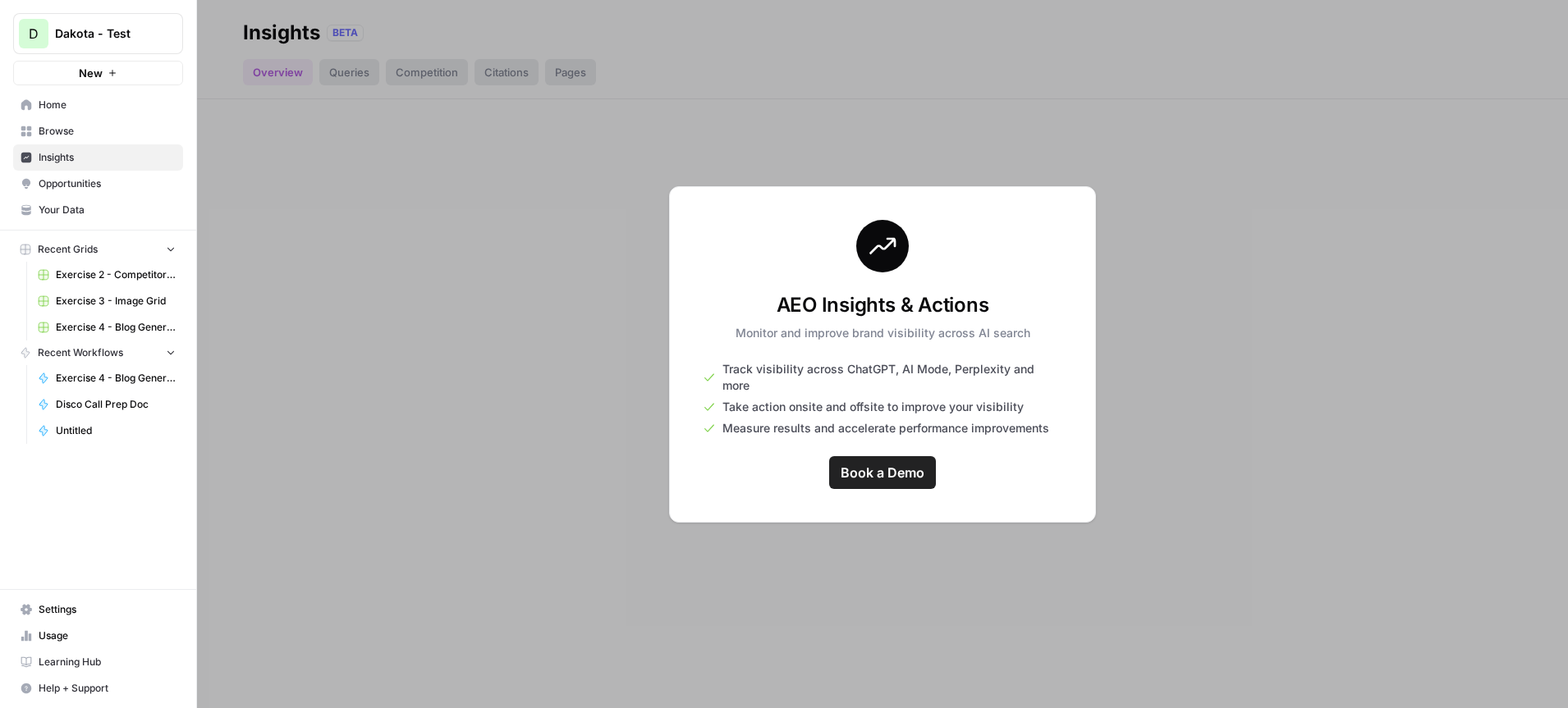
click at [159, 35] on div "Dakota - Test" at bounding box center [116, 33] width 123 height 17
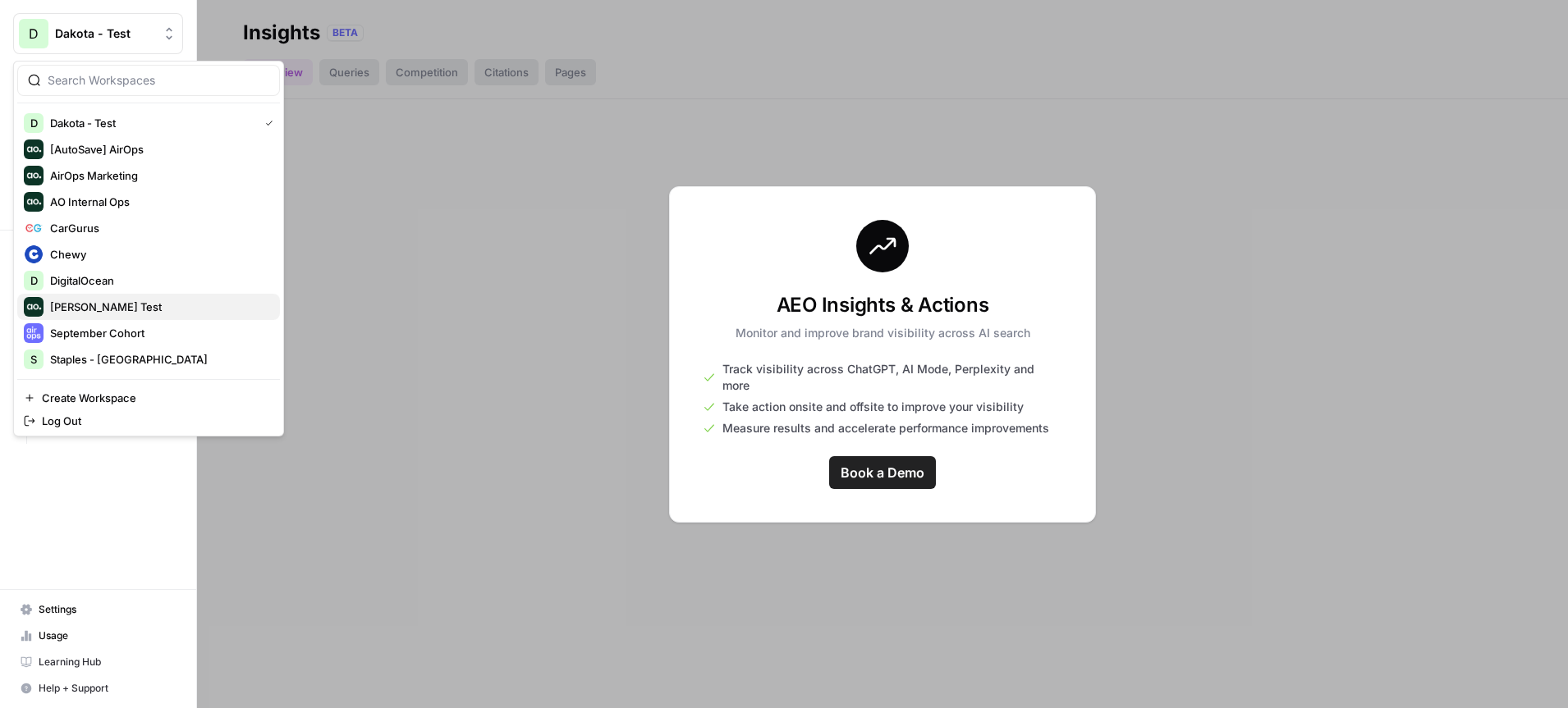
click at [145, 304] on span "Dillon Test" at bounding box center [158, 308] width 217 height 17
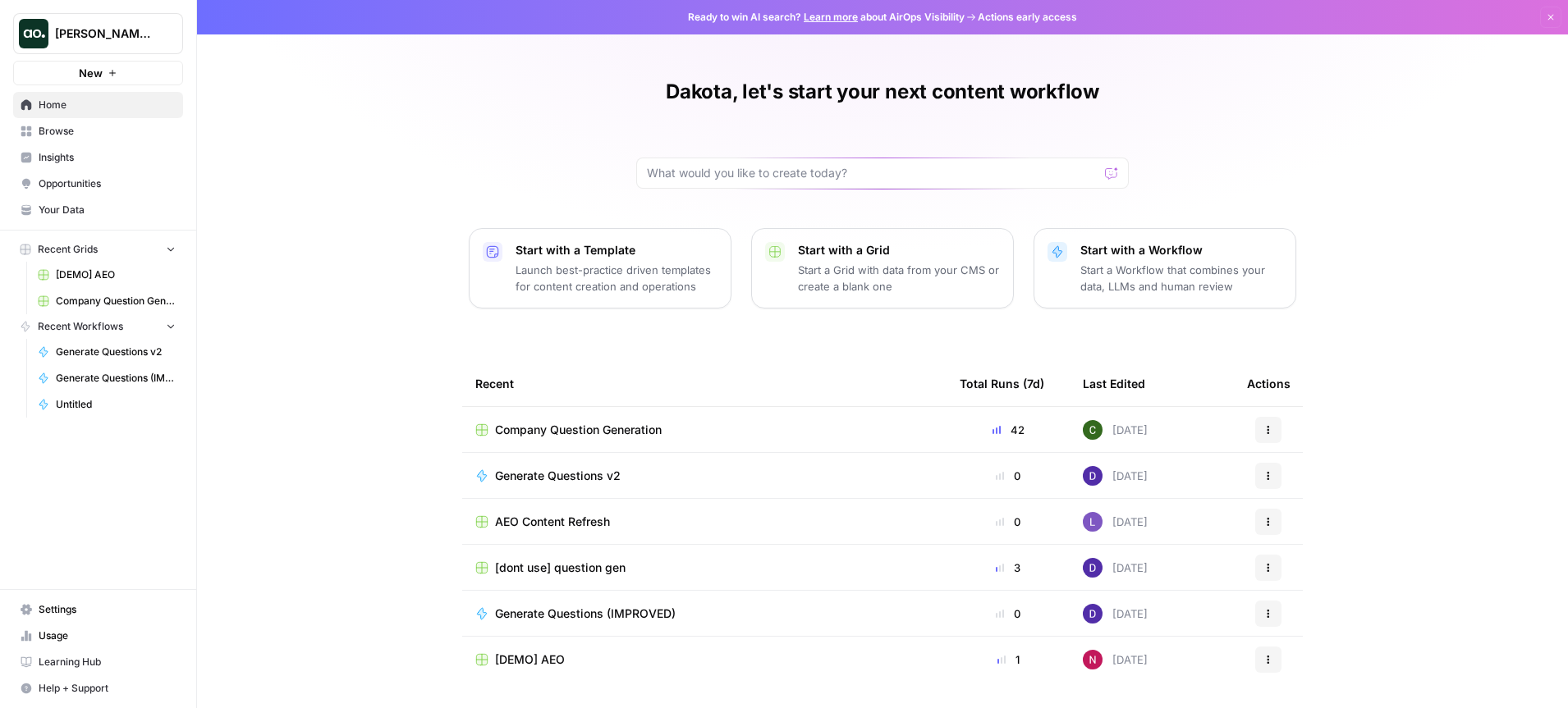
click at [93, 158] on span "Insights" at bounding box center [108, 158] width 138 height 15
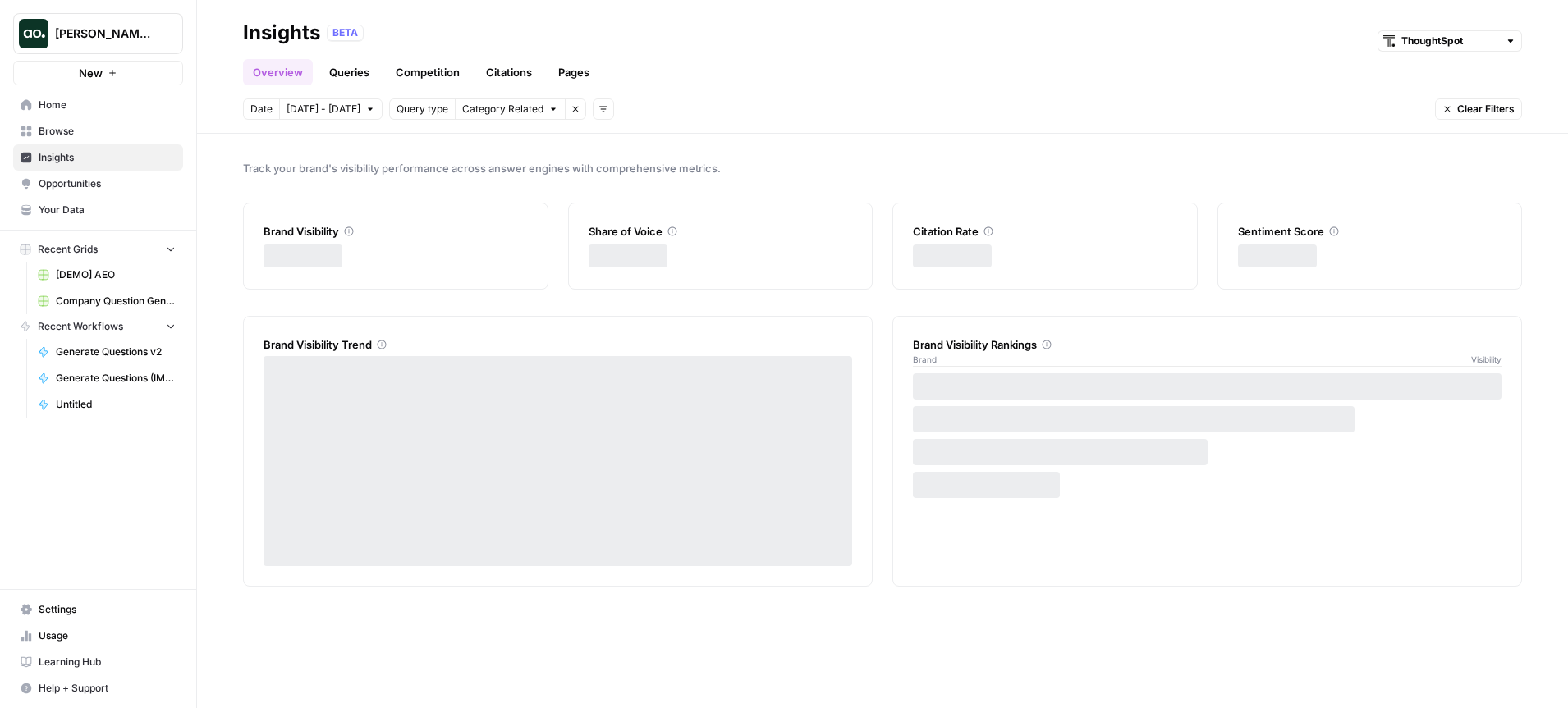
click at [114, 183] on span "Opportunities" at bounding box center [108, 184] width 138 height 15
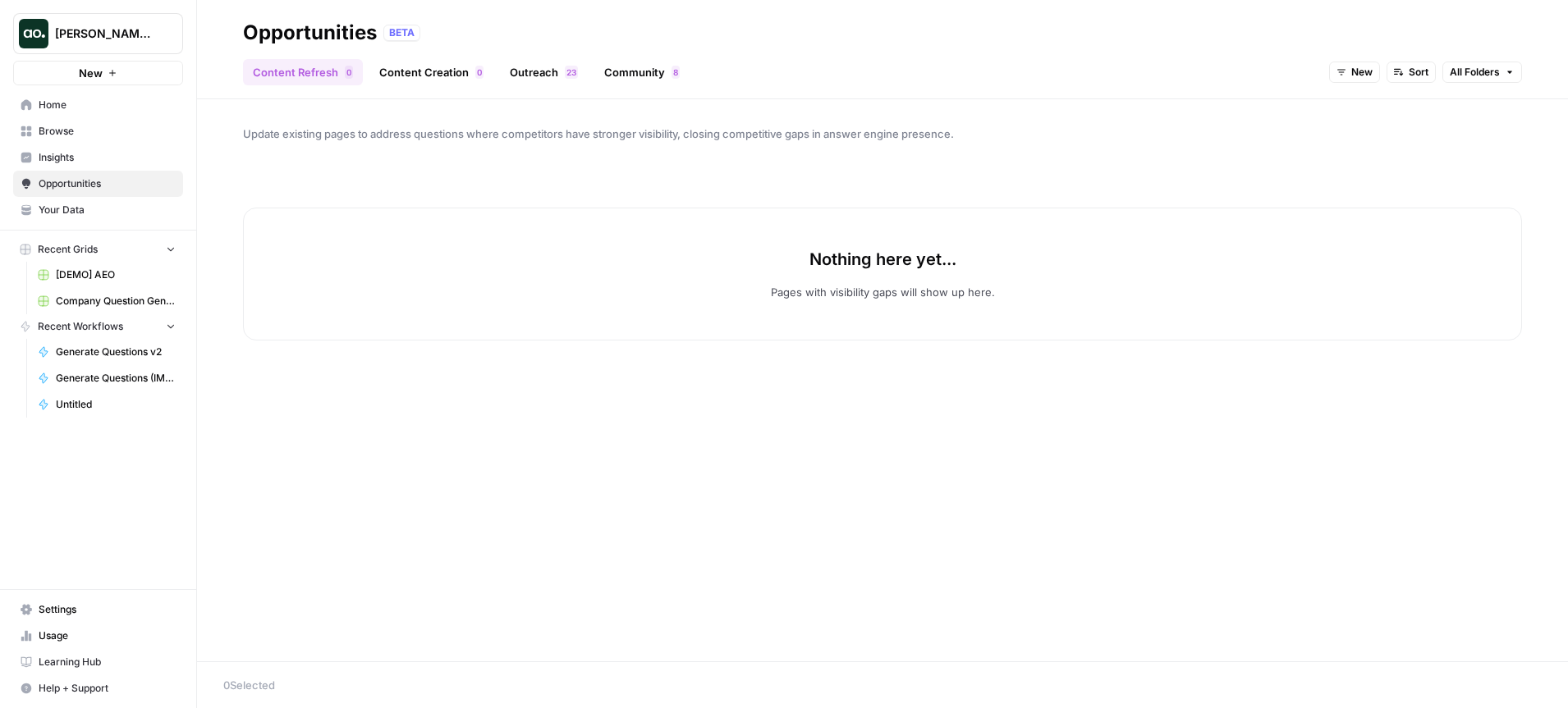
click at [149, 35] on span "[PERSON_NAME] Test" at bounding box center [104, 33] width 99 height 17
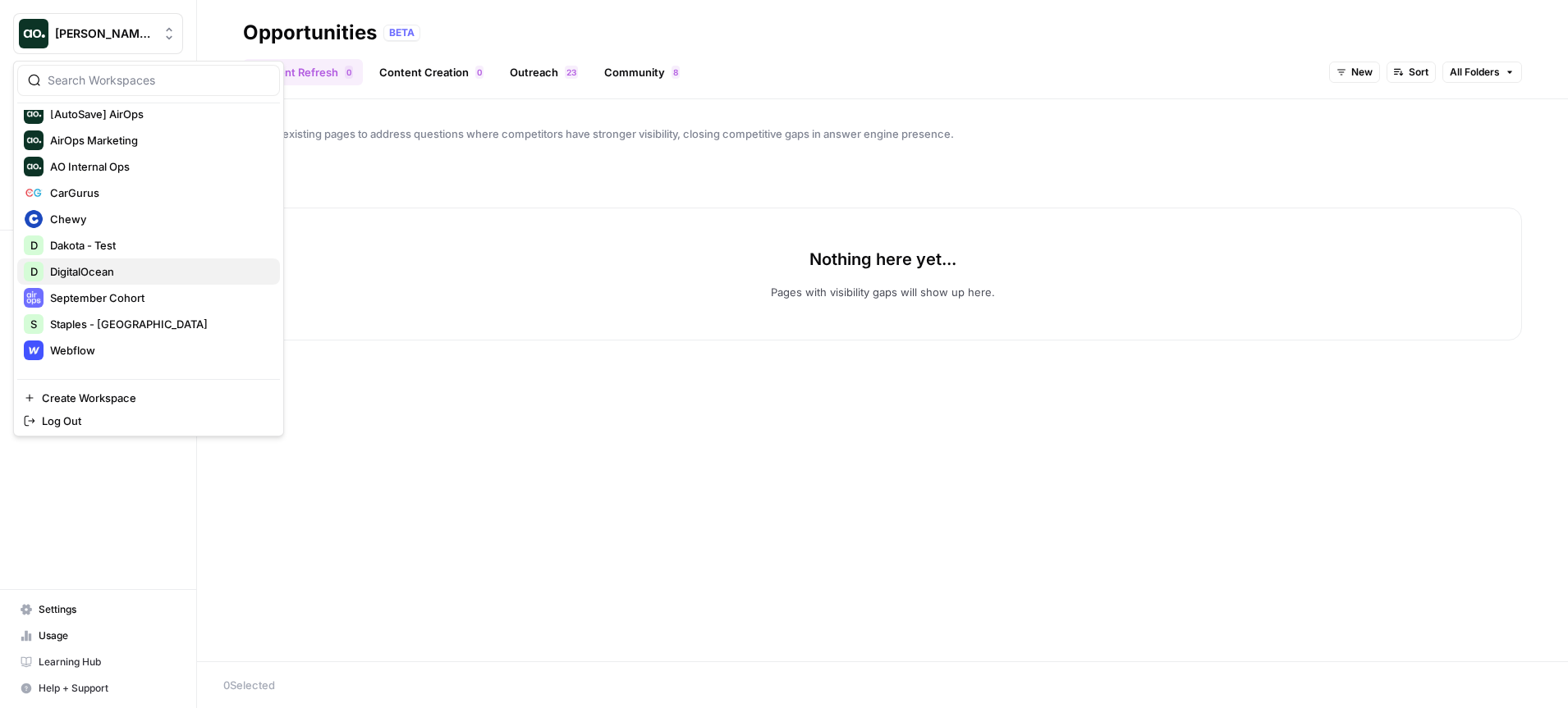
scroll to position [79, 0]
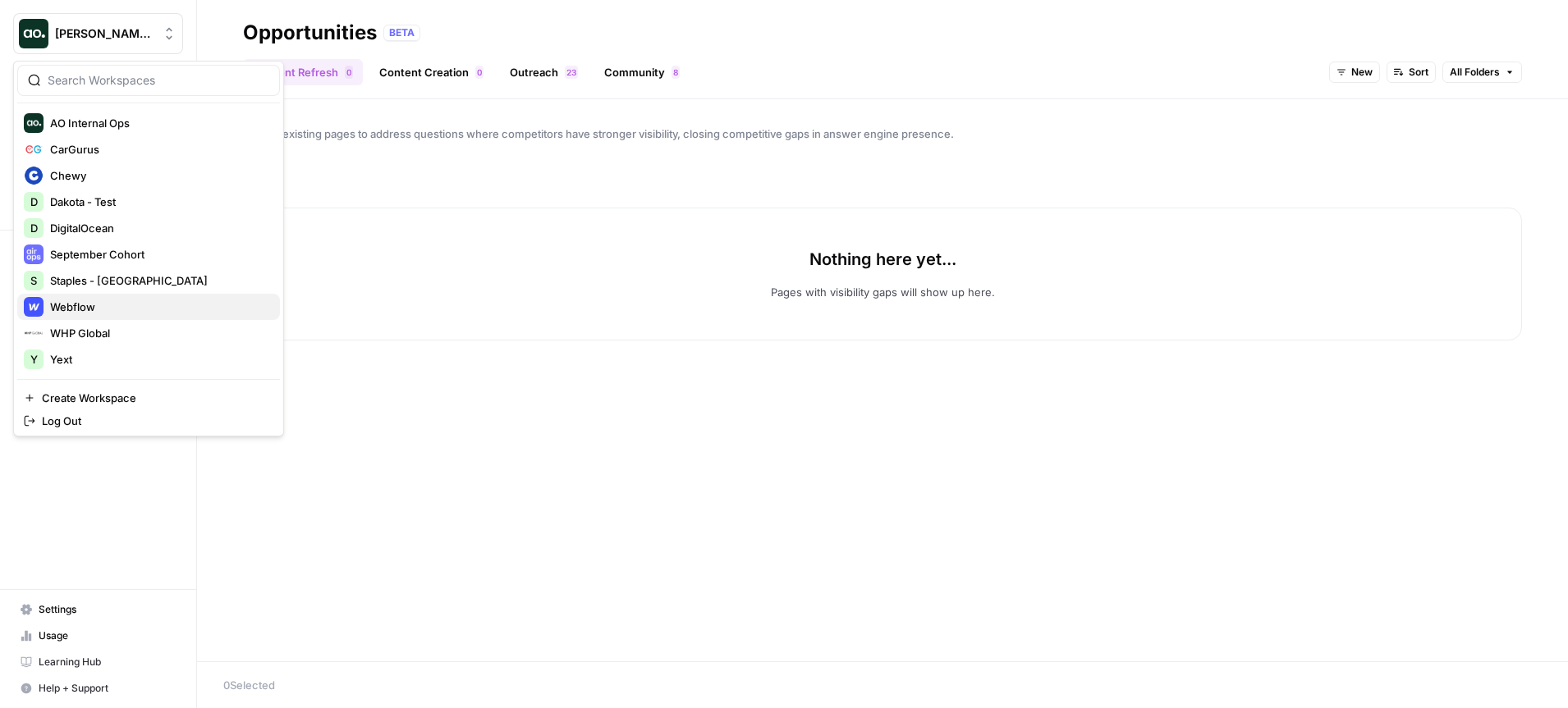
click at [113, 306] on span "Webflow" at bounding box center [158, 308] width 217 height 17
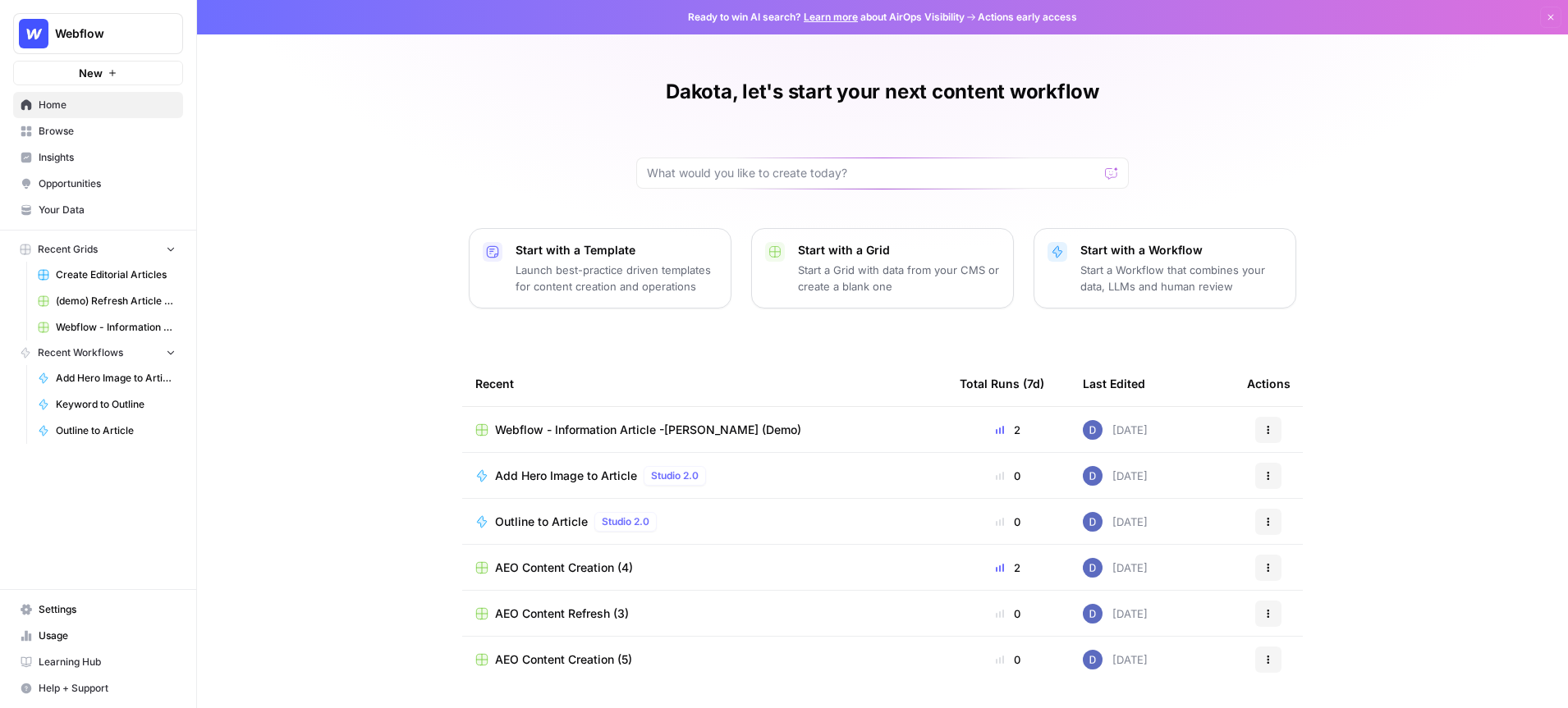
click at [81, 184] on span "Opportunities" at bounding box center [108, 184] width 138 height 15
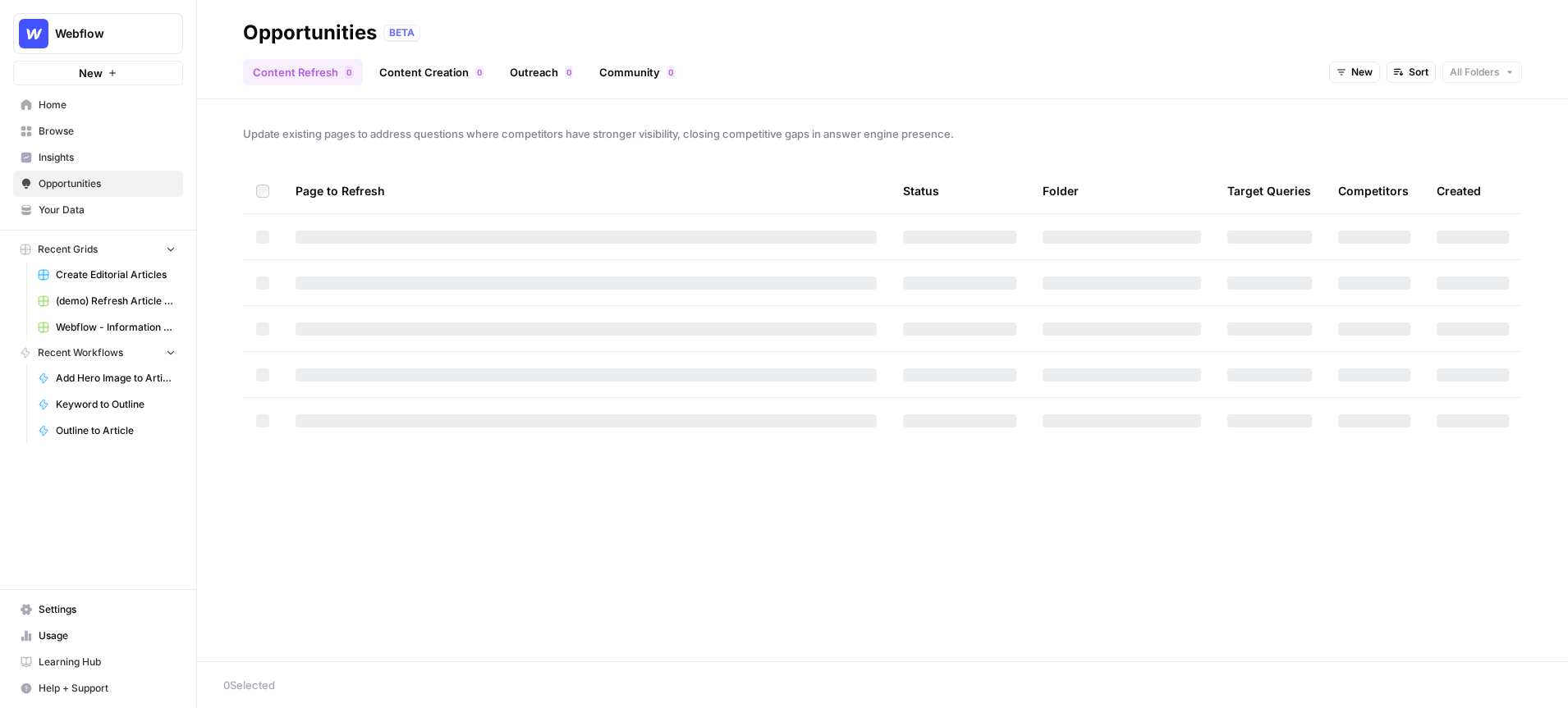
click at [1350, 78] on button "New" at bounding box center [1354, 72] width 51 height 21
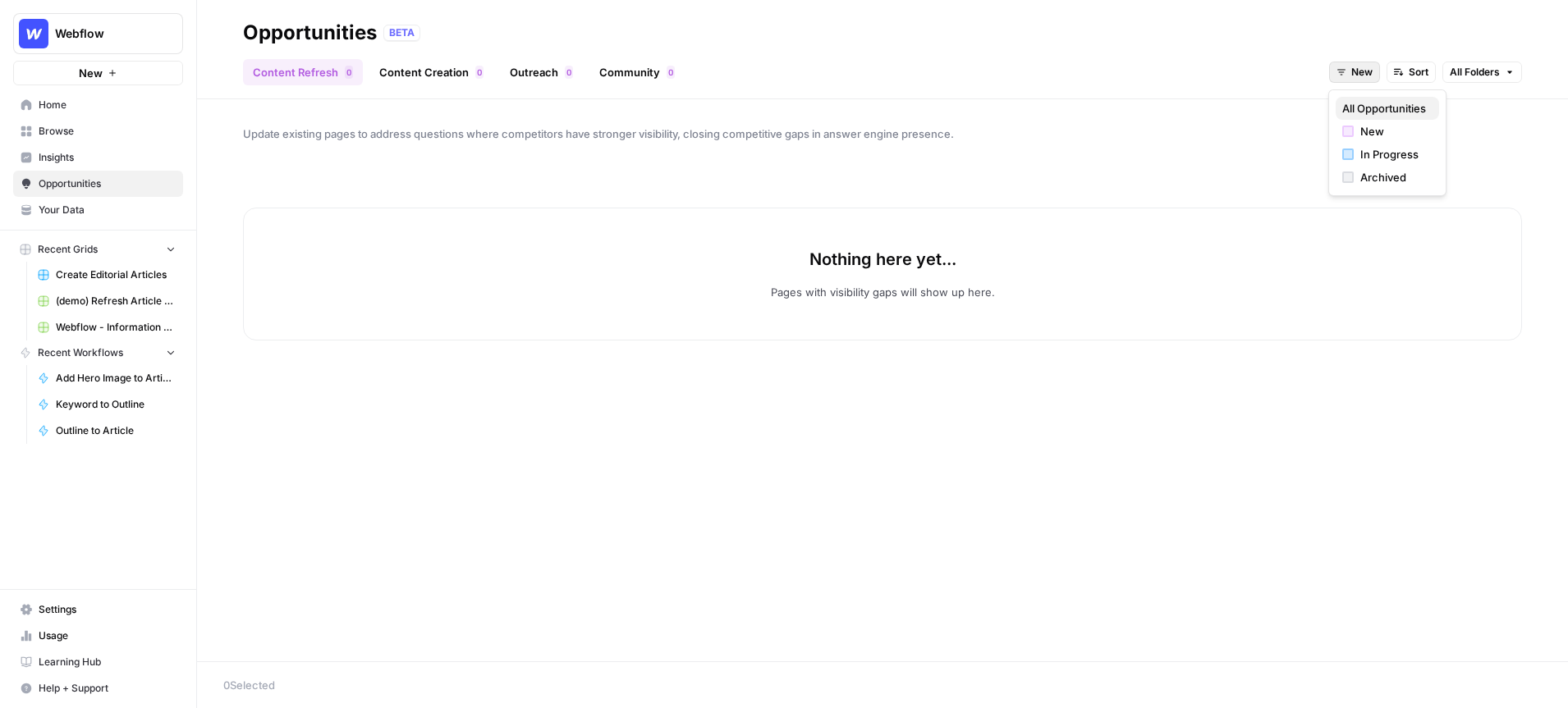
click at [1377, 111] on span "All Opportunities" at bounding box center [1384, 109] width 84 height 17
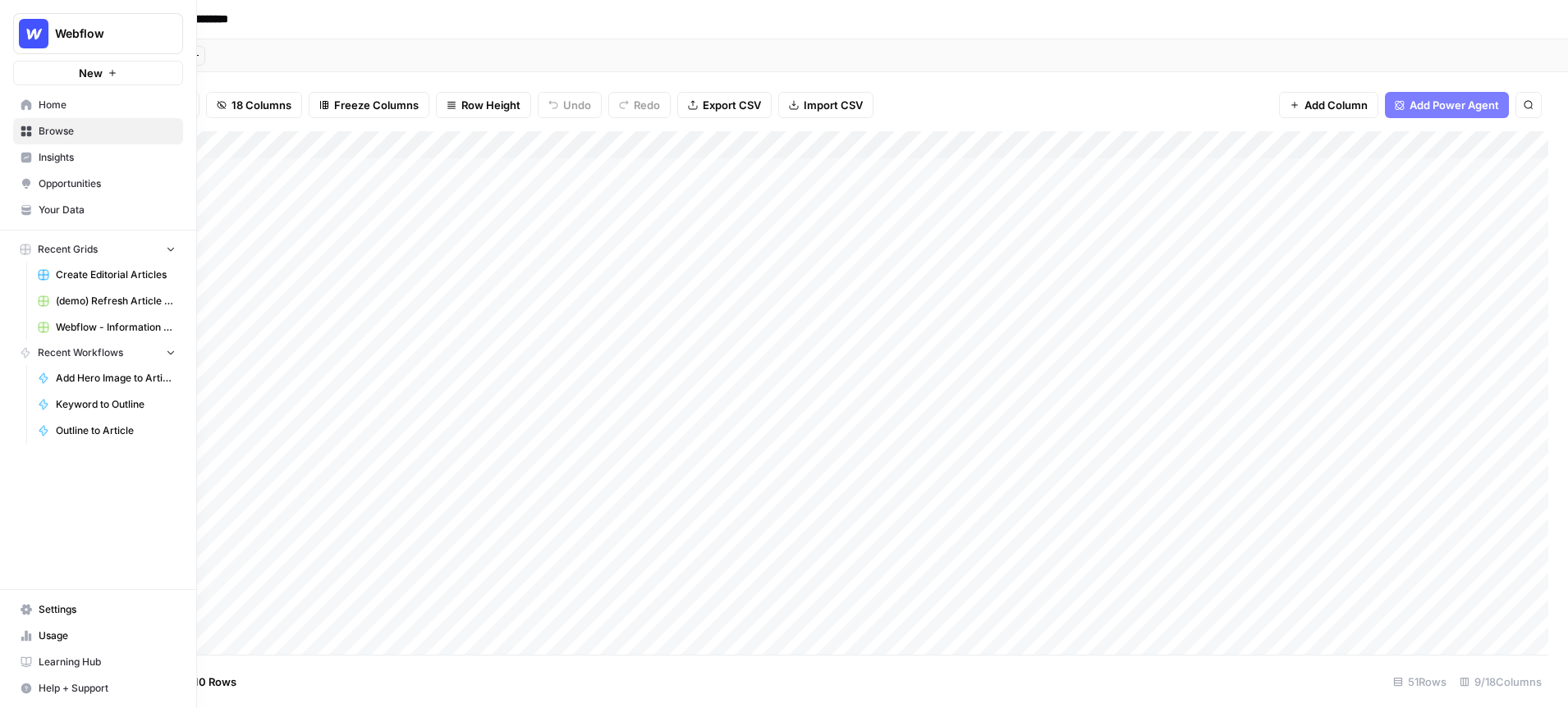
click at [86, 125] on span "Browse" at bounding box center [108, 131] width 138 height 15
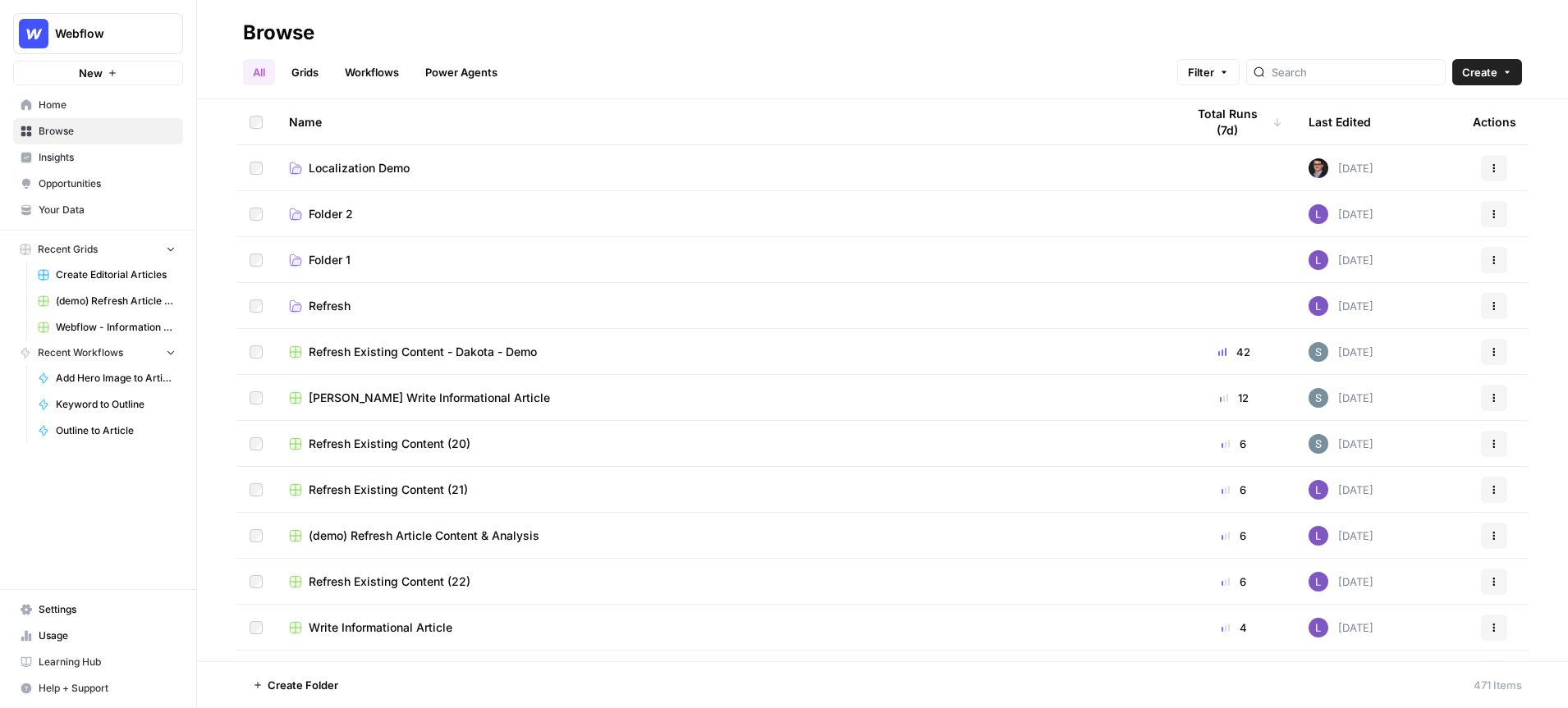
click at [418, 350] on span "Refresh Existing Content - Dakota - Demo" at bounding box center [423, 352] width 229 height 17
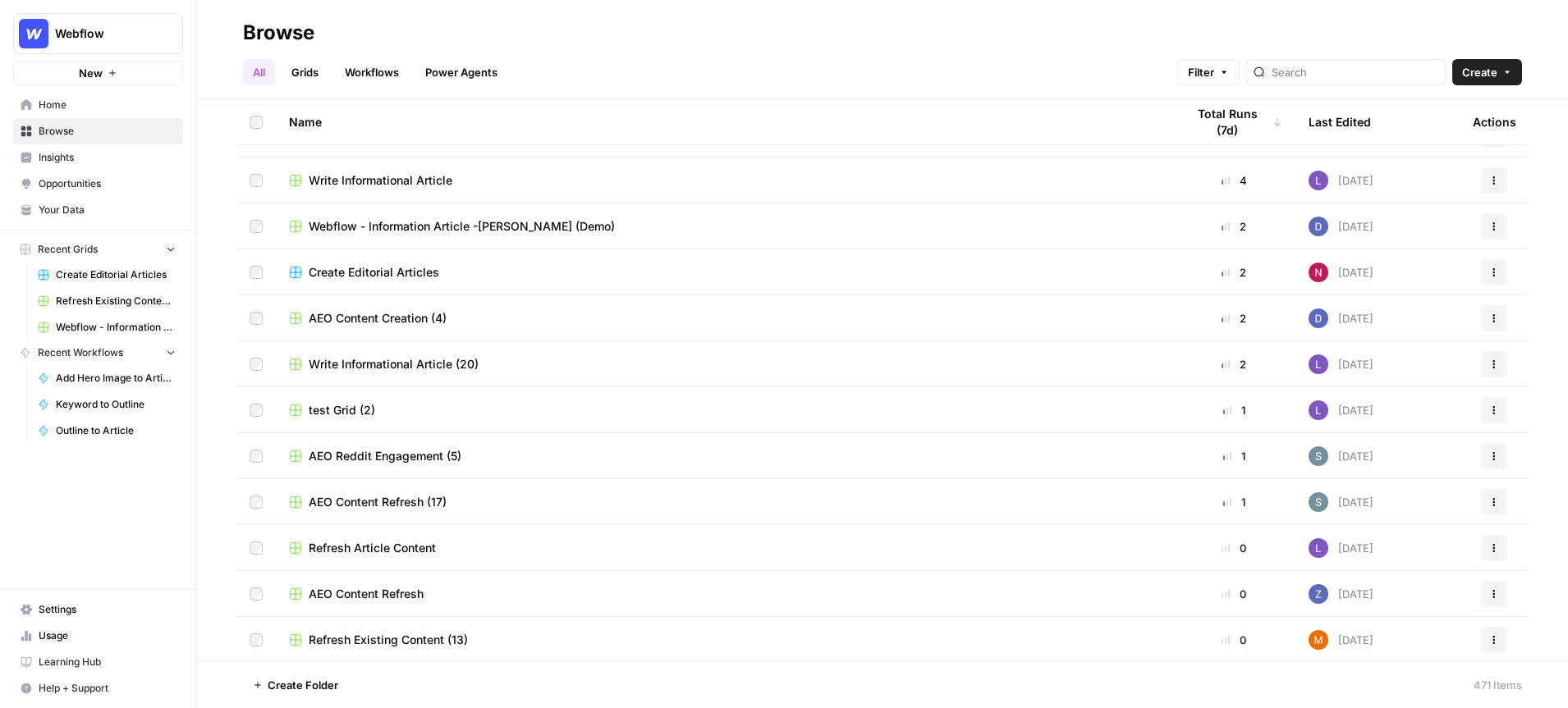
scroll to position [447, 0]
click at [389, 498] on span "AEO Content Refresh (17)" at bounding box center [377, 504] width 138 height 17
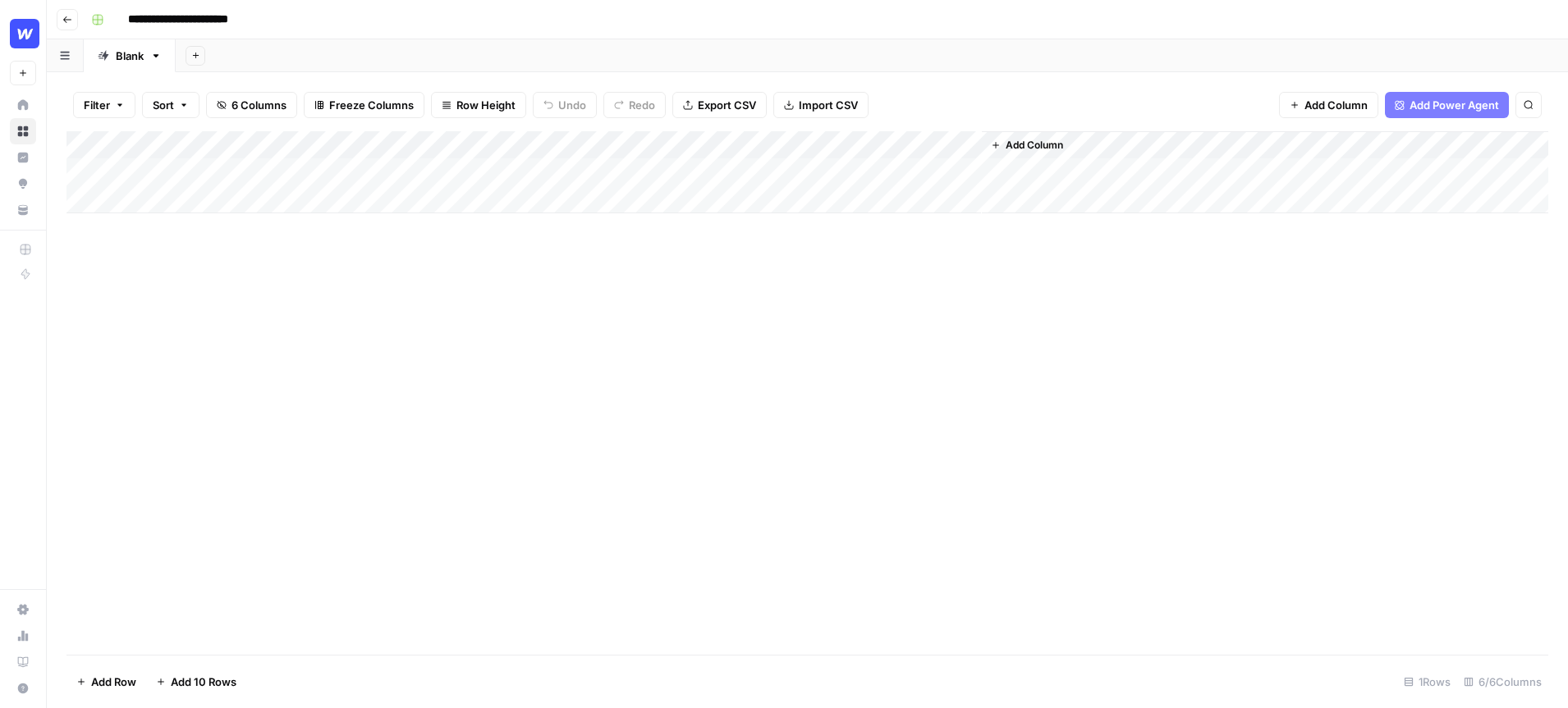
click at [469, 100] on span "Row Height" at bounding box center [486, 105] width 59 height 17
click at [504, 207] on span "Tall" at bounding box center [520, 208] width 118 height 17
click at [1104, 149] on div "Add Column" at bounding box center [808, 308] width 1482 height 353
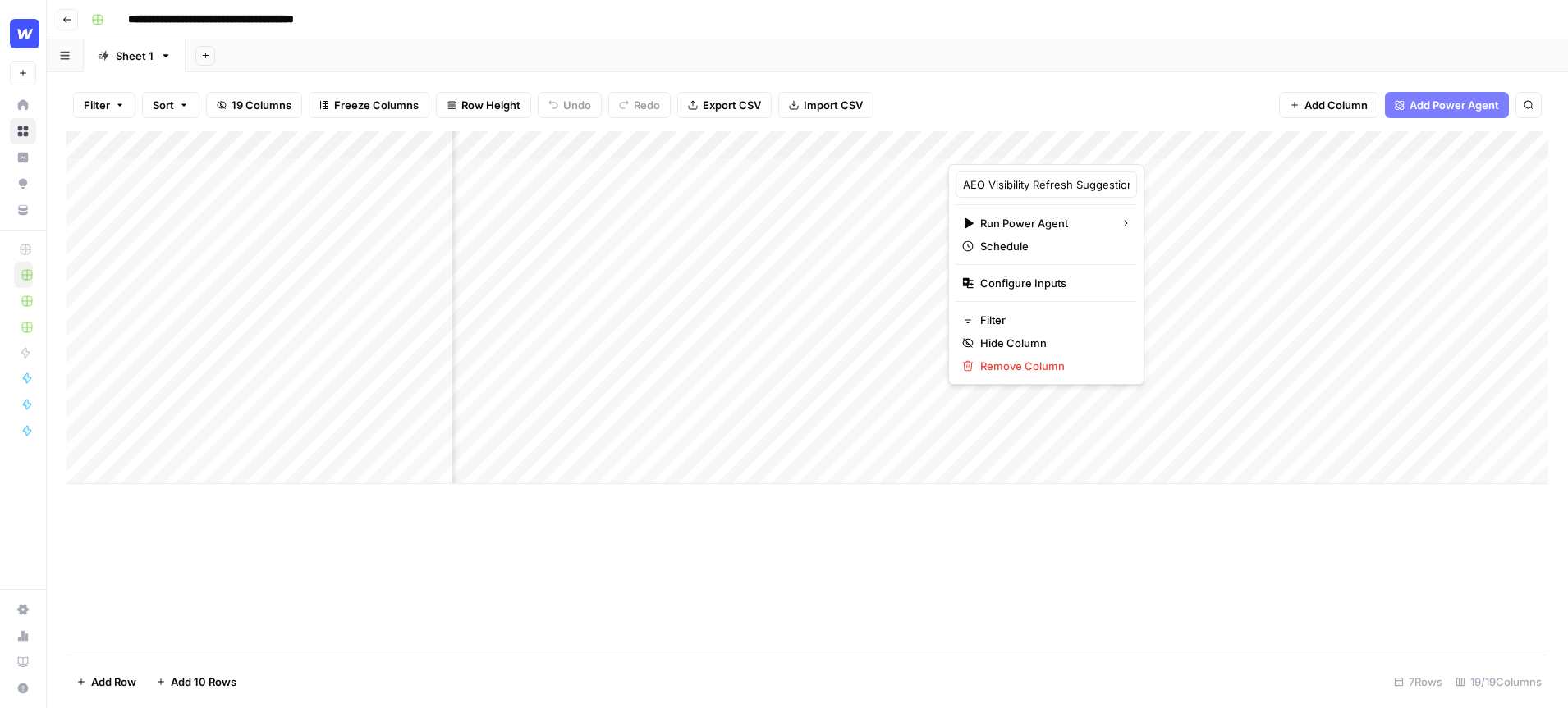
click at [1102, 146] on div at bounding box center [1042, 147] width 189 height 33
click at [1103, 144] on div at bounding box center [1042, 147] width 189 height 33
click at [1081, 99] on div "Filter Sort 19 Columns Freeze Columns Row Height Undo Redo Export CSV Import CS…" at bounding box center [808, 105] width 1482 height 53
click at [998, 144] on div "Add Column" at bounding box center [808, 308] width 1482 height 353
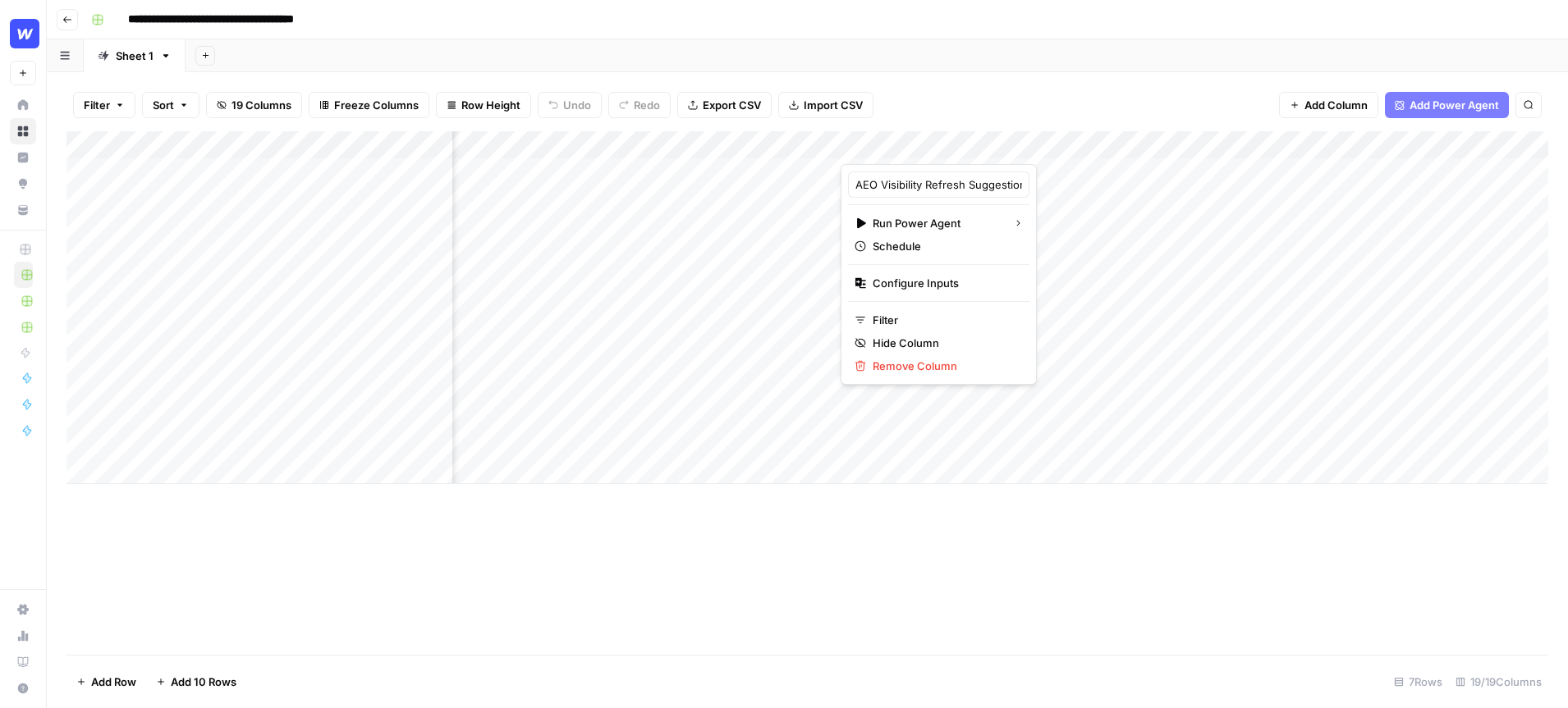
click at [1042, 95] on div "Filter Sort 19 Columns Freeze Columns Row Height Undo Redo Export CSV Import CS…" at bounding box center [808, 105] width 1482 height 53
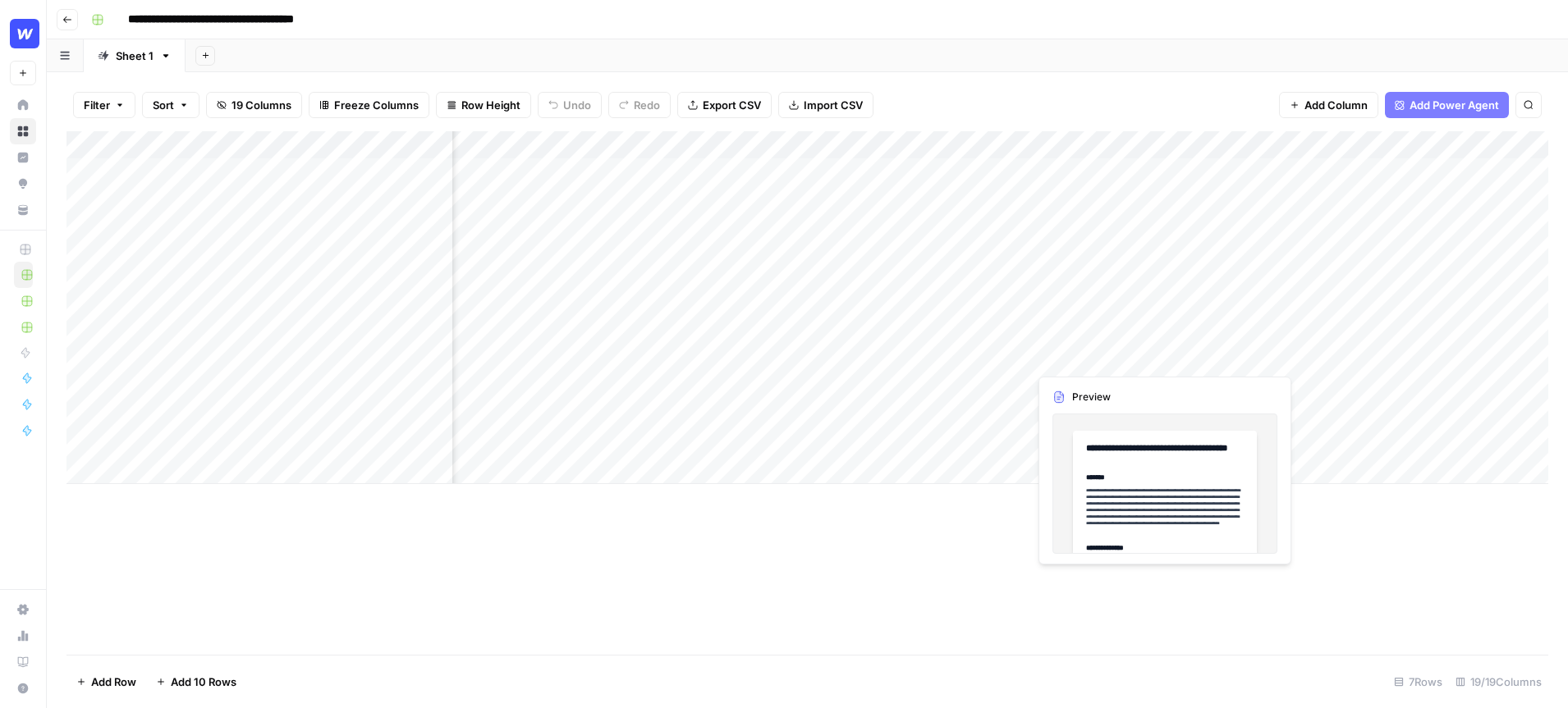
scroll to position [0, 547]
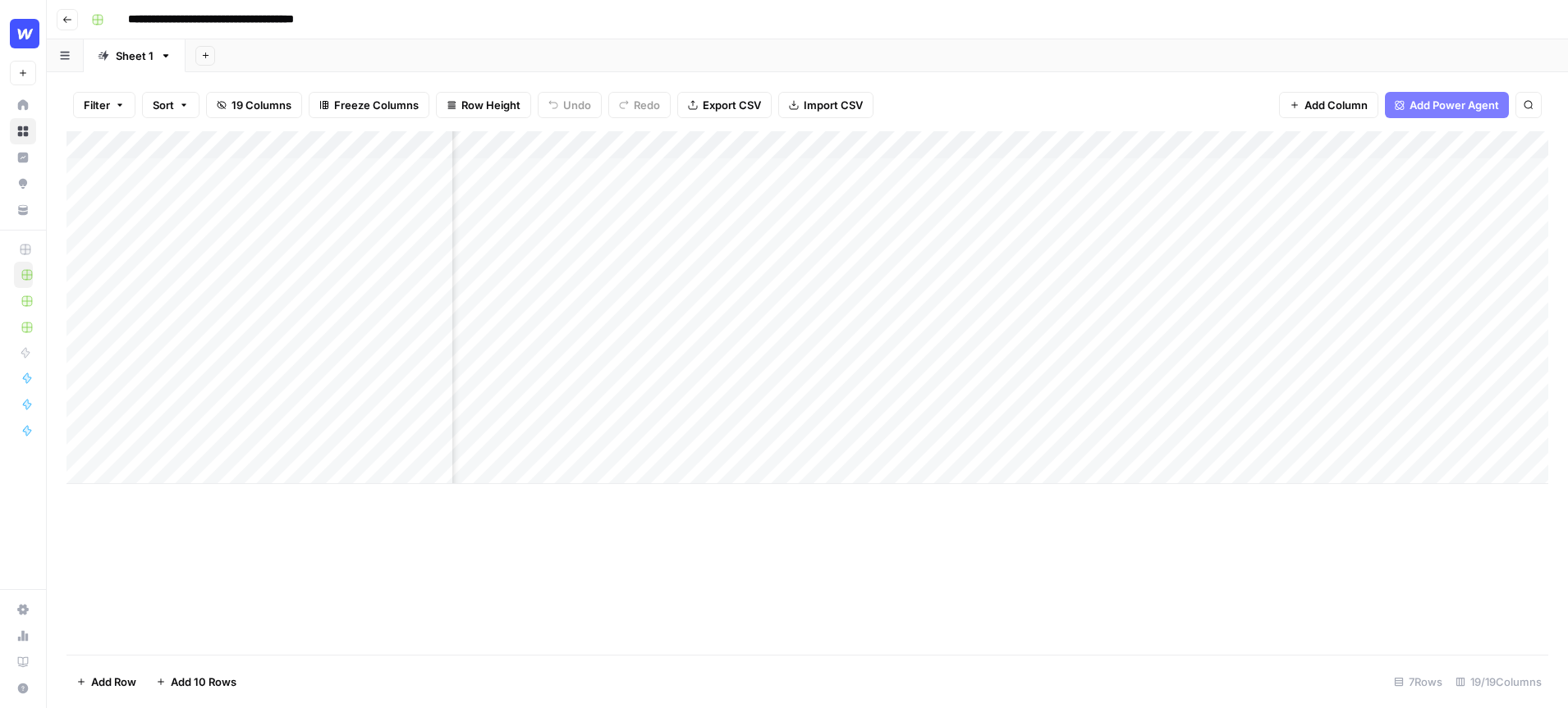
click at [1183, 145] on div "Add Column" at bounding box center [808, 308] width 1482 height 353
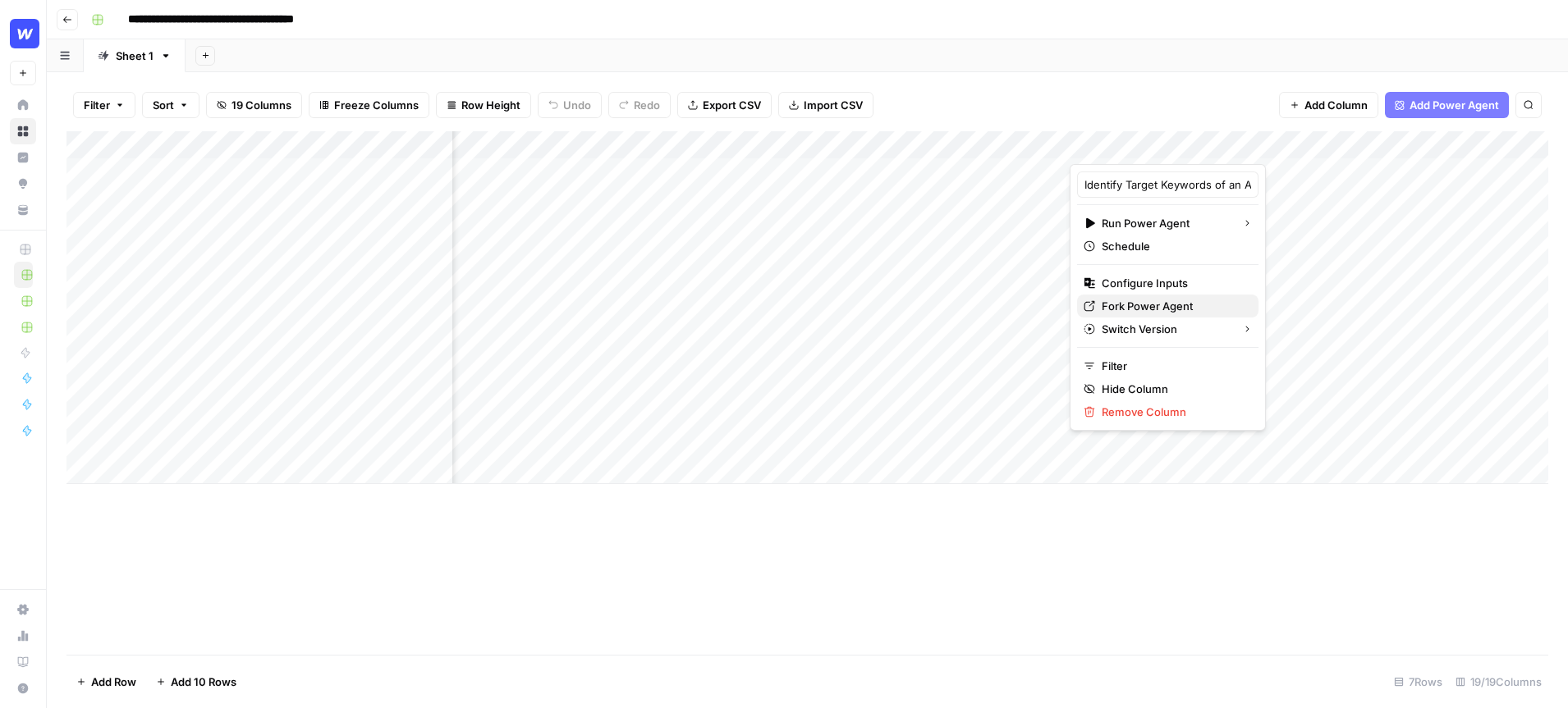
click at [1158, 302] on span "Fork Power Agent" at bounding box center [1173, 307] width 144 height 17
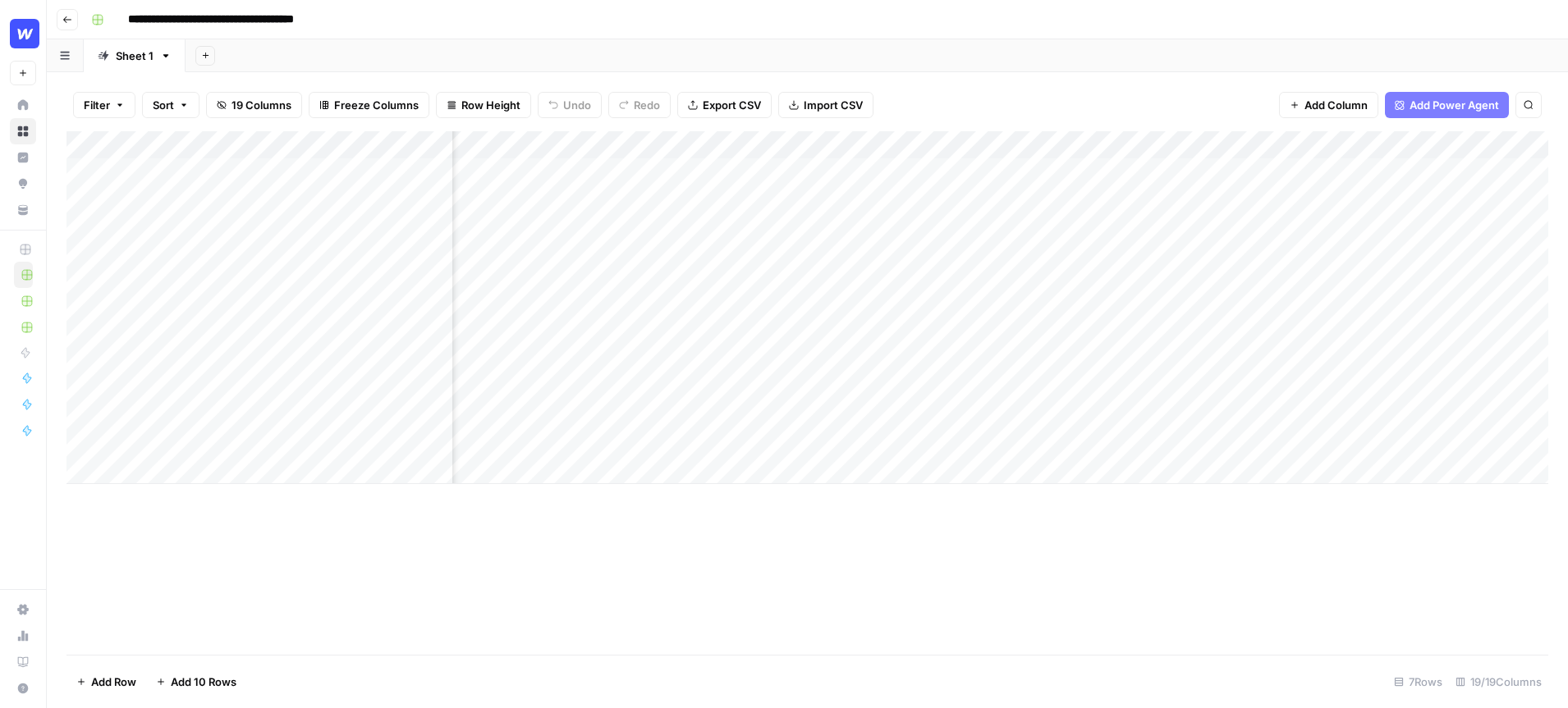
scroll to position [0, 1386]
click at [1213, 173] on div "Add Column" at bounding box center [808, 308] width 1482 height 353
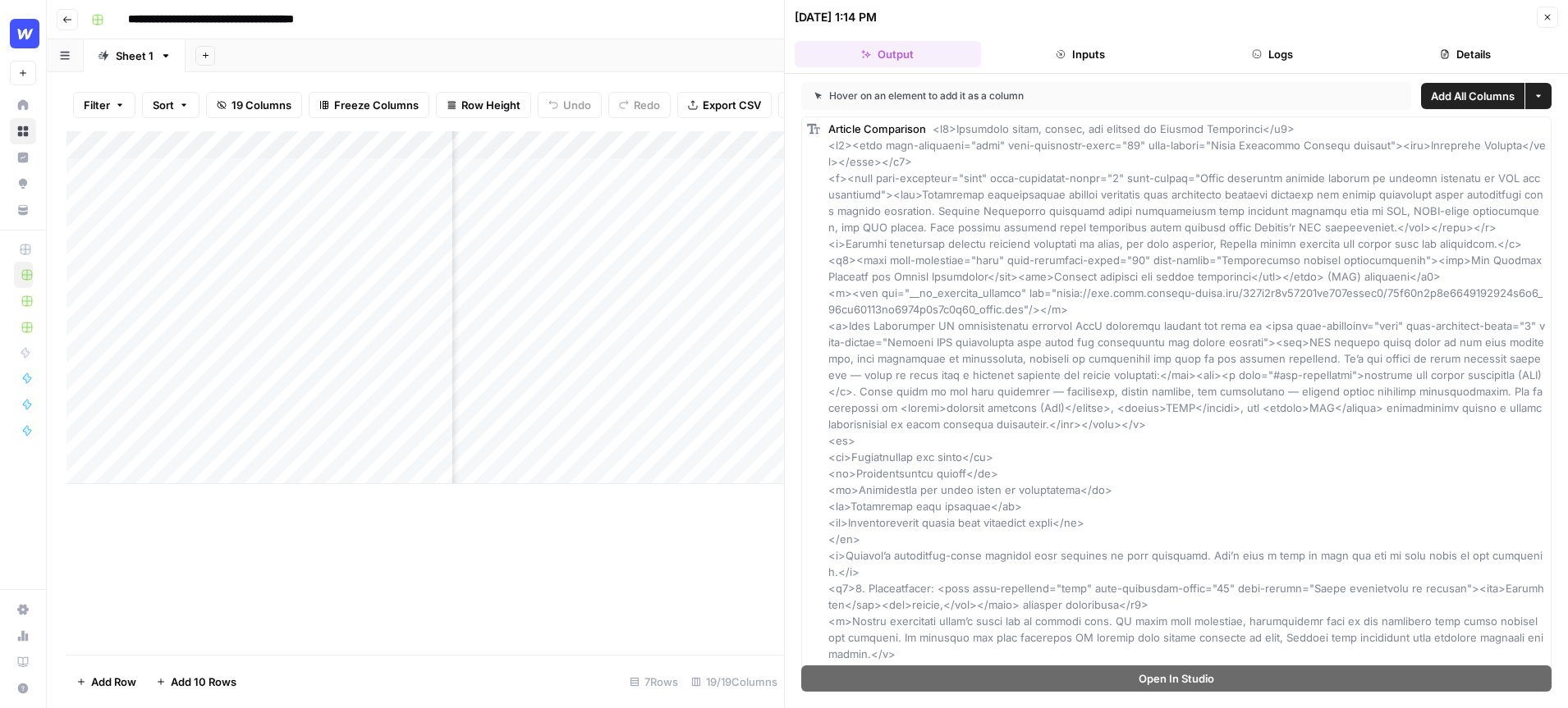
click at [1552, 13] on icon "button" at bounding box center [1548, 17] width 10 height 10
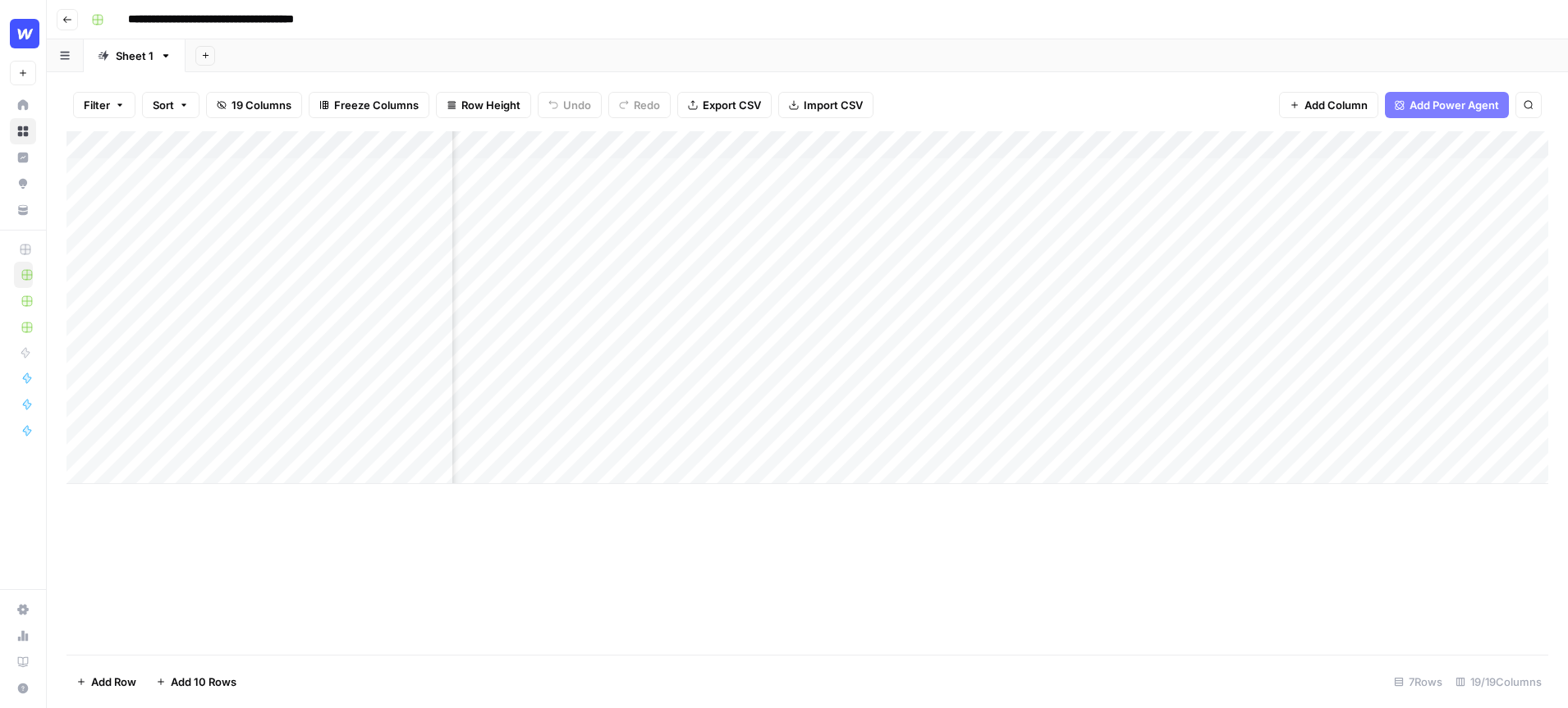
click at [1218, 144] on div "Add Column" at bounding box center [808, 308] width 1482 height 353
click at [1186, 88] on div "Filter Sort 19 Columns Freeze Columns Row Height Undo Redo Export CSV Import CS…" at bounding box center [808, 105] width 1482 height 53
click at [879, 143] on div "Add Column" at bounding box center [808, 308] width 1482 height 353
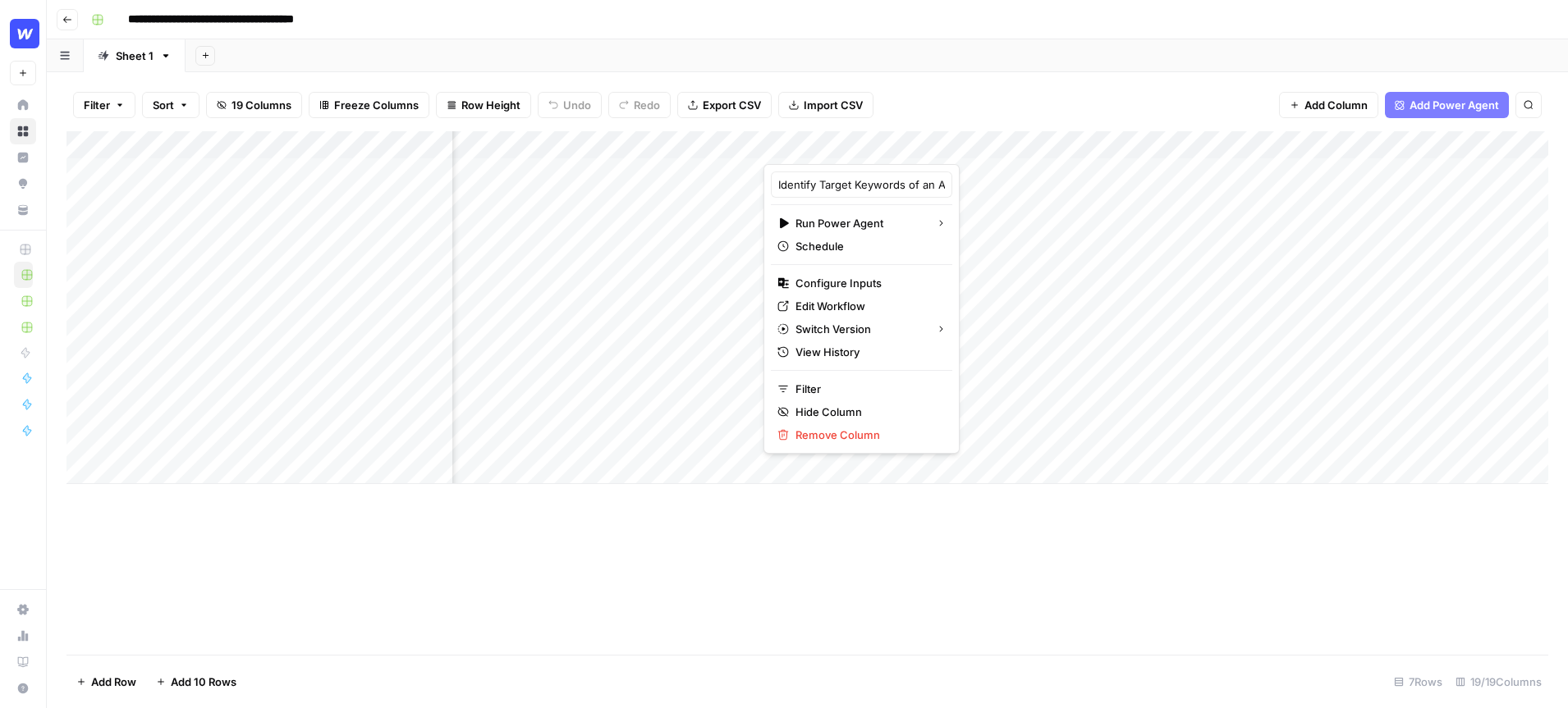
click at [956, 85] on div "Filter Sort 19 Columns Freeze Columns Row Height Undo Redo Export CSV Import CS…" at bounding box center [808, 105] width 1482 height 53
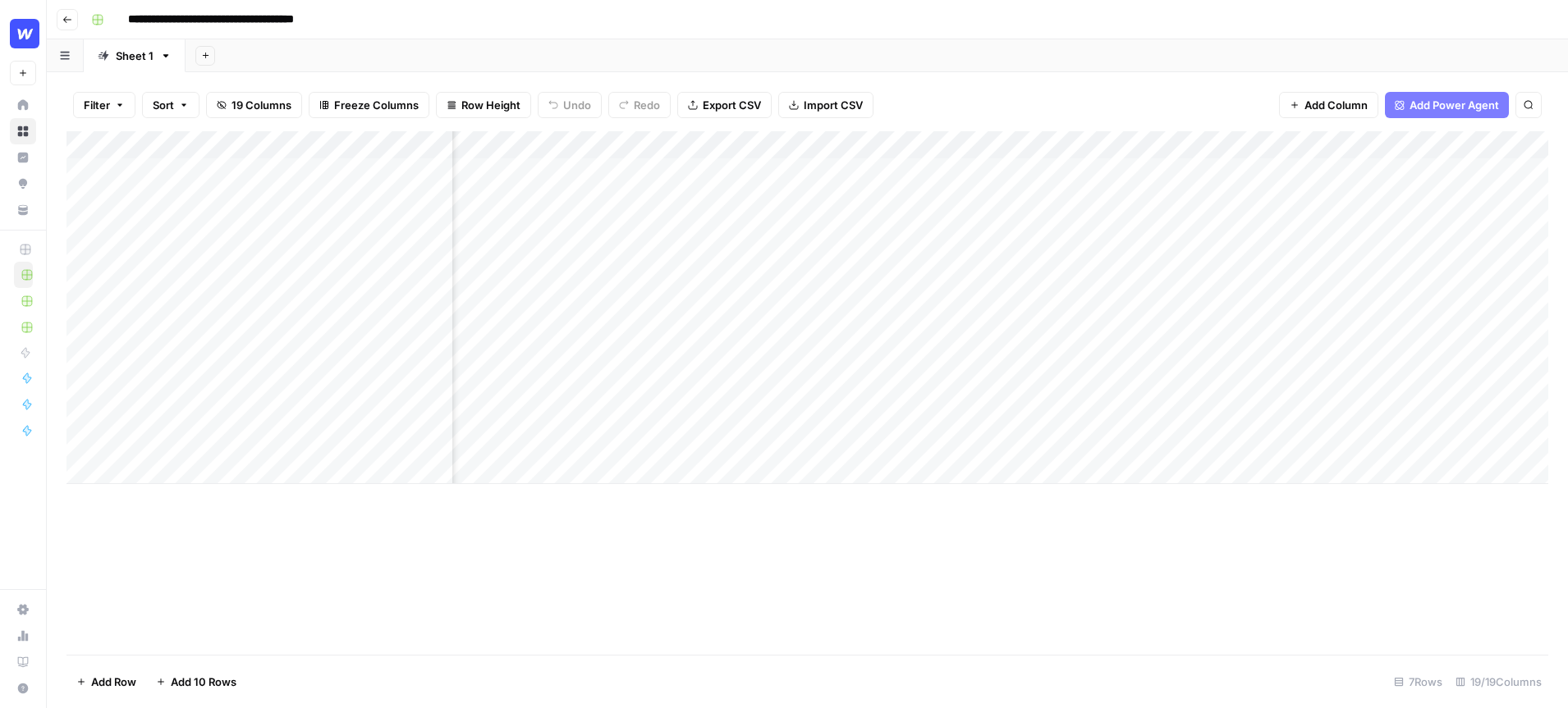
scroll to position [0, 1455]
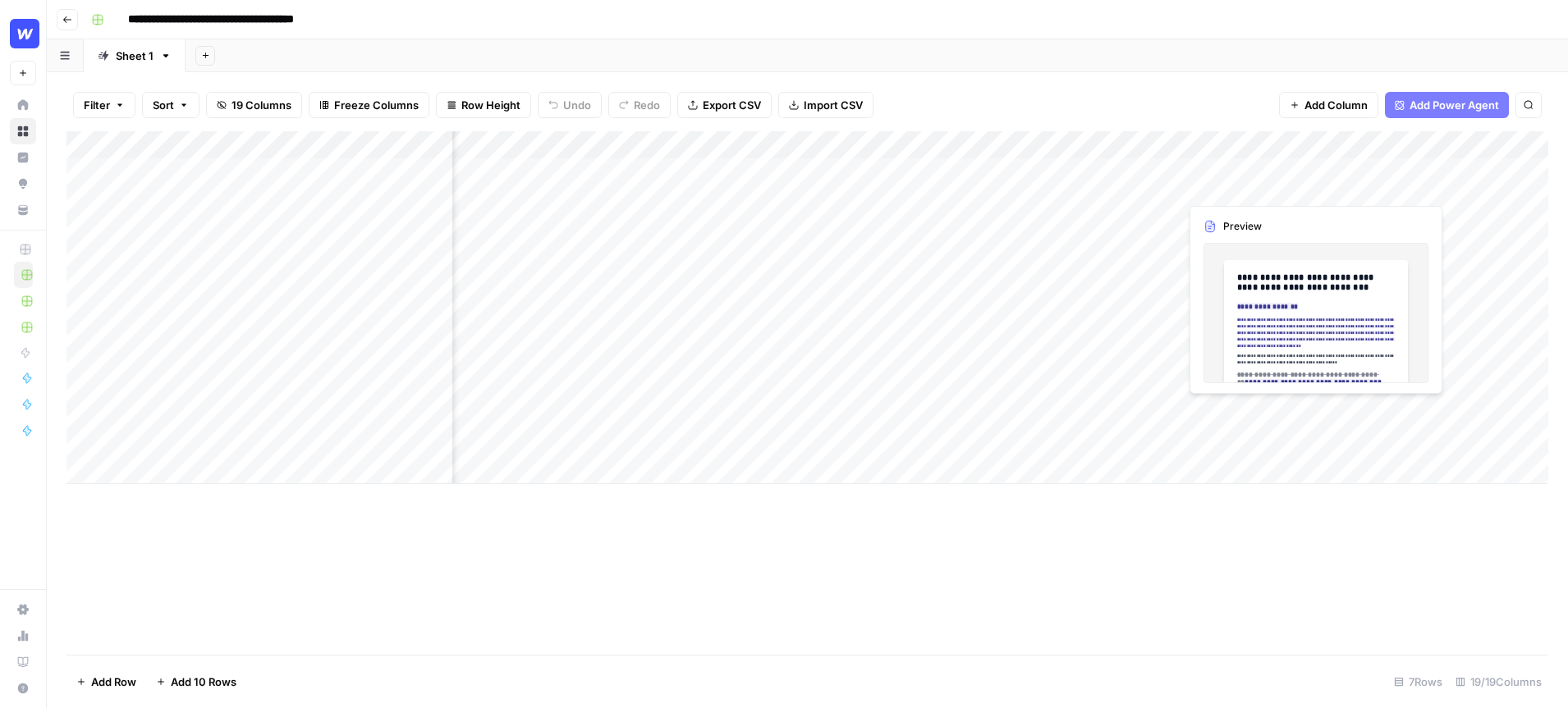
click at [1282, 179] on div "Add Column" at bounding box center [808, 308] width 1482 height 353
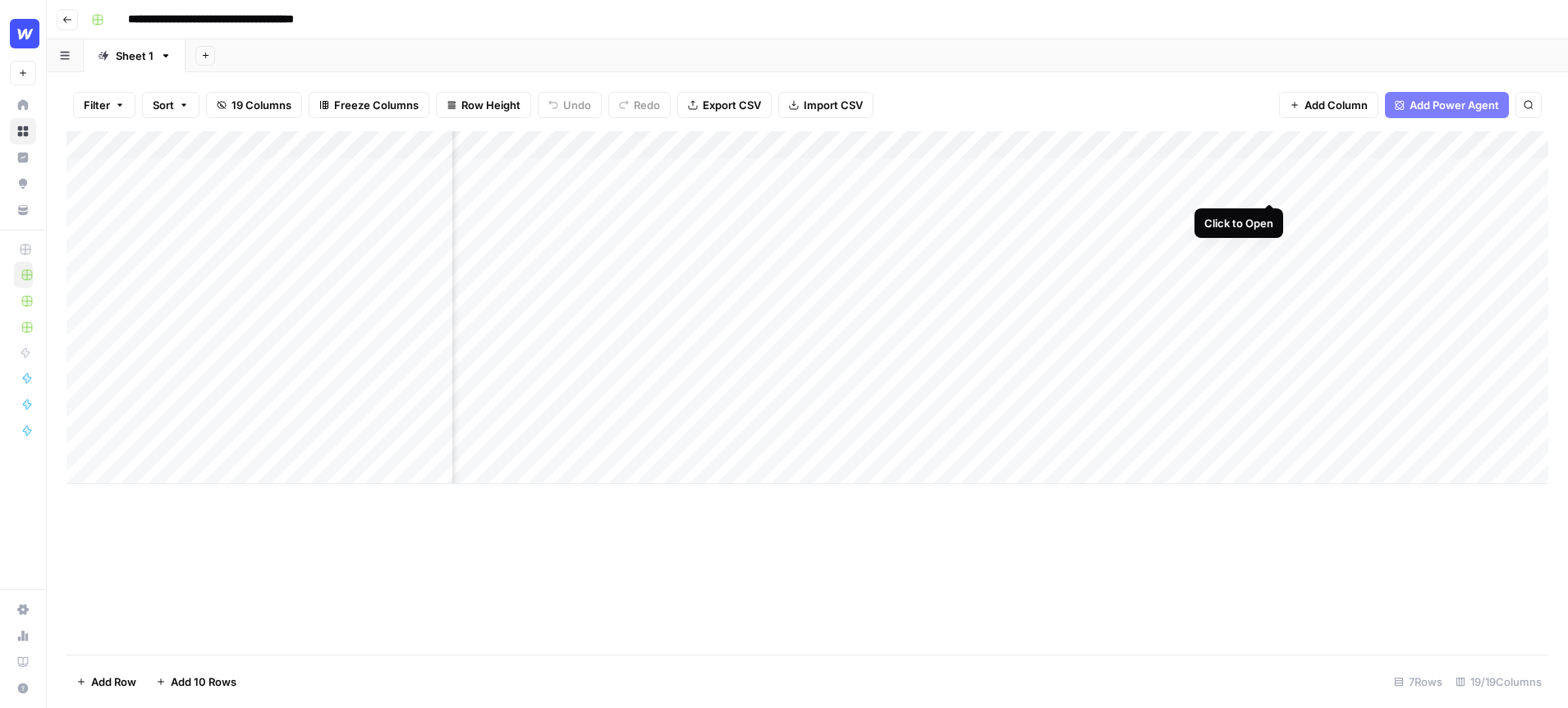
click at [1271, 172] on div "Add Column" at bounding box center [808, 308] width 1482 height 353
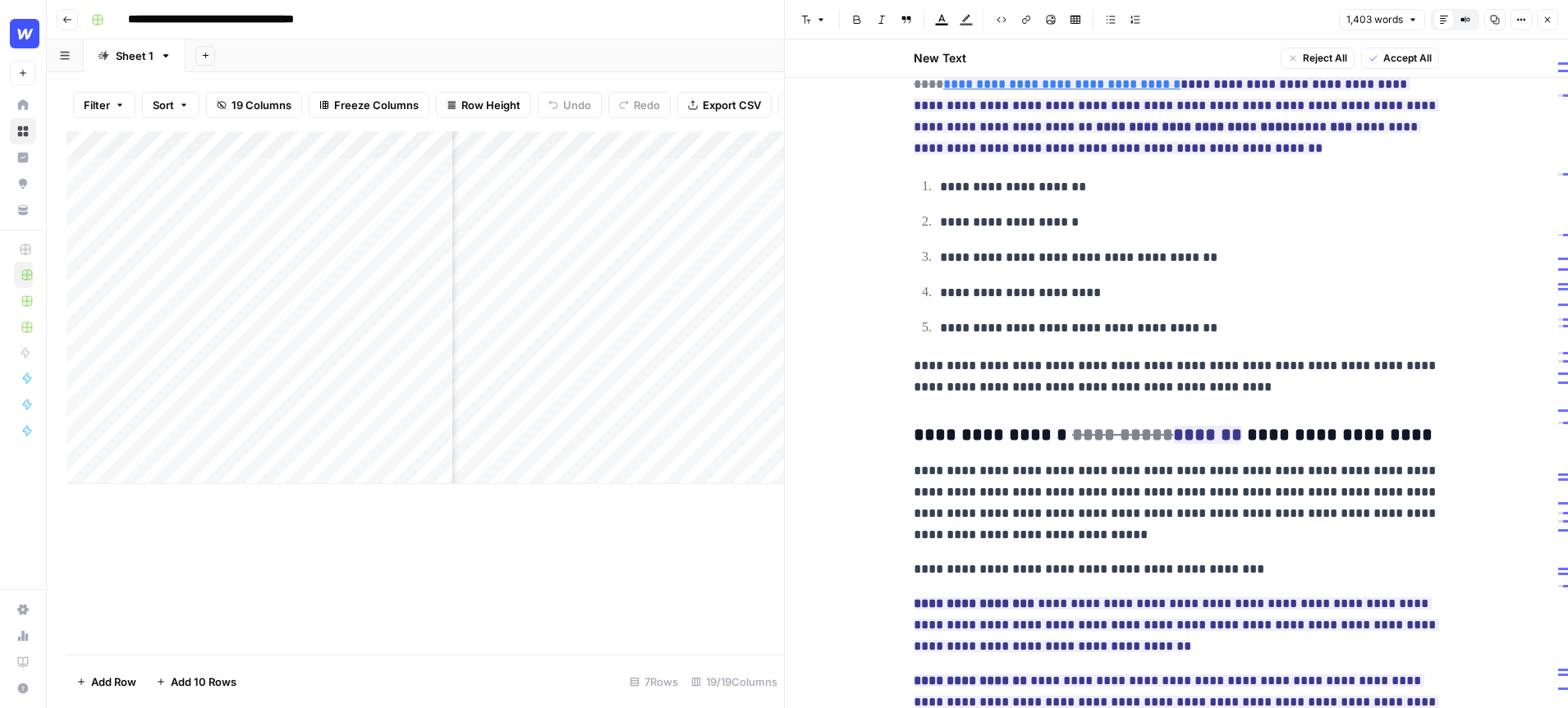
scroll to position [1021, 0]
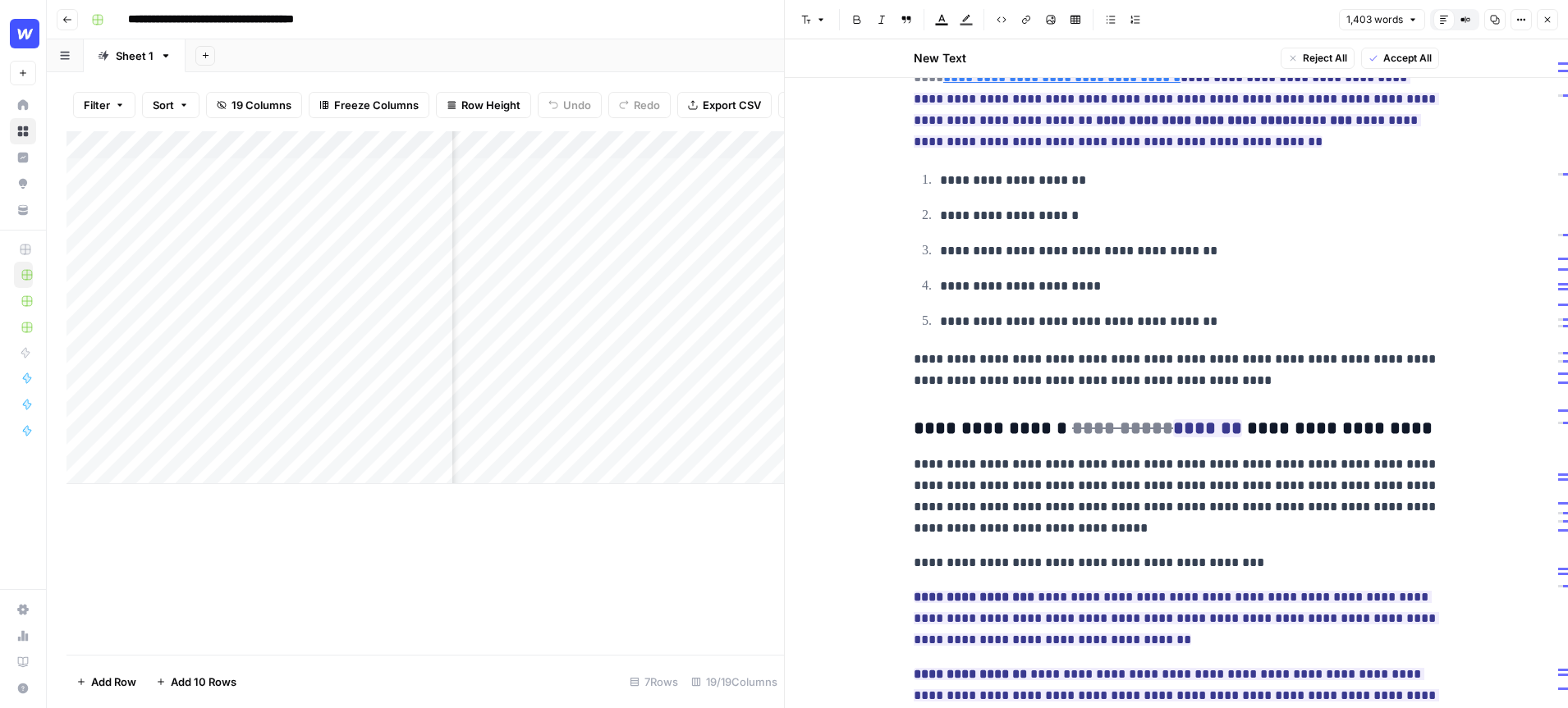
click at [1229, 319] on p "**********" at bounding box center [1189, 321] width 499 height 21
click at [1545, 22] on icon "button" at bounding box center [1548, 20] width 6 height 6
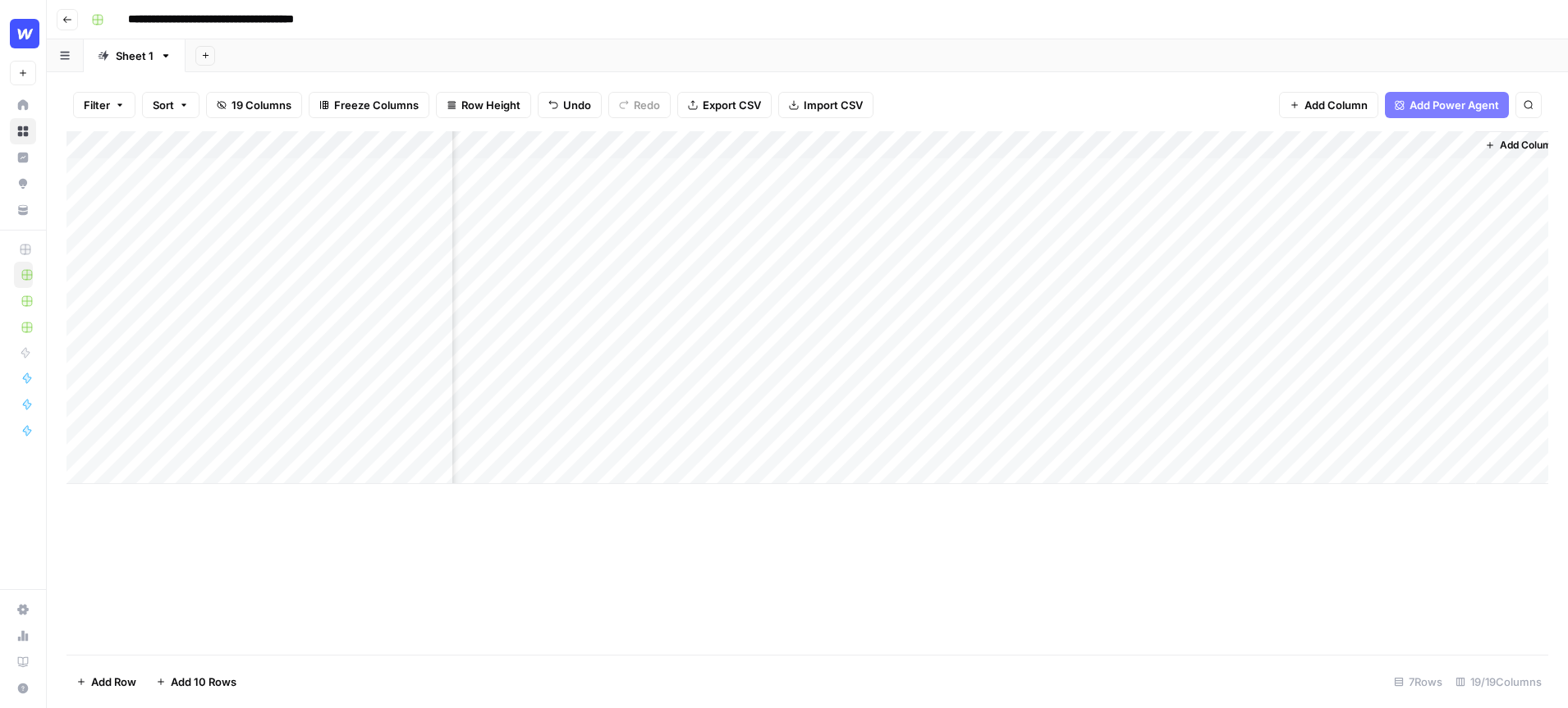
scroll to position [0, 1930]
click at [1340, 104] on span "Add Column" at bounding box center [1337, 105] width 63 height 17
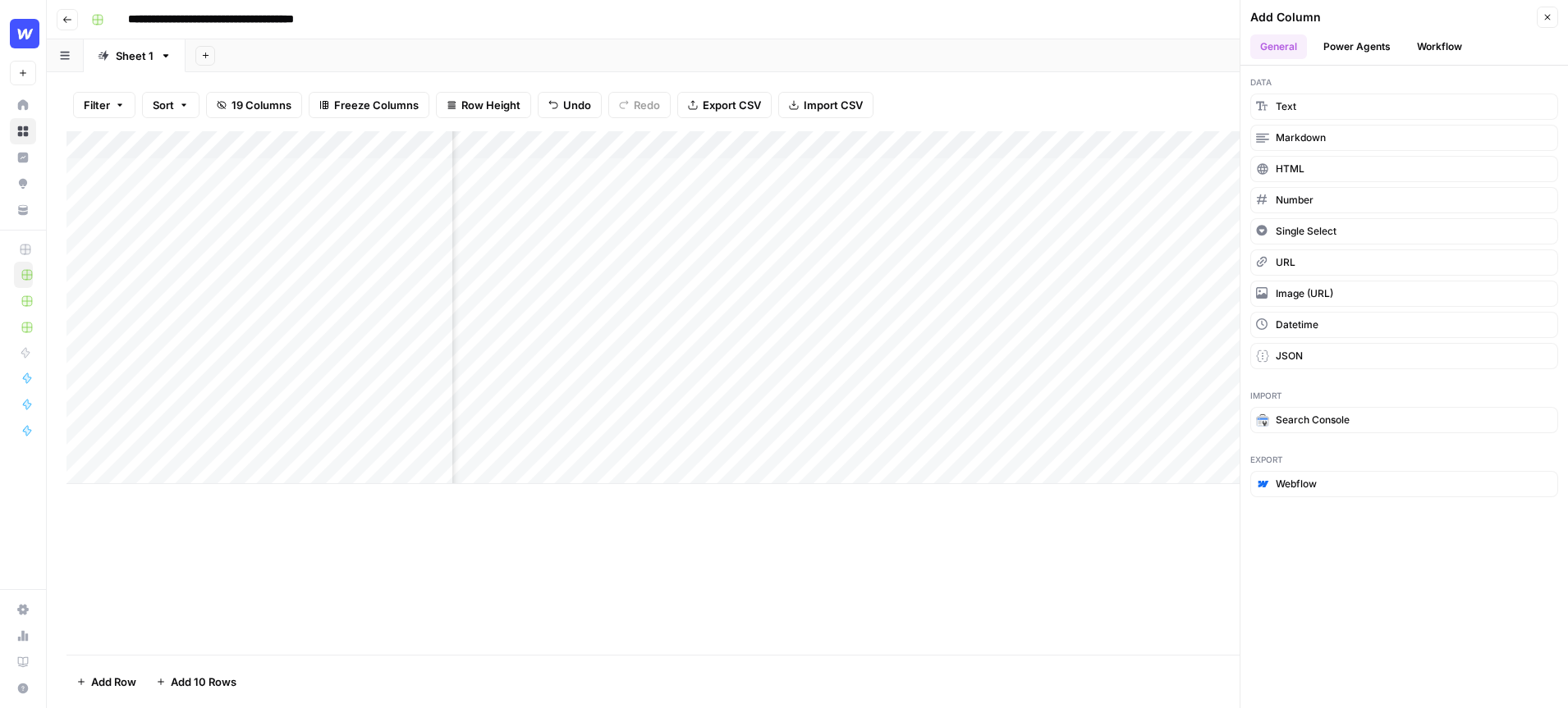
drag, startPoint x: 1285, startPoint y: 460, endPoint x: 1243, endPoint y: 460, distance: 42.0
click at [1243, 460] on div "Export Webflow" at bounding box center [1404, 475] width 327 height 64
click at [1548, 22] on button "Close" at bounding box center [1548, 17] width 21 height 21
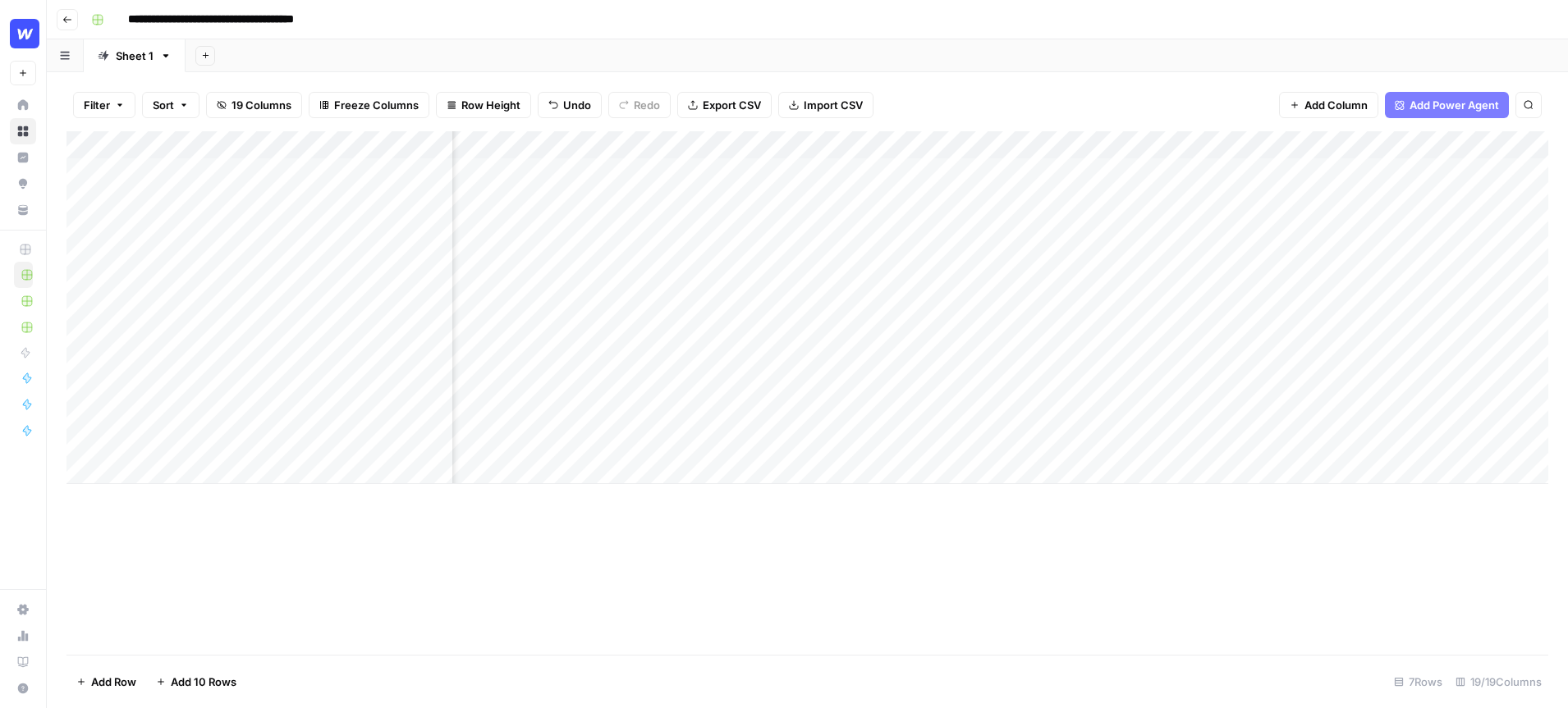
scroll to position [0, 0]
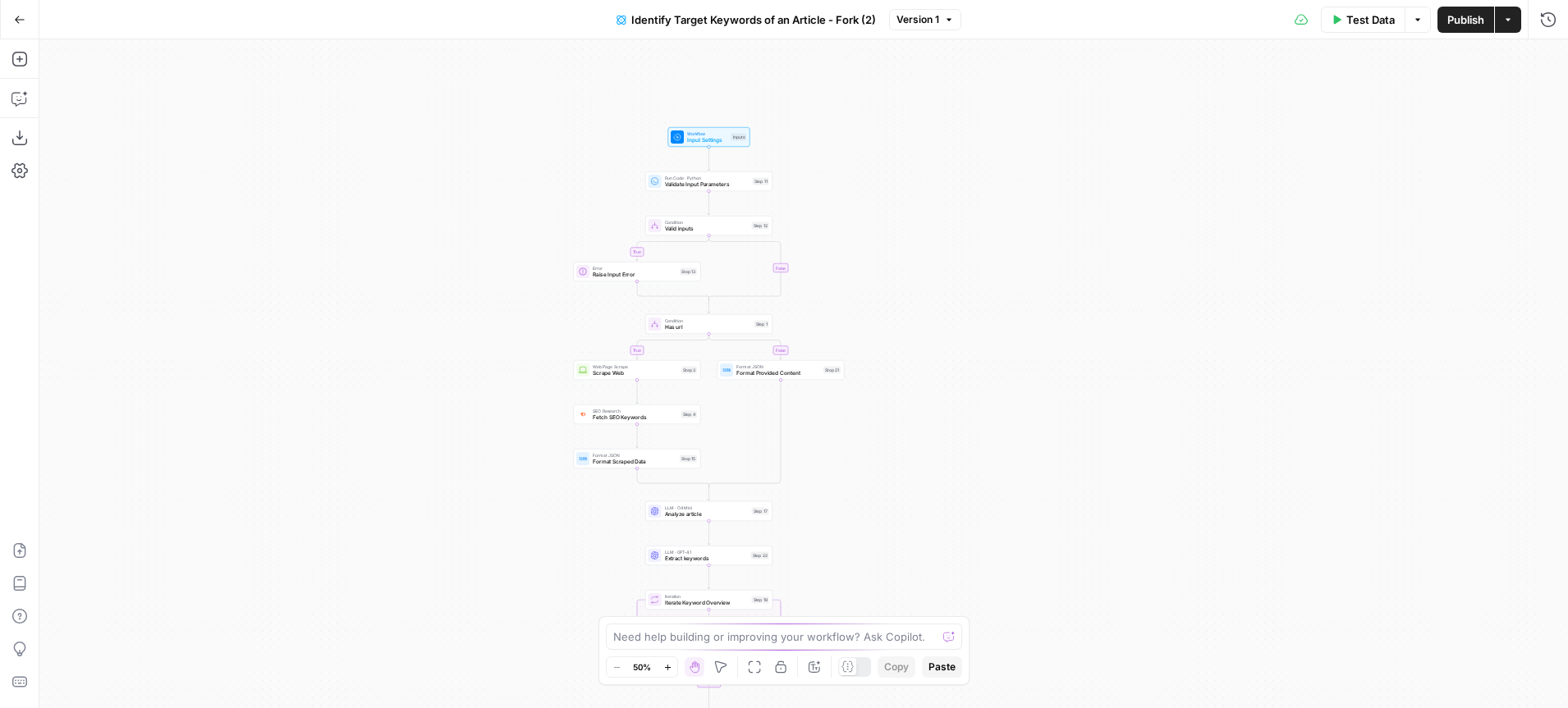
click at [474, 302] on div "true false true false Workflow Input Settings Inputs Run Code · Python Validate…" at bounding box center [803, 374] width 1529 height 669
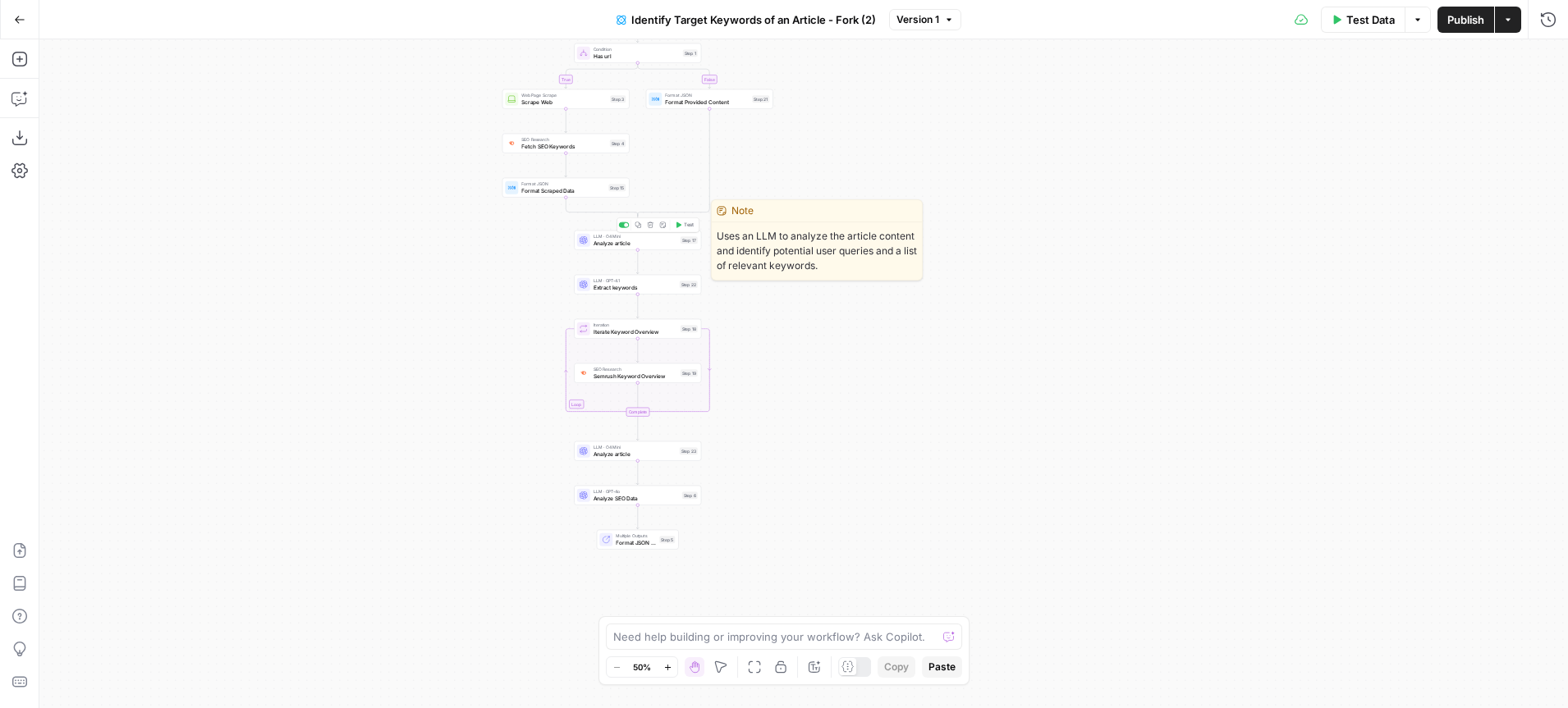
click at [658, 243] on span "Analyze article" at bounding box center [636, 243] width 84 height 8
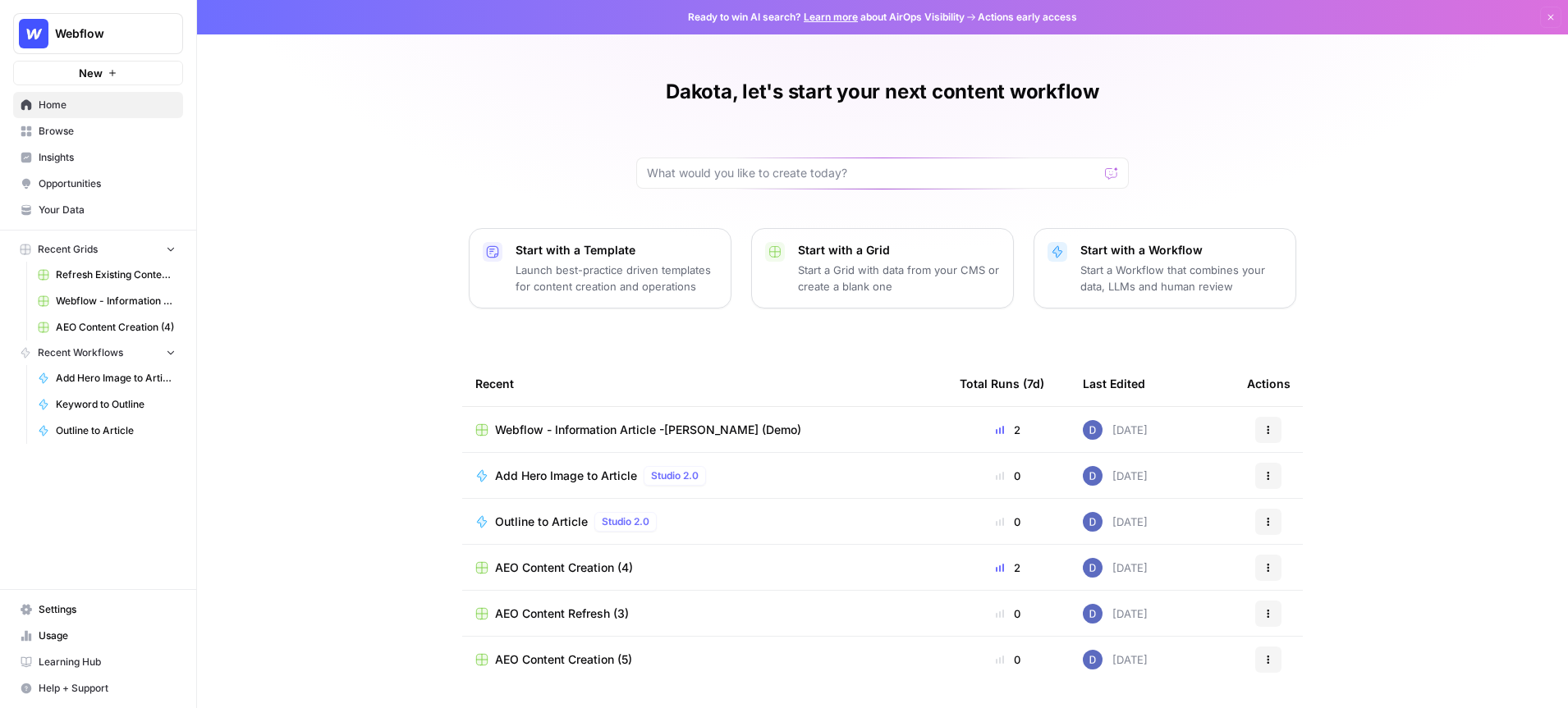
click at [83, 203] on span "Your Data" at bounding box center [108, 210] width 138 height 15
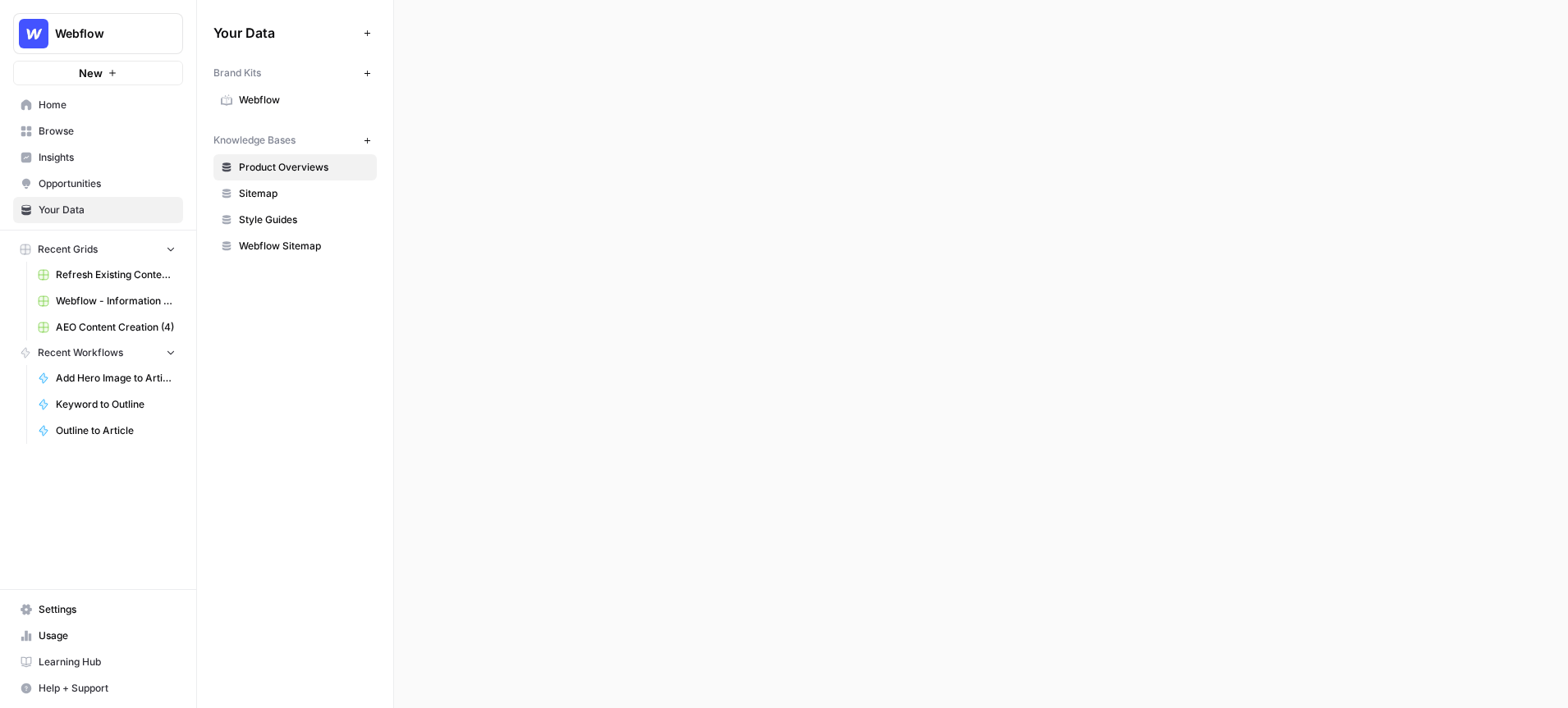
click at [172, 248] on icon "button" at bounding box center [171, 248] width 11 height 11
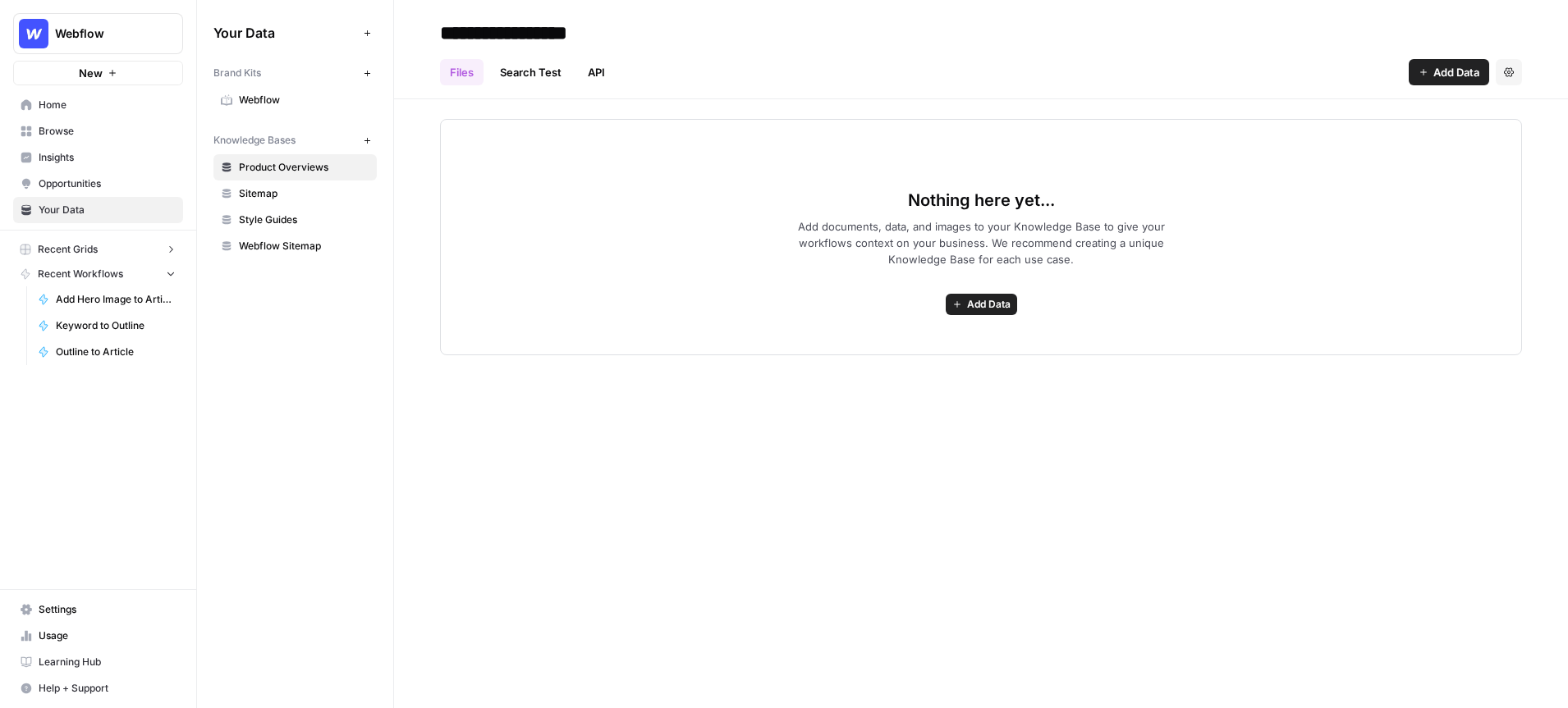
click at [169, 273] on icon "button" at bounding box center [171, 273] width 11 height 11
click at [309, 97] on span "Webflow" at bounding box center [304, 100] width 130 height 15
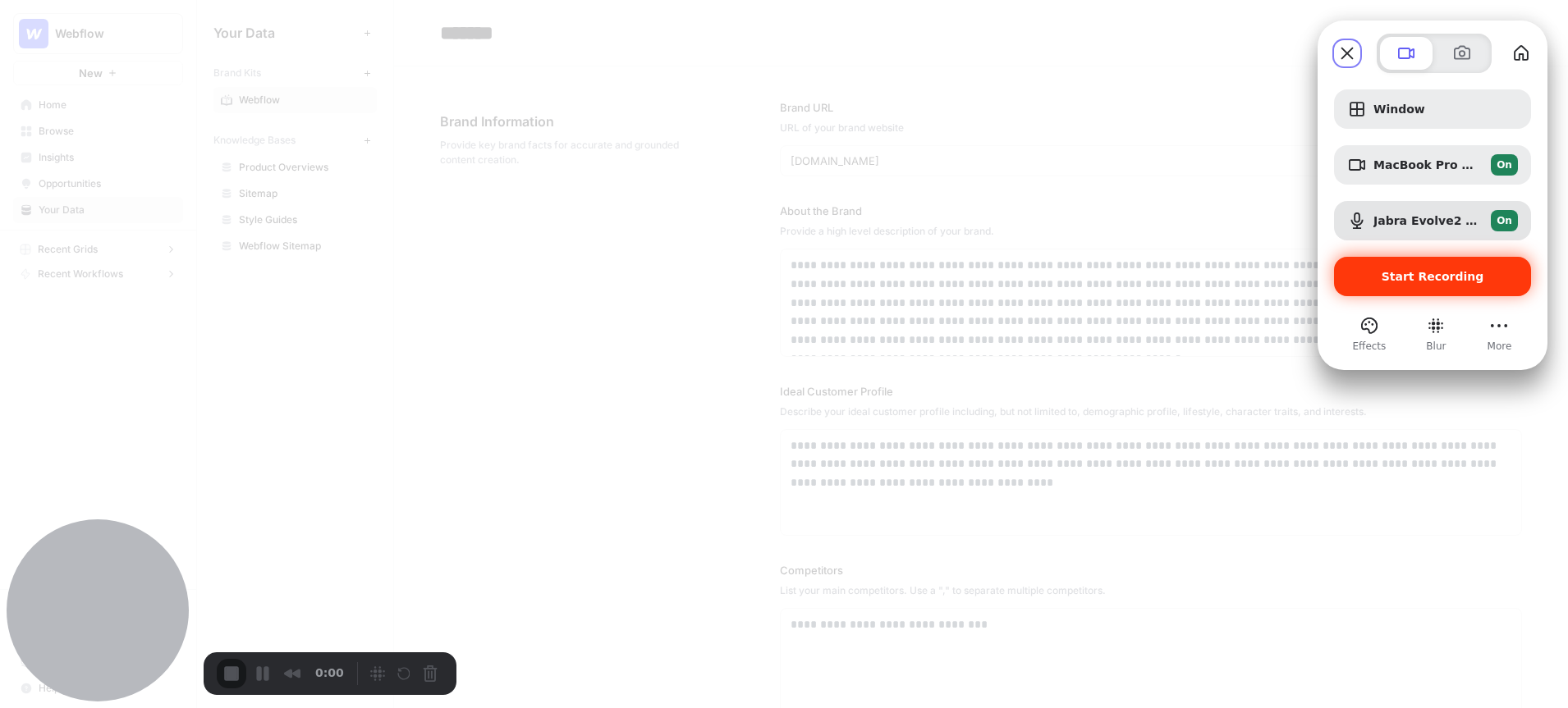
click at [1415, 270] on span "Start Recording" at bounding box center [1433, 277] width 102 height 13
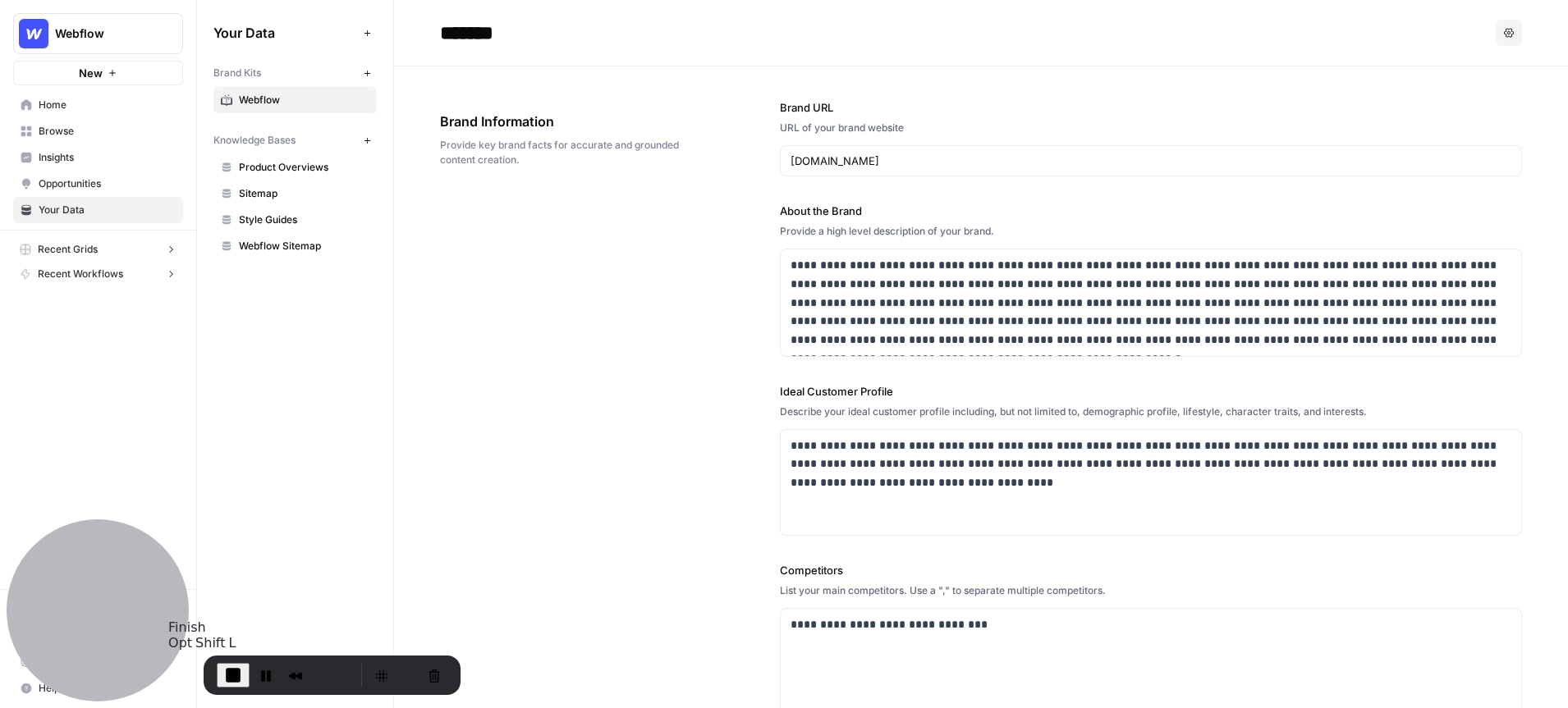
click at [228, 670] on span "End Recording" at bounding box center [232, 675] width 20 height 20
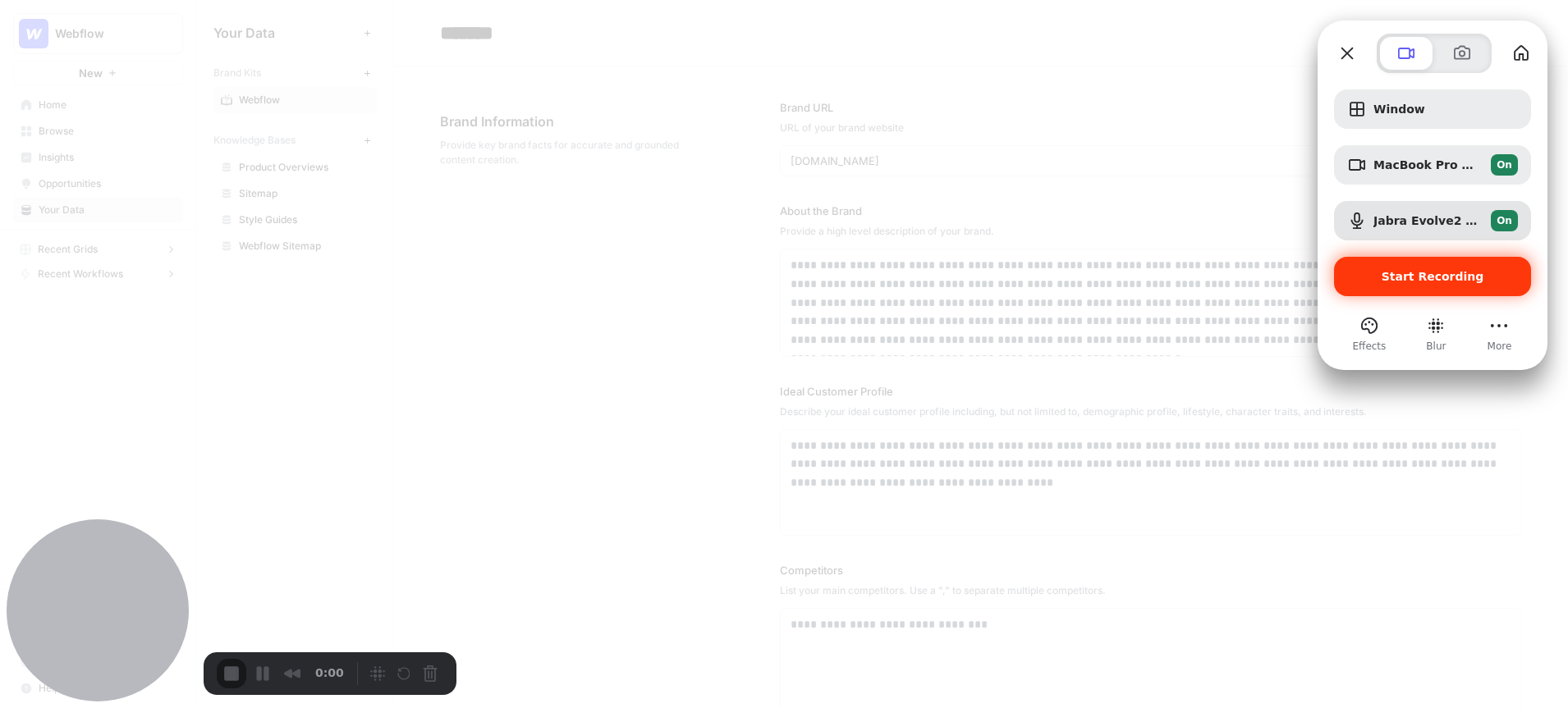
click at [1401, 273] on span "Start Recording" at bounding box center [1433, 277] width 102 height 13
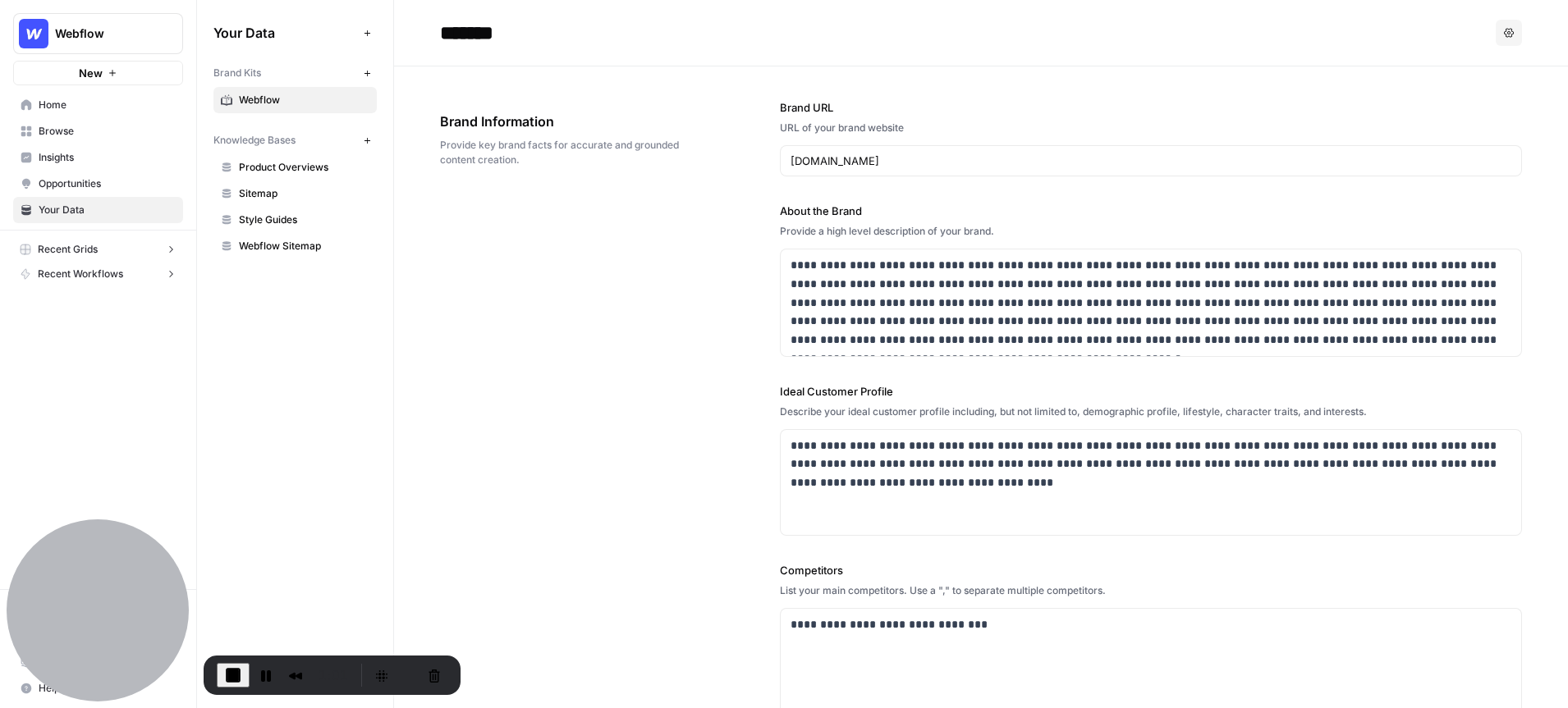
click at [275, 196] on span "Sitemap" at bounding box center [304, 194] width 130 height 15
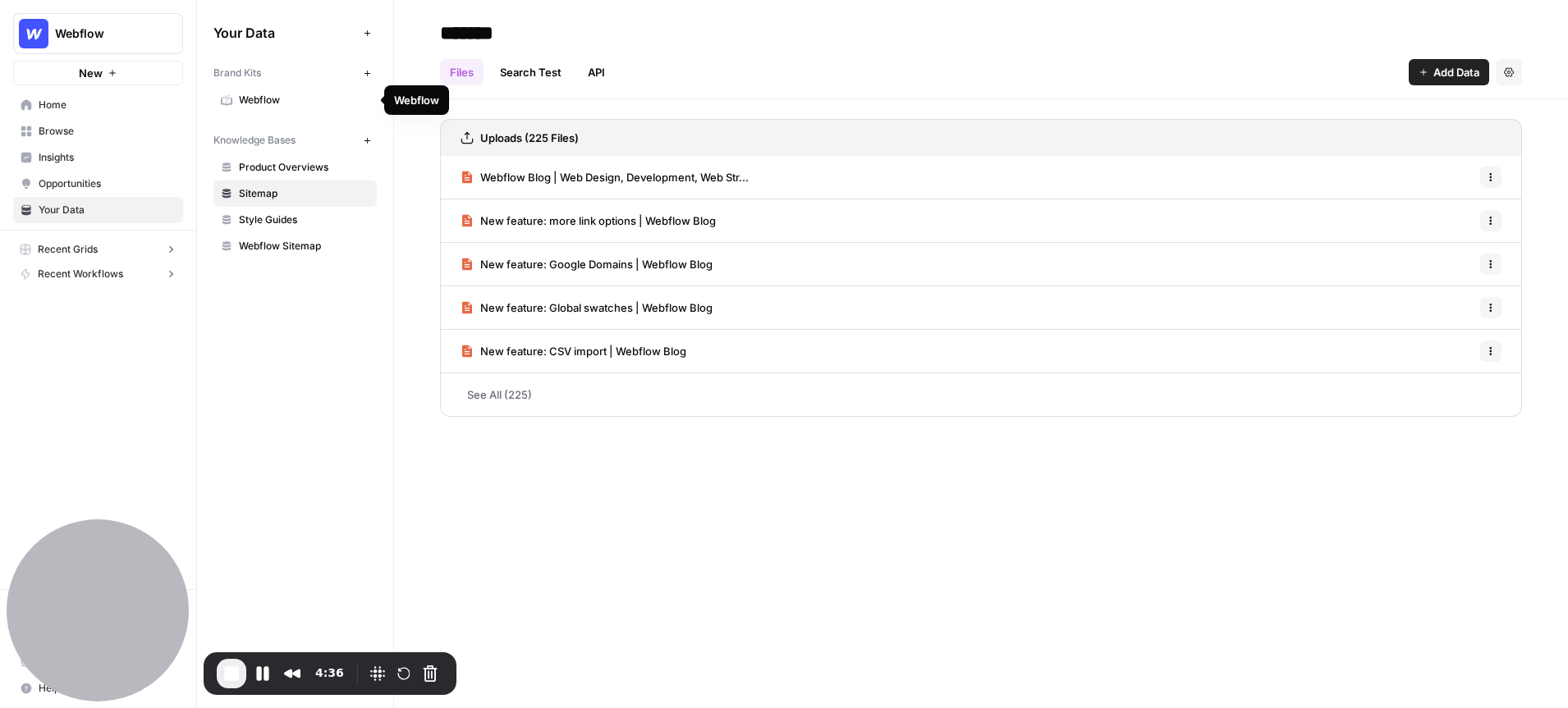
click at [295, 100] on span "Webflow" at bounding box center [304, 100] width 130 height 15
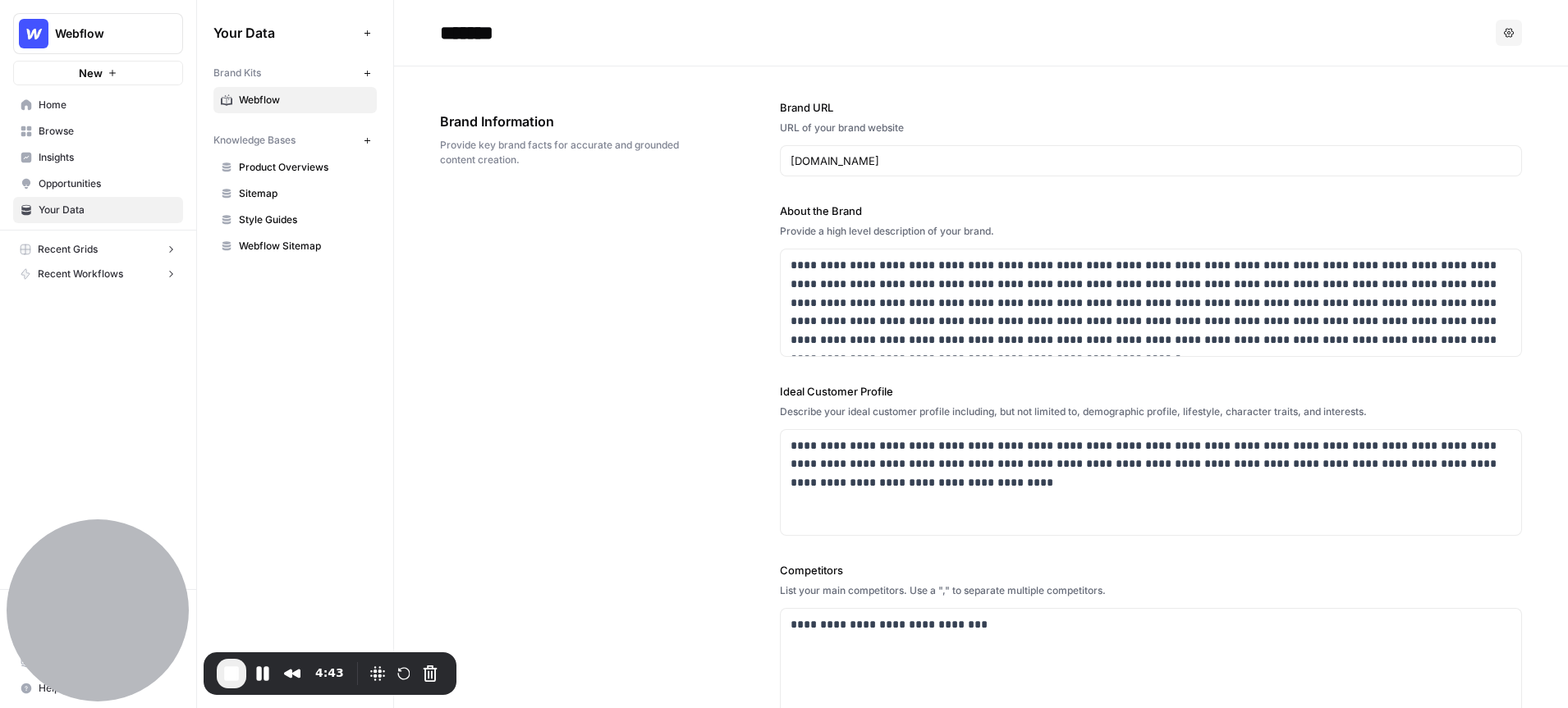
click at [231, 675] on span "End Recording" at bounding box center [231, 674] width 20 height 20
